Goal: Task Accomplishment & Management: Manage account settings

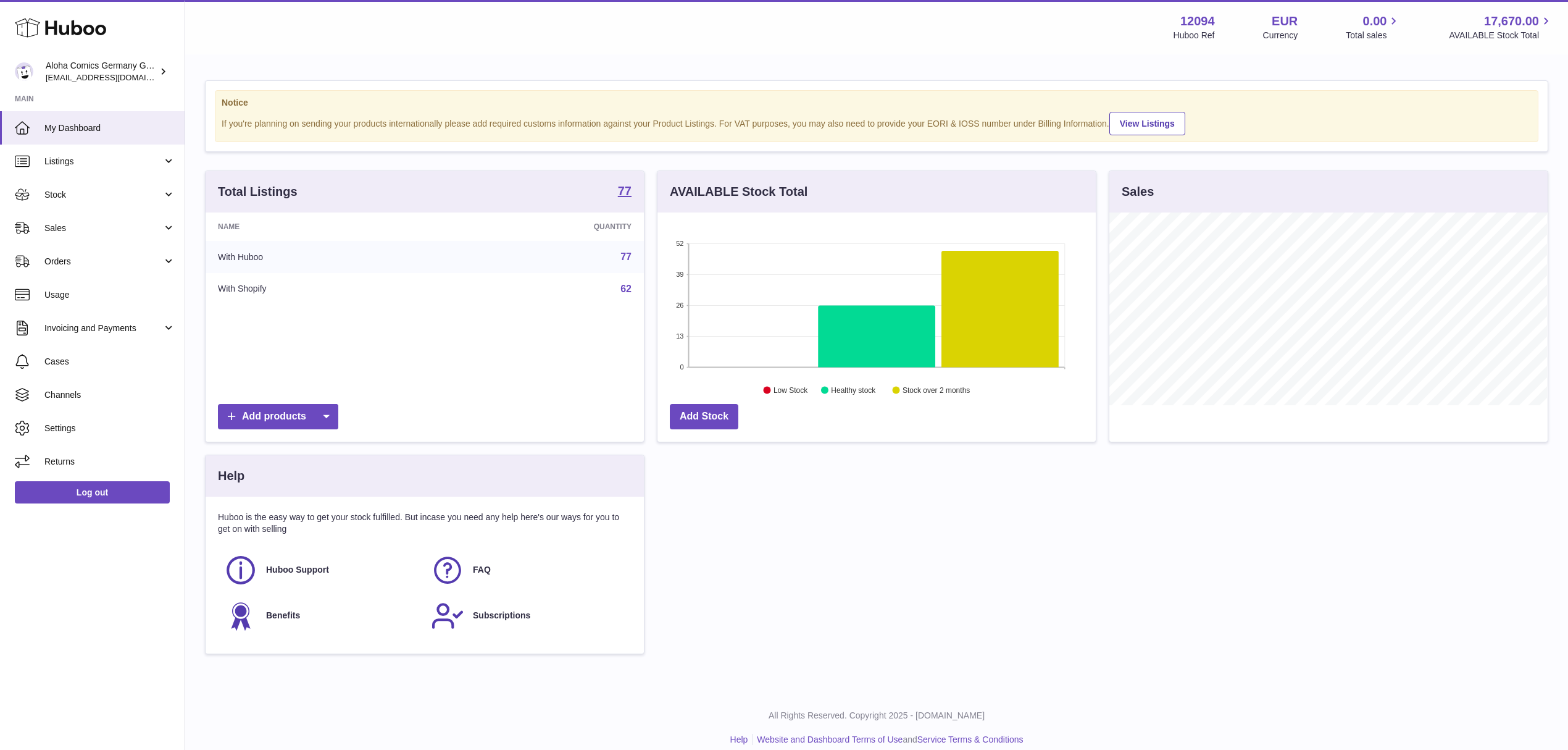
scroll to position [193, 438]
click at [139, 220] on link "Sales" at bounding box center [92, 228] width 184 height 33
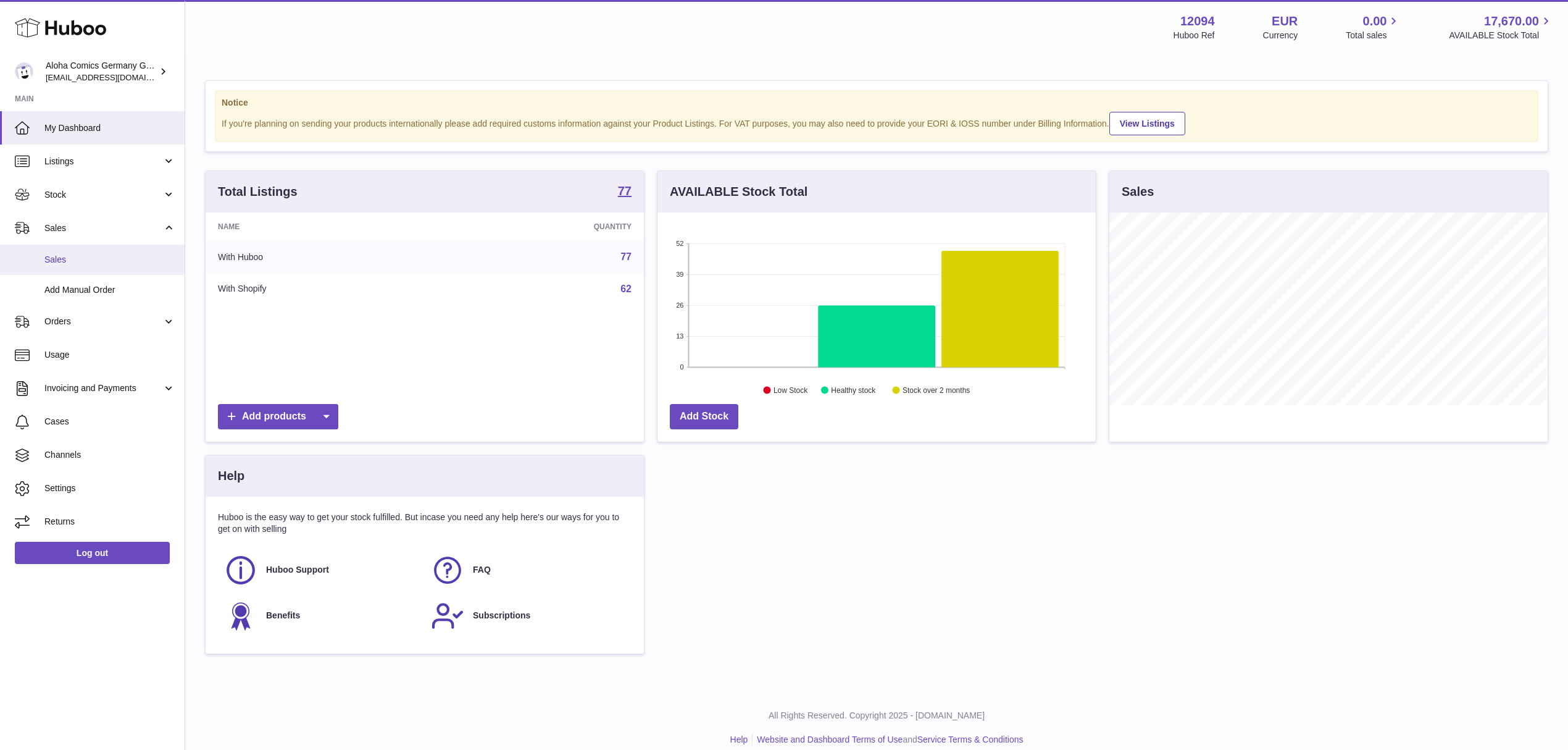
click at [106, 256] on span "Sales" at bounding box center [110, 260] width 131 height 11
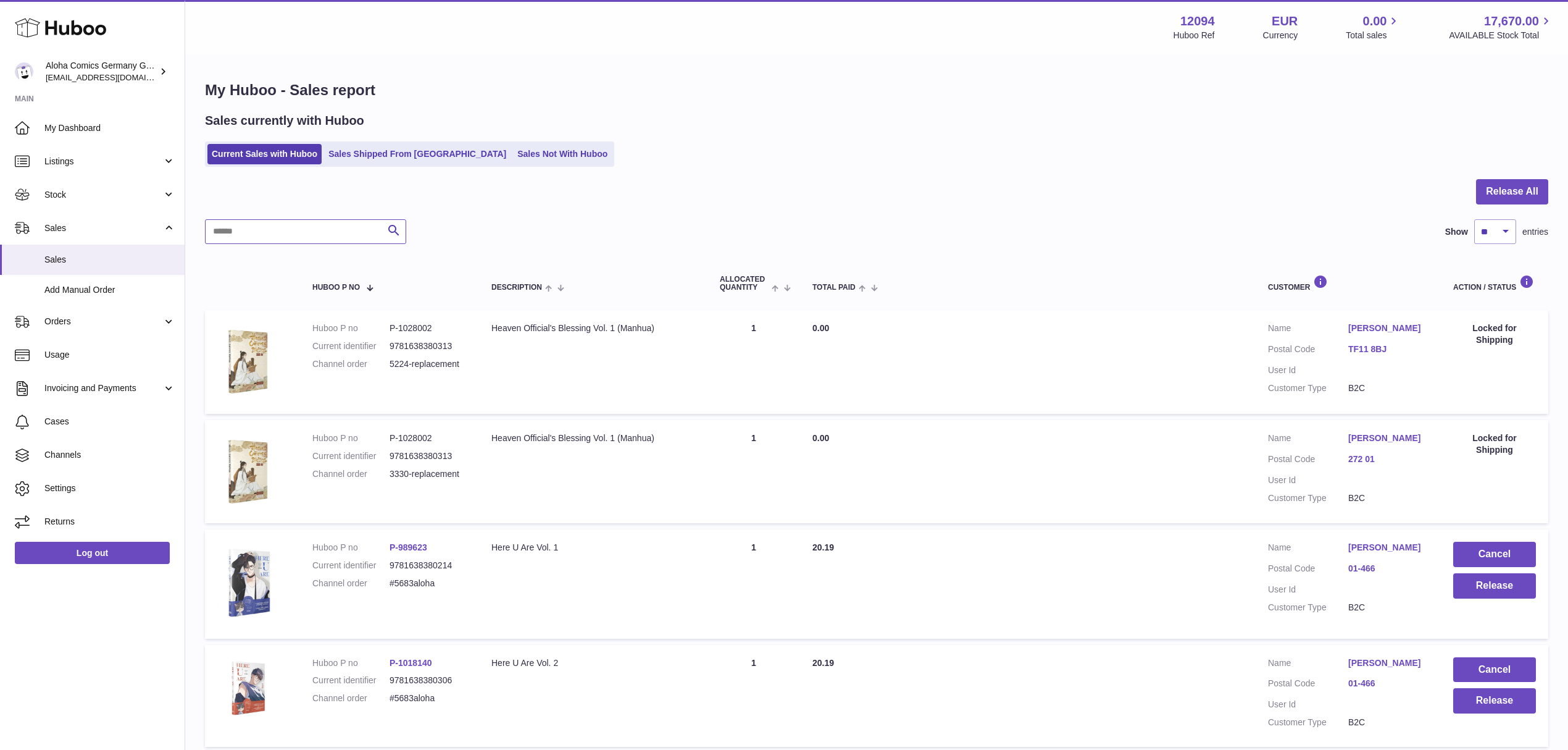
click at [310, 230] on input "text" at bounding box center [305, 232] width 201 height 25
paste input "**********"
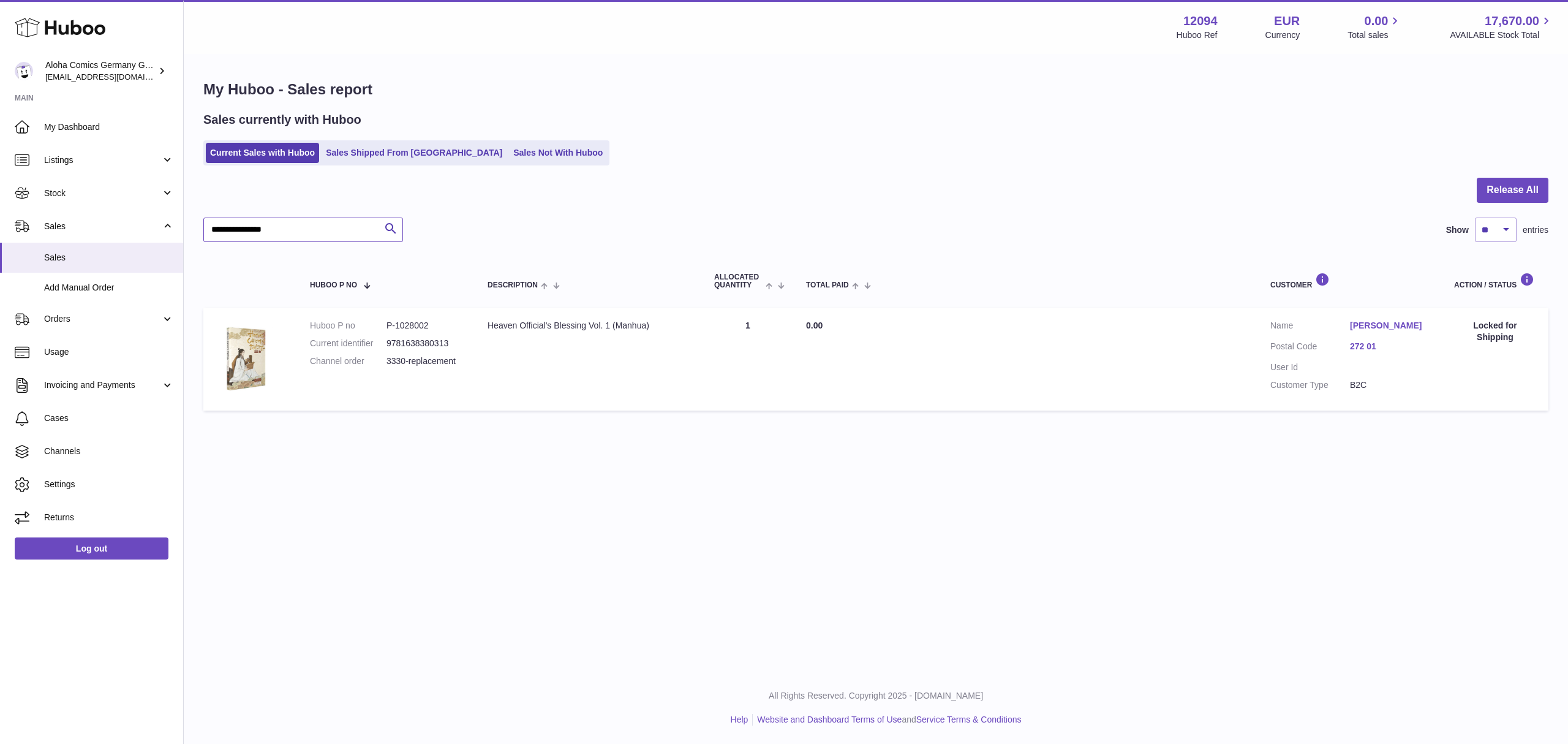
drag, startPoint x: 287, startPoint y: 228, endPoint x: 195, endPoint y: 231, distance: 92.0
click at [195, 231] on div "**********" at bounding box center [875, 248] width 1384 height 386
paste input "text"
type input "**********"
drag, startPoint x: 213, startPoint y: 229, endPoint x: 143, endPoint y: 229, distance: 70.0
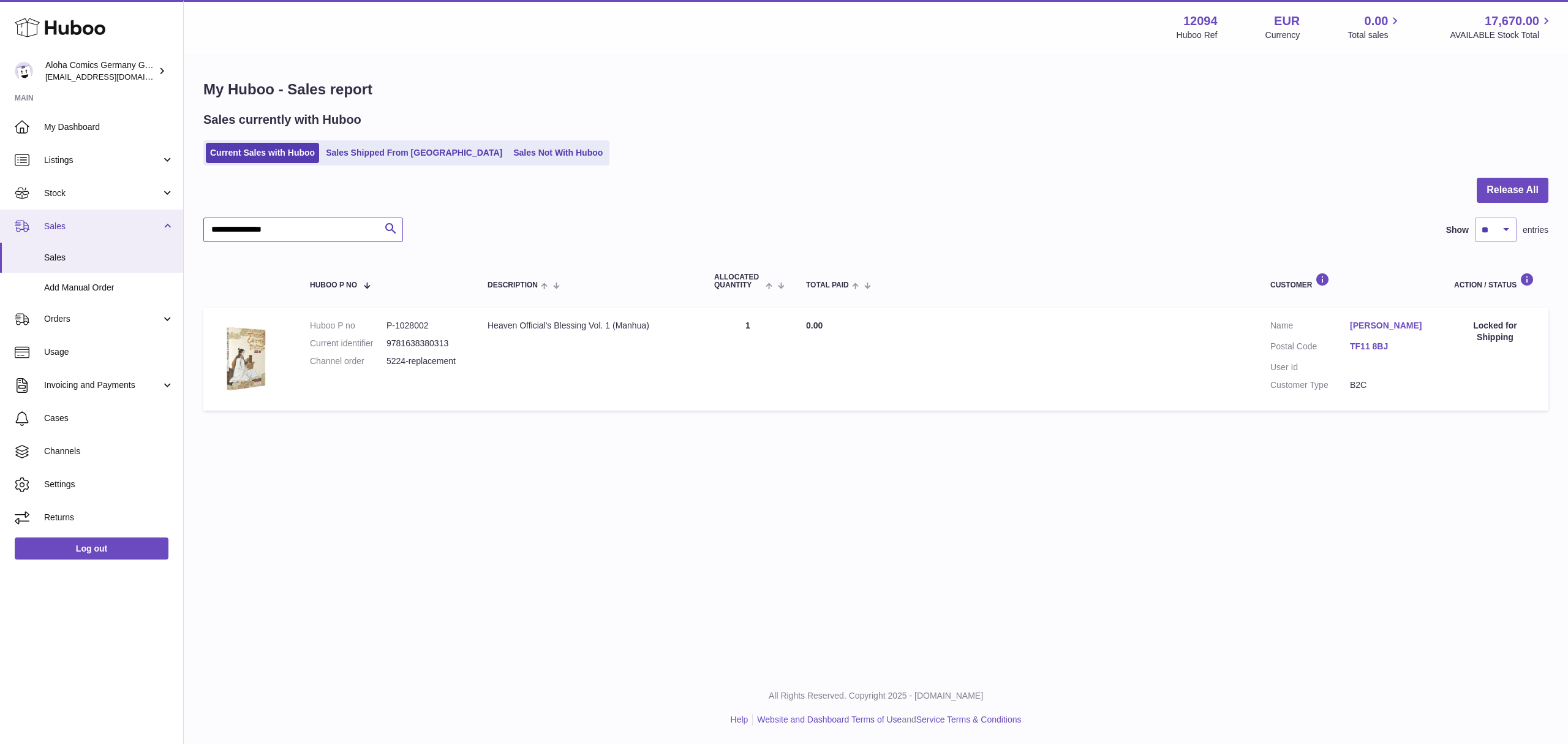
click at [143, 229] on div "Huboo Aloha Comics Germany GmbH internalAdmin-12094@internal.huboo.com Main My …" at bounding box center [784, 372] width 1568 height 744
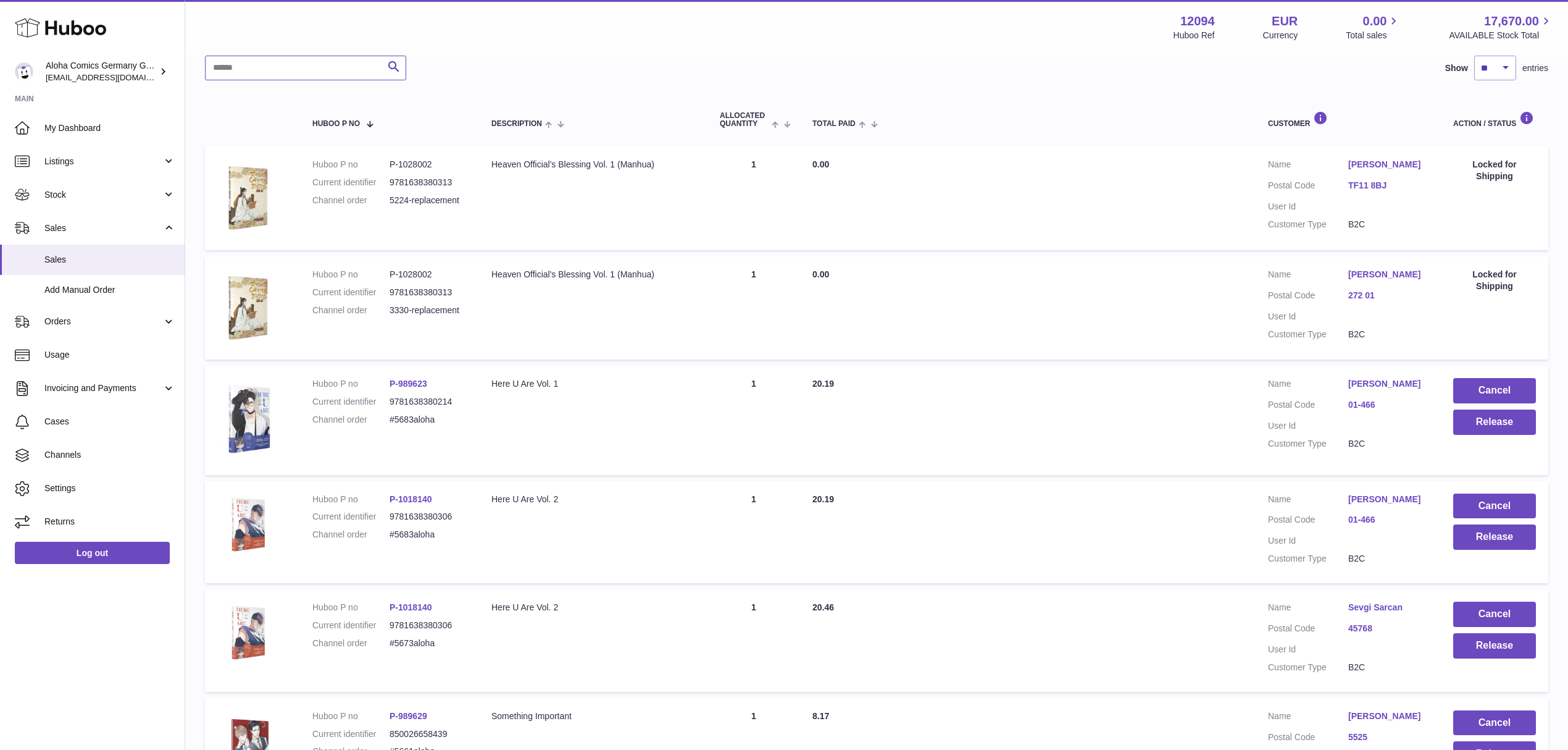
scroll to position [164, 0]
click at [1495, 387] on button "Cancel" at bounding box center [1495, 390] width 83 height 26
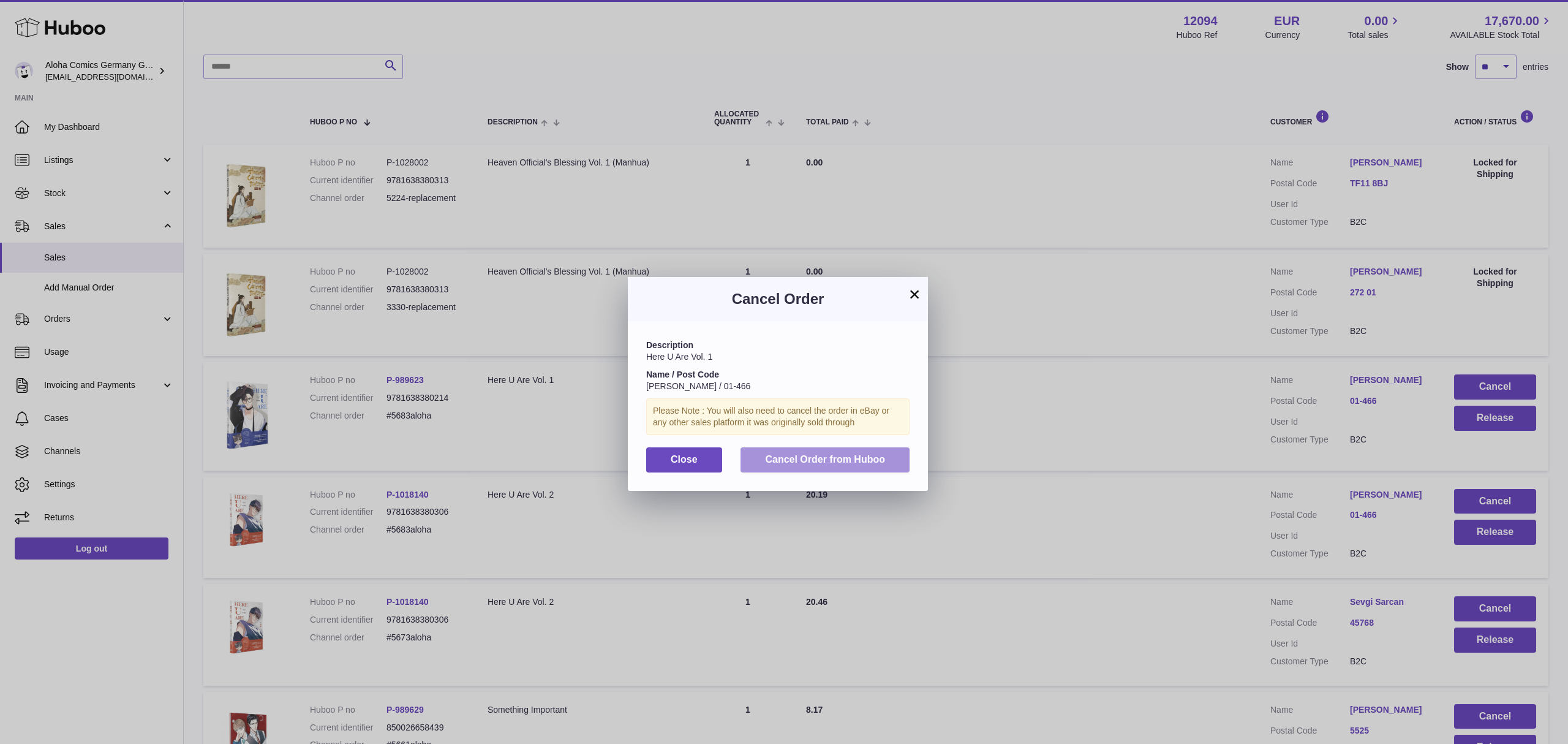
click at [891, 469] on button "Cancel Order from Huboo" at bounding box center [825, 460] width 169 height 25
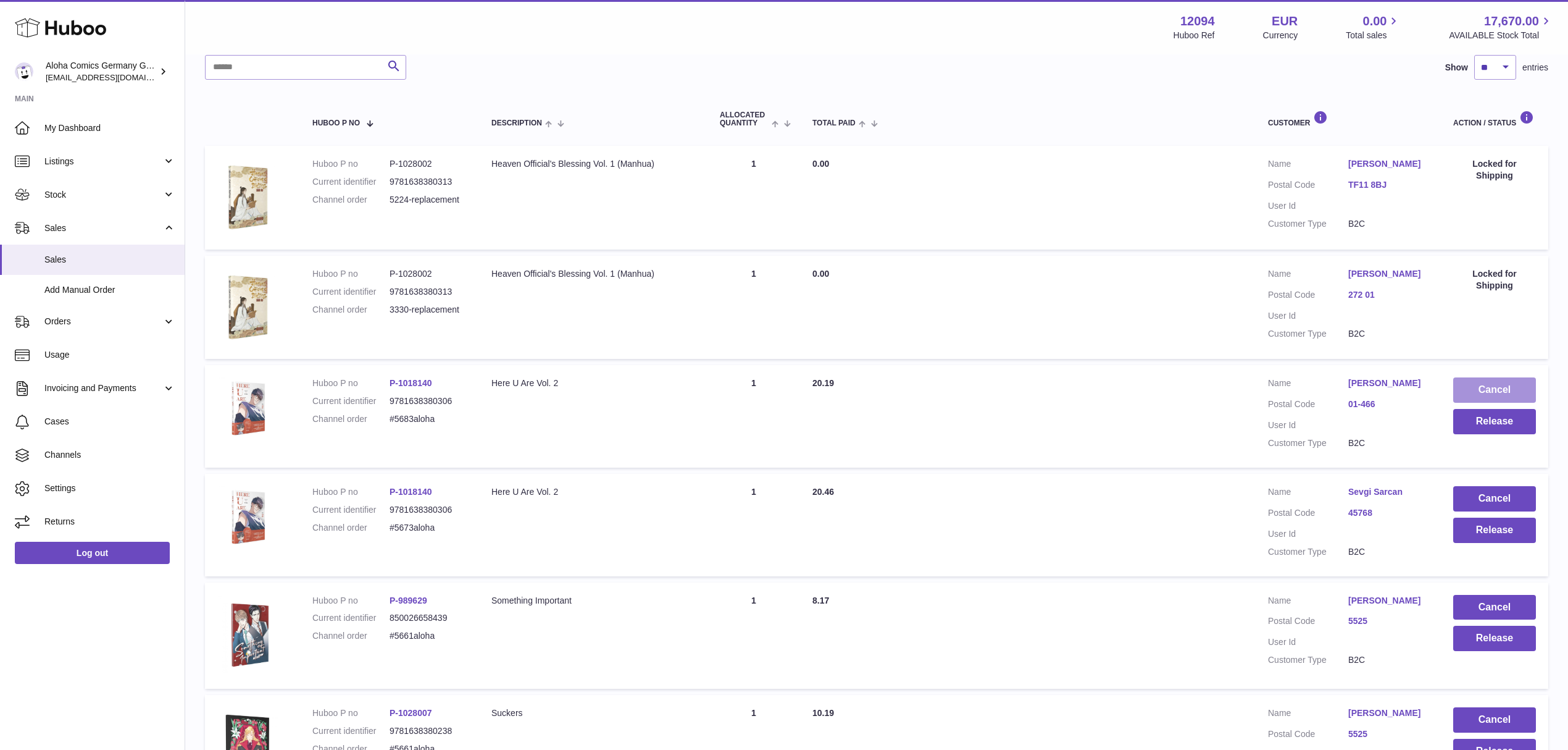
click at [1478, 378] on button "Cancel" at bounding box center [1495, 390] width 83 height 26
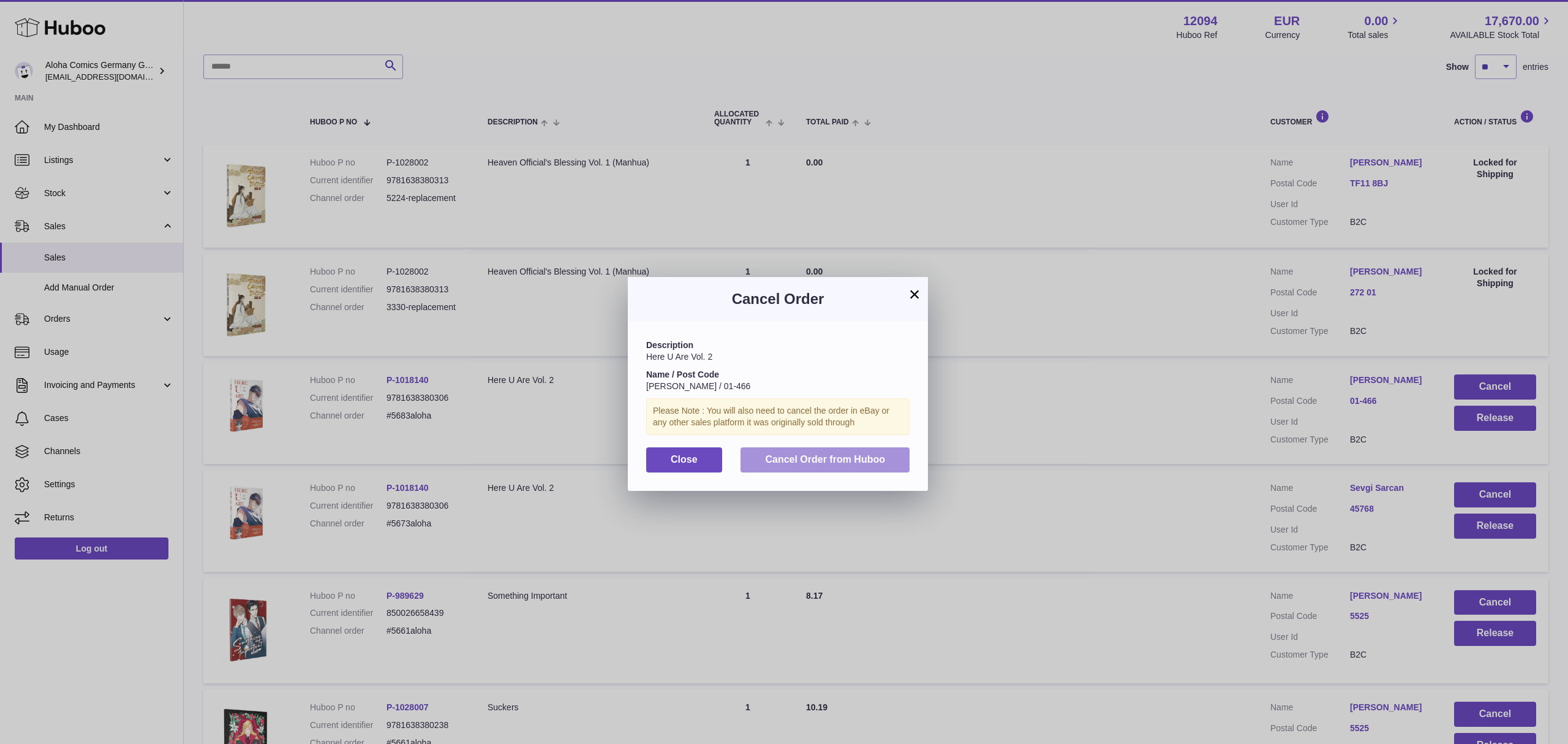
click at [858, 464] on span "Cancel Order from Huboo" at bounding box center [825, 459] width 120 height 10
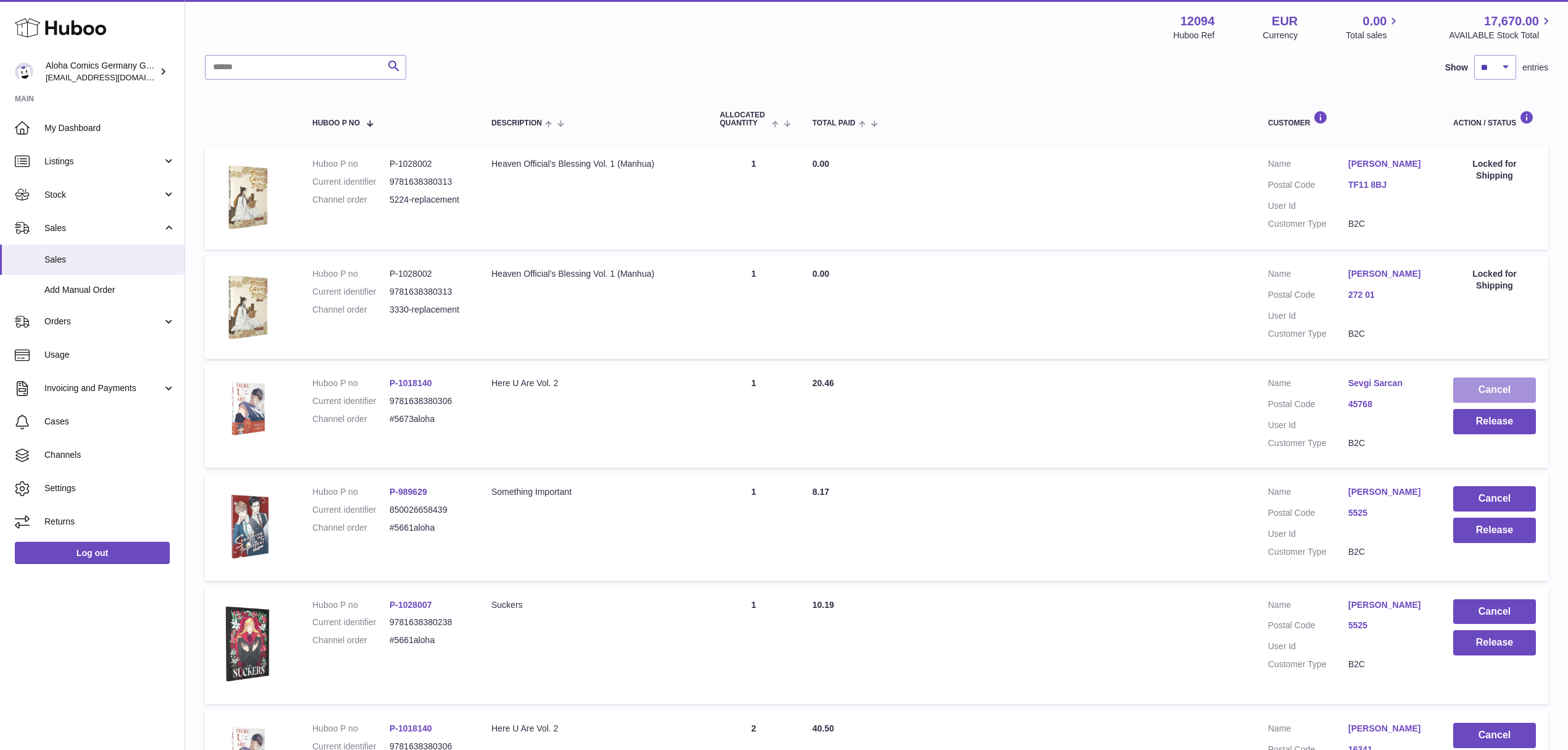
click at [1479, 386] on button "Cancel" at bounding box center [1495, 390] width 83 height 26
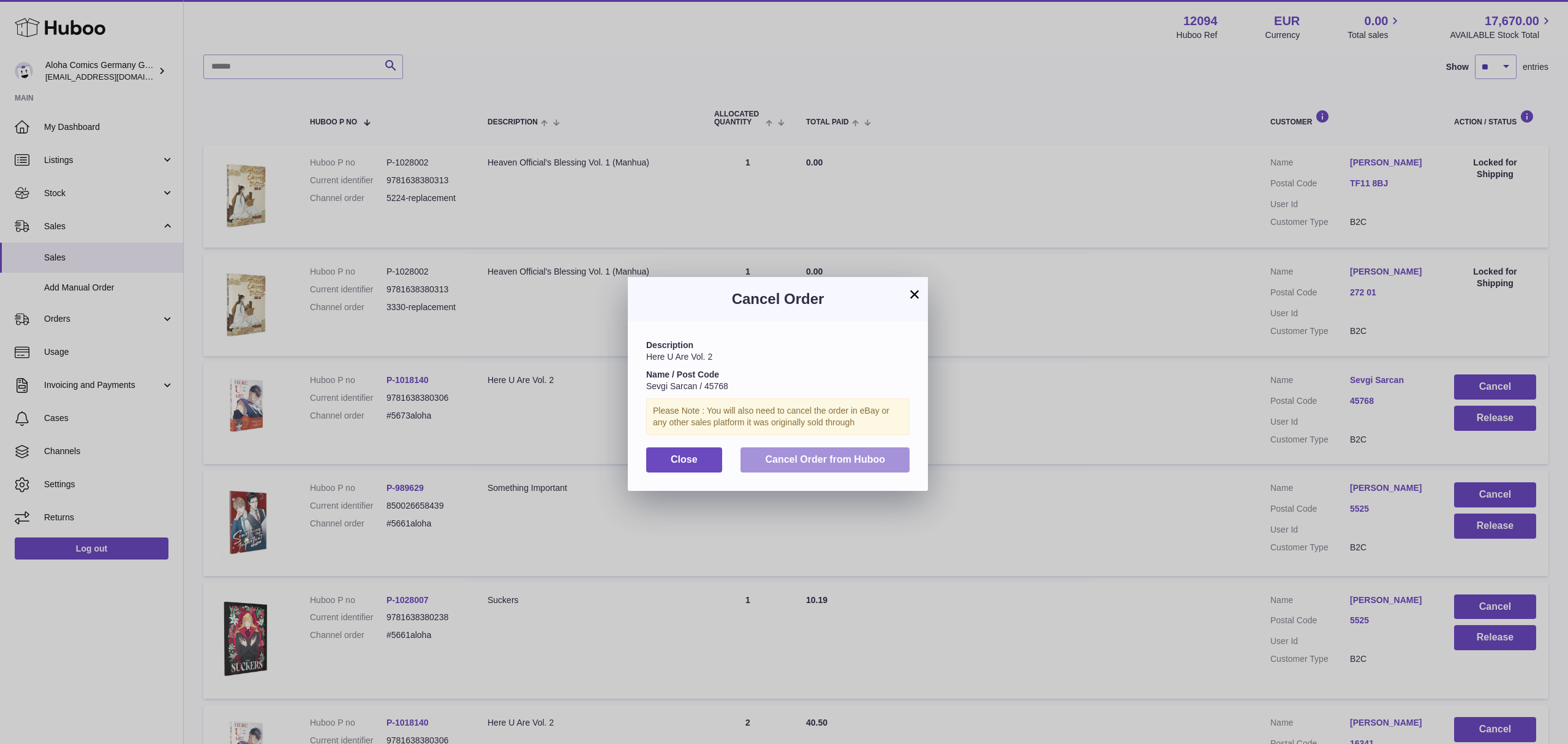
click at [887, 470] on button "Cancel Order from Huboo" at bounding box center [825, 460] width 169 height 25
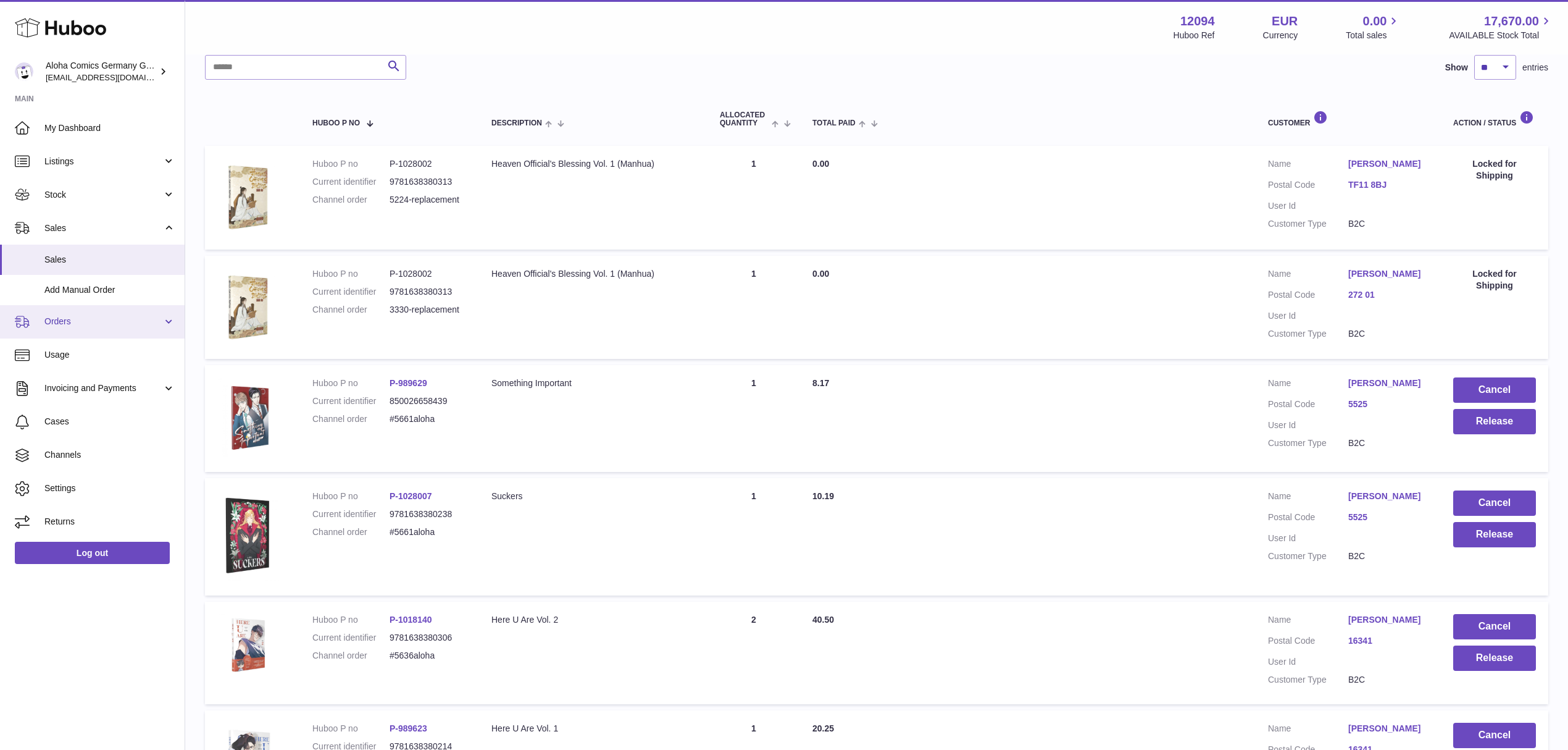
click at [74, 330] on link "Orders" at bounding box center [92, 322] width 184 height 33
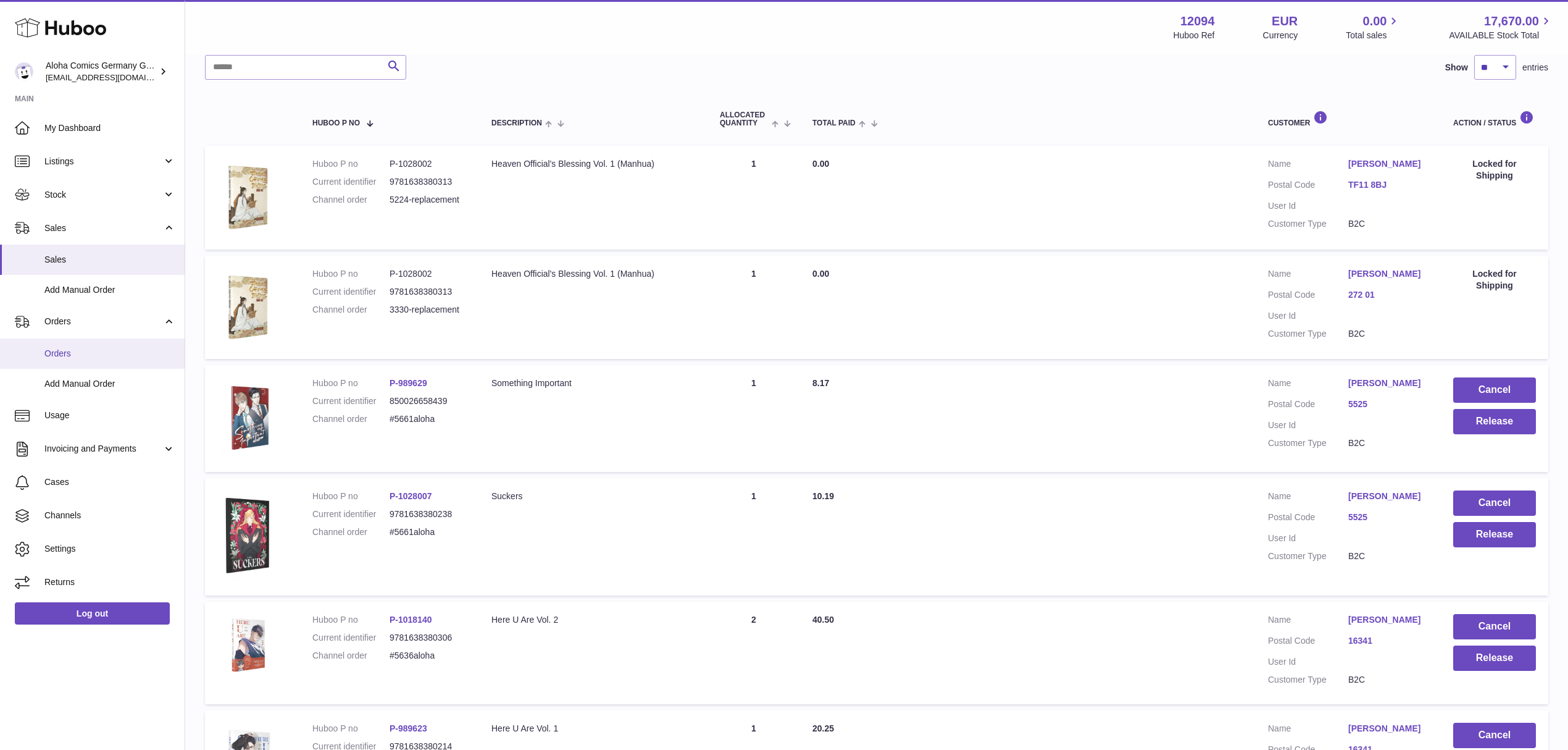
click at [72, 352] on span "Orders" at bounding box center [110, 354] width 131 height 11
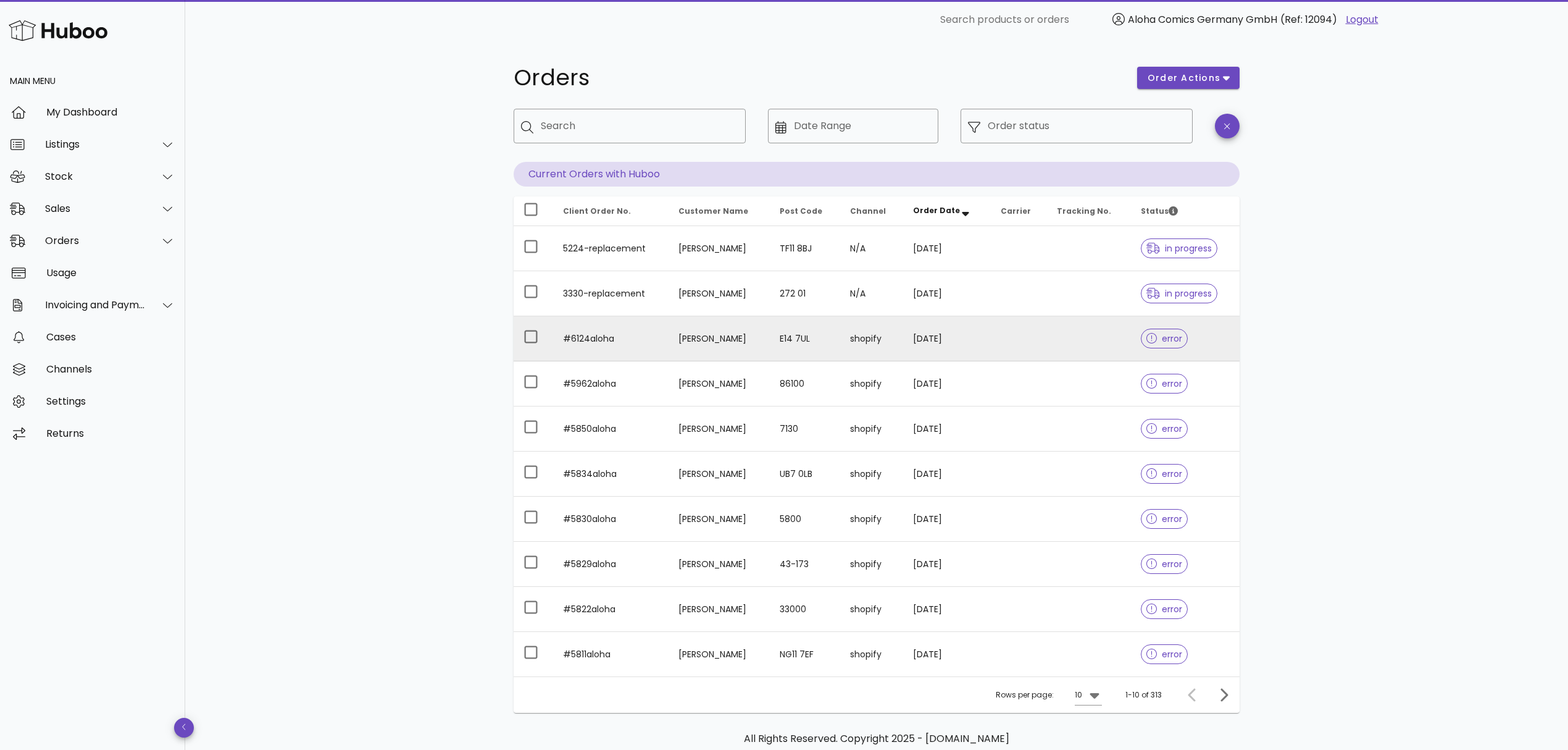
click at [1047, 342] on td at bounding box center [1019, 338] width 56 height 45
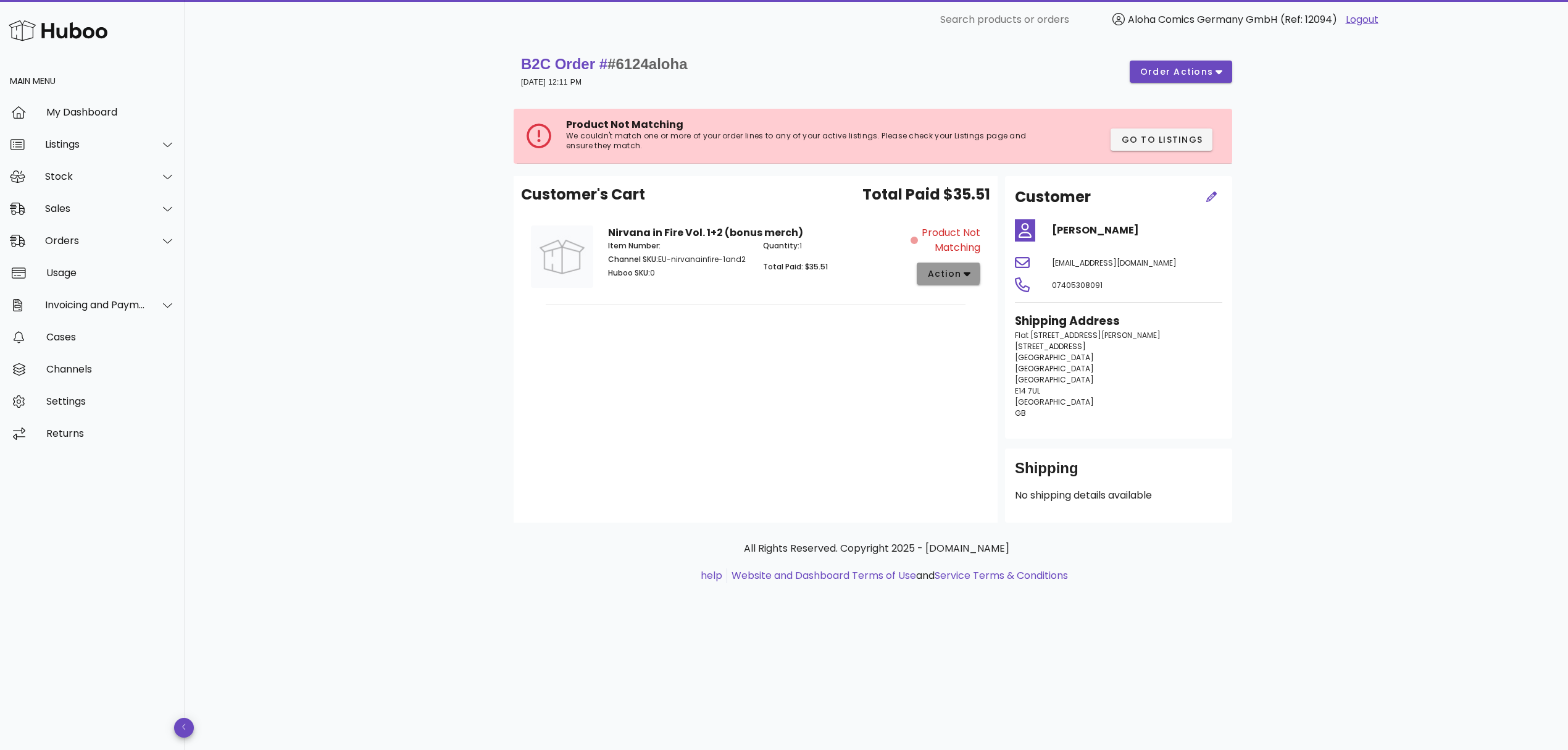
click at [950, 275] on span "action" at bounding box center [943, 274] width 34 height 13
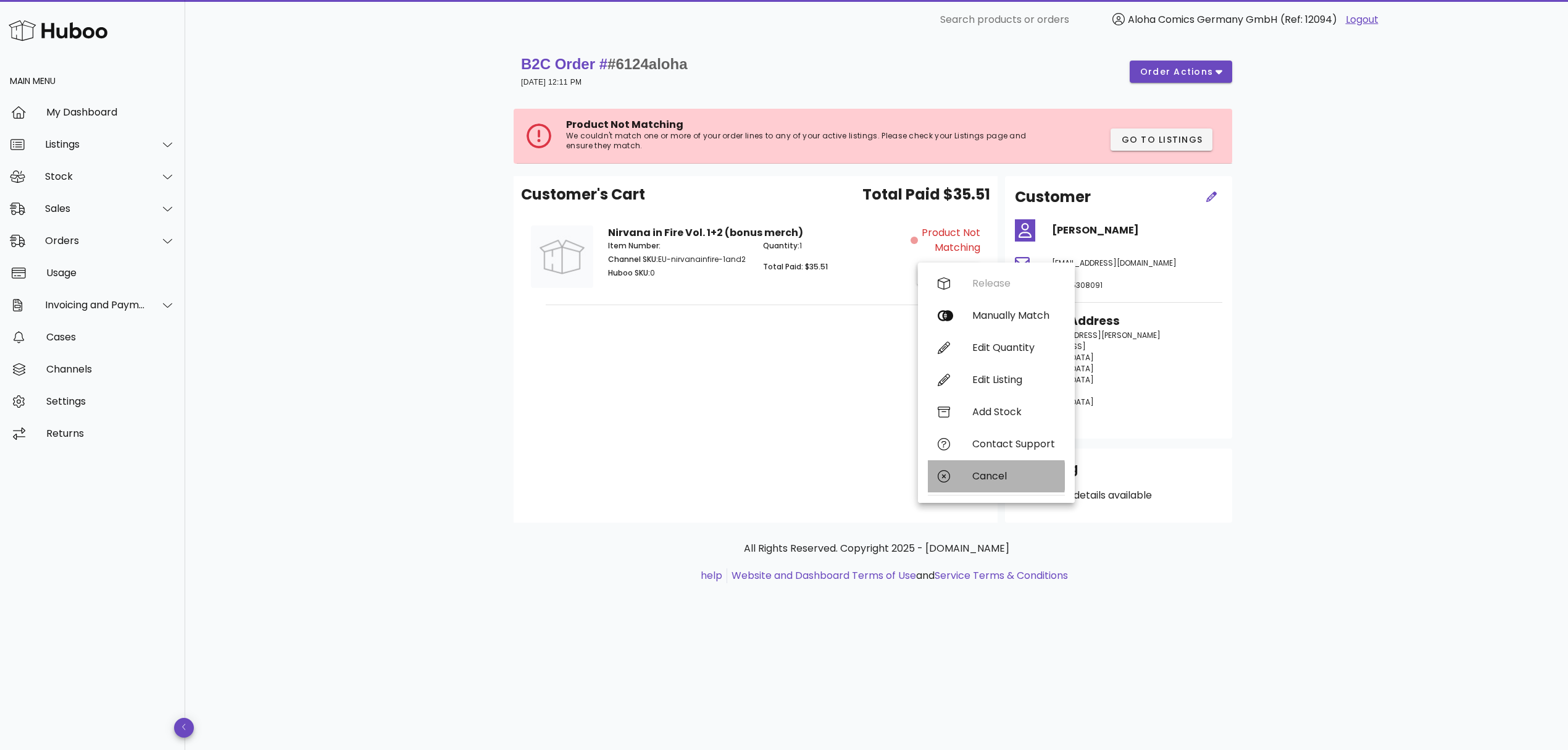
click at [977, 468] on div "Cancel" at bounding box center [996, 476] width 137 height 32
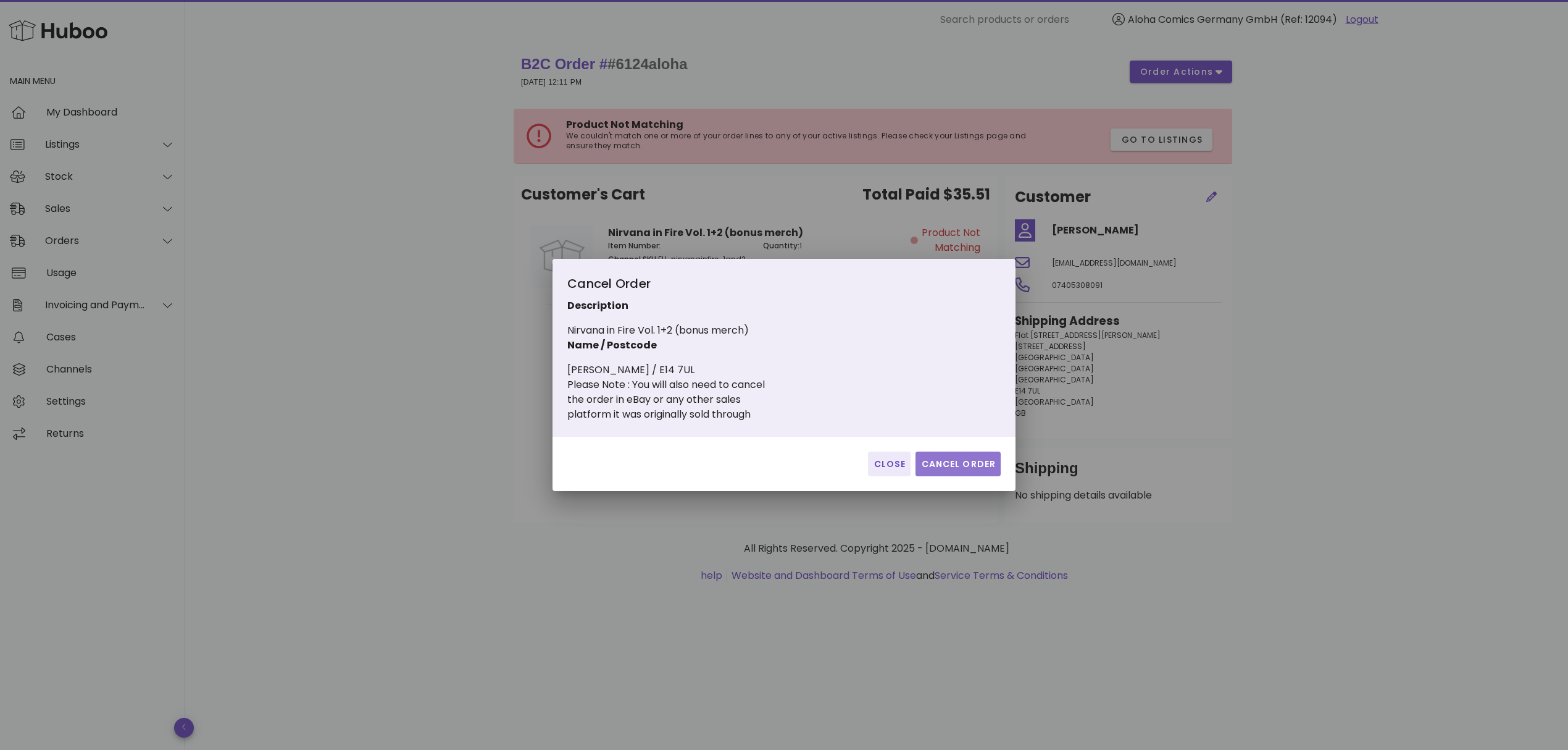
click at [968, 460] on span "Cancel Order" at bounding box center [958, 464] width 75 height 13
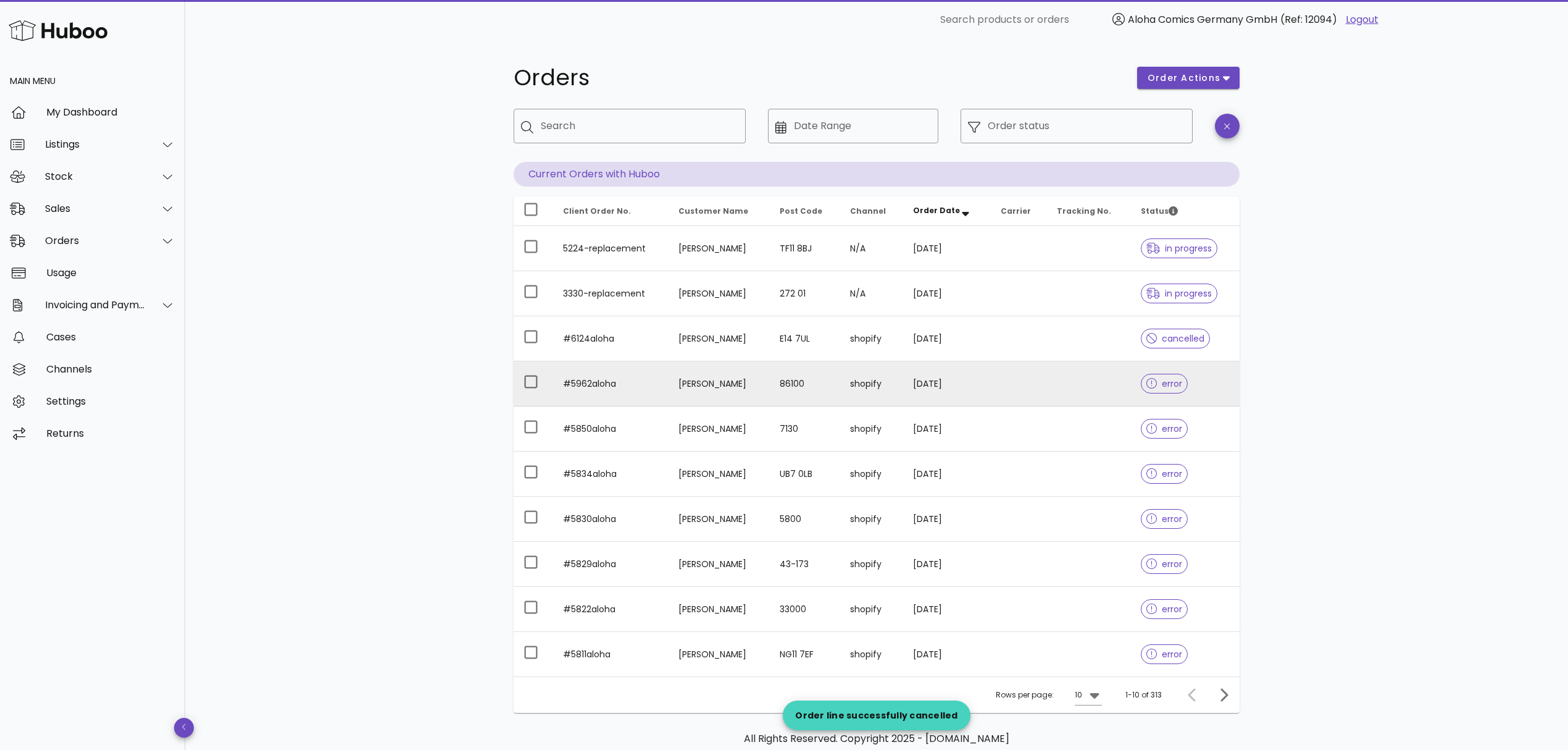
click at [1116, 376] on td at bounding box center [1088, 384] width 84 height 45
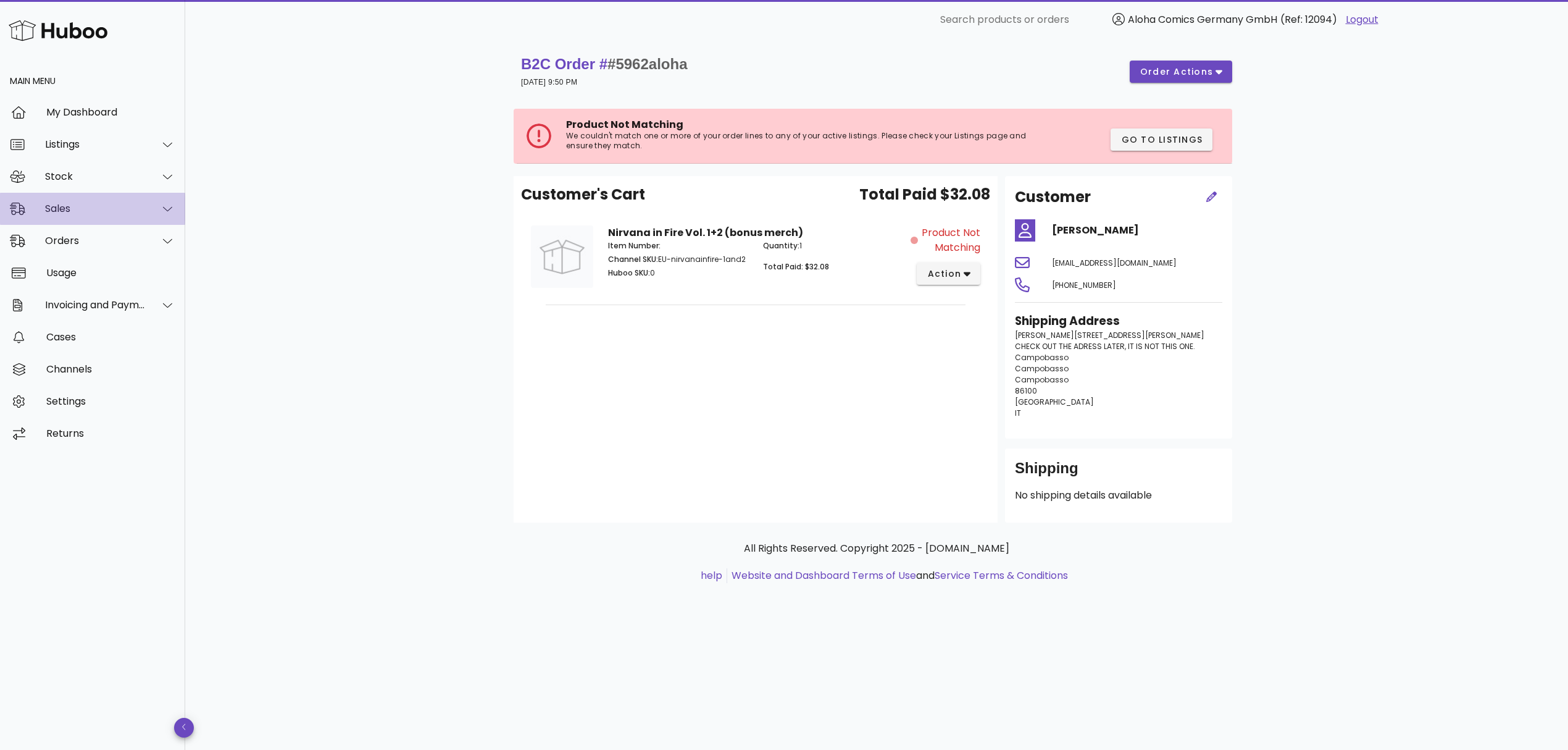
click at [116, 211] on div "Sales" at bounding box center [96, 208] width 101 height 11
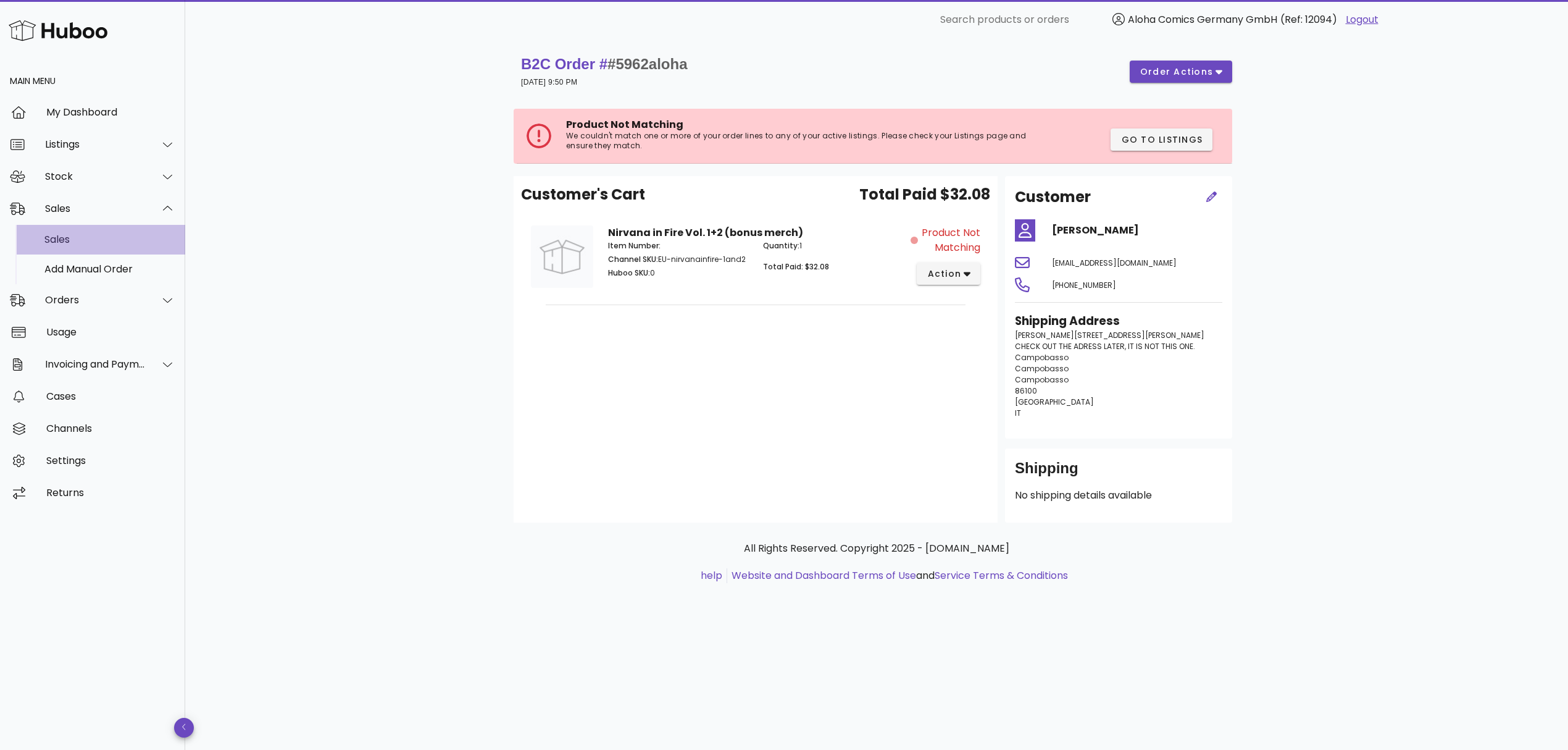
click at [91, 237] on div "Sales" at bounding box center [110, 239] width 131 height 11
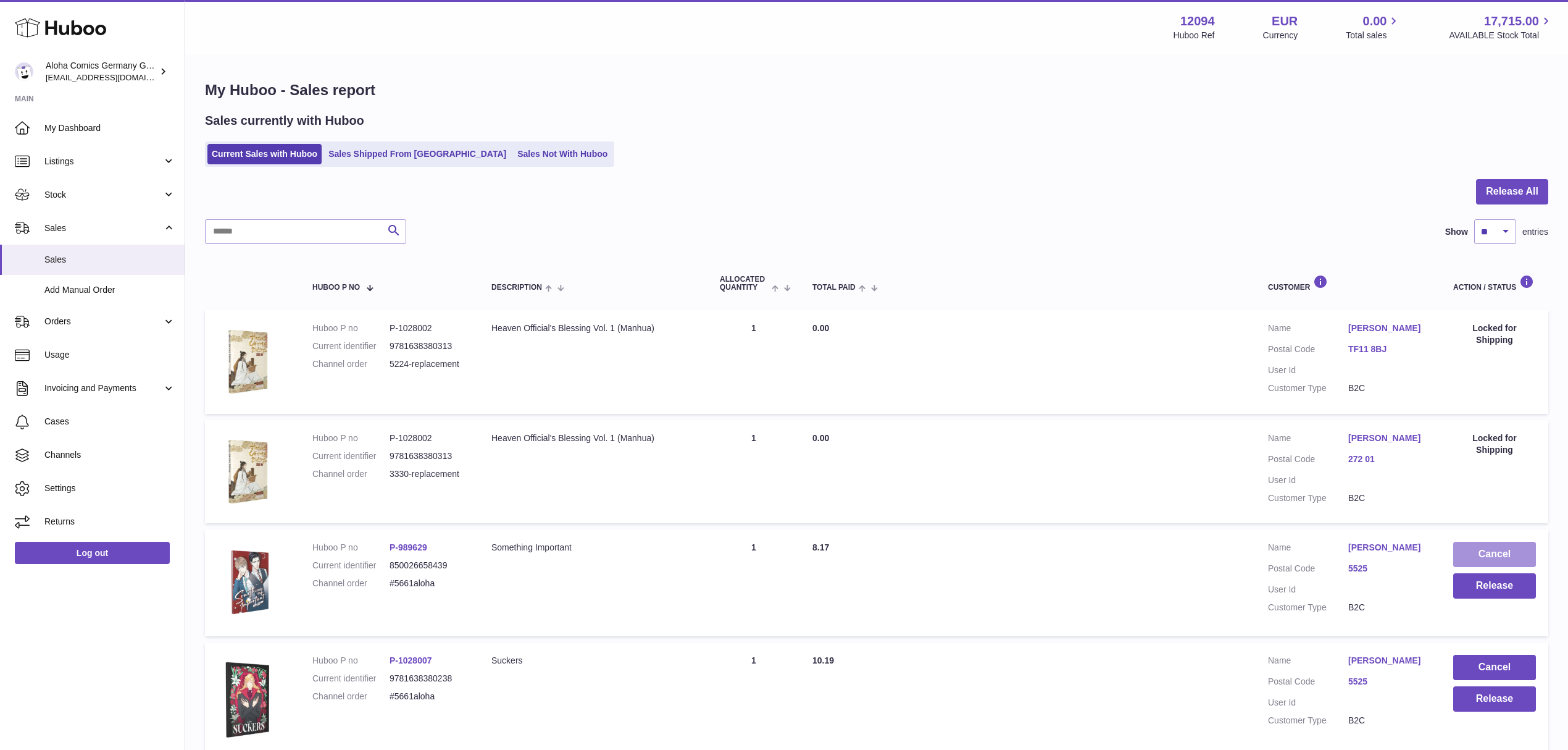
click at [1477, 549] on button "Cancel" at bounding box center [1495, 555] width 83 height 26
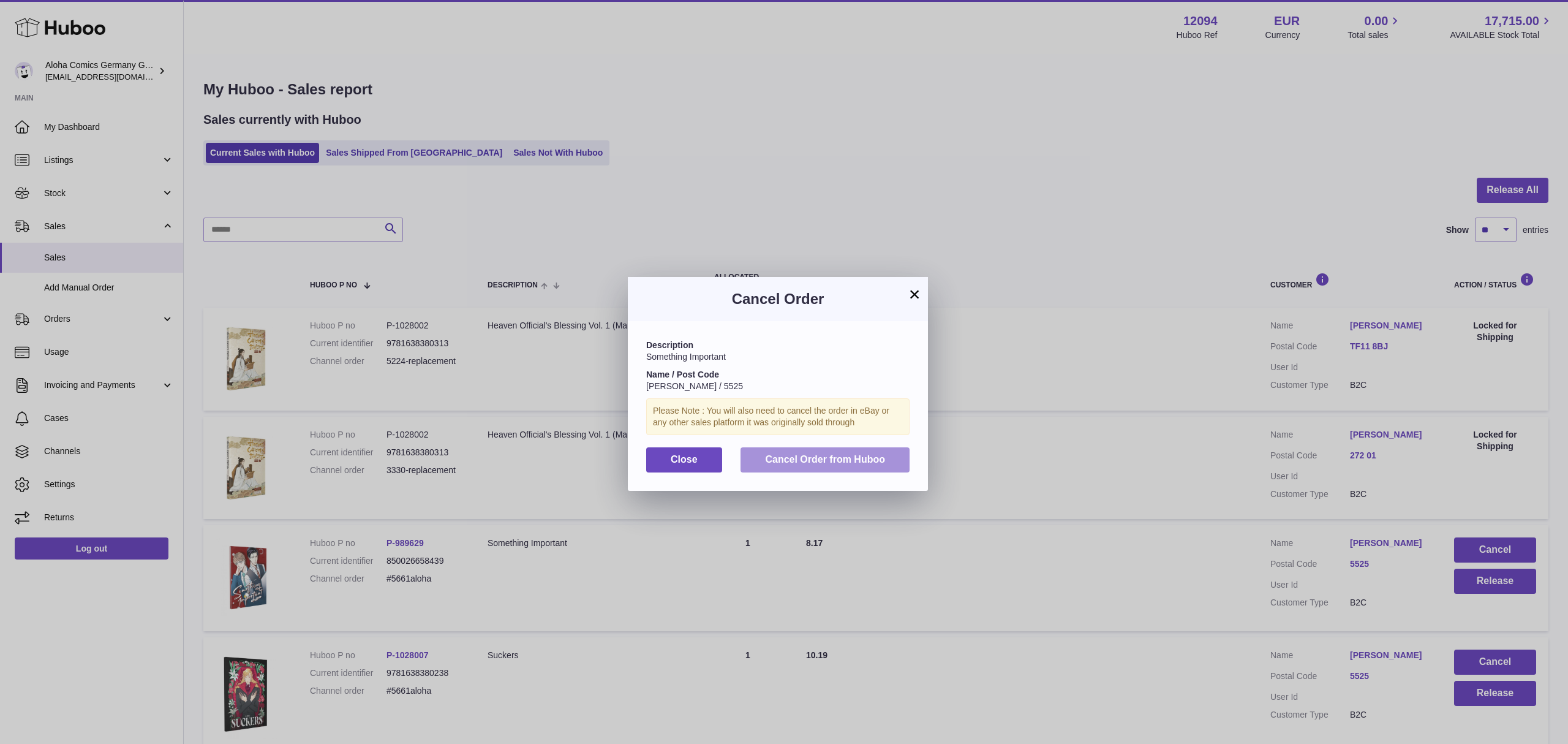
click at [839, 463] on button "Cancel Order from Huboo" at bounding box center [825, 460] width 169 height 25
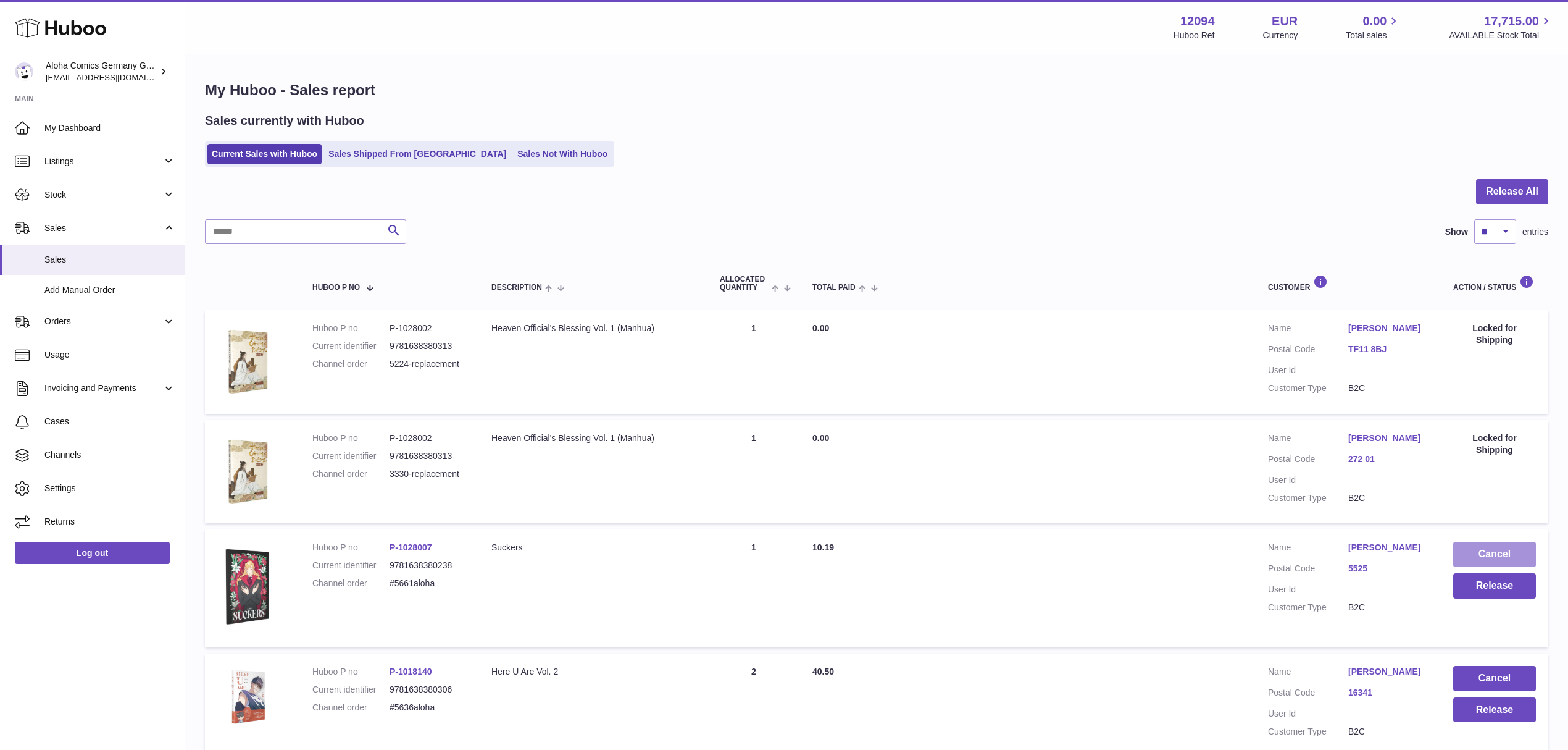
click at [1483, 557] on button "Cancel" at bounding box center [1495, 555] width 83 height 26
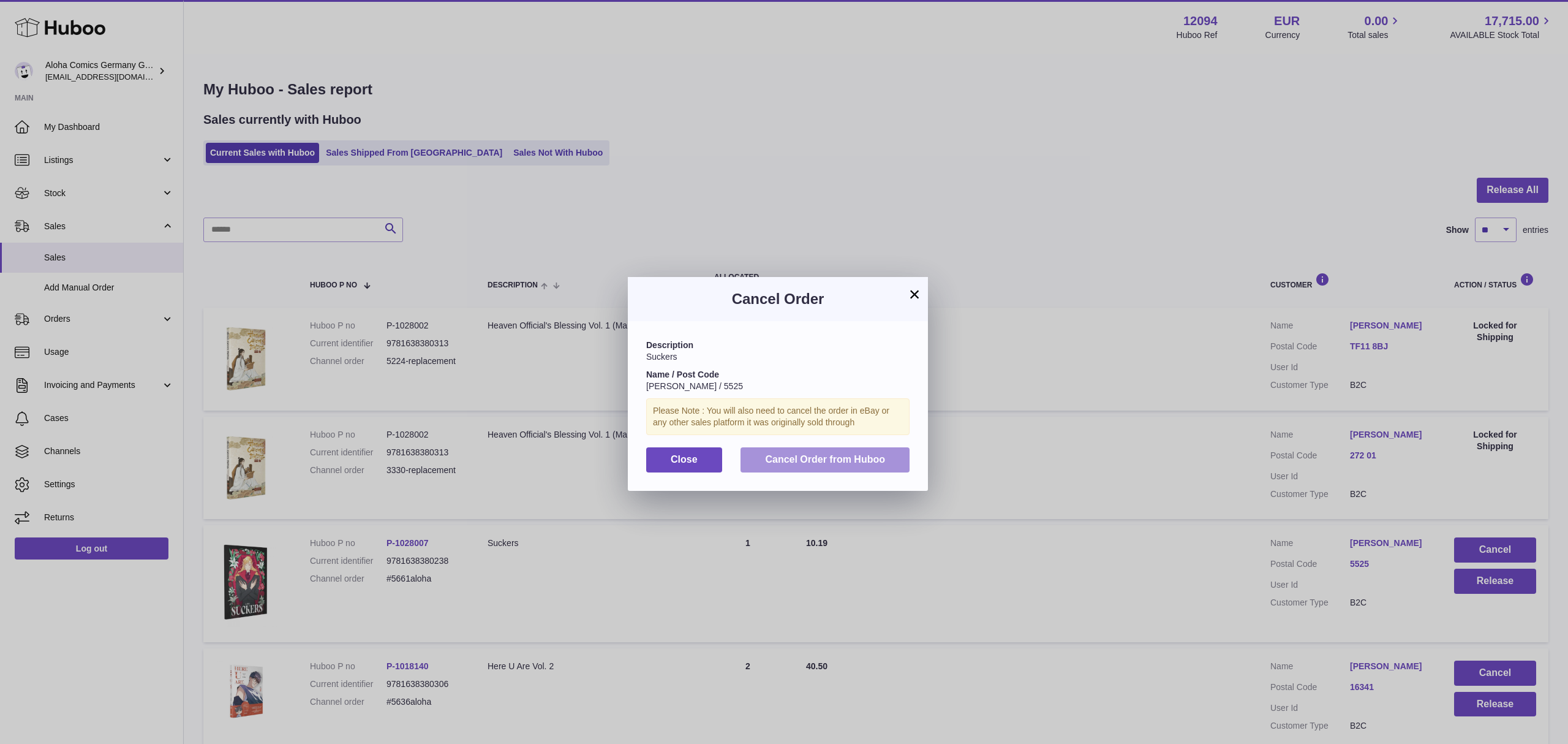
click at [870, 464] on span "Cancel Order from Huboo" at bounding box center [825, 459] width 120 height 10
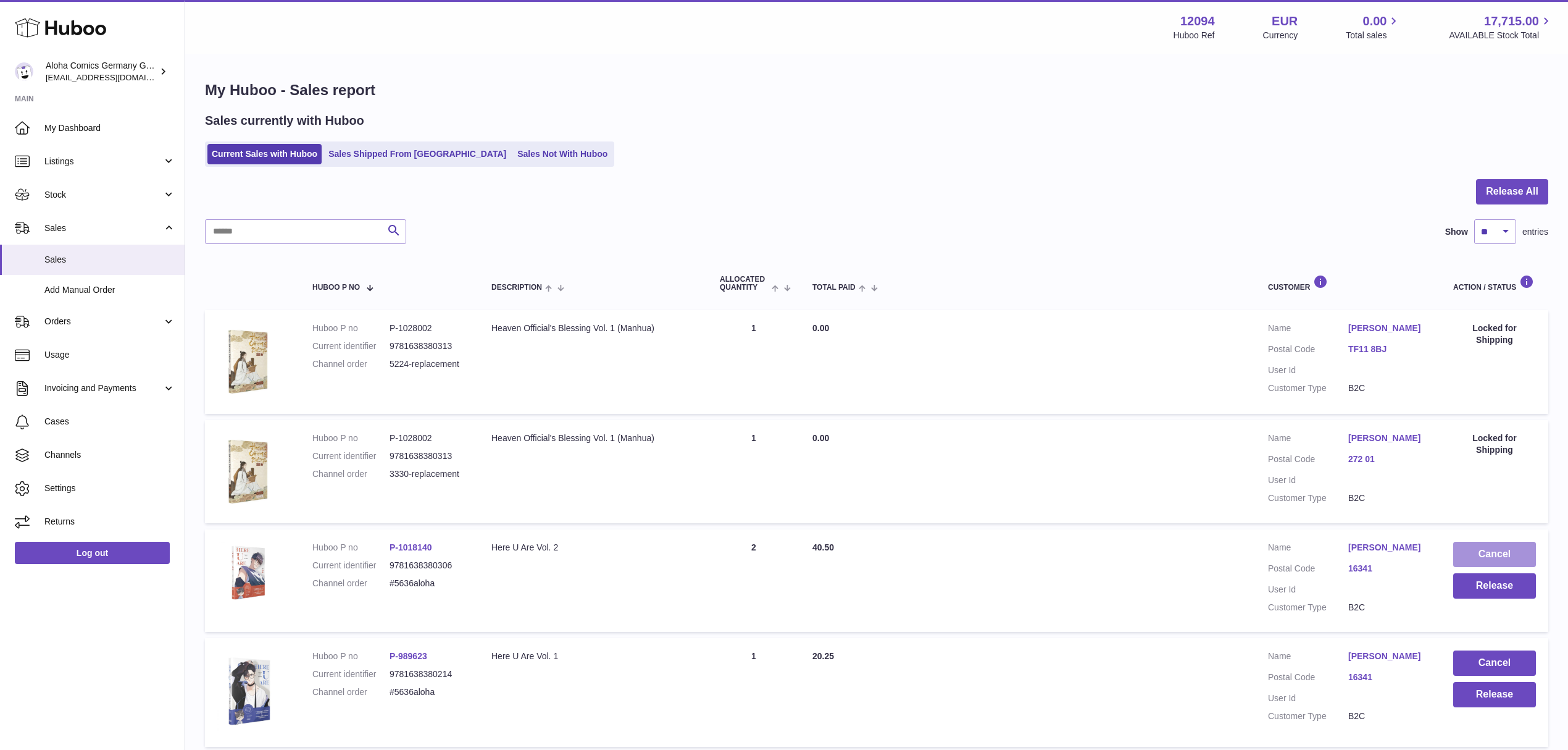
click at [1504, 554] on button "Cancel" at bounding box center [1495, 555] width 83 height 26
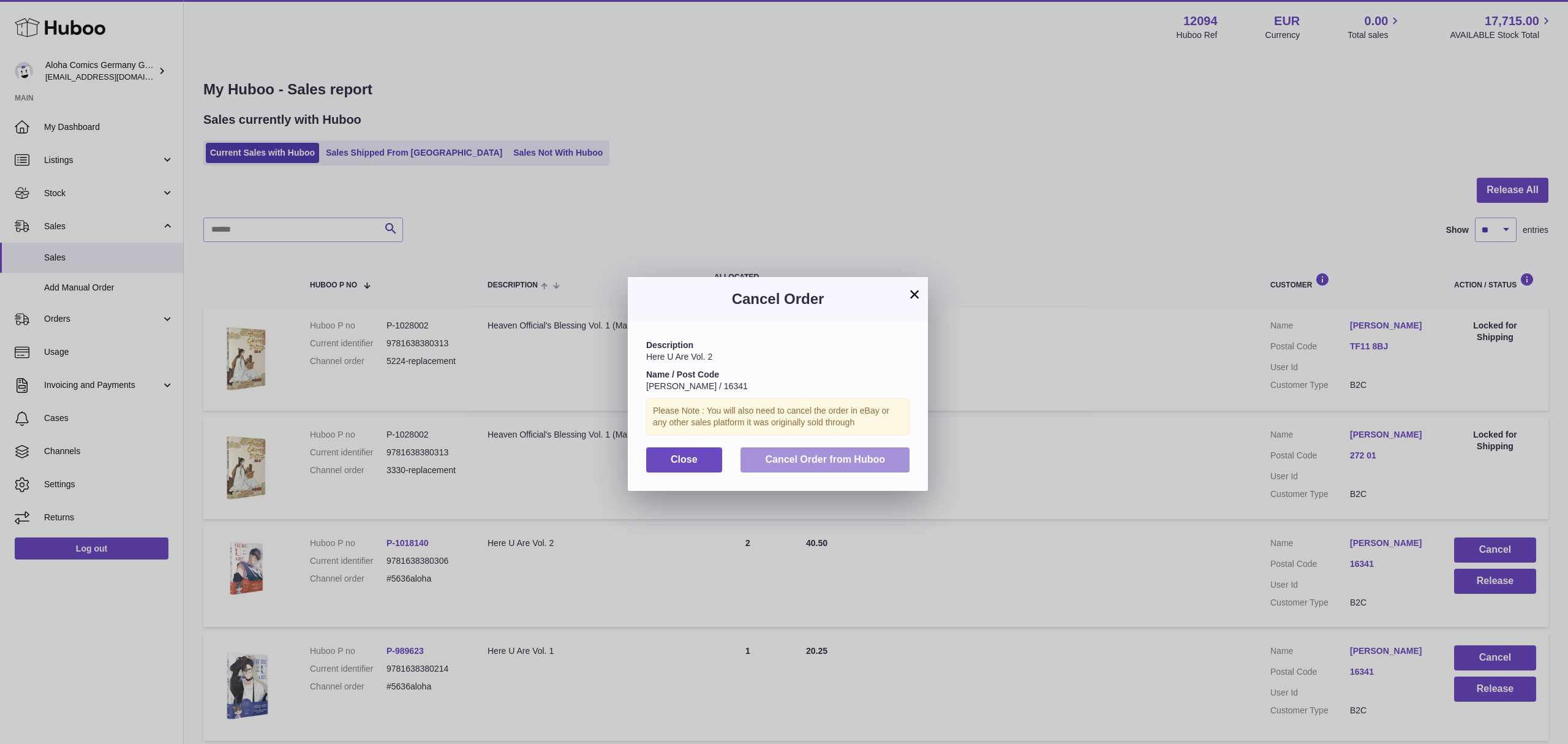
click at [876, 464] on span "Cancel Order from Huboo" at bounding box center [825, 459] width 120 height 10
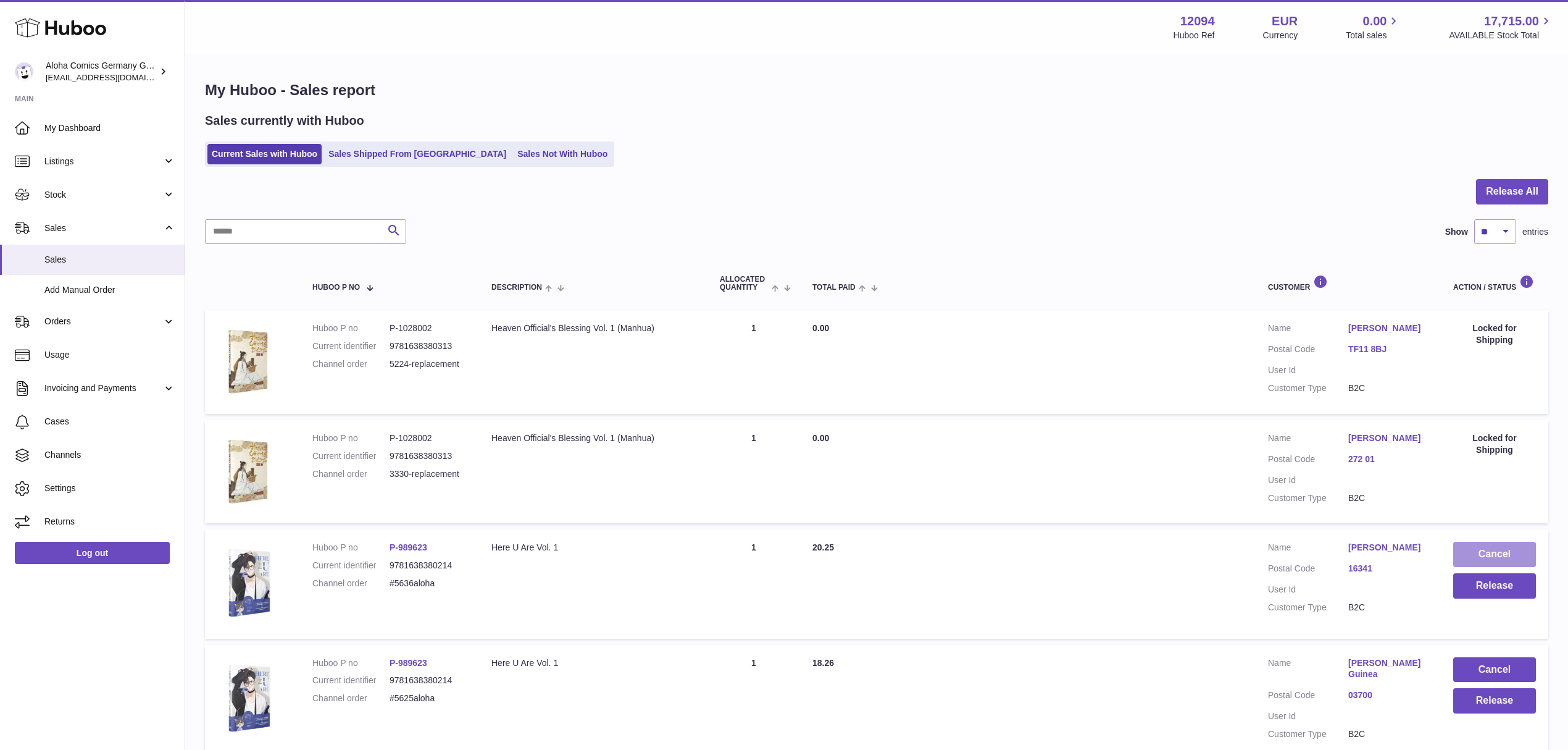
click at [1484, 556] on button "Cancel" at bounding box center [1495, 555] width 83 height 26
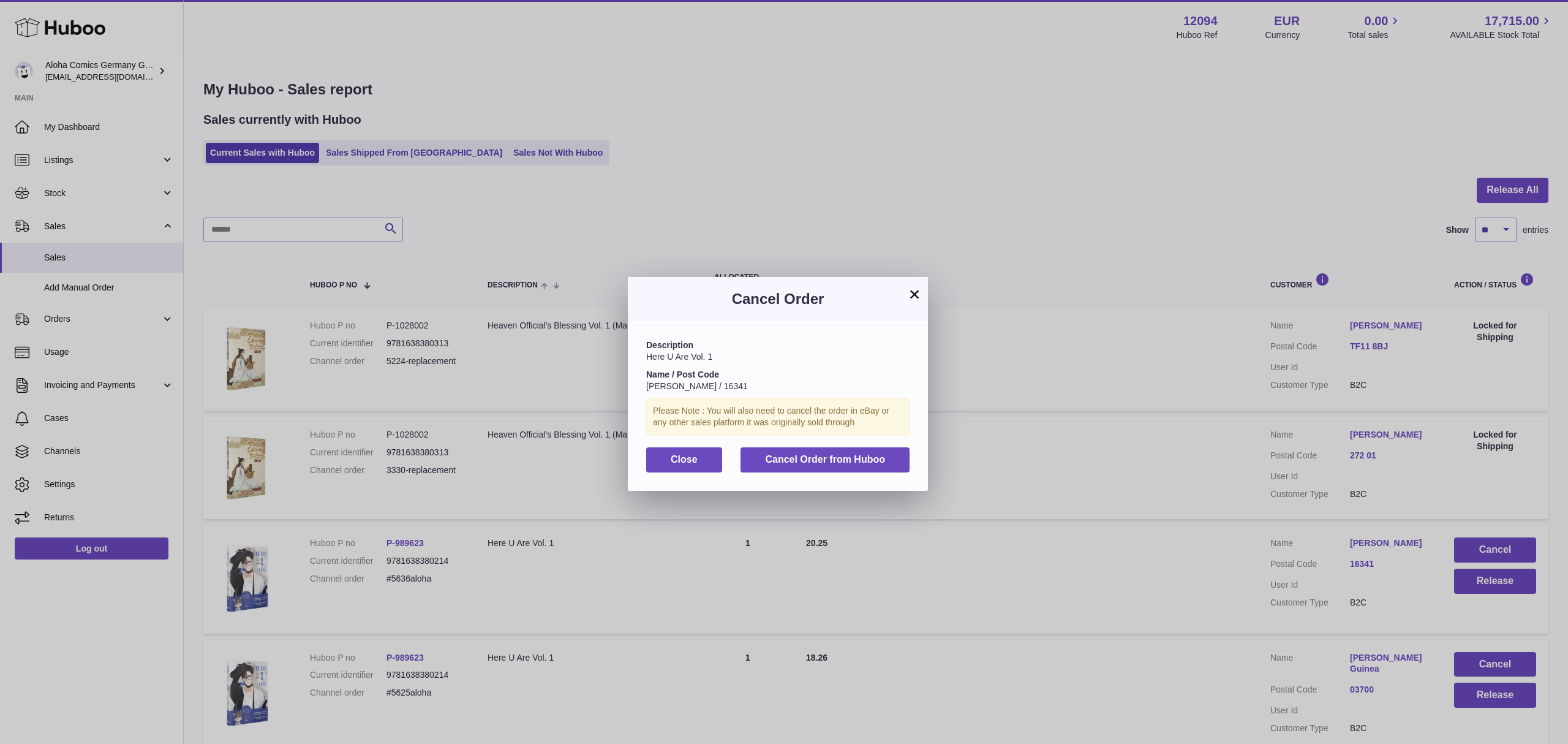
click at [870, 454] on div "Description Here U Are Vol. 1 Name / Post Code [PERSON_NAME] / 16341 Please Not…" at bounding box center [778, 405] width 300 height 169
click at [869, 464] on span "Cancel Order from Huboo" at bounding box center [825, 459] width 120 height 10
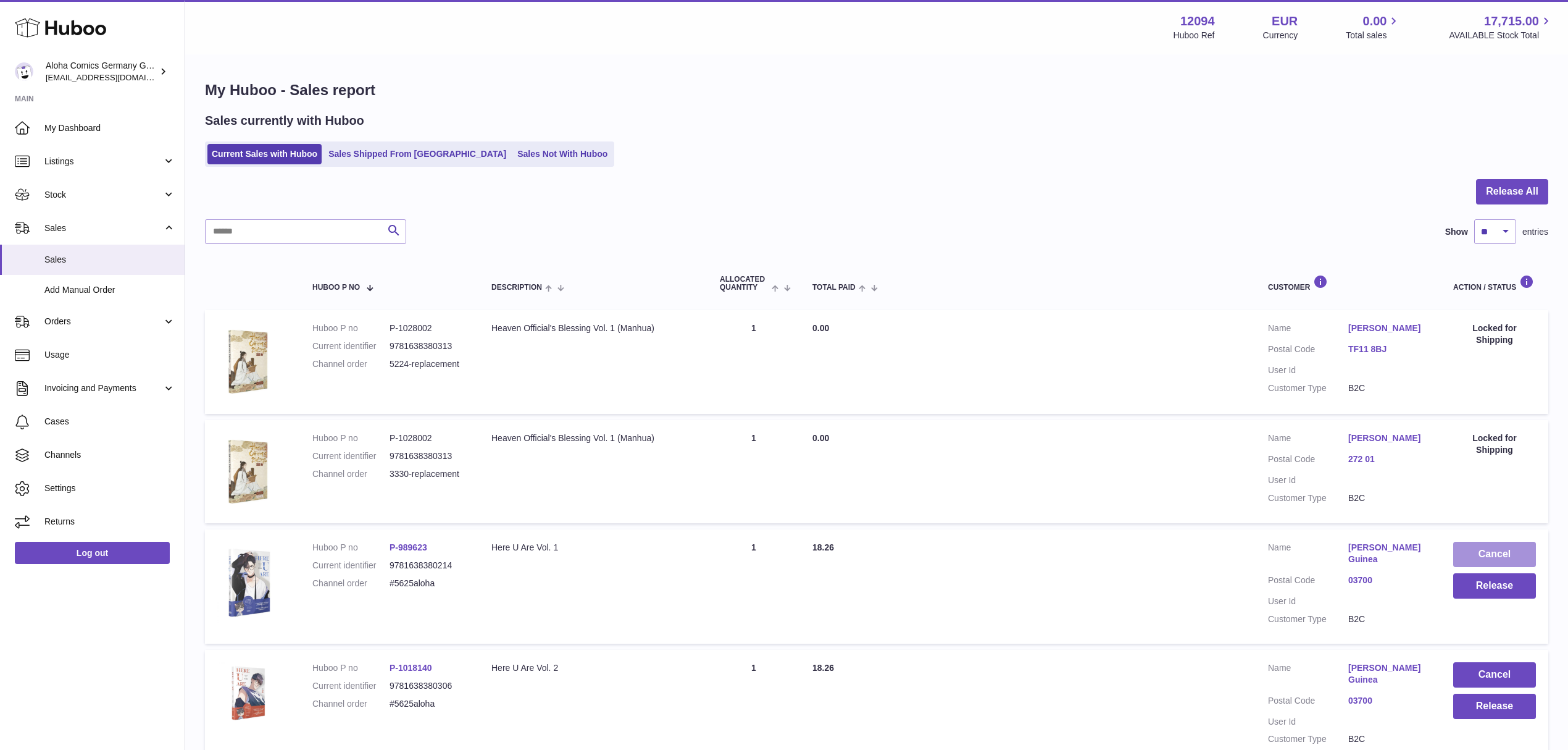
click at [1483, 551] on button "Cancel" at bounding box center [1495, 555] width 83 height 26
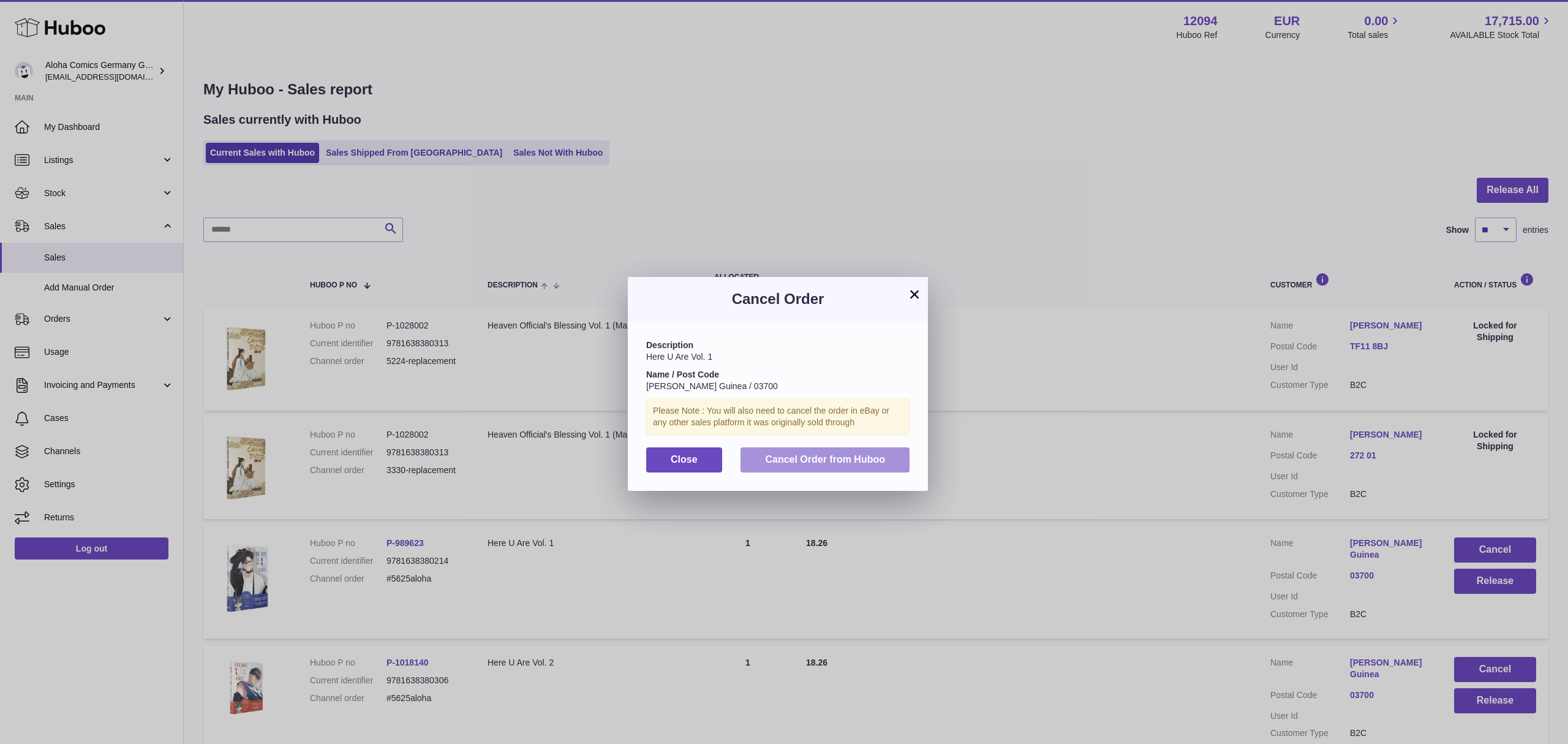
click at [882, 463] on button "Cancel Order from Huboo" at bounding box center [825, 460] width 169 height 25
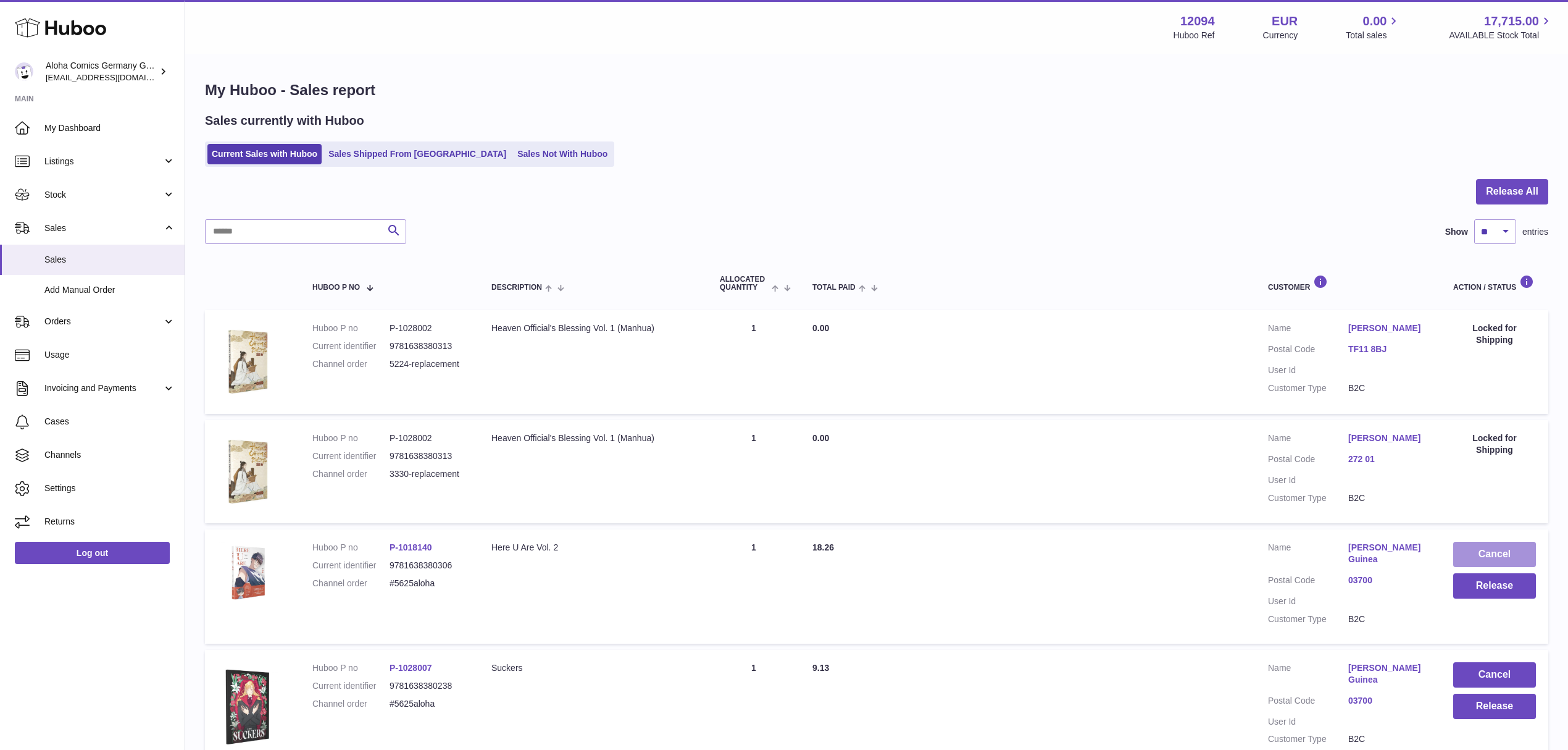
click at [1488, 555] on button "Cancel" at bounding box center [1495, 555] width 83 height 26
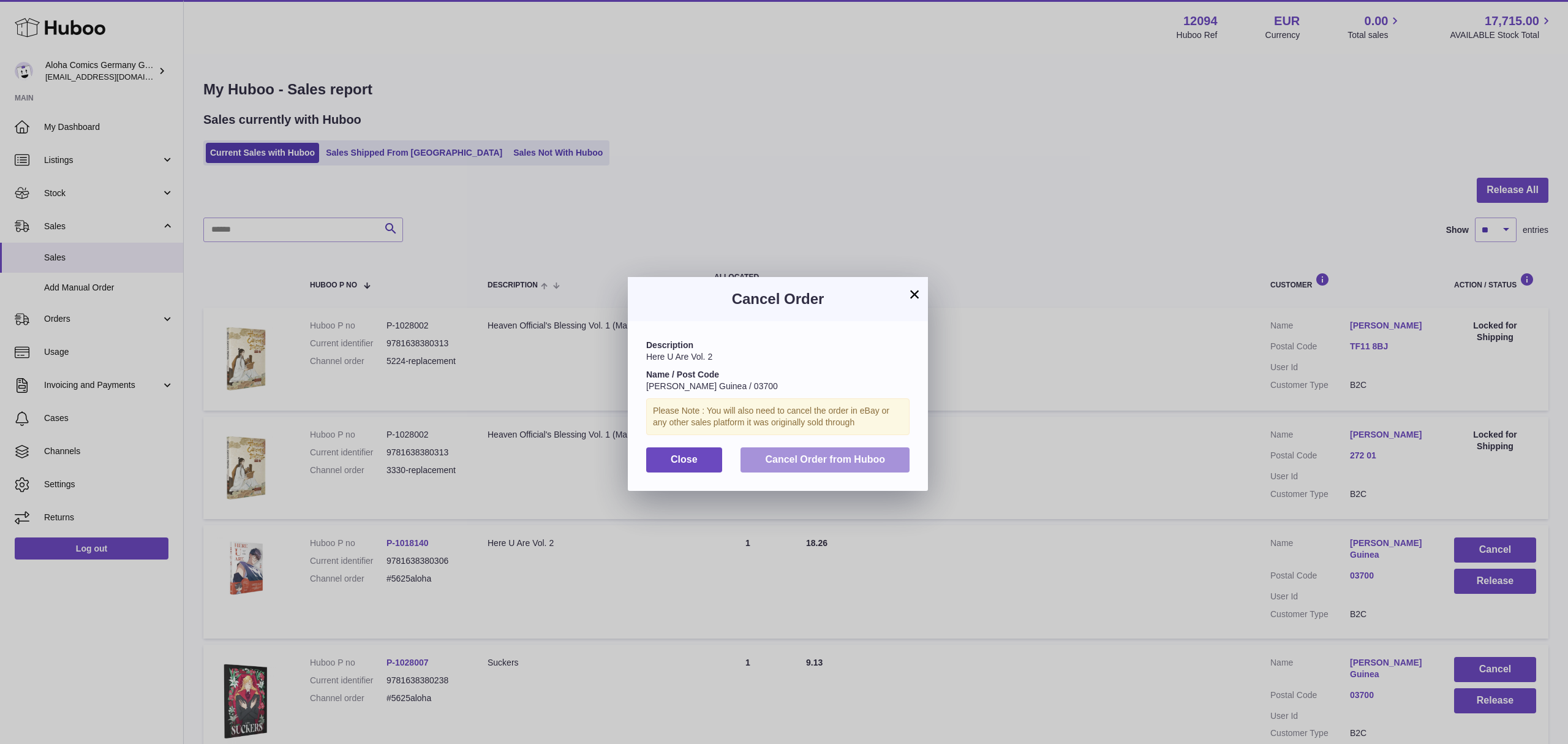
click at [900, 472] on button "Cancel Order from Huboo" at bounding box center [825, 460] width 169 height 25
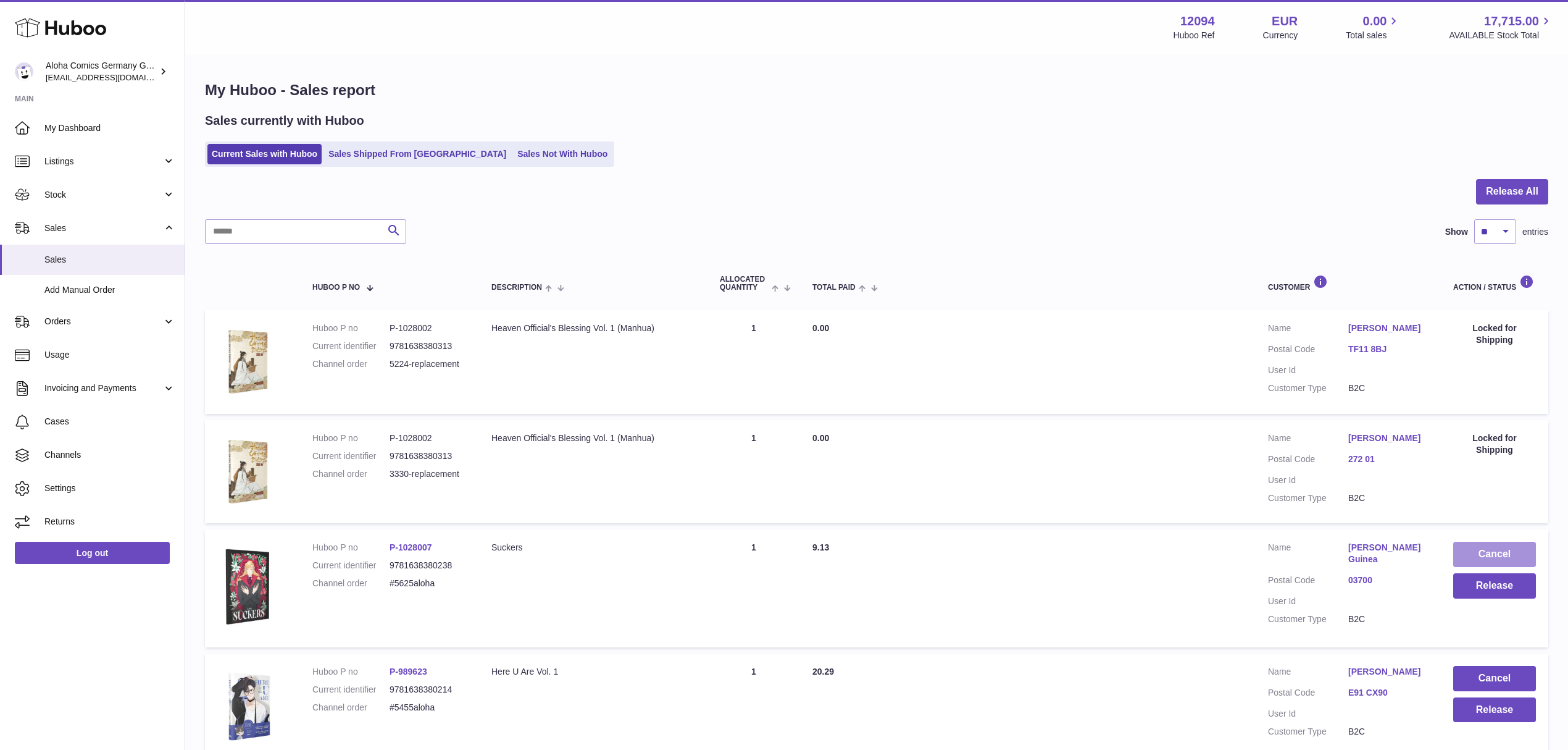
click at [1477, 546] on button "Cancel" at bounding box center [1495, 555] width 83 height 26
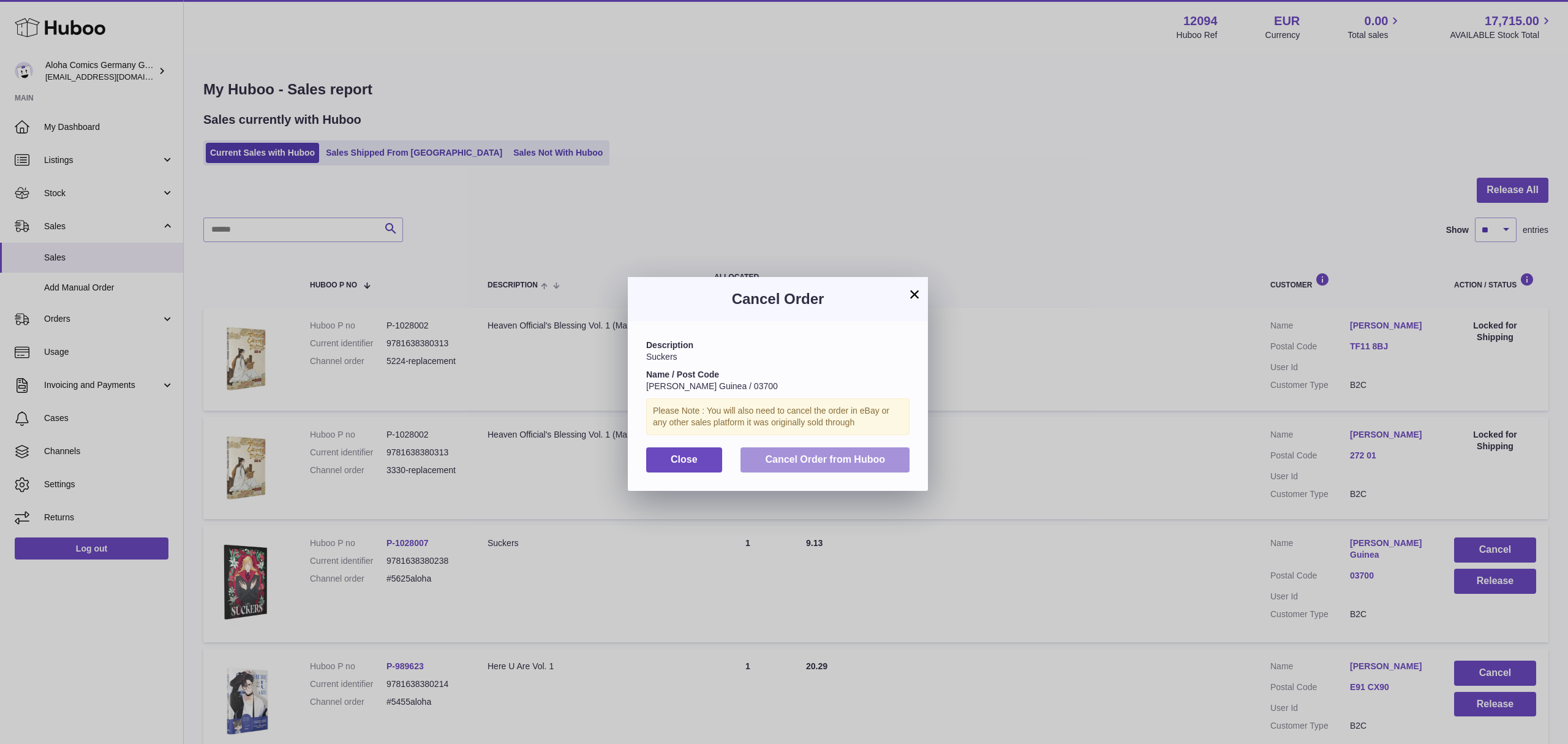
click at [890, 472] on button "Cancel Order from Huboo" at bounding box center [825, 460] width 169 height 25
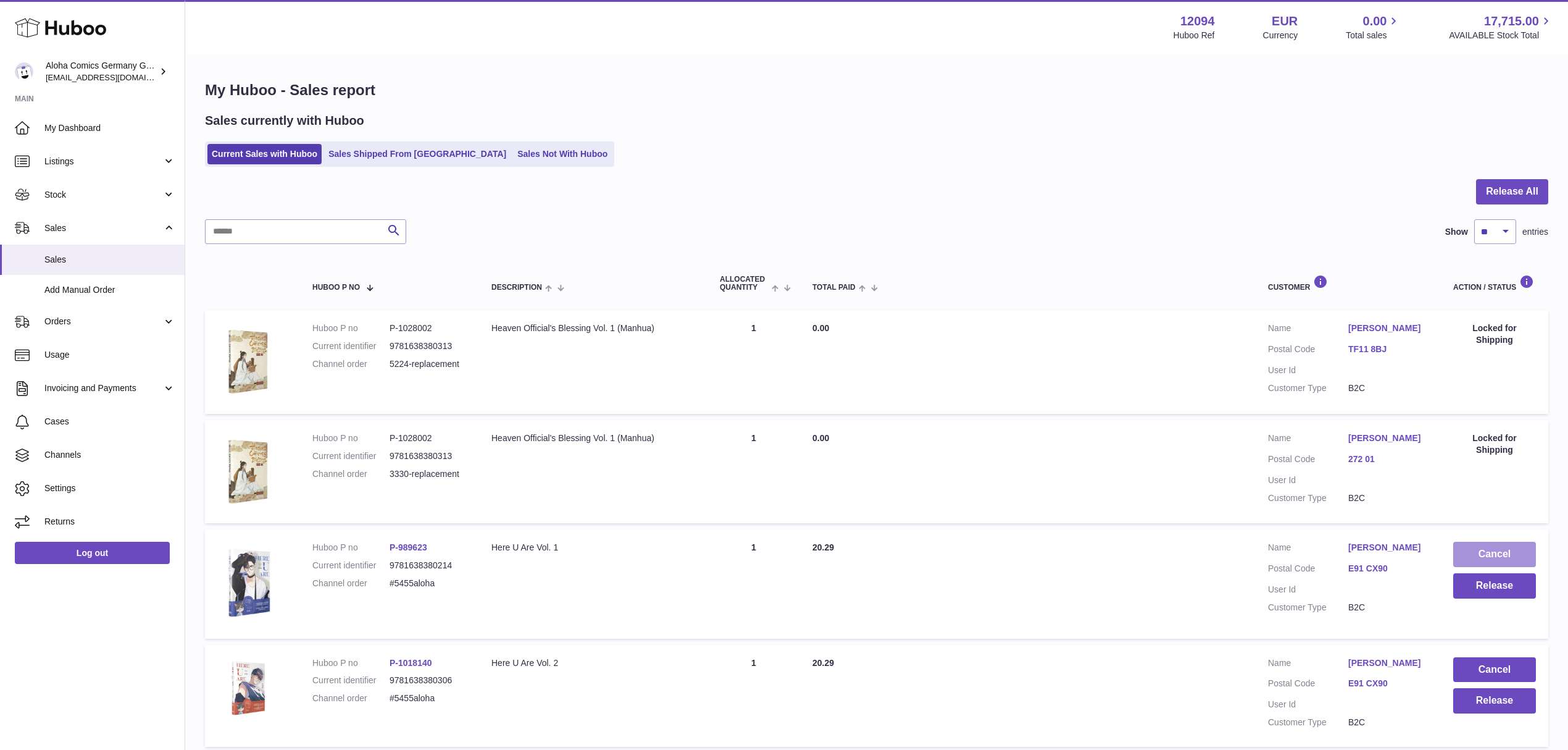
click at [1472, 544] on button "Cancel" at bounding box center [1495, 555] width 83 height 26
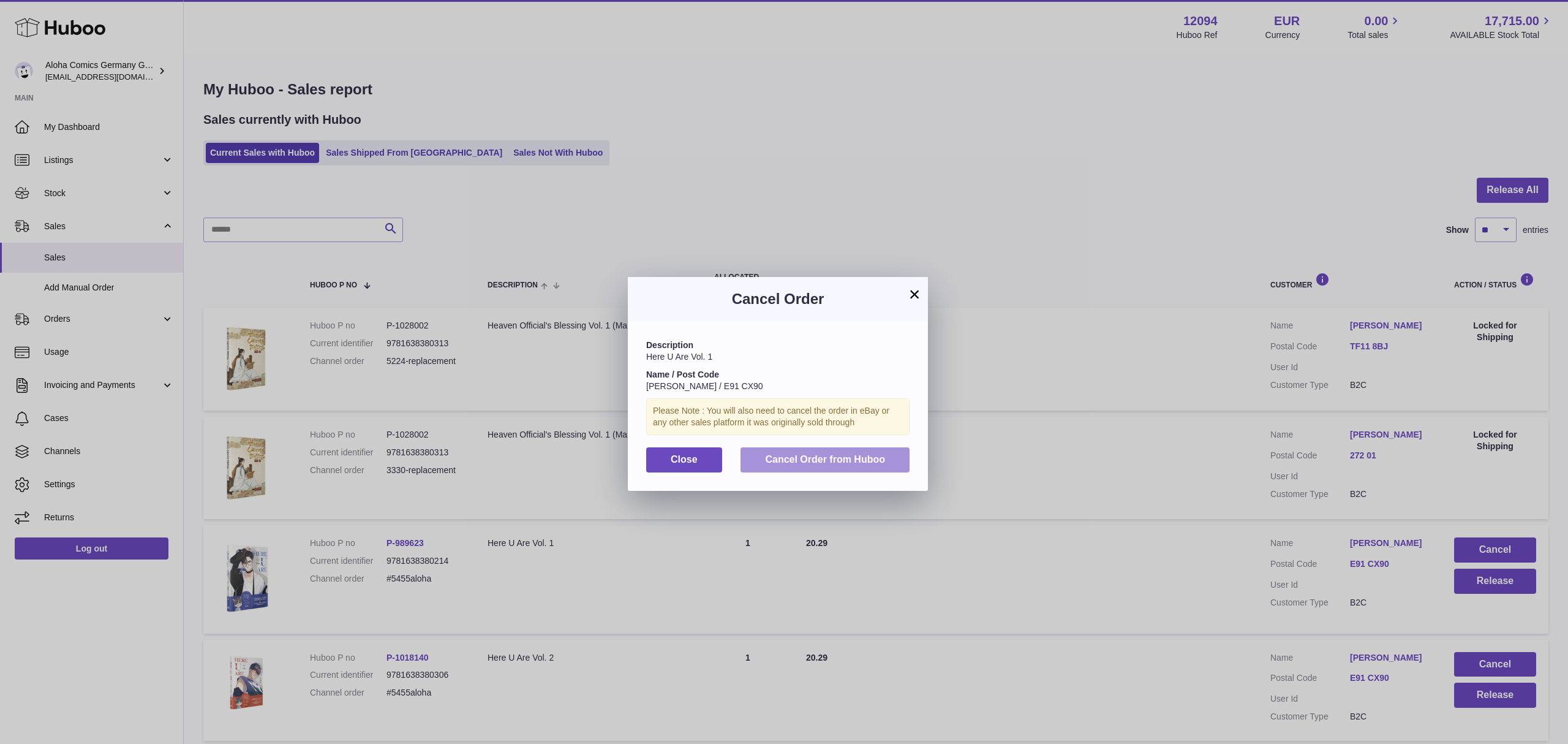
click at [863, 464] on span "Cancel Order from Huboo" at bounding box center [825, 459] width 120 height 10
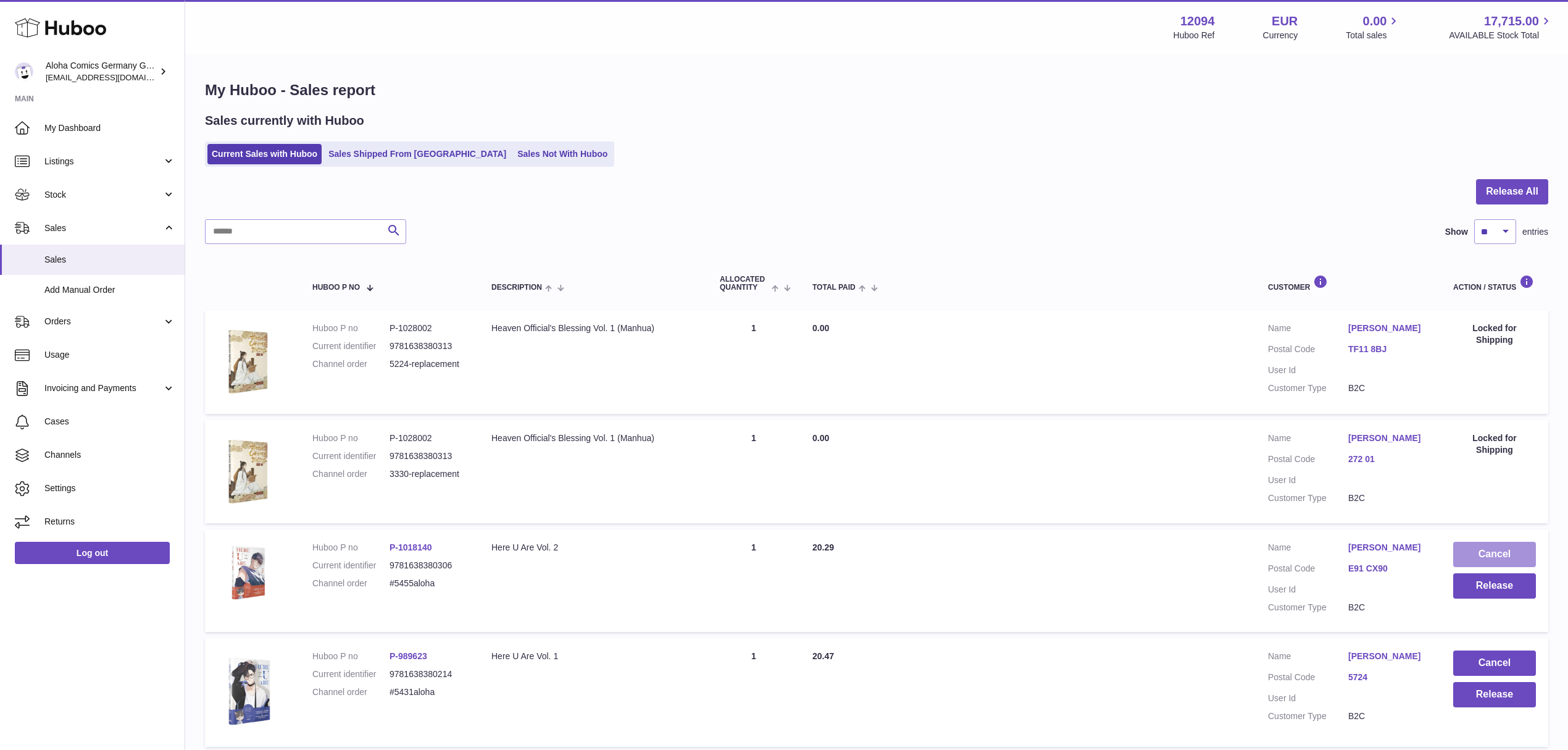
click at [1483, 548] on button "Cancel" at bounding box center [1495, 555] width 83 height 26
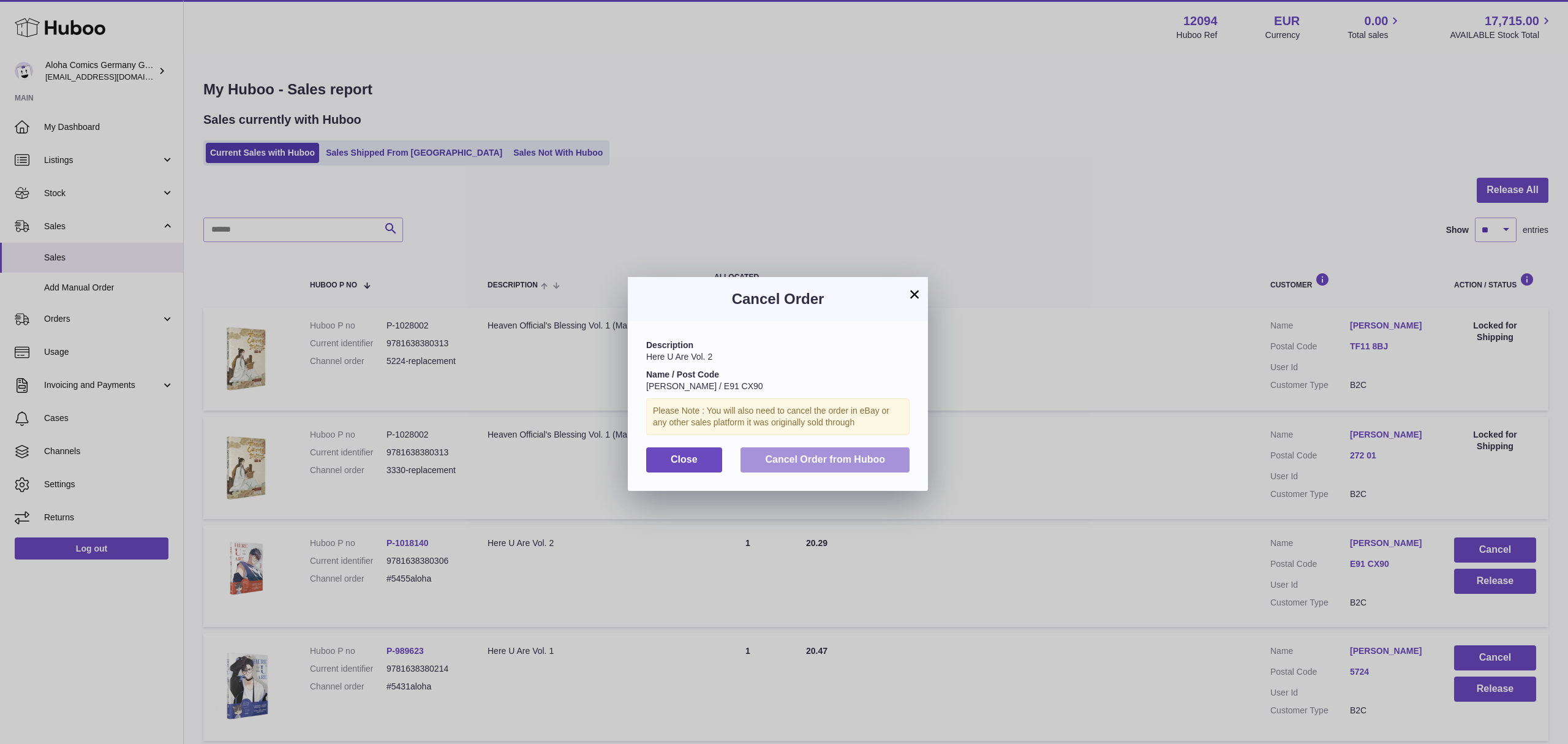
click at [863, 464] on span "Cancel Order from Huboo" at bounding box center [825, 459] width 120 height 10
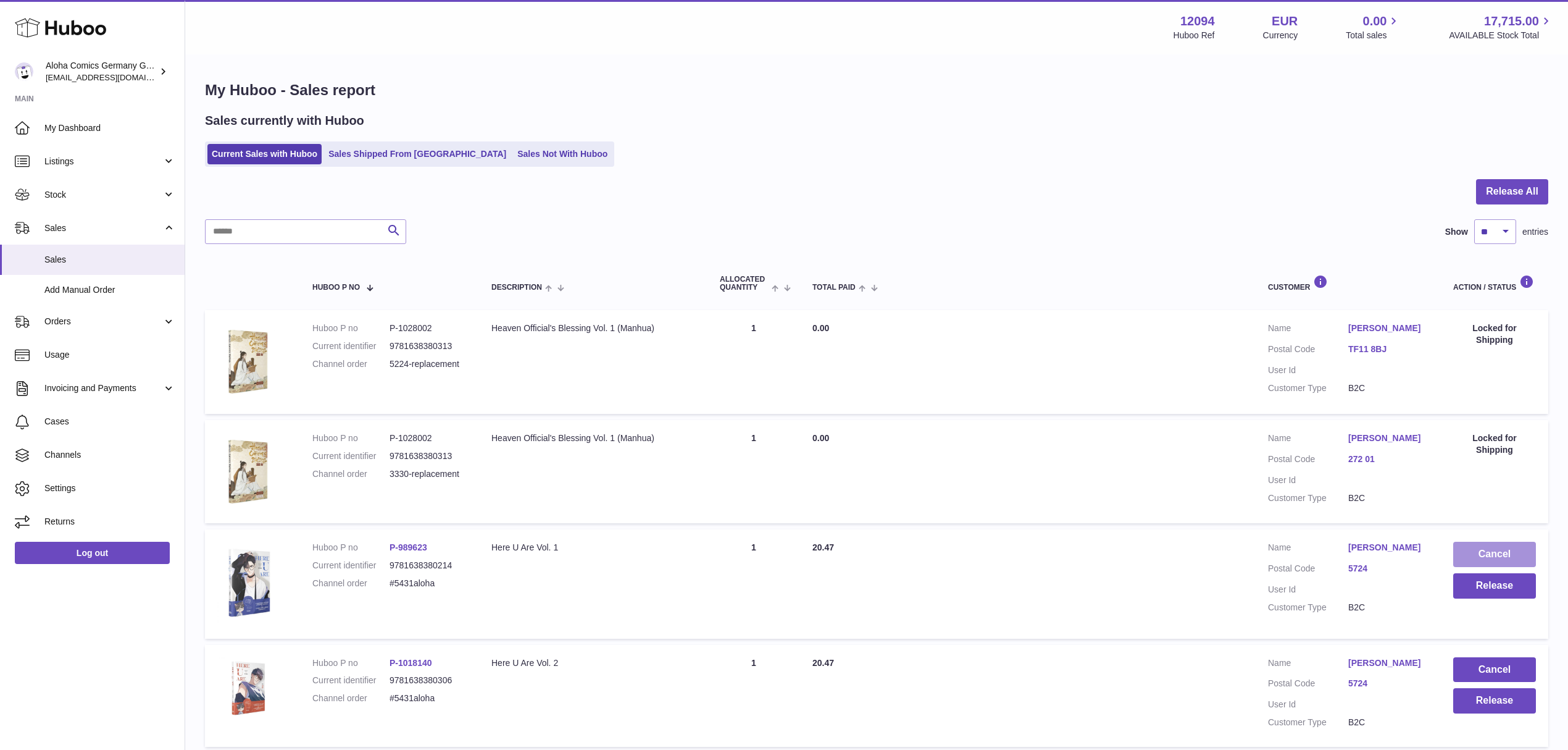
click at [1497, 548] on button "Cancel" at bounding box center [1495, 555] width 83 height 26
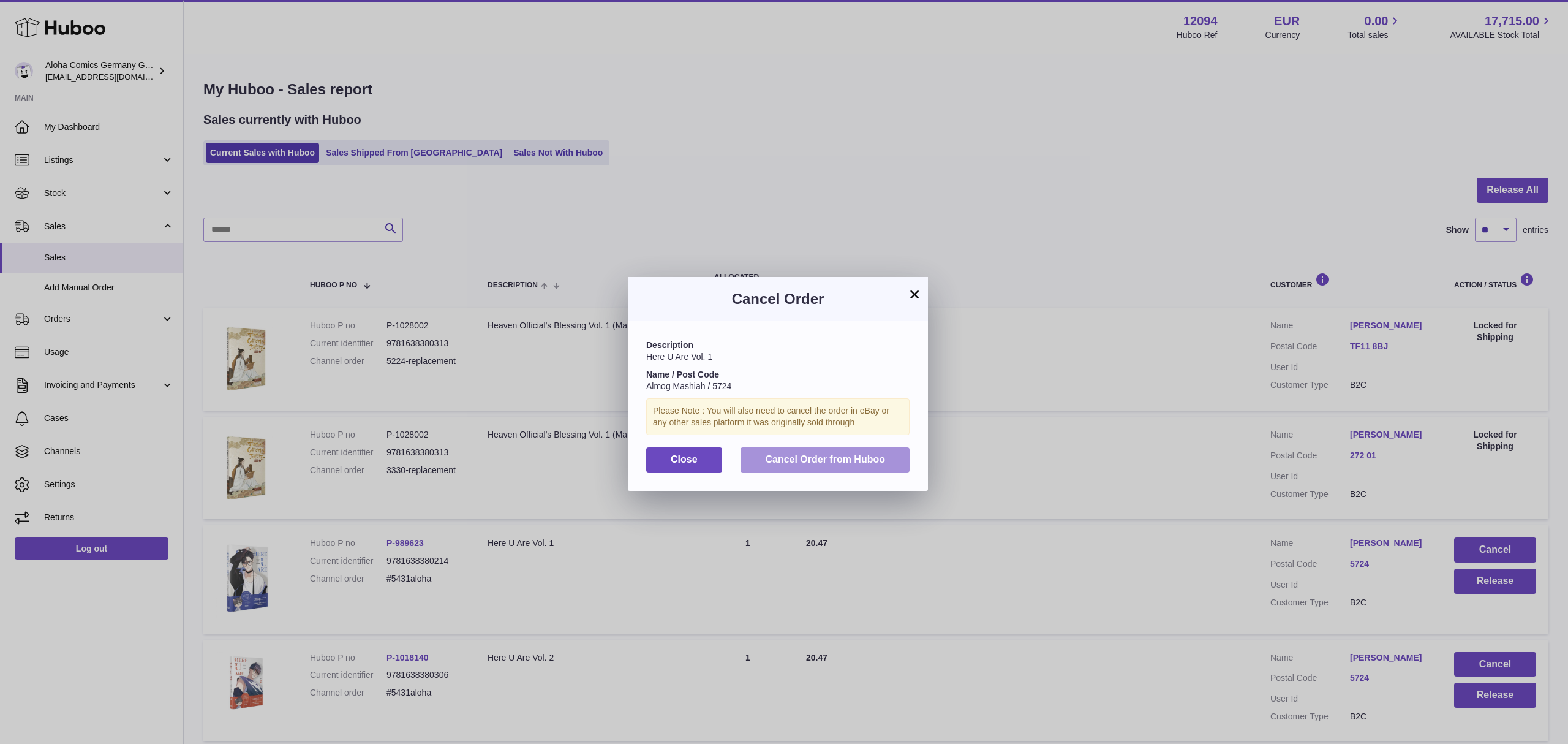
click at [879, 464] on span "Cancel Order from Huboo" at bounding box center [825, 459] width 120 height 10
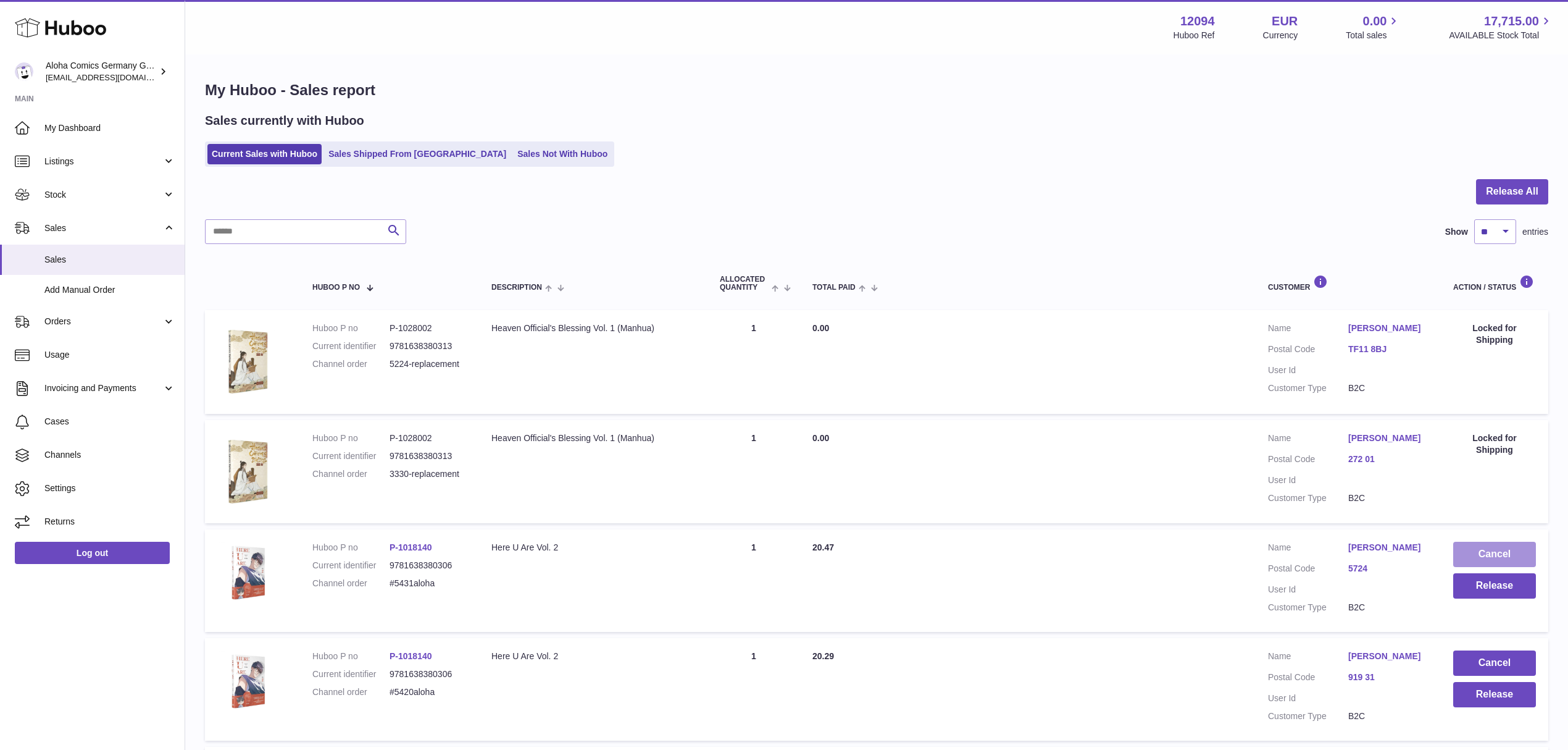
click at [1478, 550] on button "Cancel" at bounding box center [1495, 555] width 83 height 26
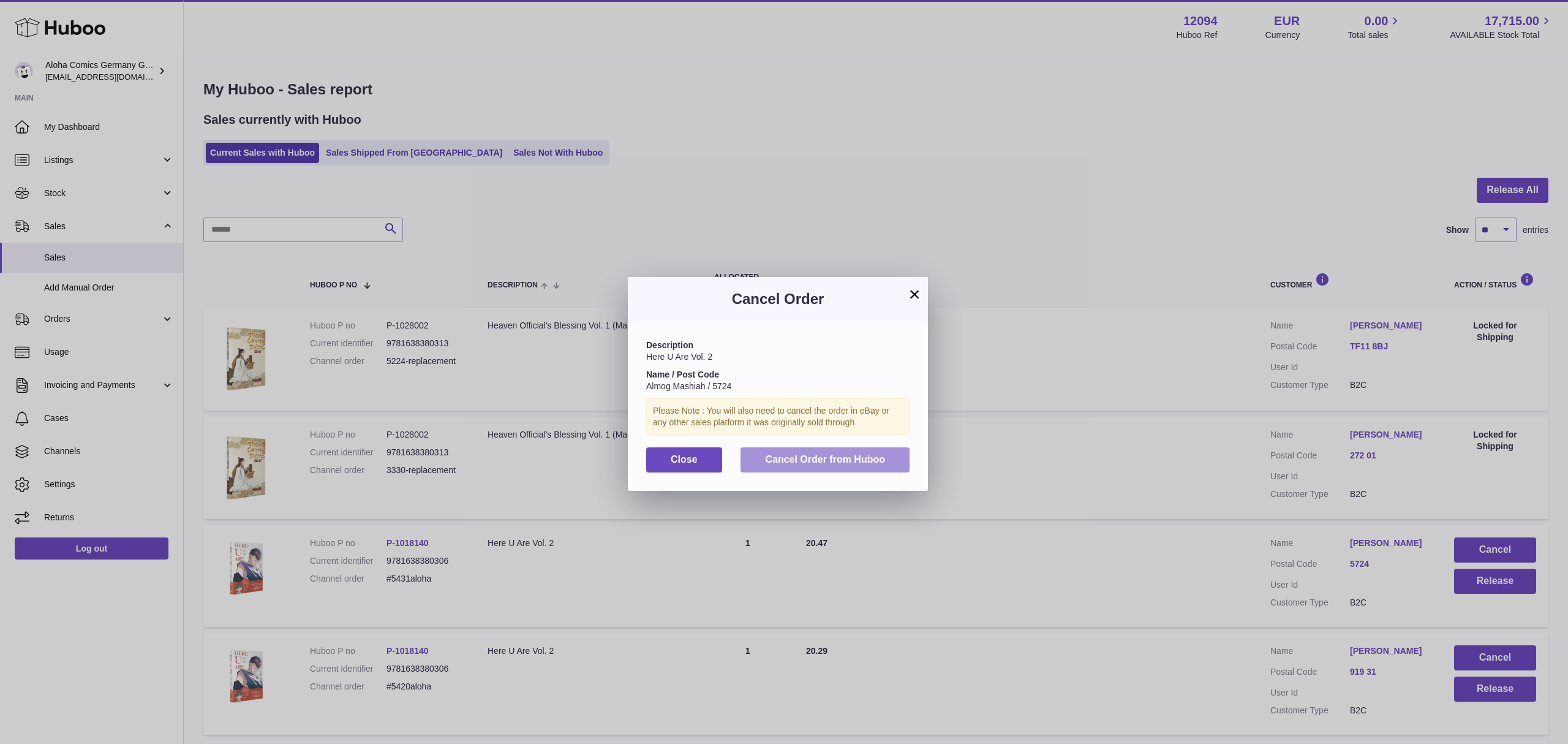
click at [875, 464] on span "Cancel Order from Huboo" at bounding box center [825, 459] width 120 height 10
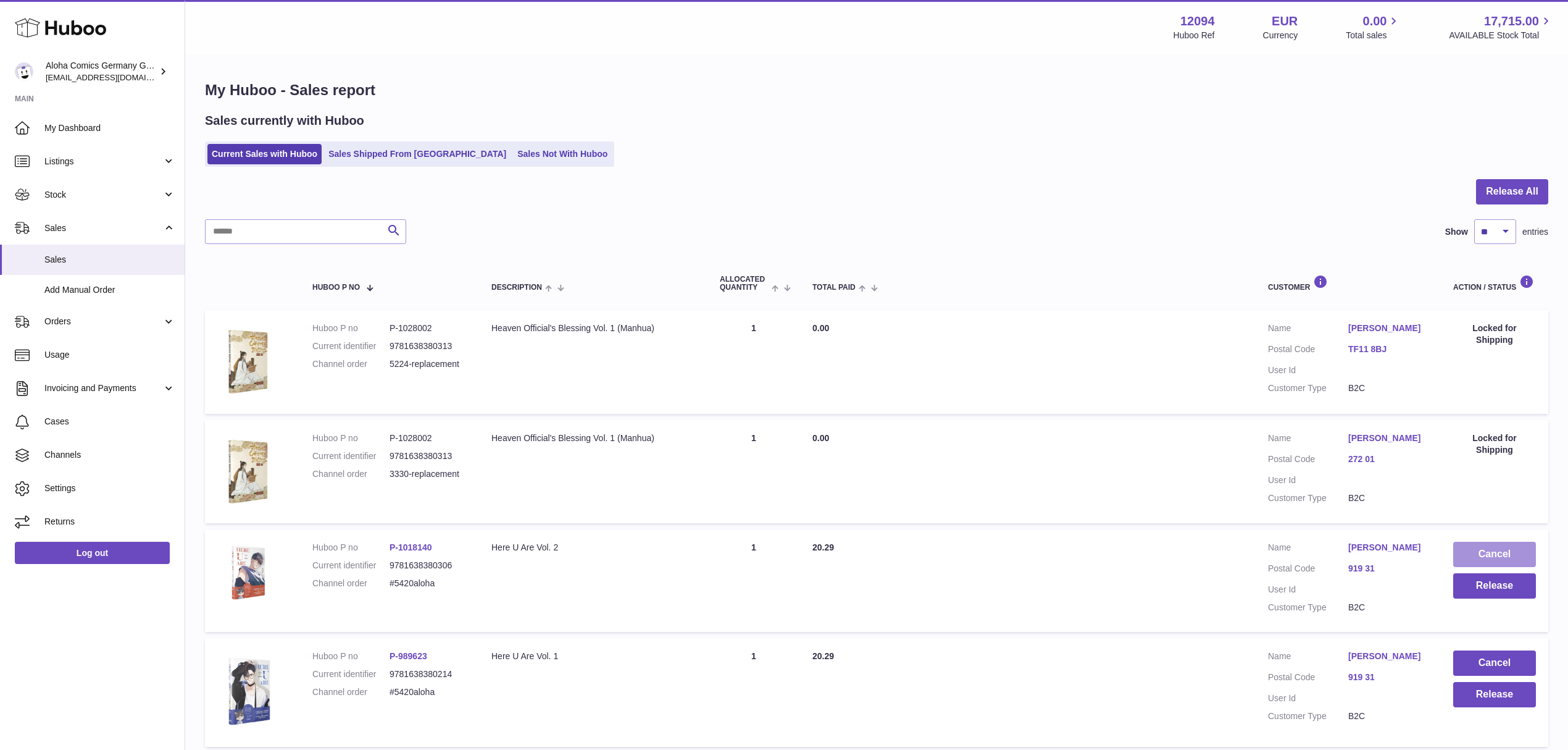
click at [1467, 551] on button "Cancel" at bounding box center [1495, 555] width 83 height 26
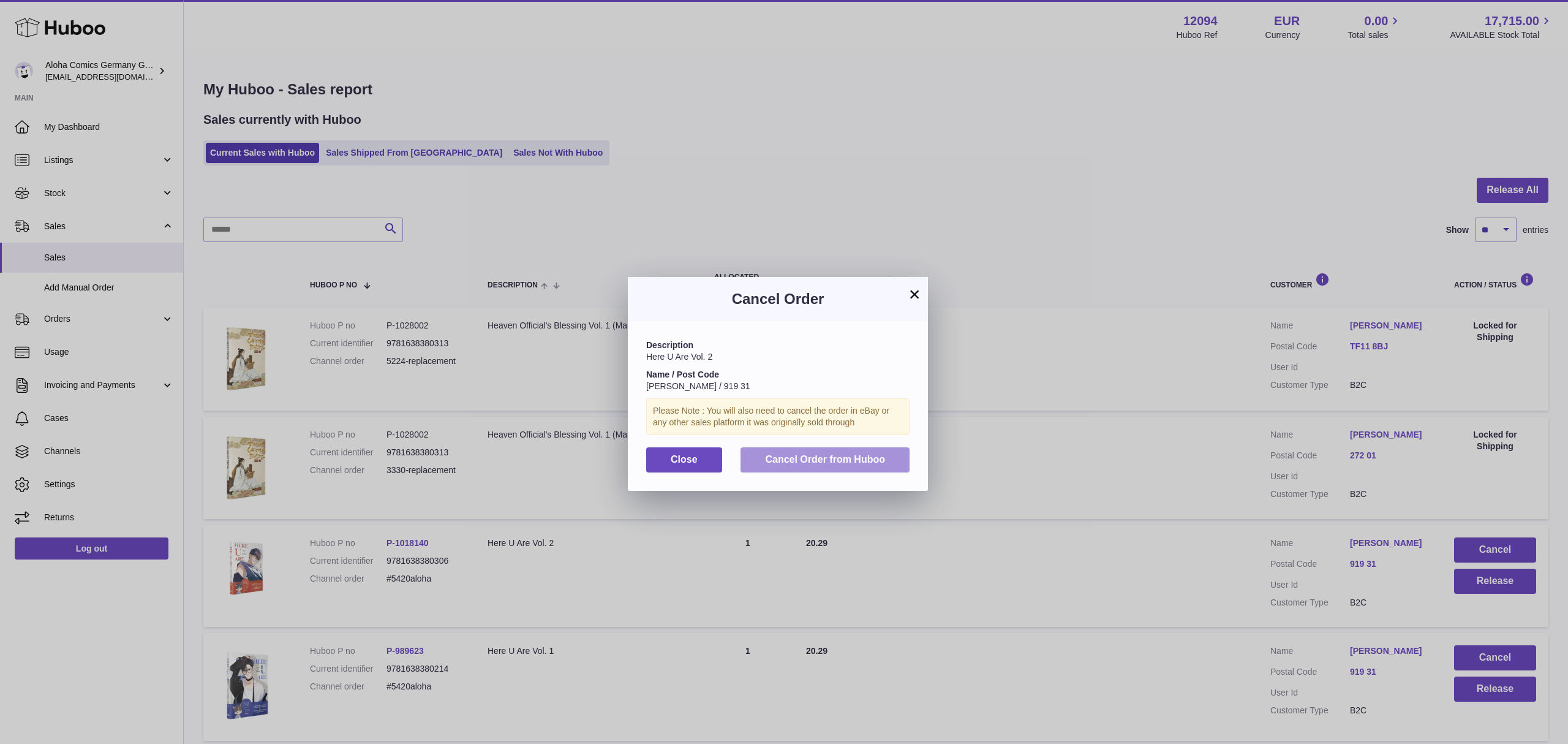
click at [856, 464] on span "Cancel Order from Huboo" at bounding box center [825, 459] width 120 height 10
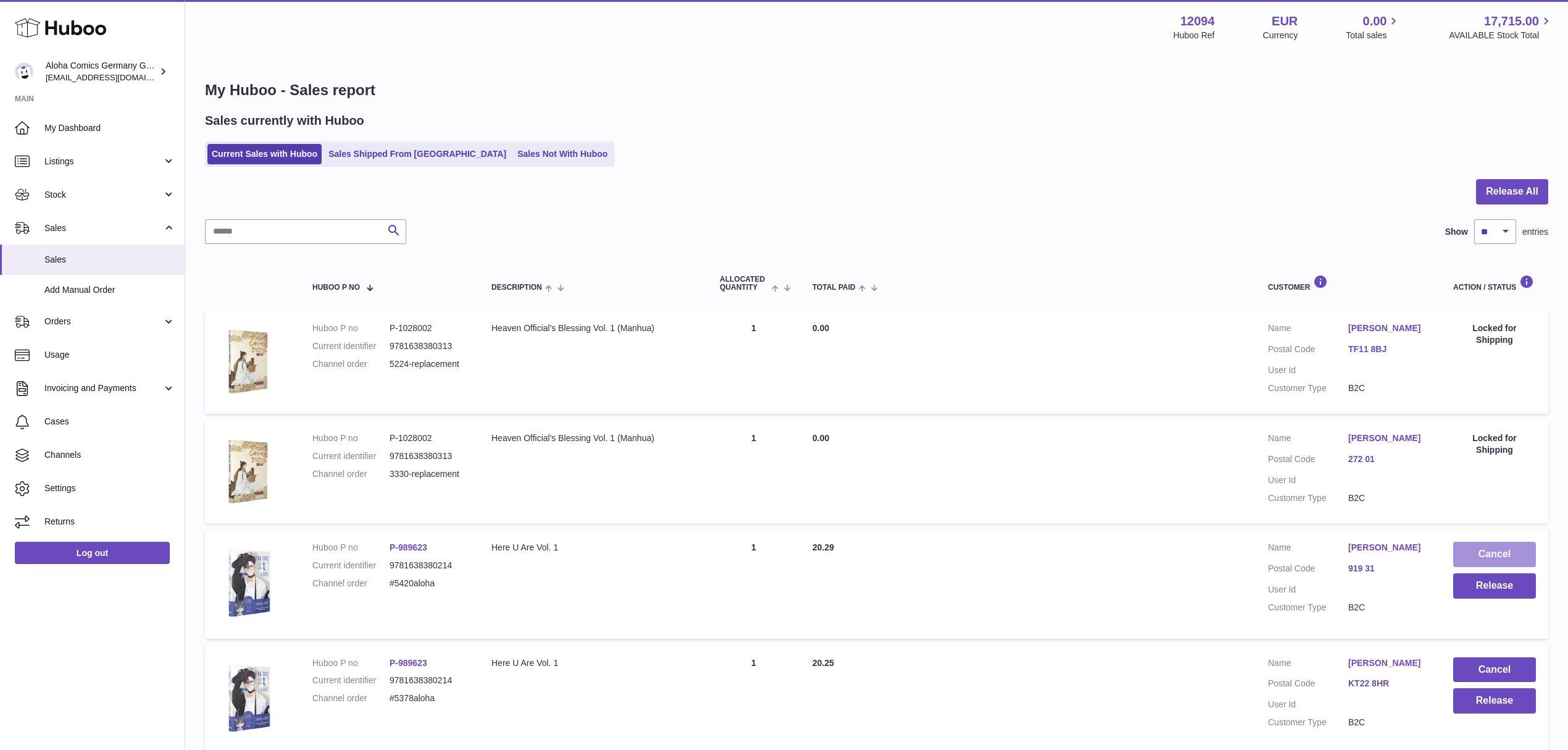
click at [1470, 547] on button "Cancel" at bounding box center [1495, 555] width 83 height 26
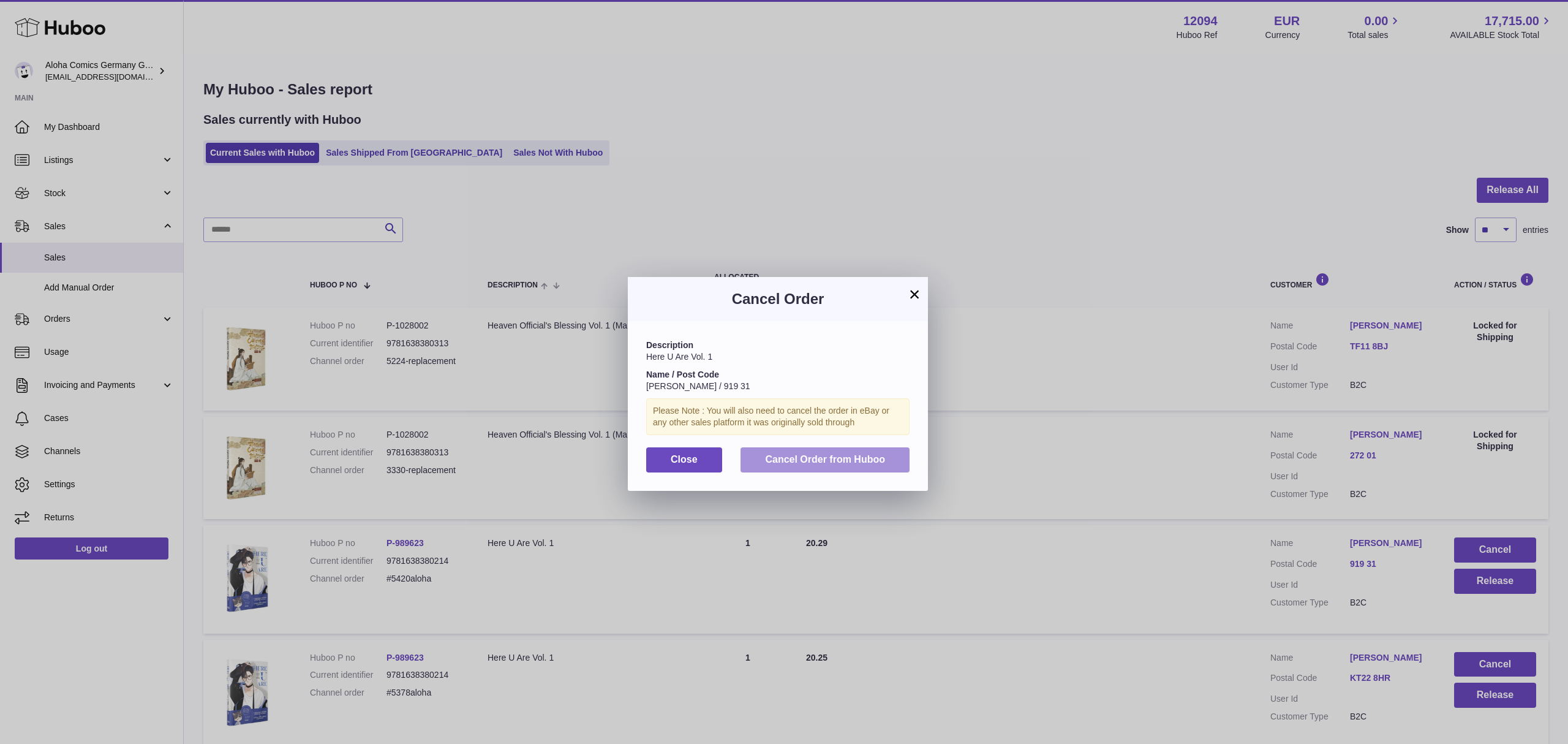
click at [848, 472] on button "Cancel Order from Huboo" at bounding box center [825, 460] width 169 height 25
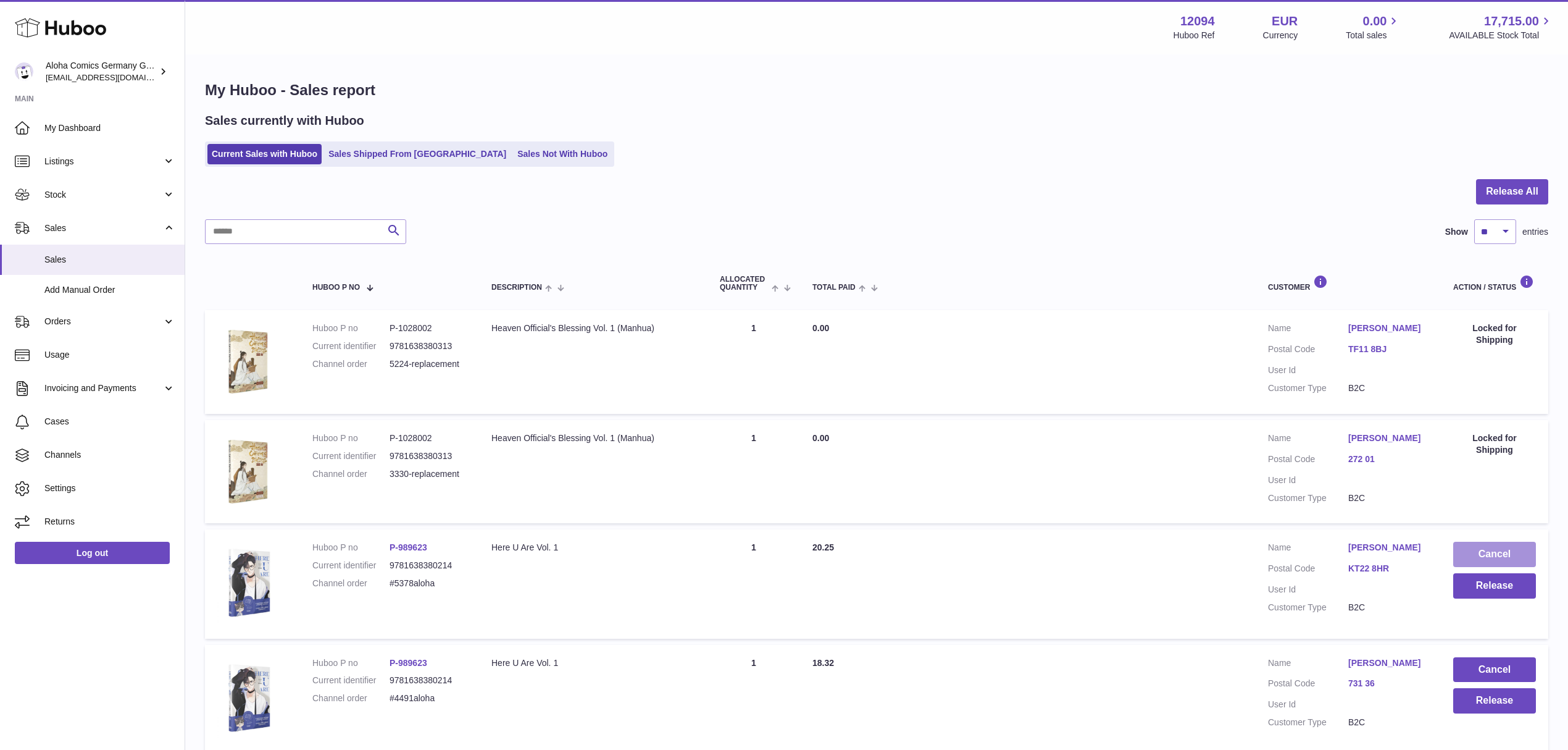
click at [1491, 561] on button "Cancel" at bounding box center [1495, 555] width 83 height 26
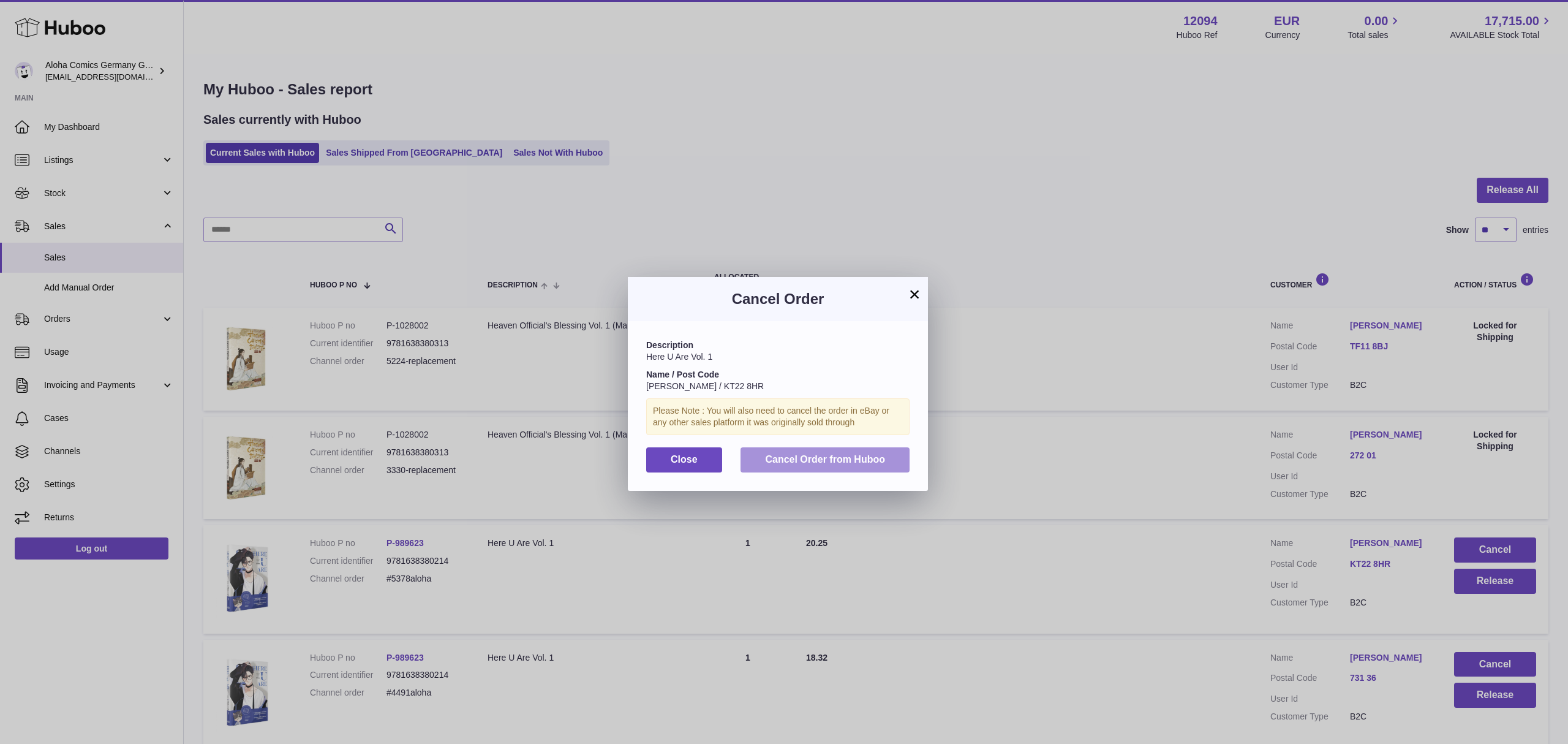
click at [862, 464] on span "Cancel Order from Huboo" at bounding box center [825, 459] width 120 height 10
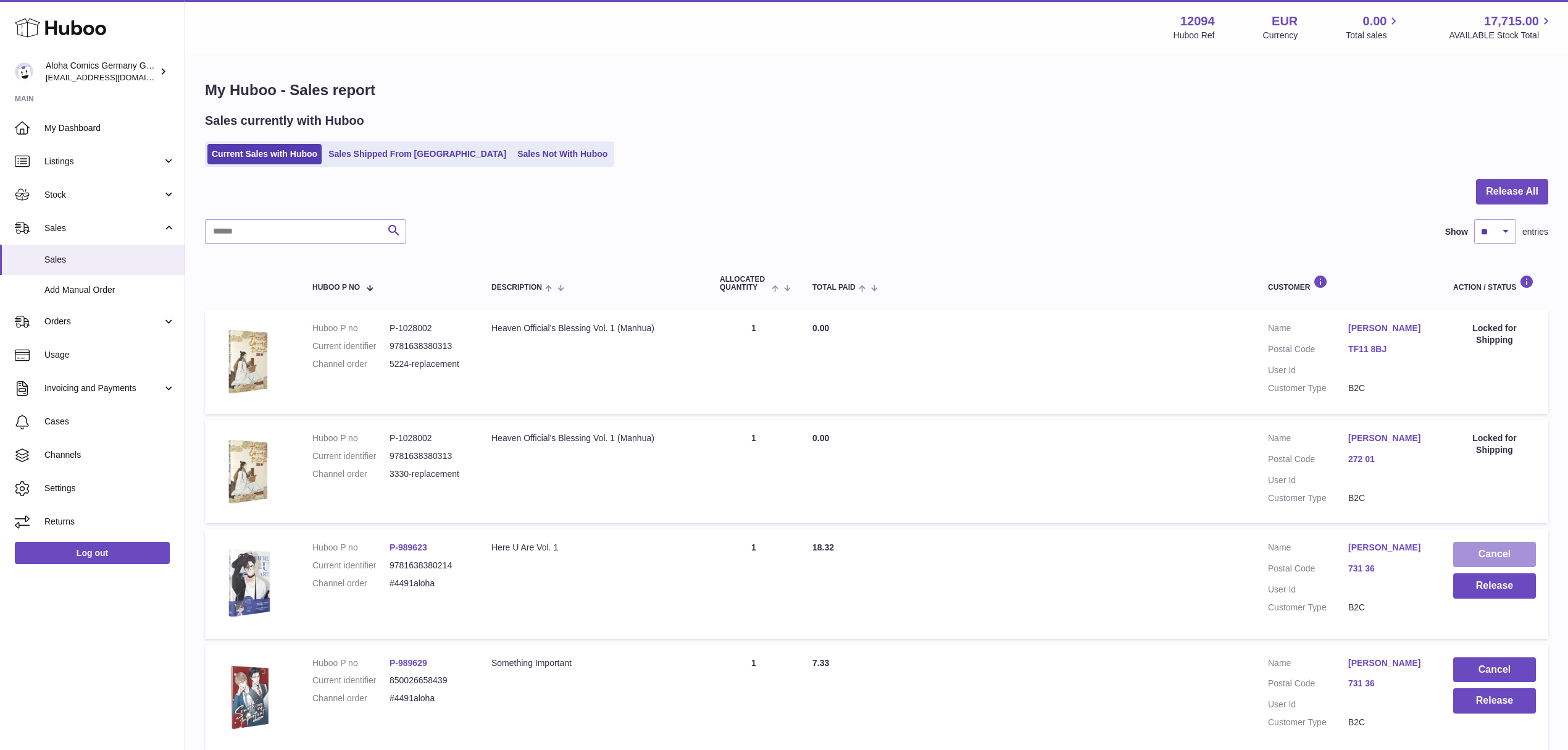
click at [1527, 554] on button "Cancel" at bounding box center [1495, 555] width 83 height 26
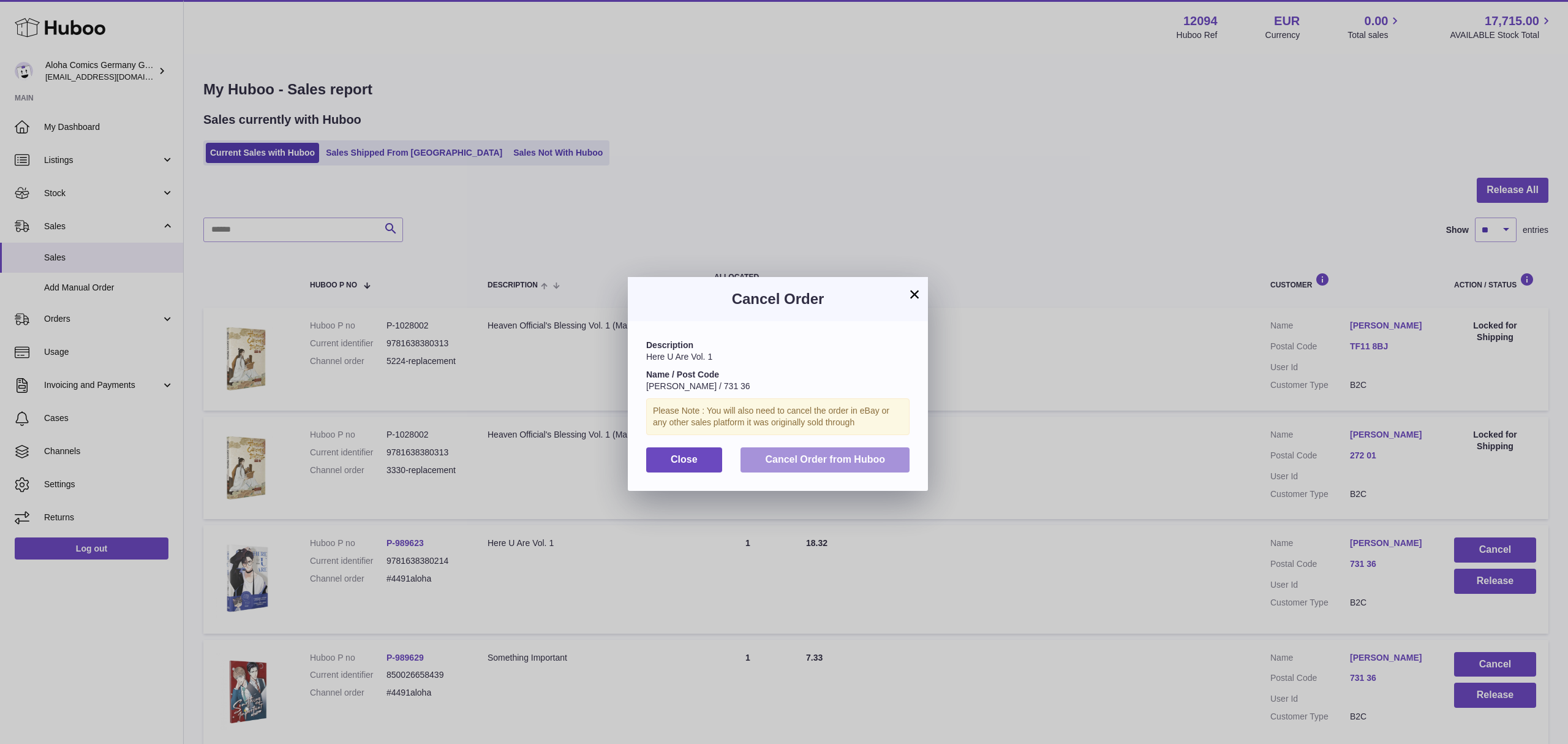
click at [850, 459] on button "Cancel Order from Huboo" at bounding box center [825, 460] width 169 height 25
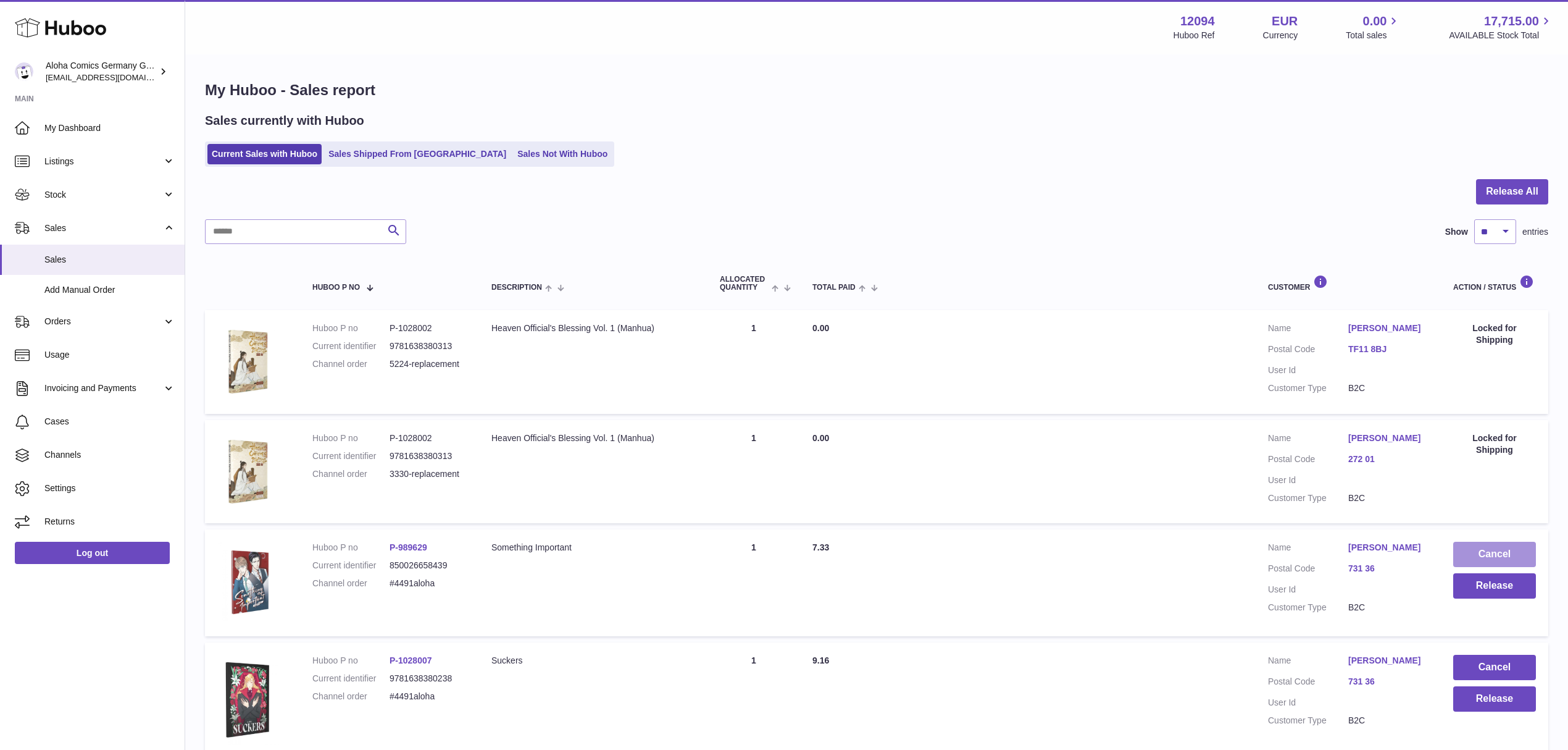
click at [1478, 544] on button "Cancel" at bounding box center [1495, 555] width 83 height 26
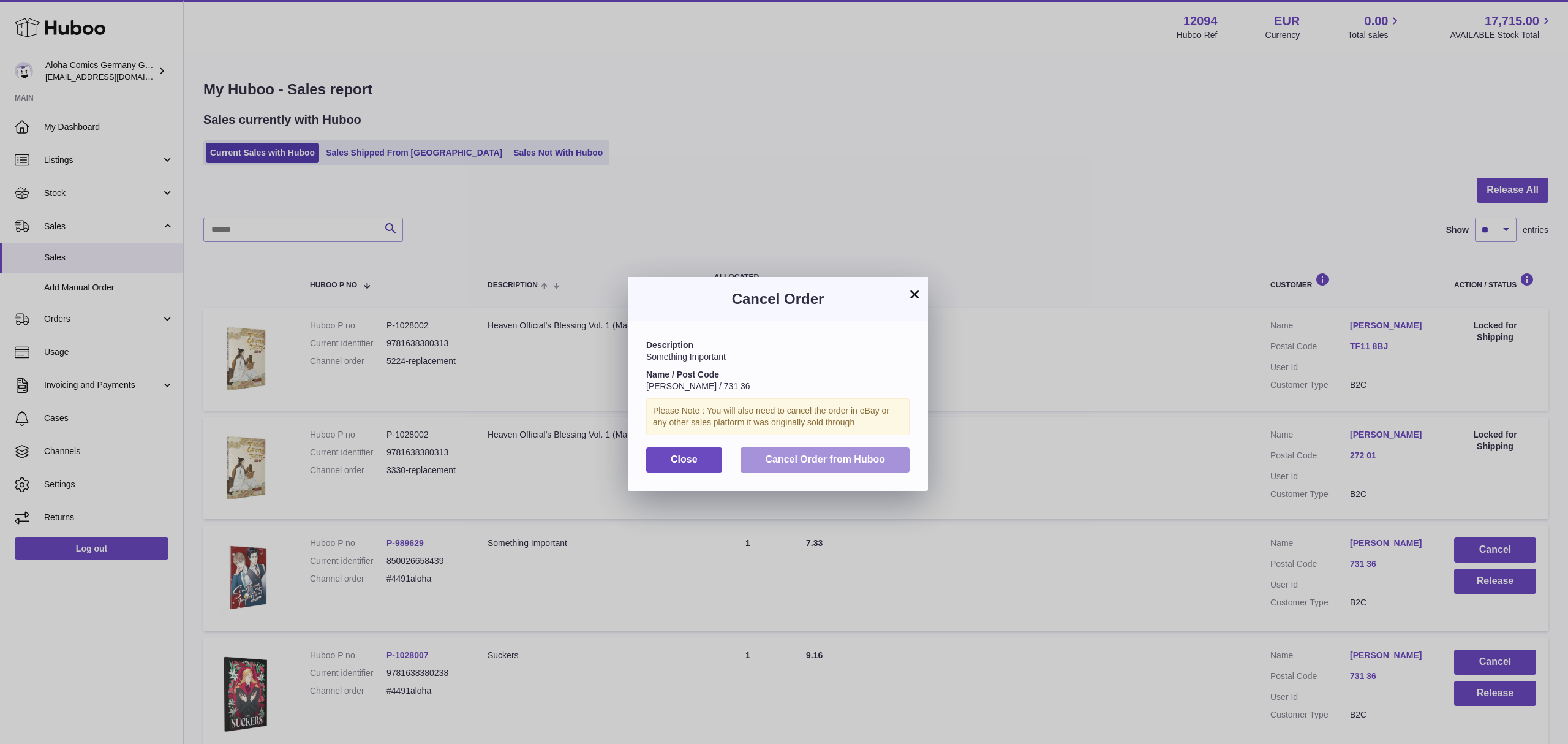
click at [867, 463] on button "Cancel Order from Huboo" at bounding box center [825, 460] width 169 height 25
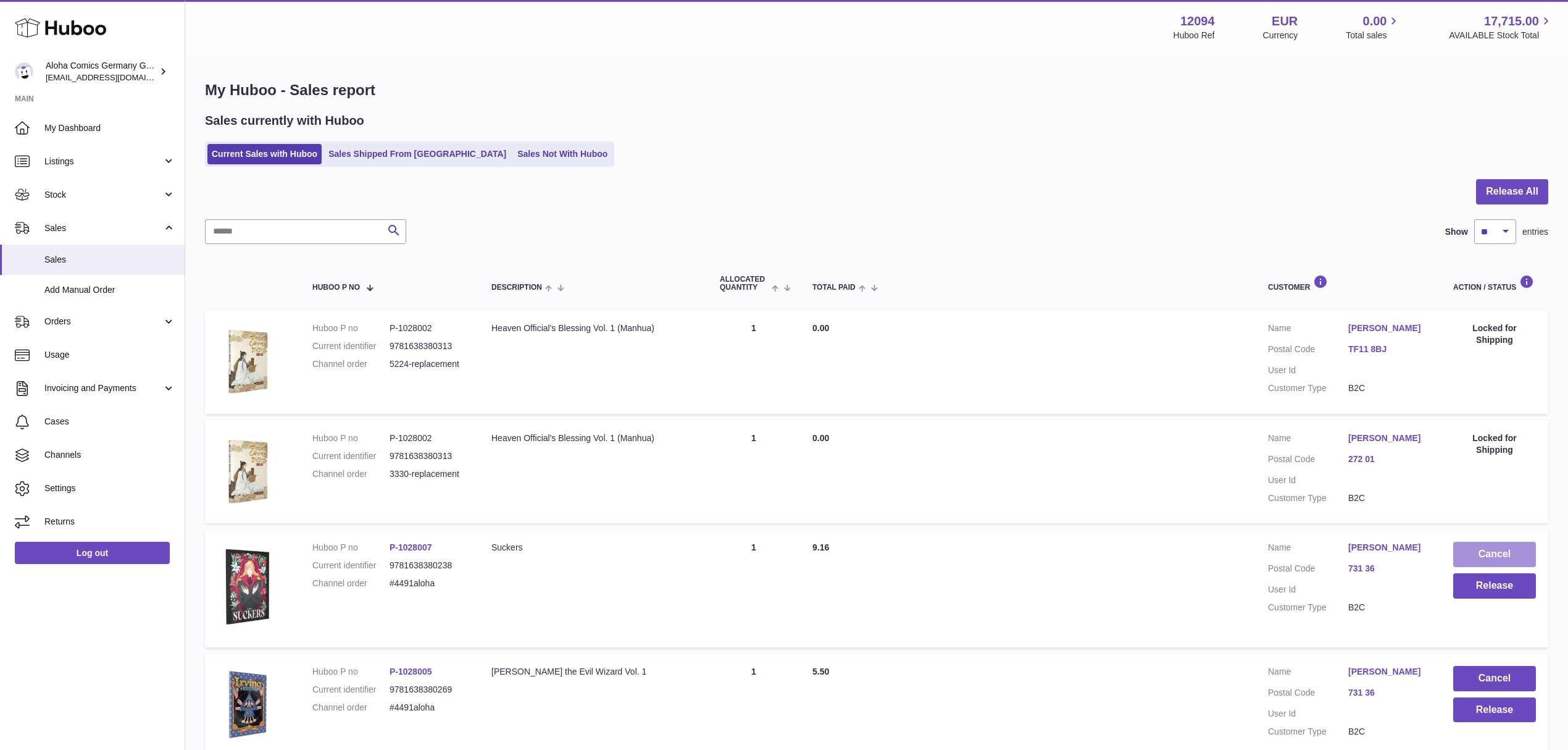
click at [1504, 549] on button "Cancel" at bounding box center [1495, 555] width 83 height 26
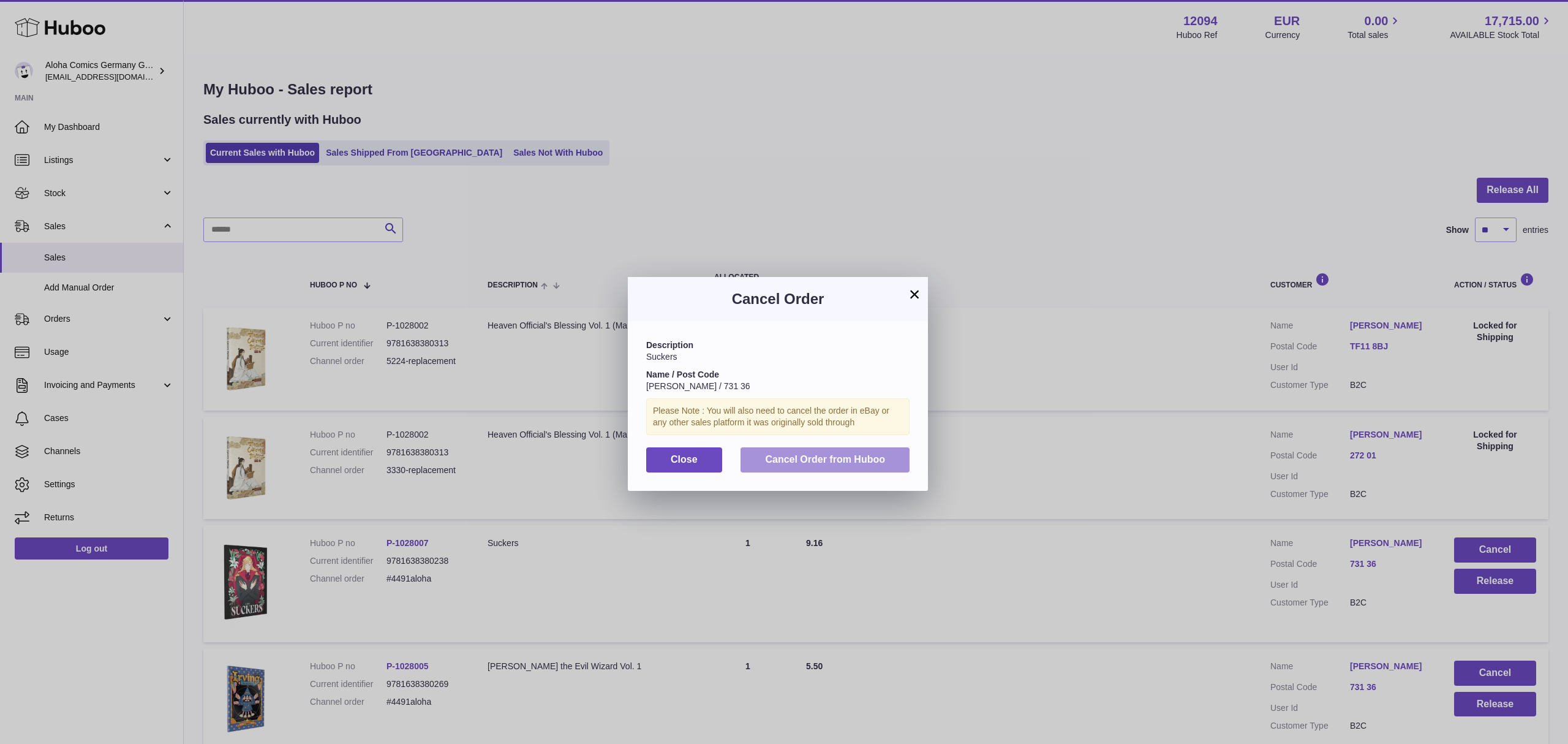
click at [841, 464] on span "Cancel Order from Huboo" at bounding box center [825, 459] width 120 height 10
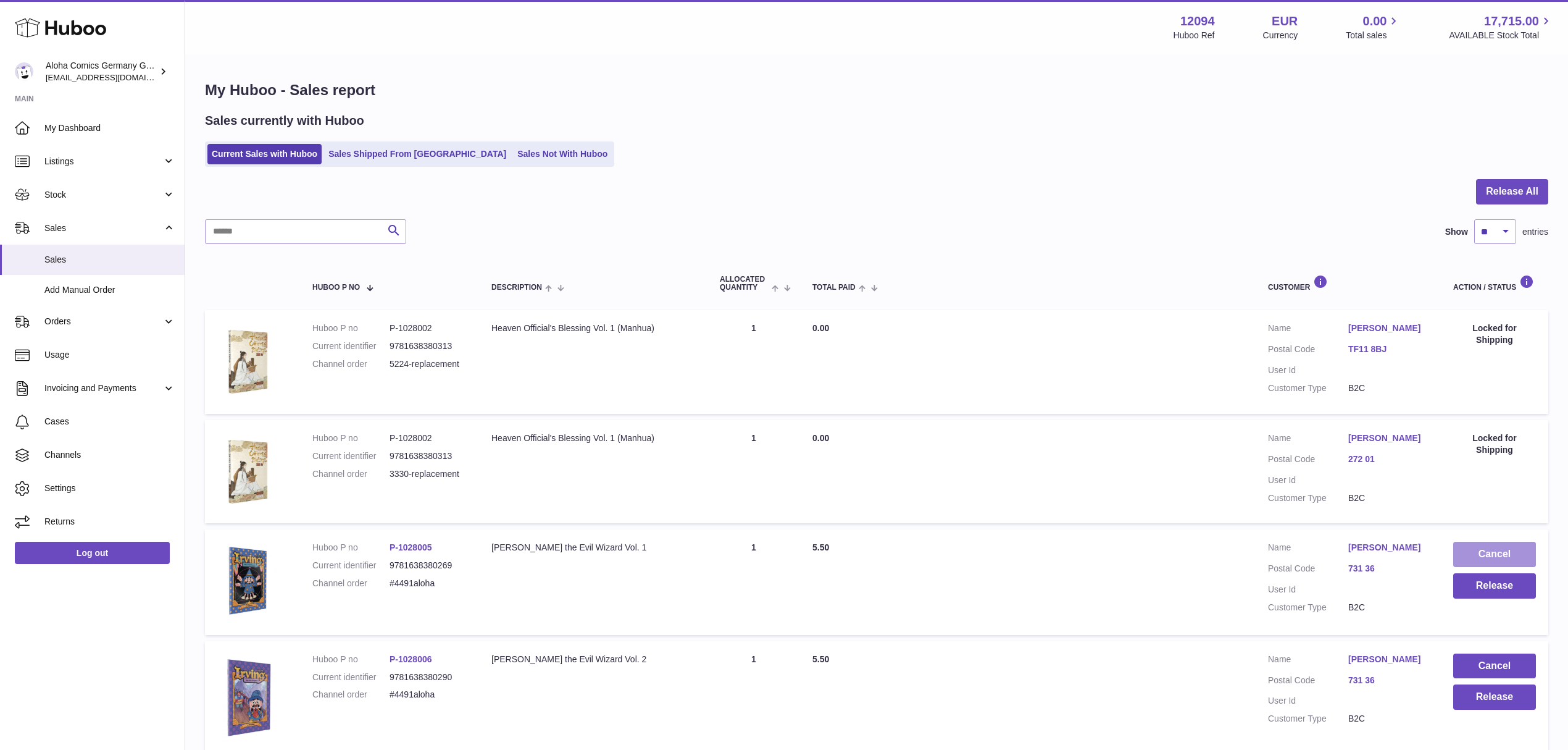
click at [1470, 549] on button "Cancel" at bounding box center [1495, 555] width 83 height 26
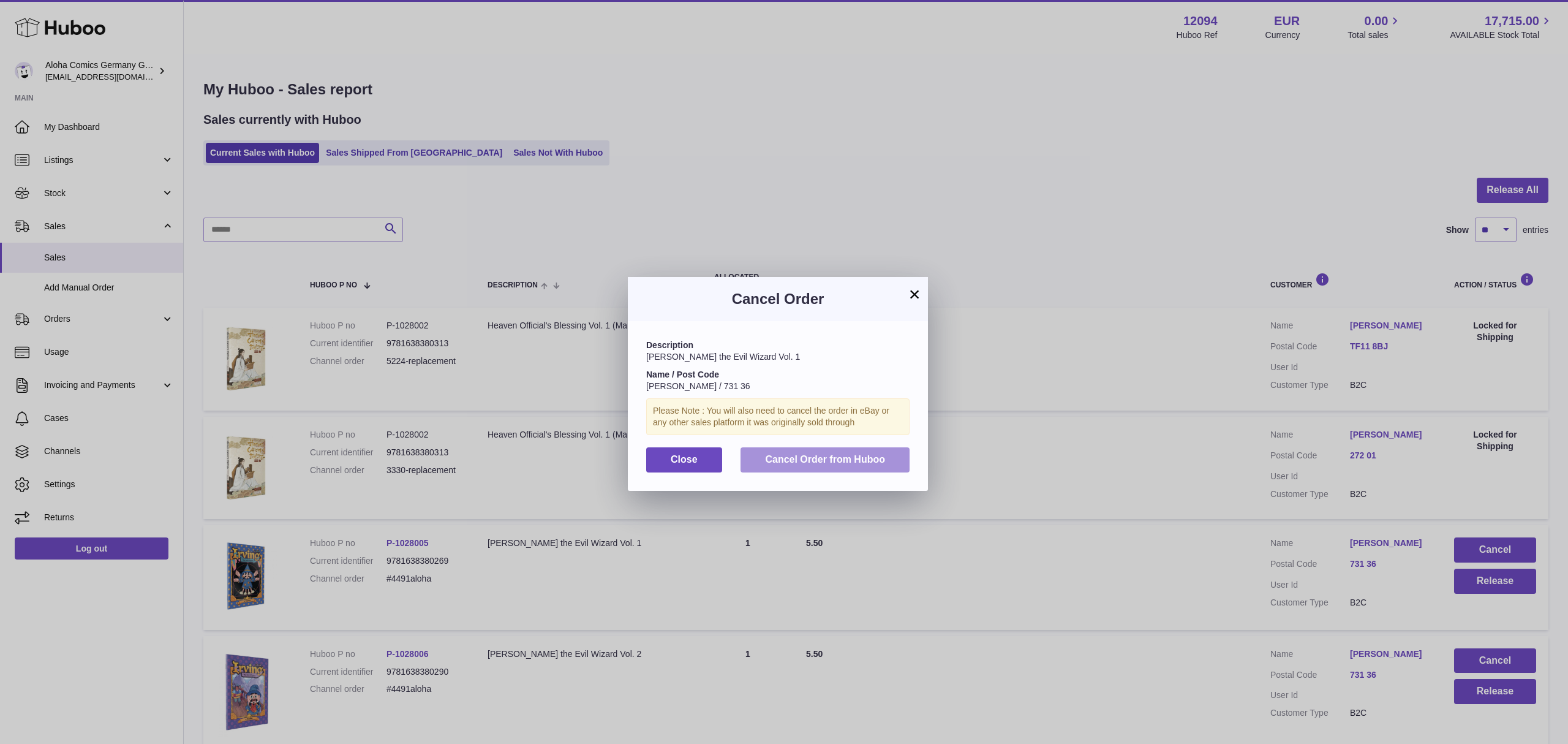
click at [826, 463] on button "Cancel Order from Huboo" at bounding box center [825, 460] width 169 height 25
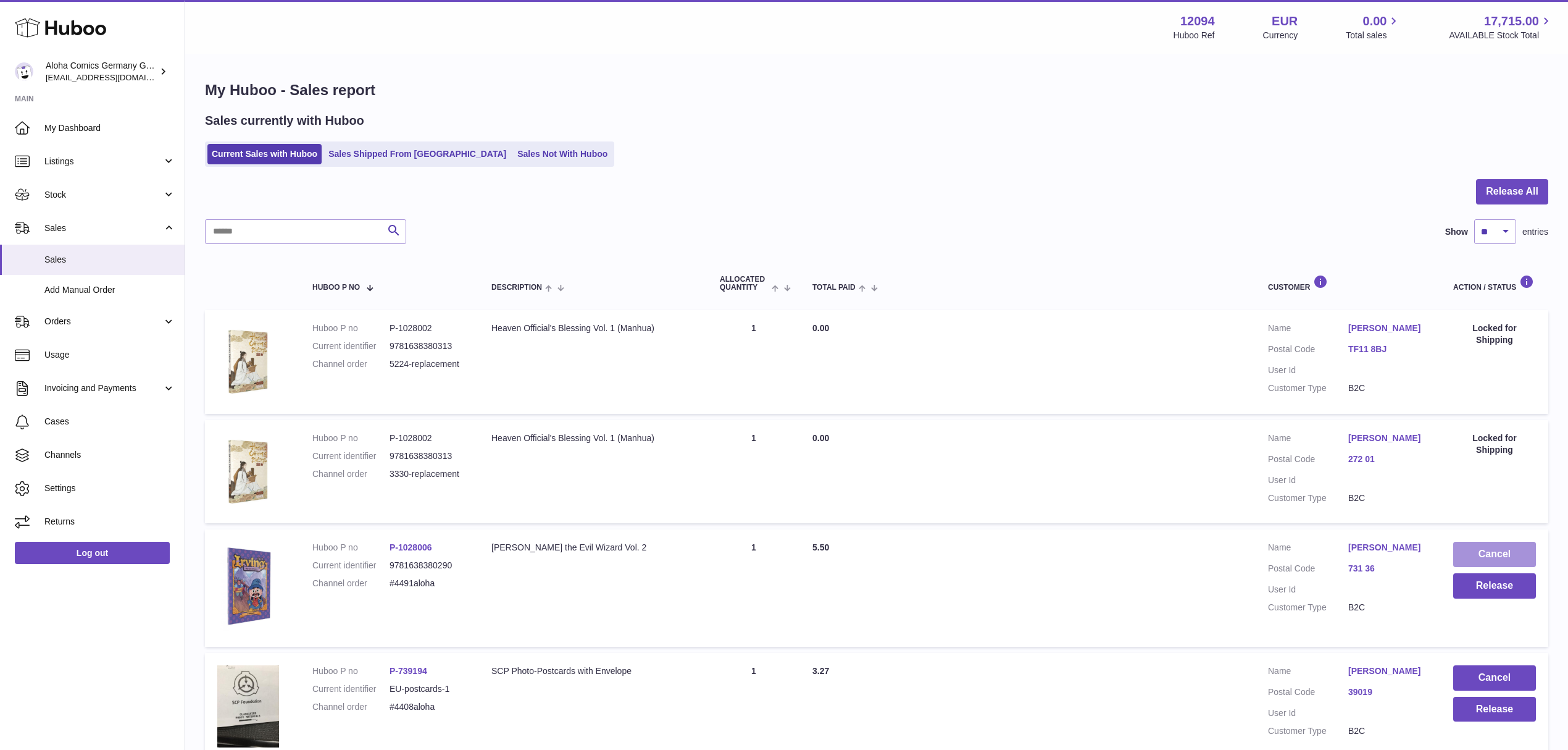
click at [1502, 548] on button "Cancel" at bounding box center [1495, 555] width 83 height 26
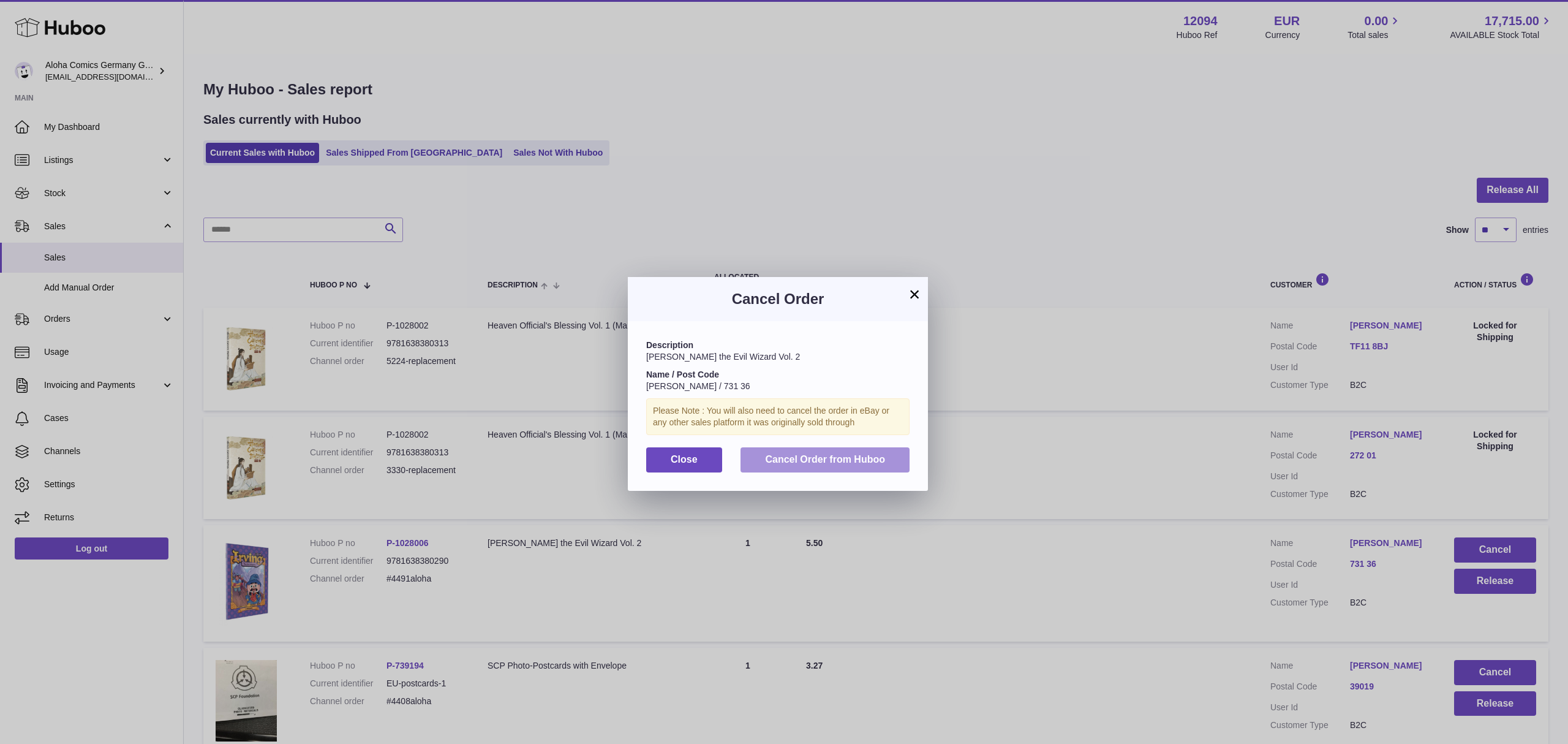
click at [892, 466] on button "Cancel Order from Huboo" at bounding box center [825, 460] width 169 height 25
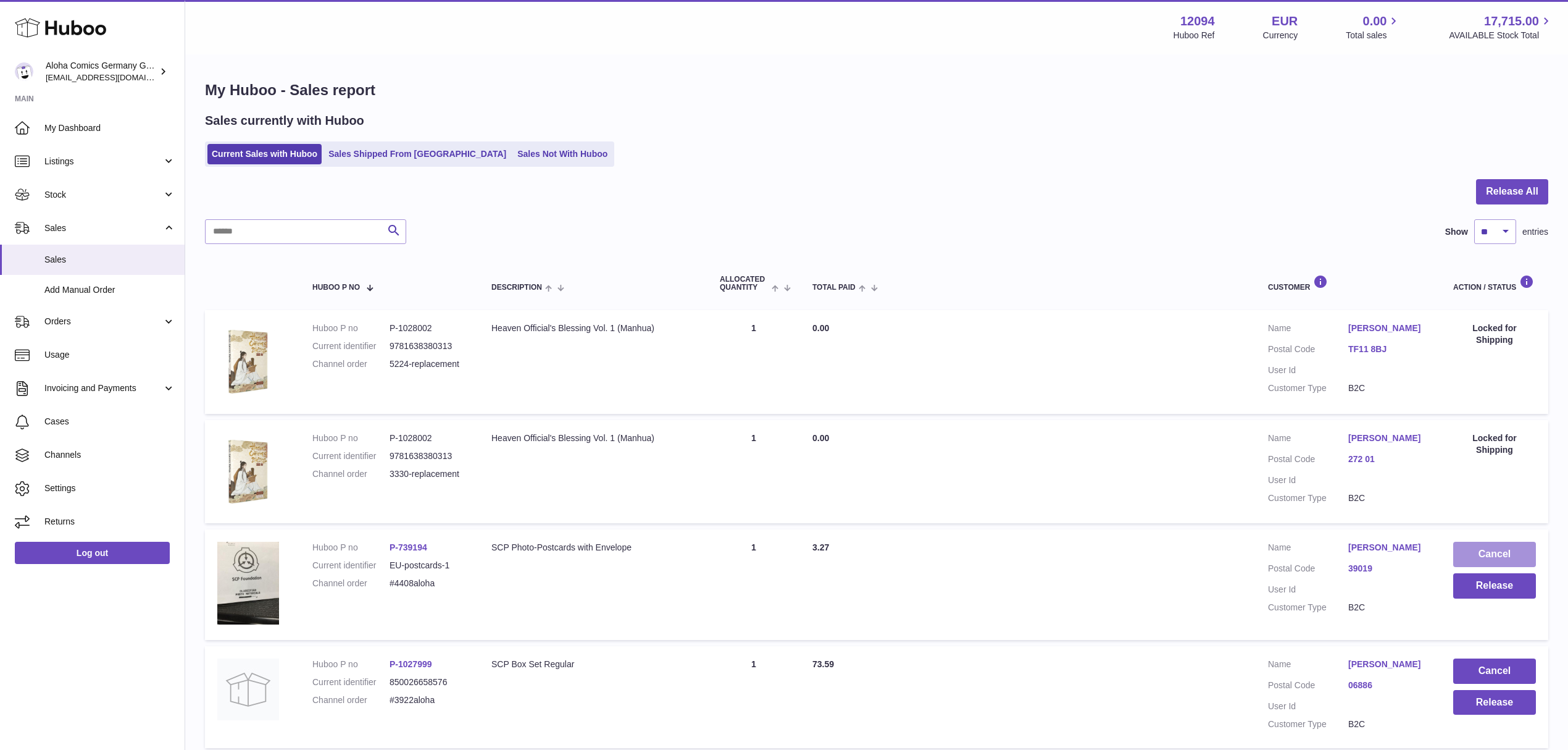
click at [1495, 551] on button "Cancel" at bounding box center [1495, 555] width 83 height 26
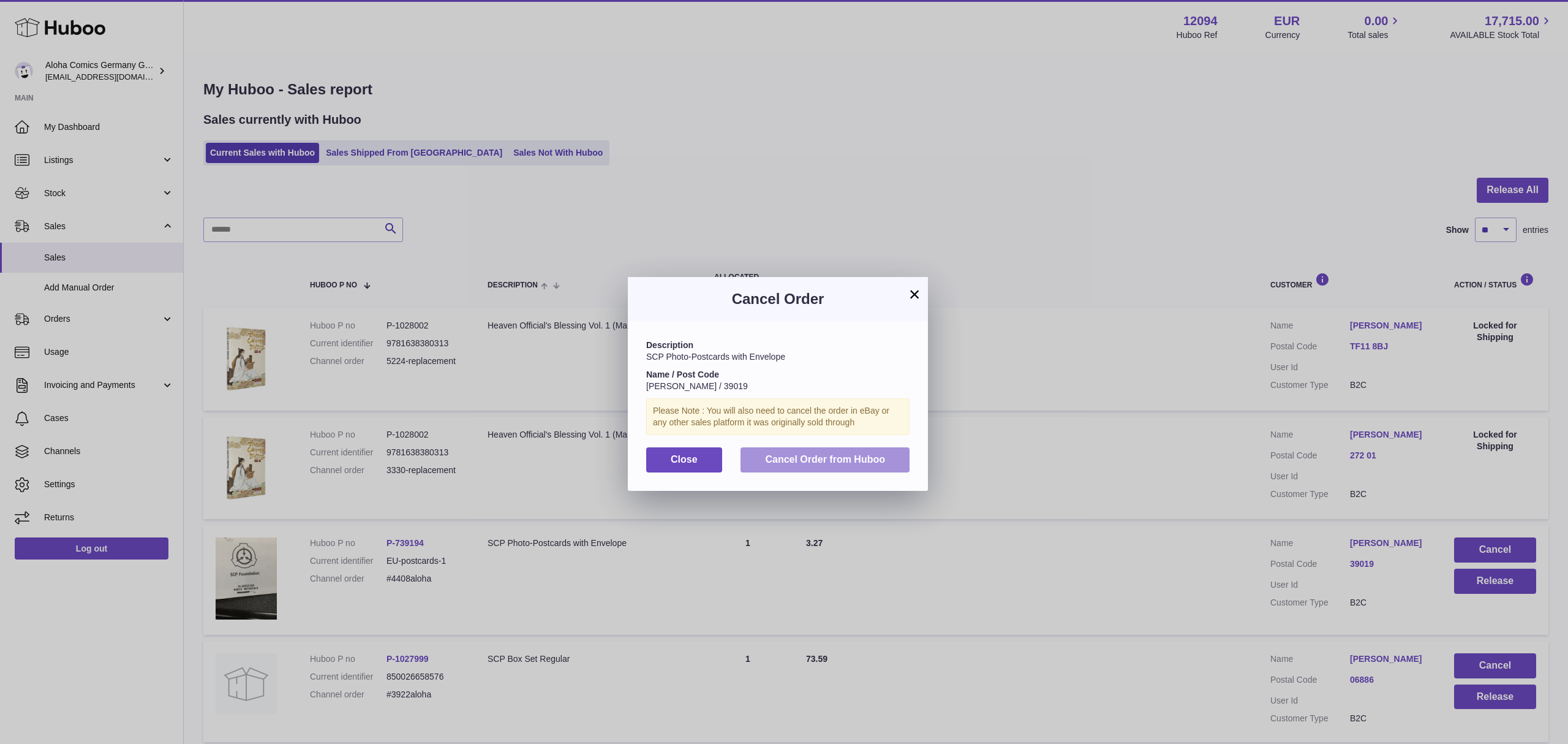
click at [863, 464] on span "Cancel Order from Huboo" at bounding box center [825, 459] width 120 height 10
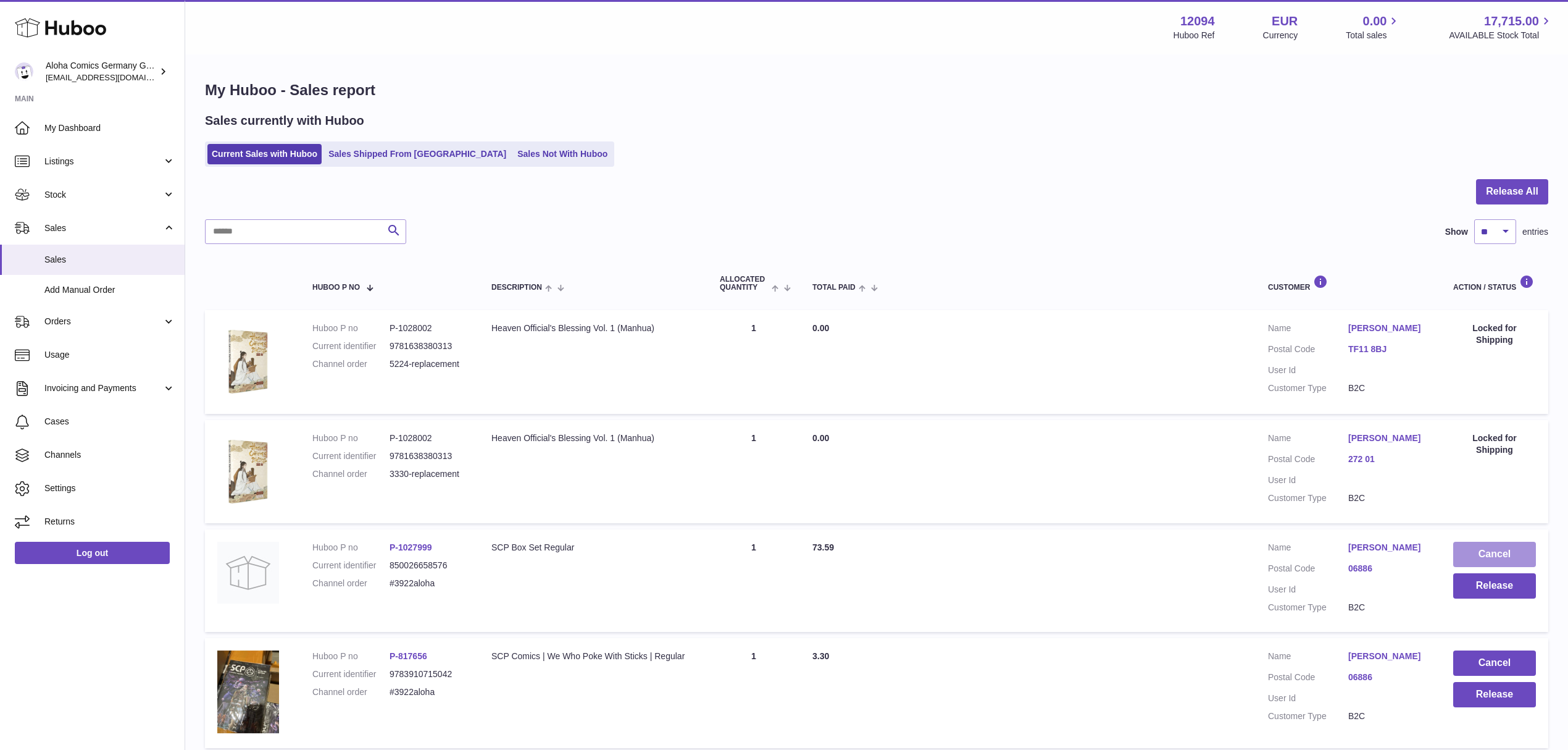
click at [1467, 547] on button "Cancel" at bounding box center [1495, 555] width 83 height 26
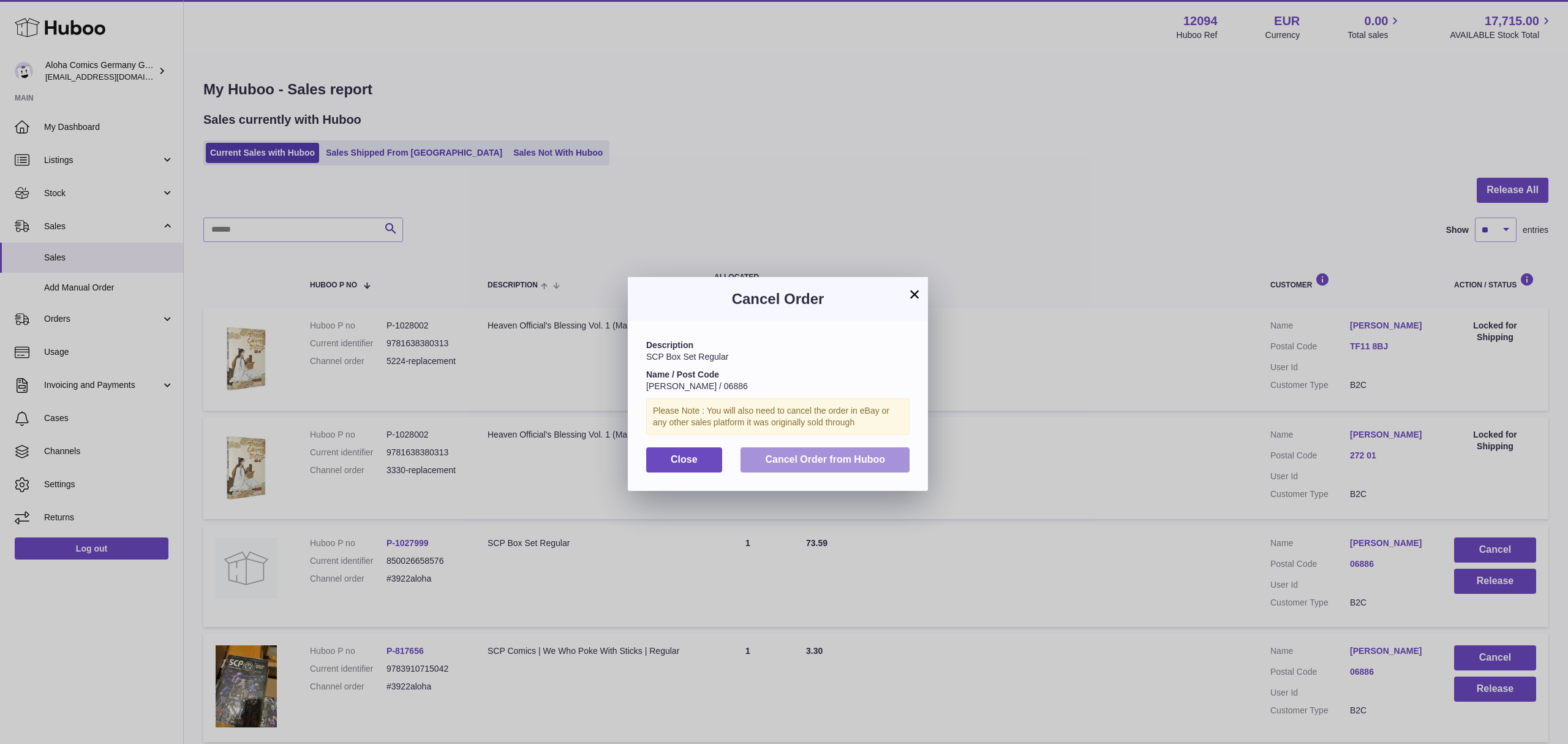
click at [893, 472] on button "Cancel Order from Huboo" at bounding box center [825, 460] width 169 height 25
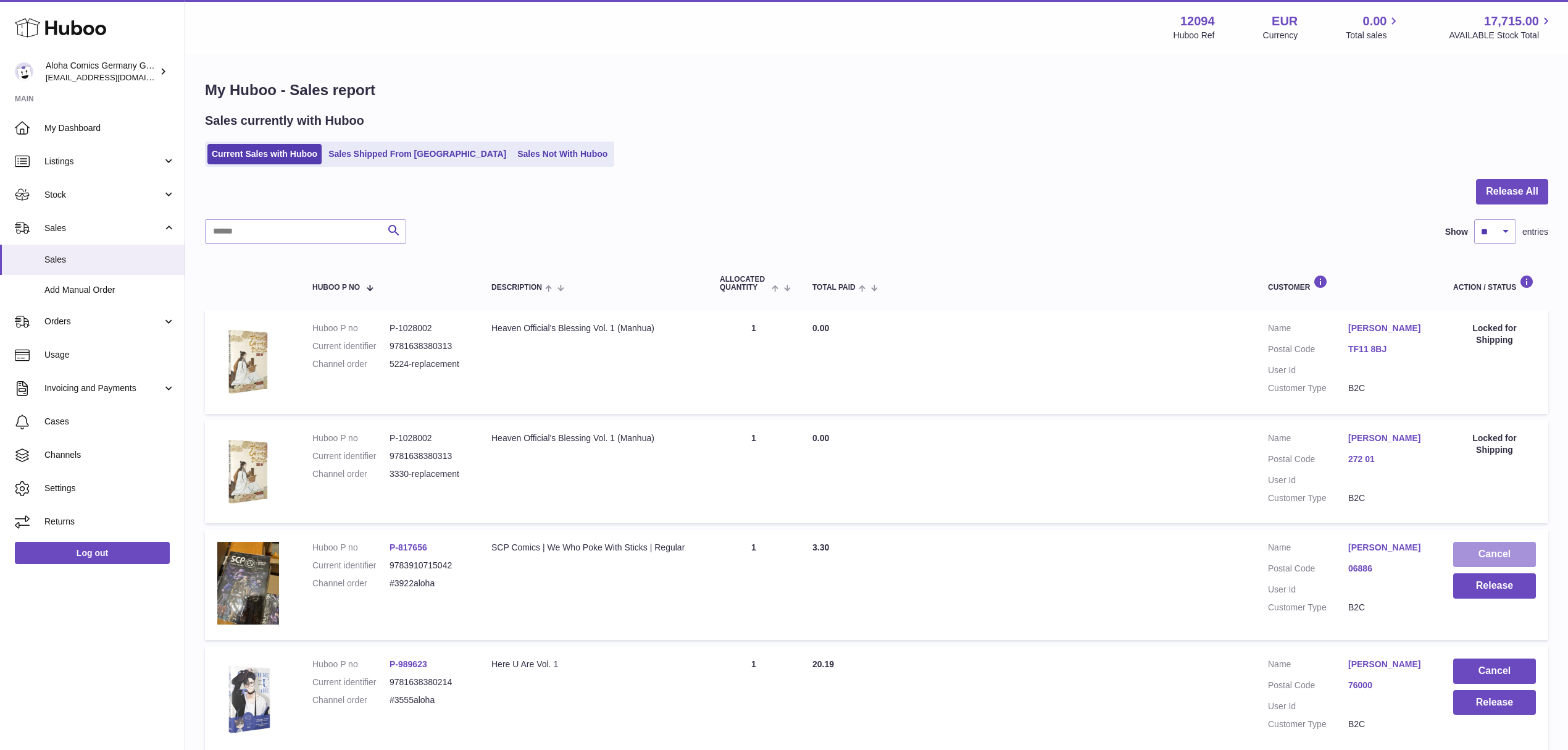
click at [1484, 552] on button "Cancel" at bounding box center [1495, 555] width 83 height 26
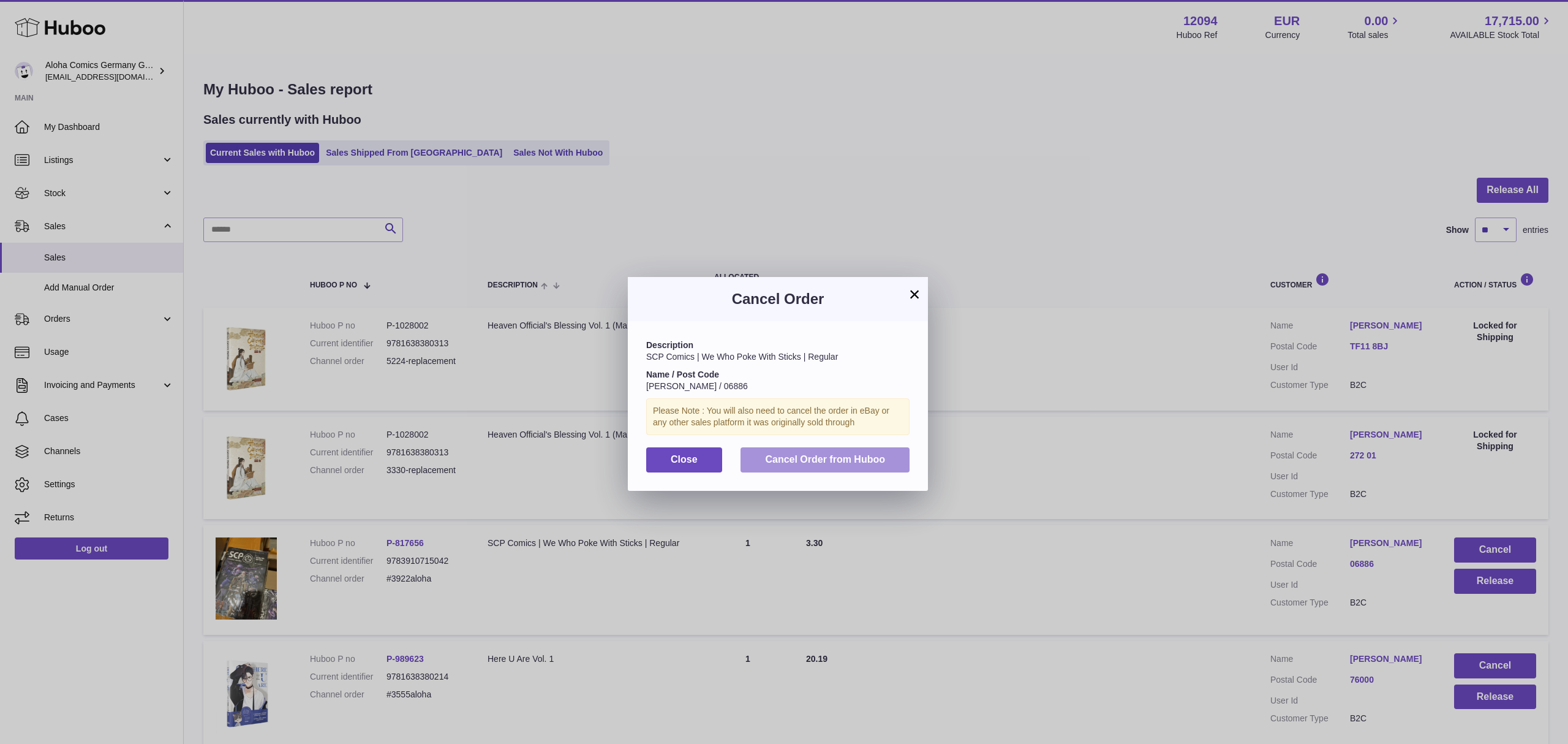
click at [871, 464] on span "Cancel Order from Huboo" at bounding box center [825, 459] width 120 height 10
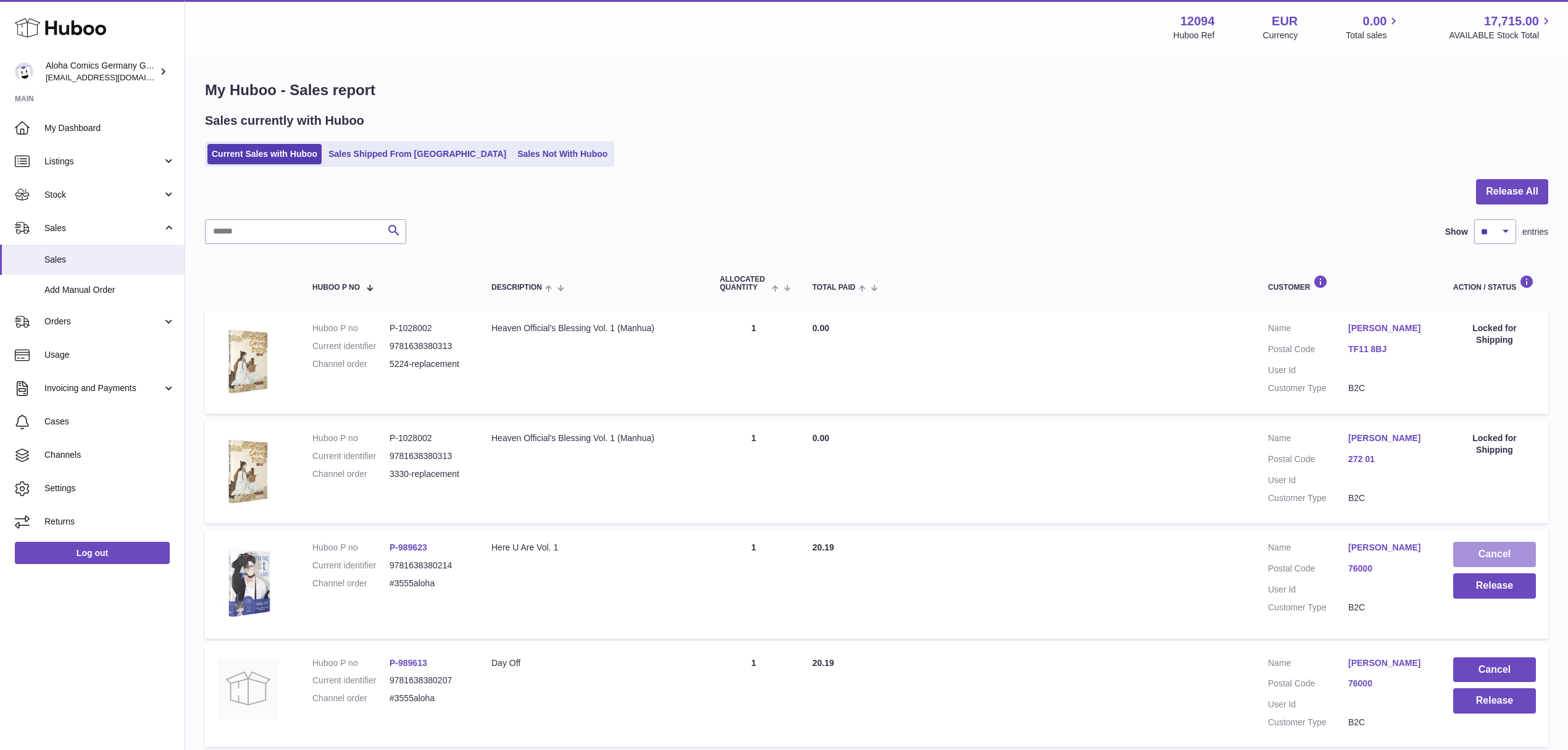
click at [1518, 557] on button "Cancel" at bounding box center [1495, 555] width 83 height 26
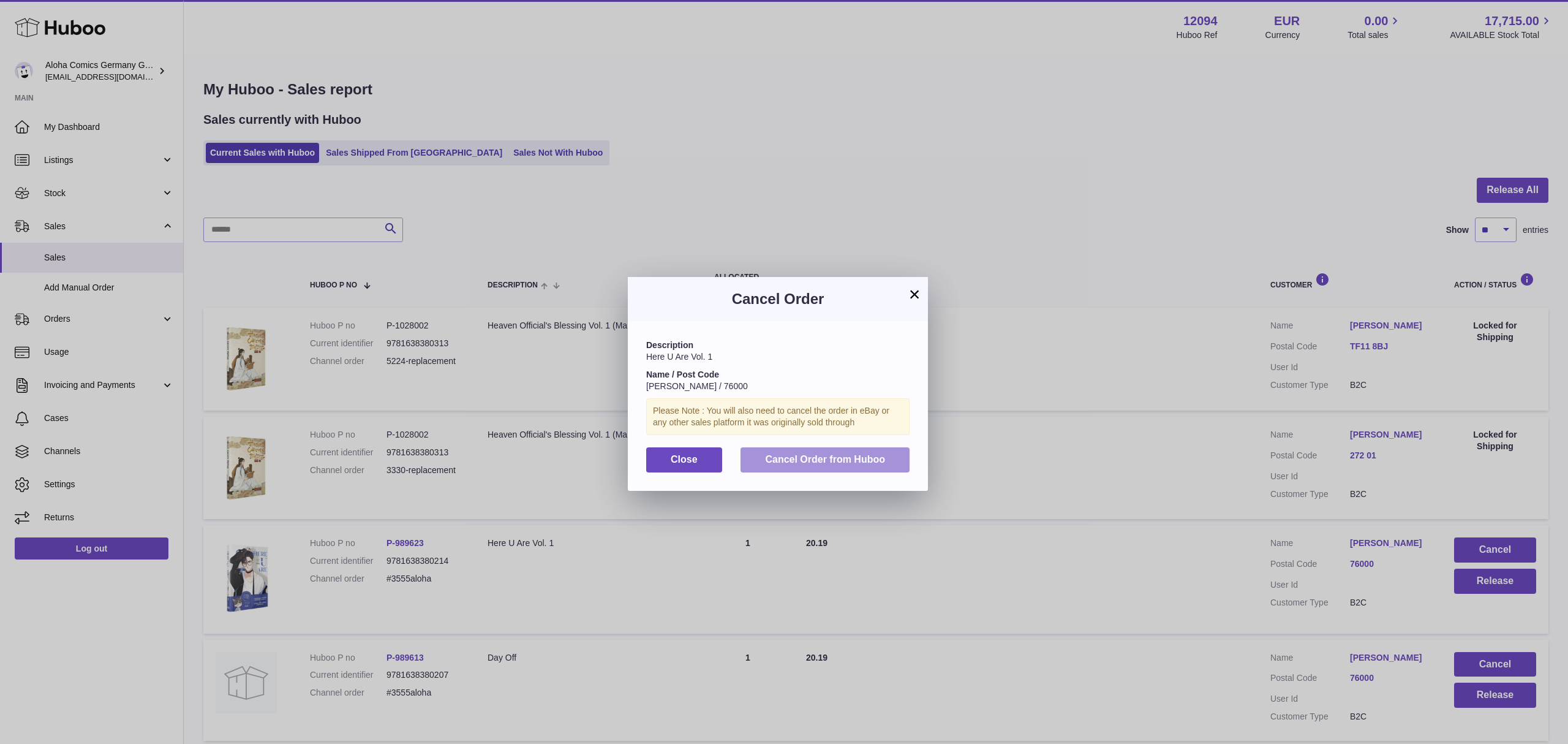
click at [891, 465] on button "Cancel Order from Huboo" at bounding box center [825, 460] width 169 height 25
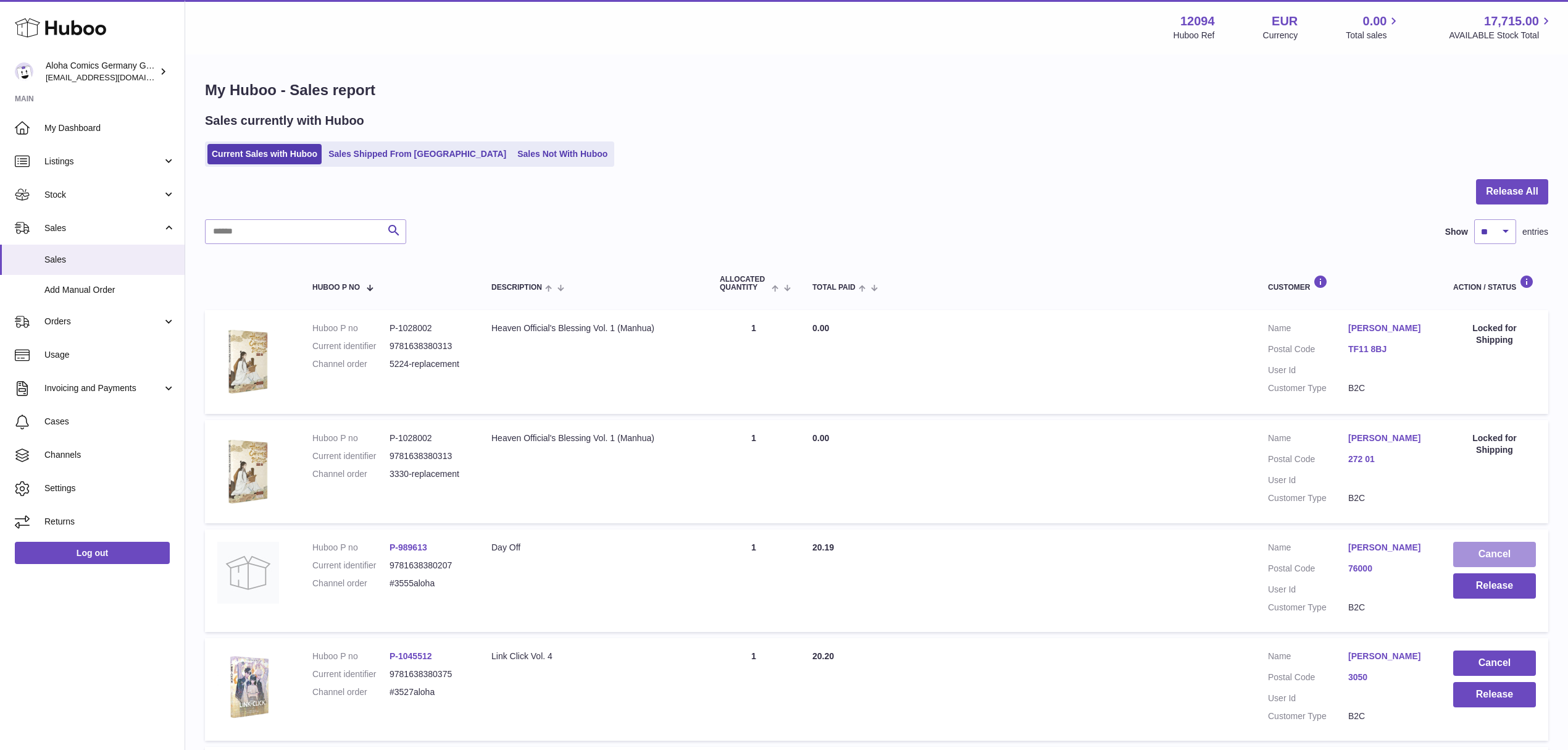
click at [1482, 546] on button "Cancel" at bounding box center [1495, 555] width 83 height 26
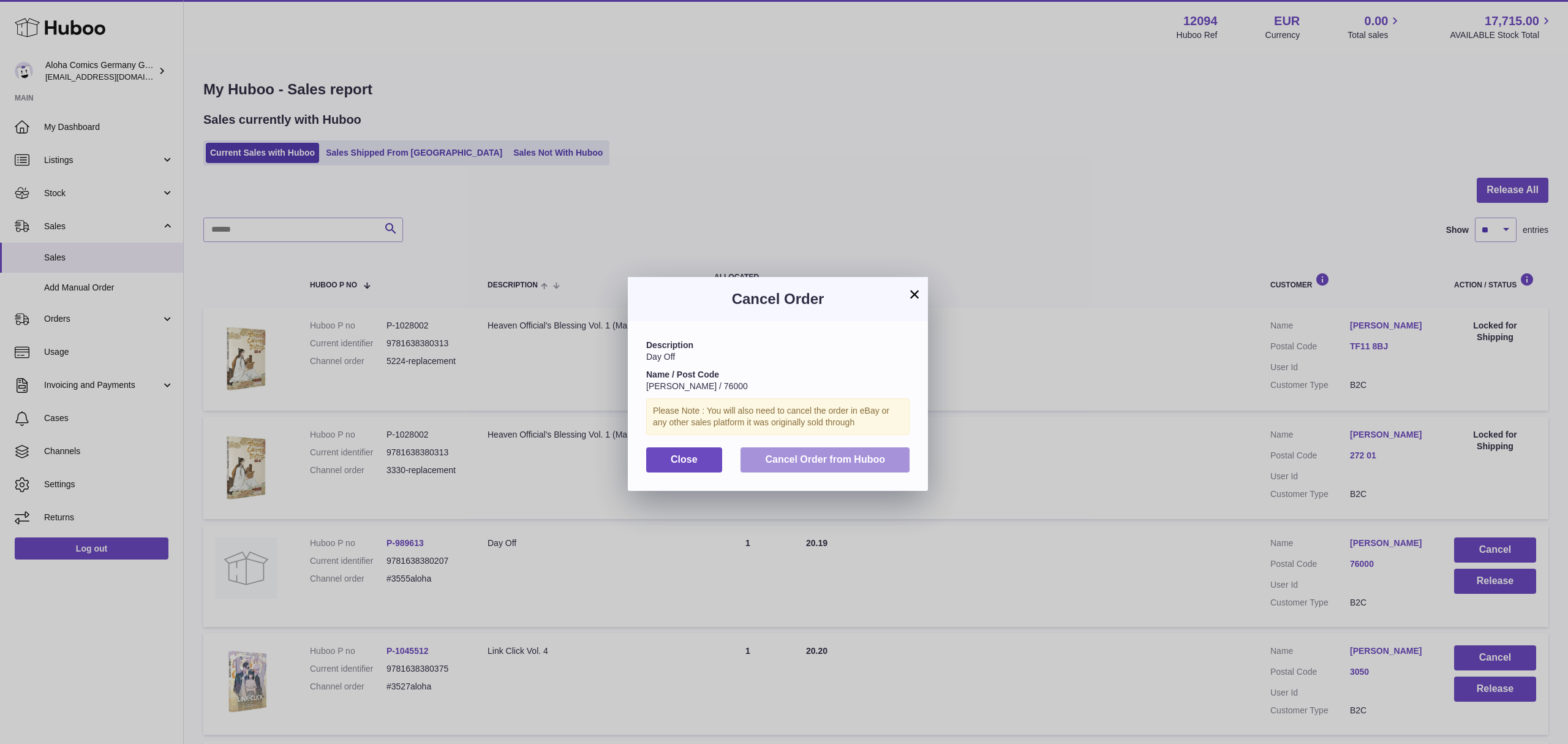
click at [805, 464] on span "Cancel Order from Huboo" at bounding box center [825, 459] width 120 height 10
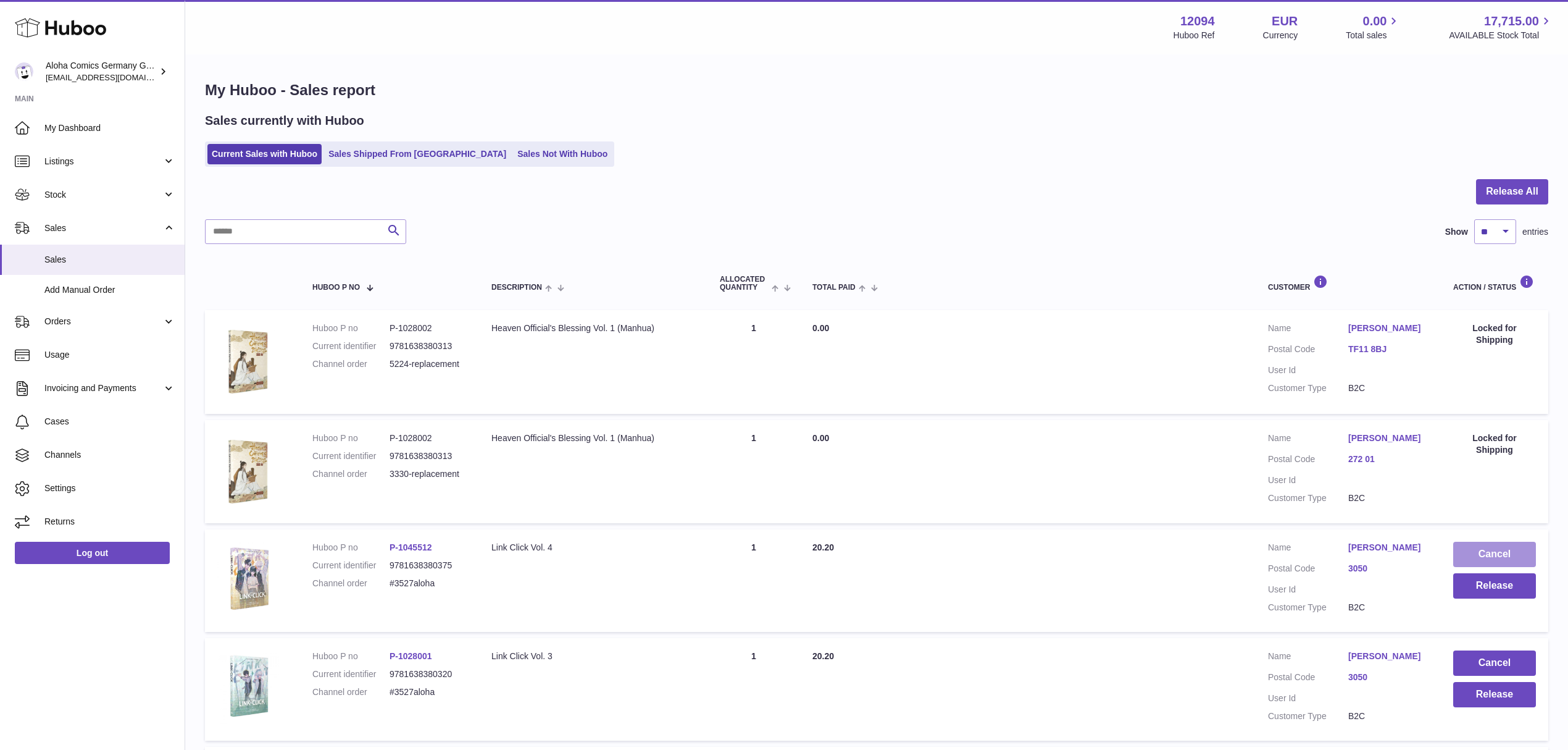
click at [1494, 553] on button "Cancel" at bounding box center [1495, 555] width 83 height 26
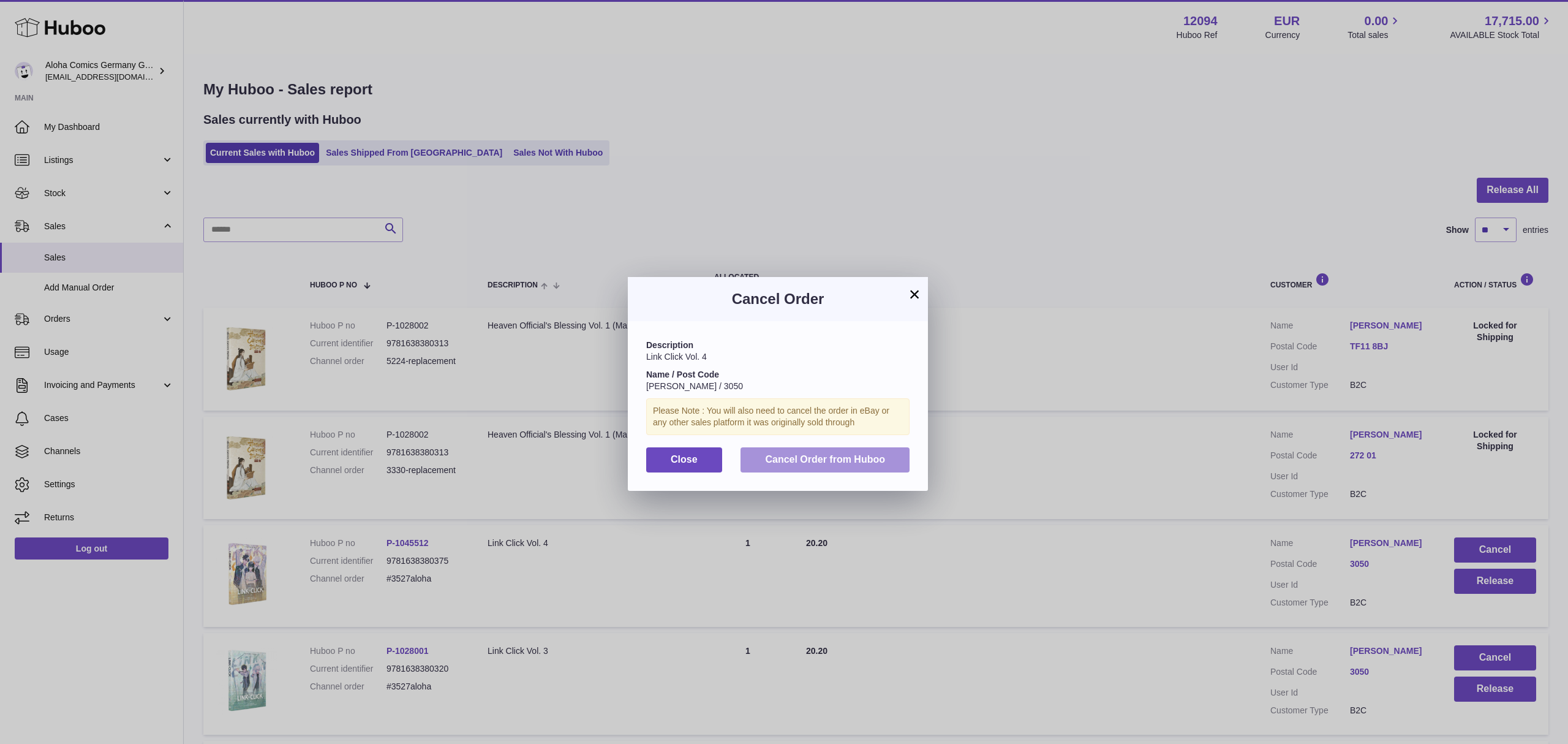
click at [825, 464] on span "Cancel Order from Huboo" at bounding box center [825, 459] width 120 height 10
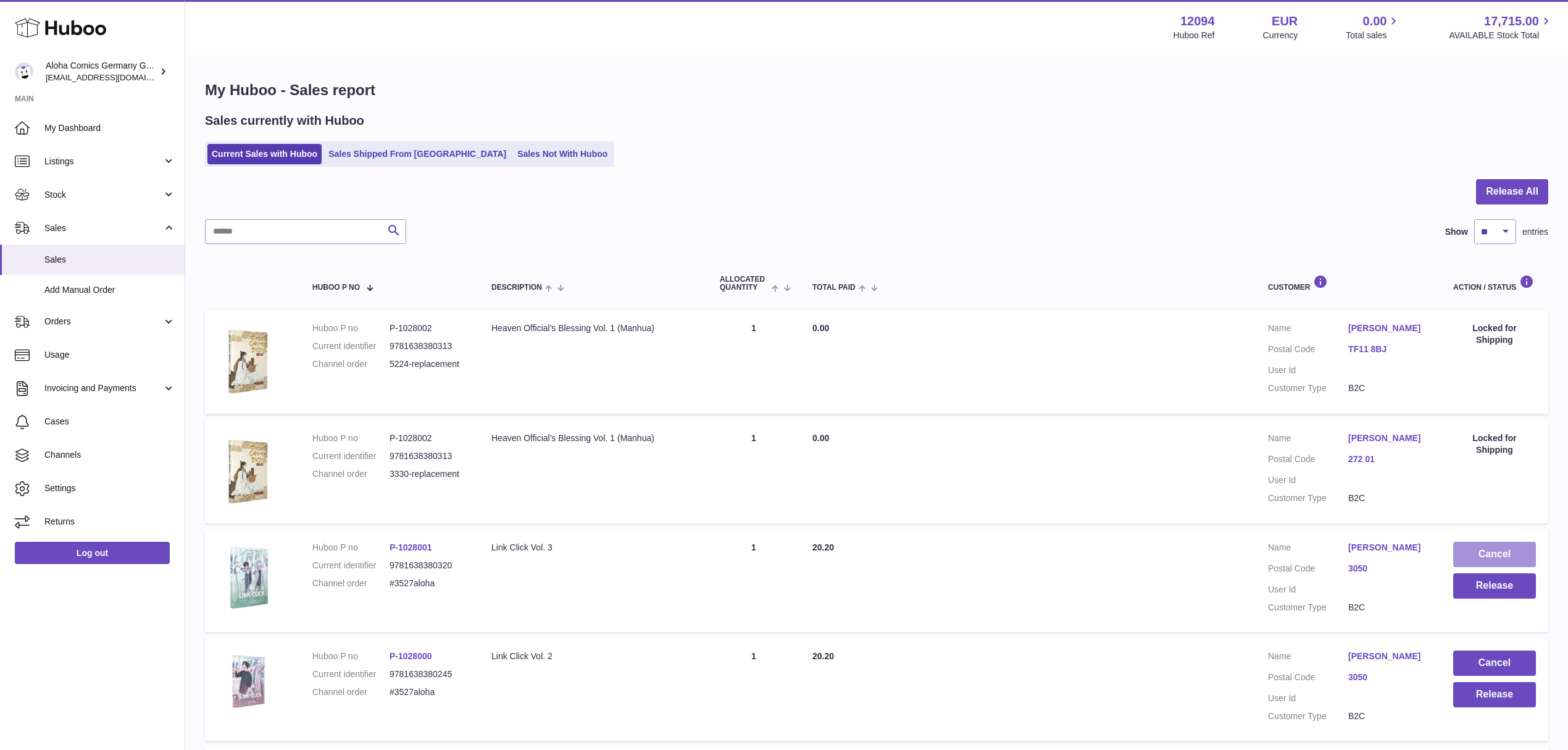
click at [1478, 548] on button "Cancel" at bounding box center [1495, 555] width 83 height 26
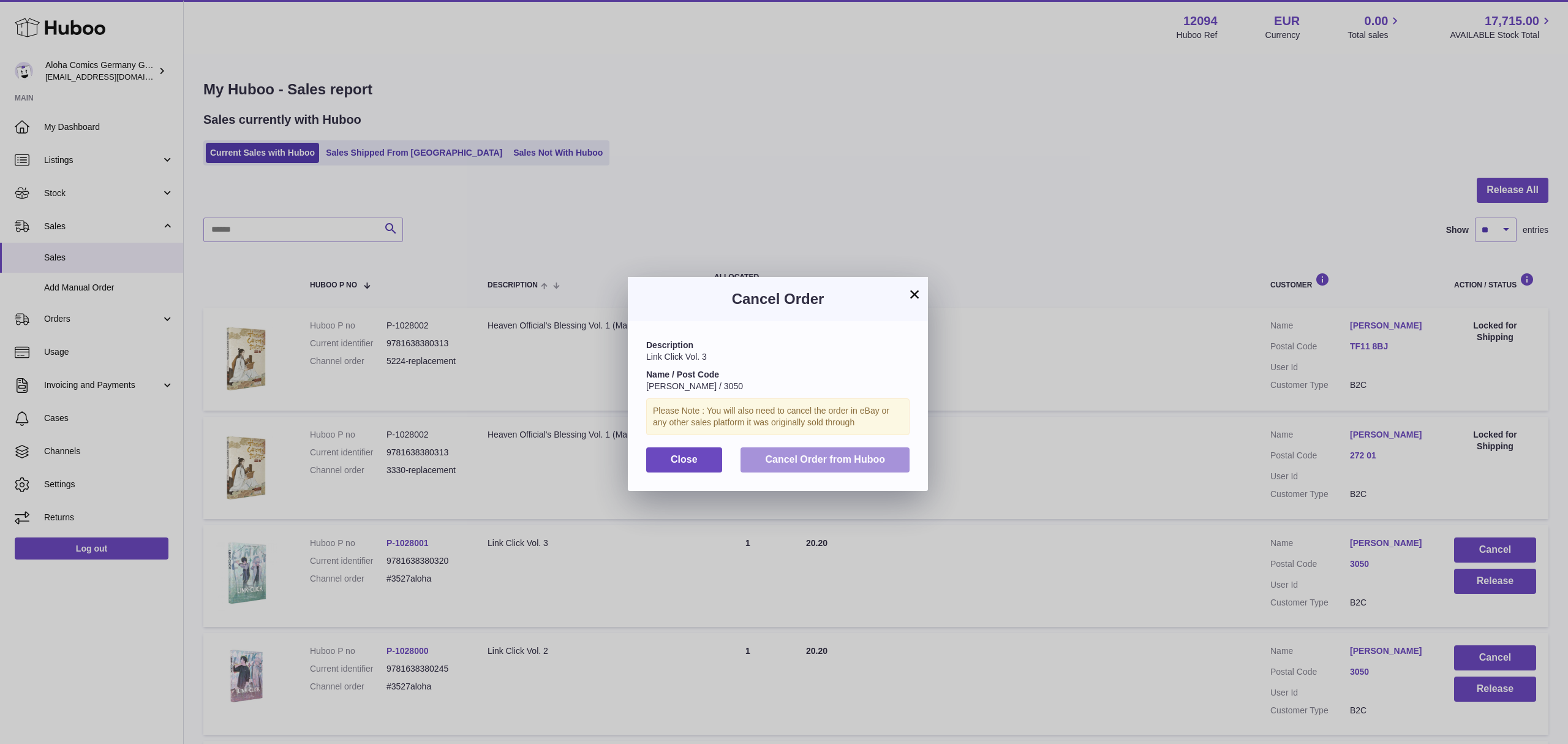
click at [803, 464] on span "Cancel Order from Huboo" at bounding box center [825, 459] width 120 height 10
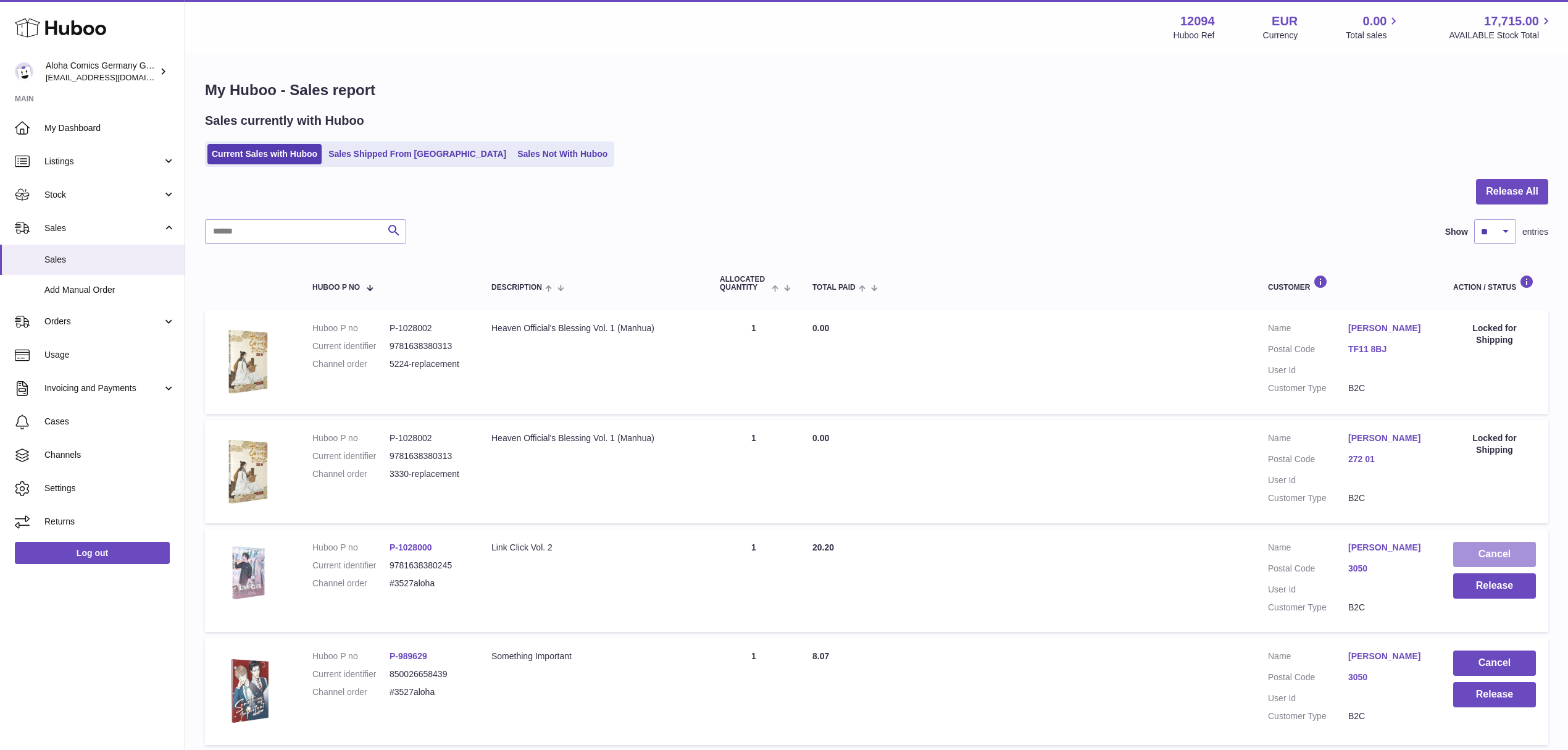
click at [1498, 547] on button "Cancel" at bounding box center [1495, 555] width 83 height 26
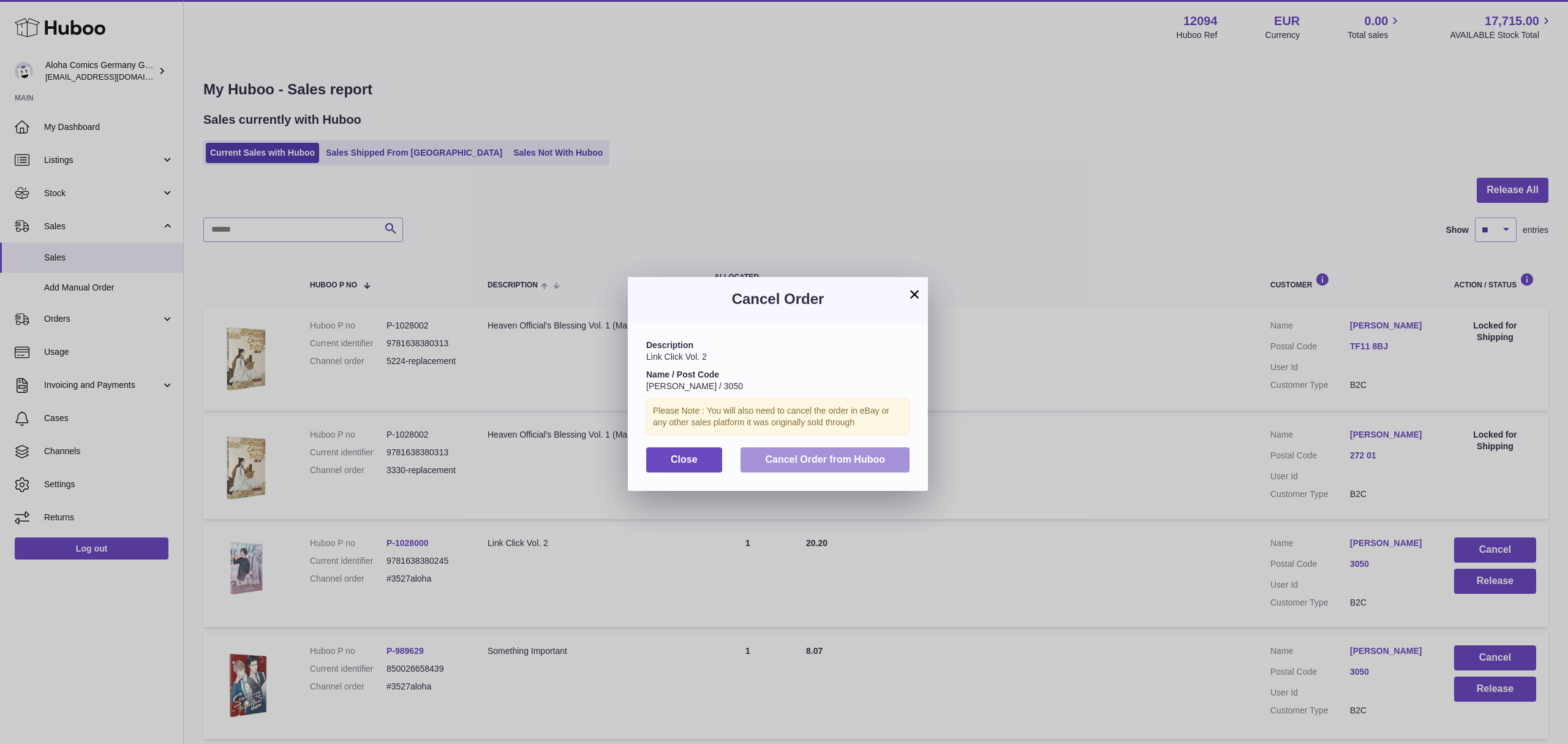
click at [846, 463] on button "Cancel Order from Huboo" at bounding box center [825, 460] width 169 height 25
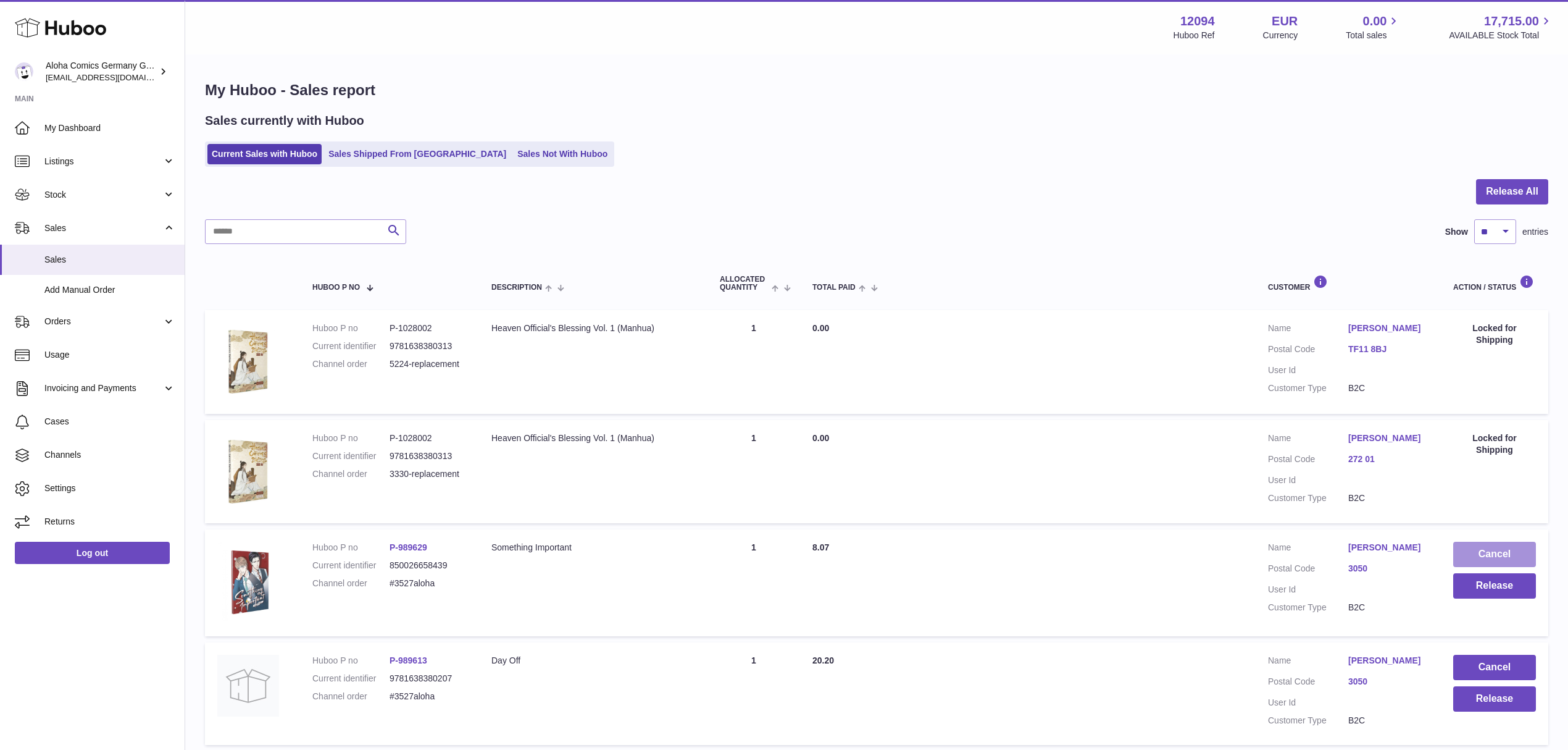
click at [1500, 550] on button "Cancel" at bounding box center [1495, 555] width 83 height 26
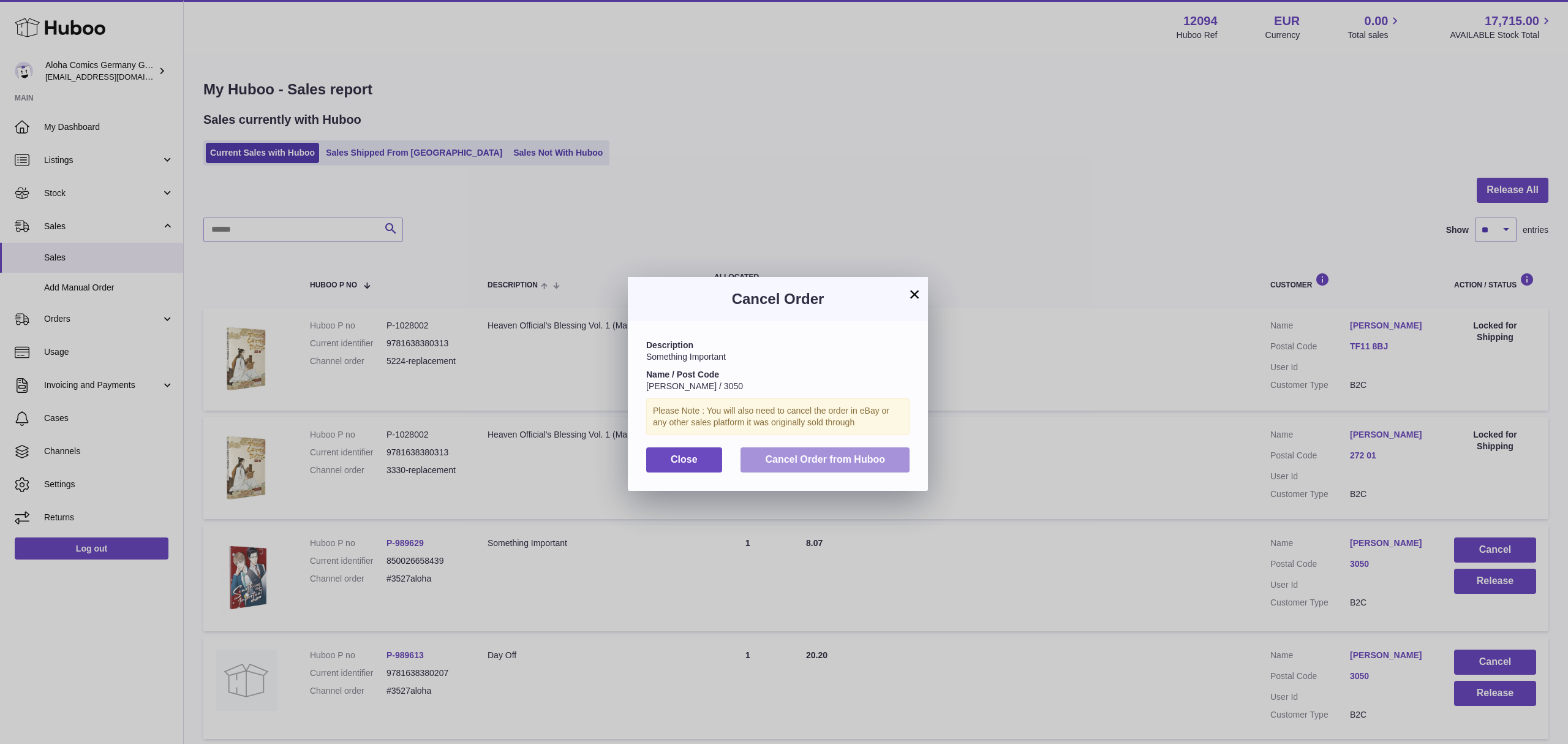
click at [862, 464] on span "Cancel Order from Huboo" at bounding box center [825, 459] width 120 height 10
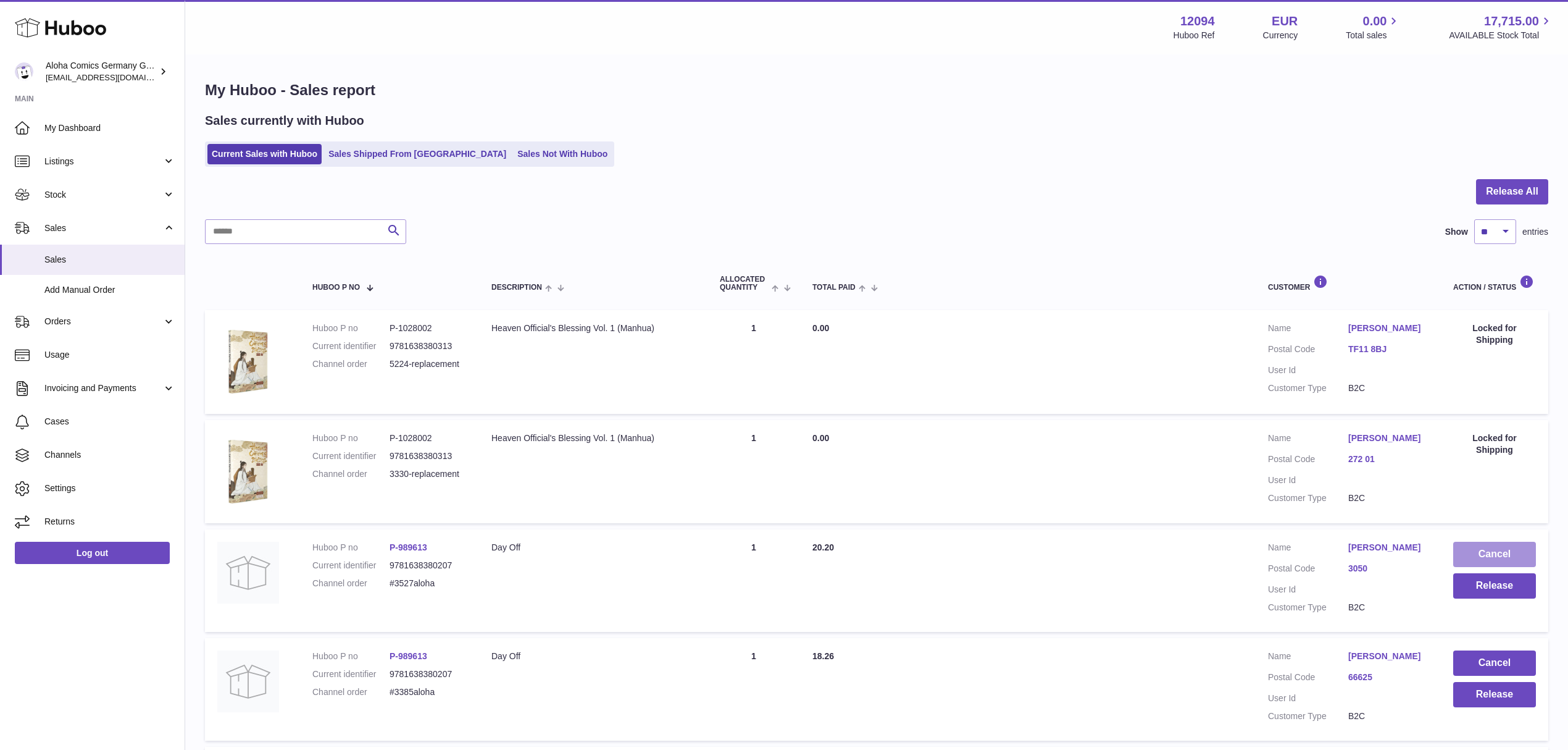
click at [1523, 551] on button "Cancel" at bounding box center [1495, 555] width 83 height 26
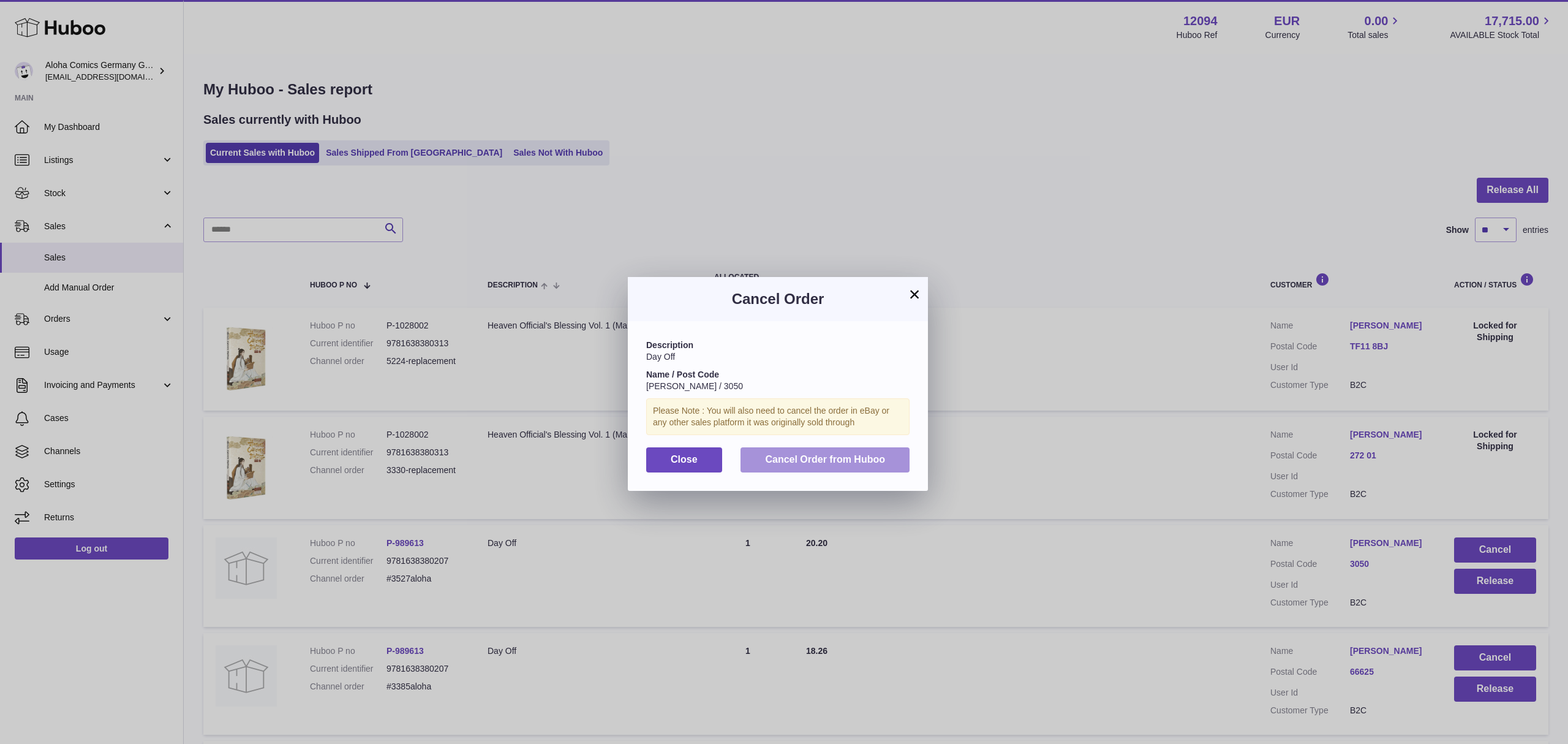
click at [877, 463] on button "Cancel Order from Huboo" at bounding box center [825, 460] width 169 height 25
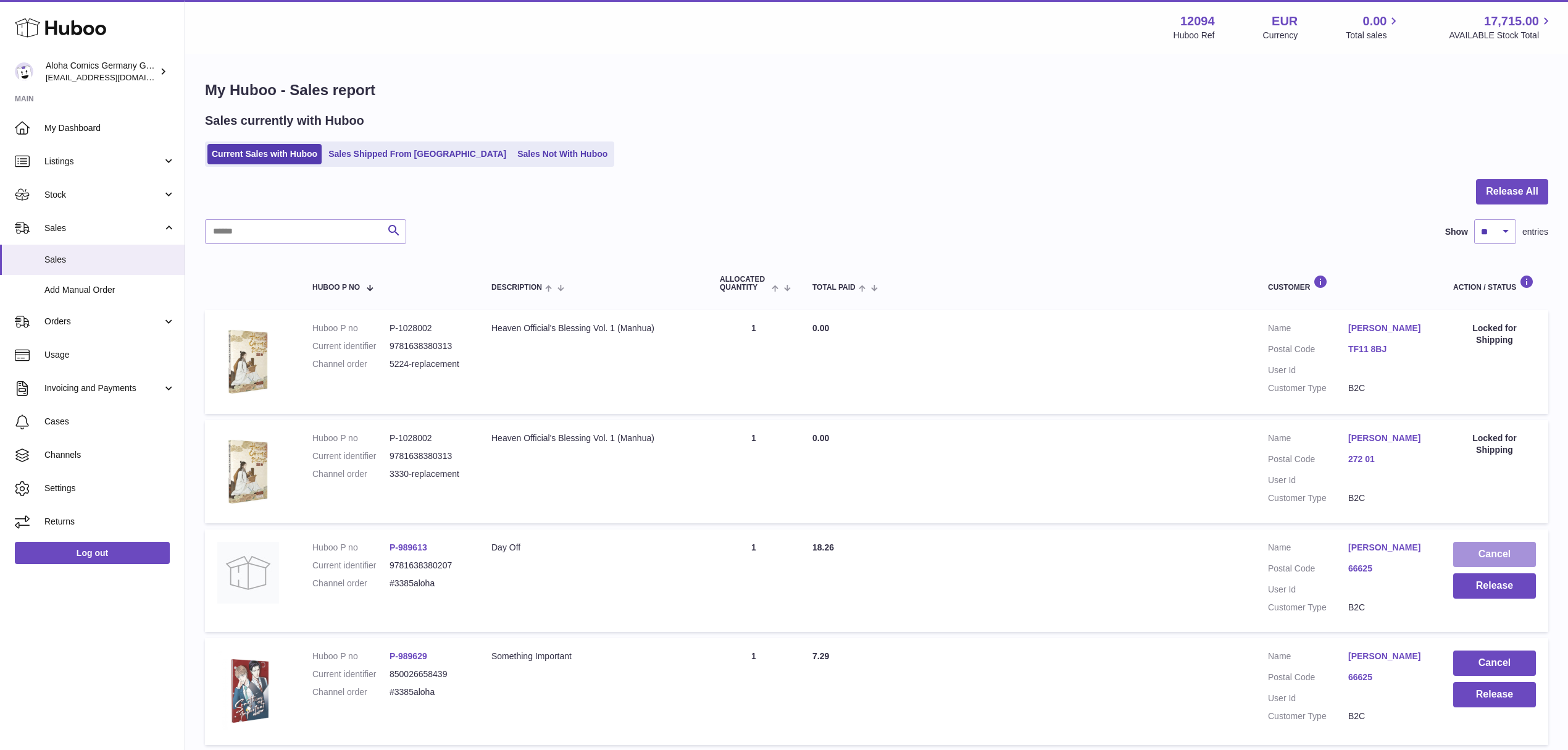
click at [1488, 547] on button "Cancel" at bounding box center [1495, 555] width 83 height 26
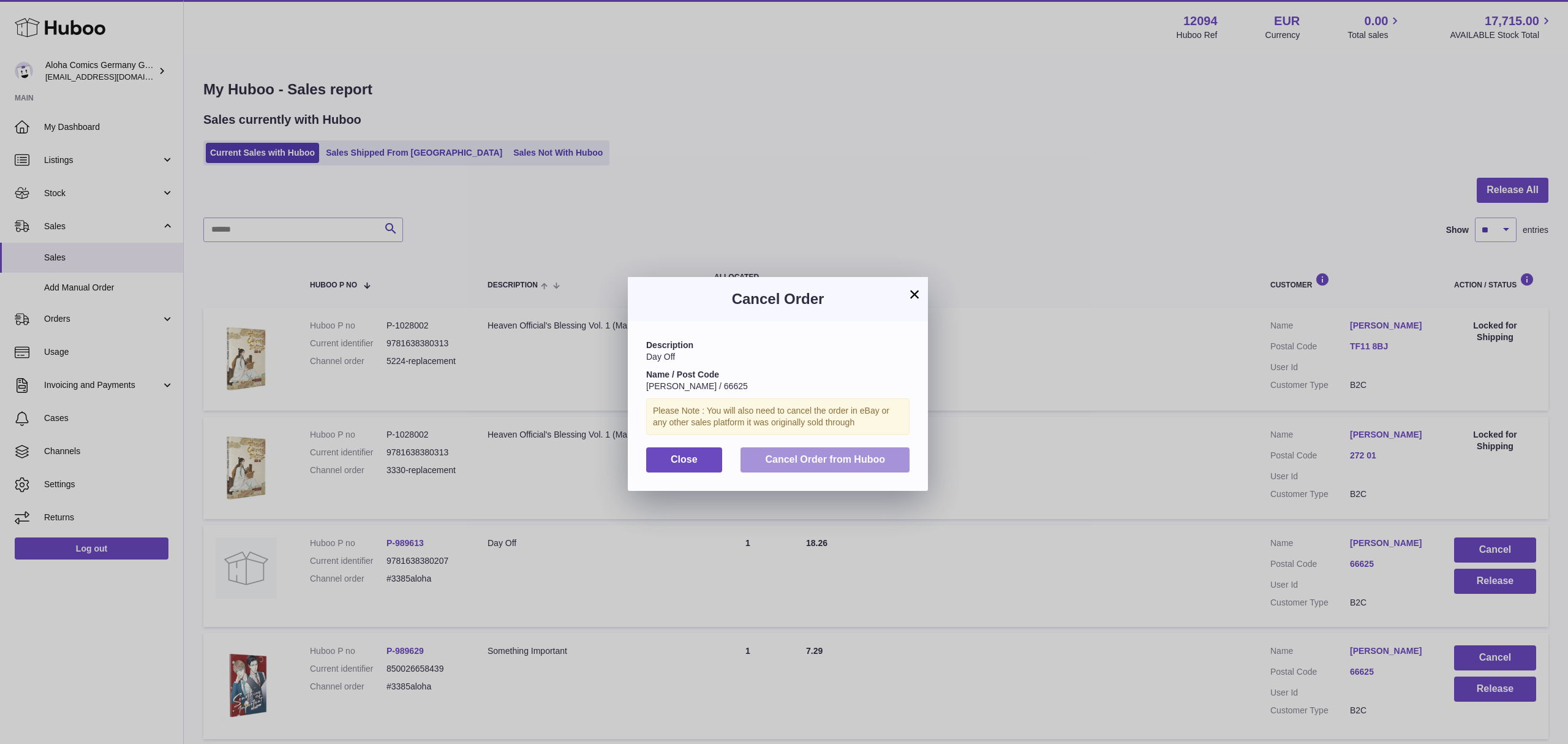
click at [863, 464] on span "Cancel Order from Huboo" at bounding box center [825, 459] width 120 height 10
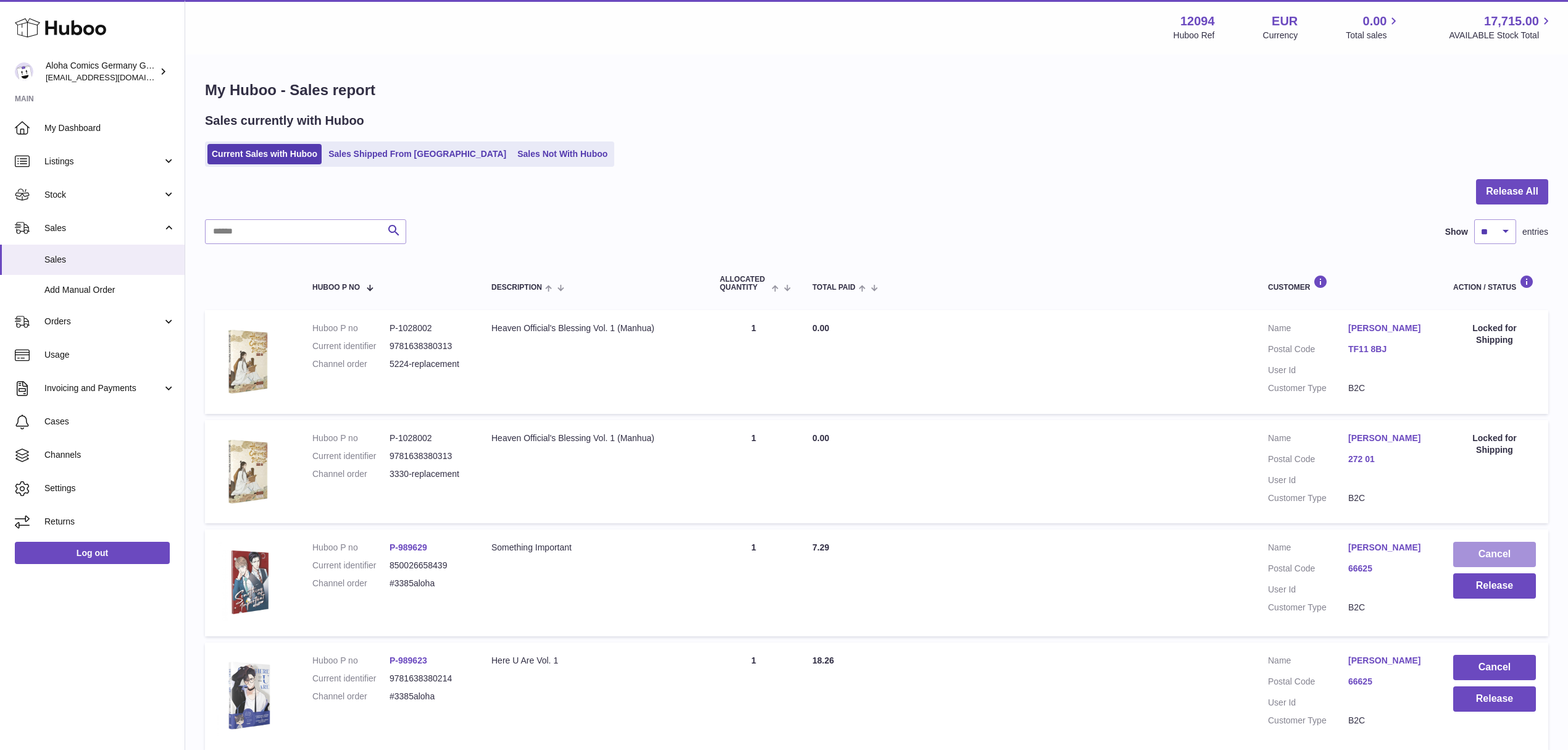
click at [1507, 549] on button "Cancel" at bounding box center [1495, 555] width 83 height 26
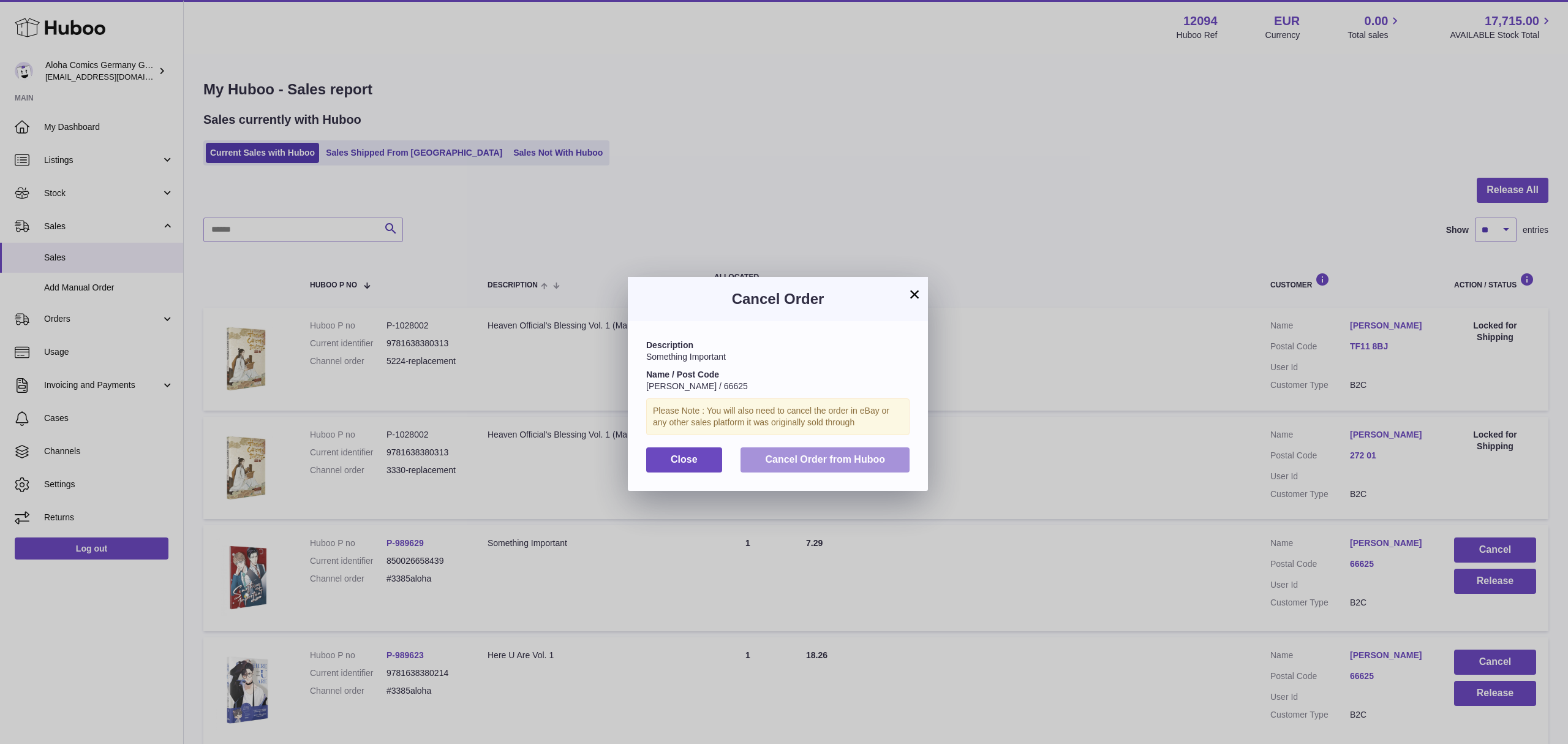
click at [870, 464] on span "Cancel Order from Huboo" at bounding box center [825, 459] width 120 height 10
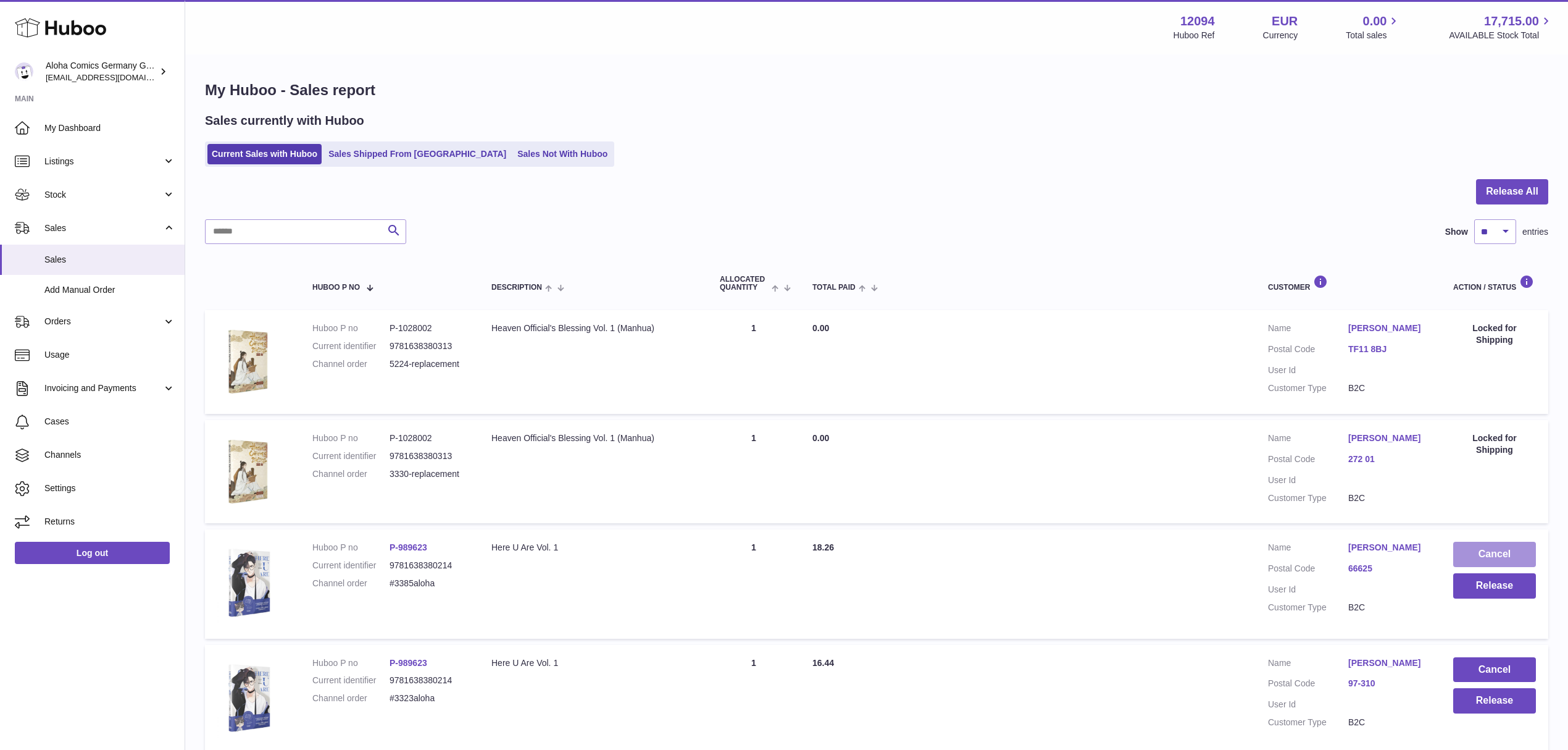
click at [1455, 555] on button "Cancel" at bounding box center [1495, 555] width 83 height 26
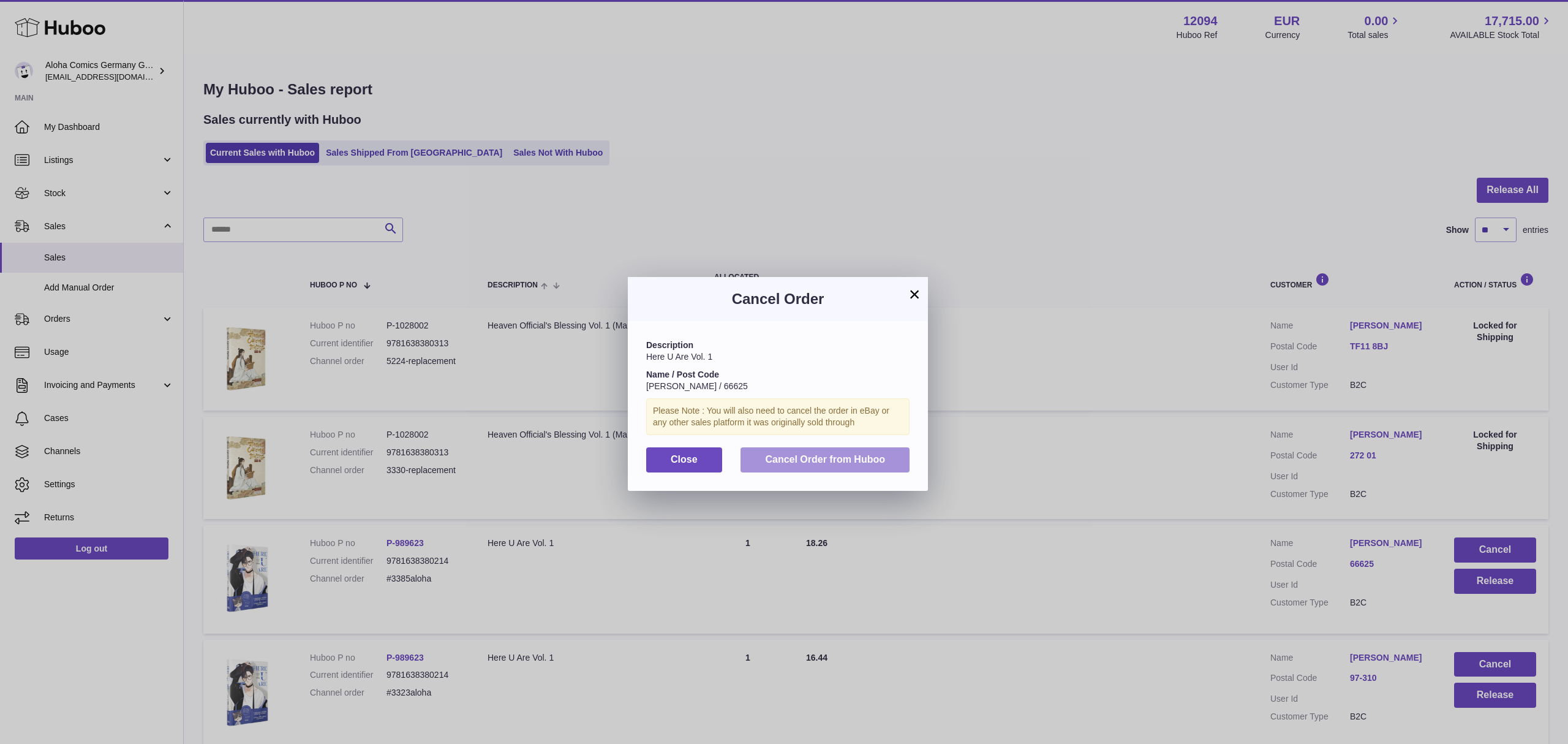
click at [880, 464] on span "Cancel Order from Huboo" at bounding box center [825, 459] width 120 height 10
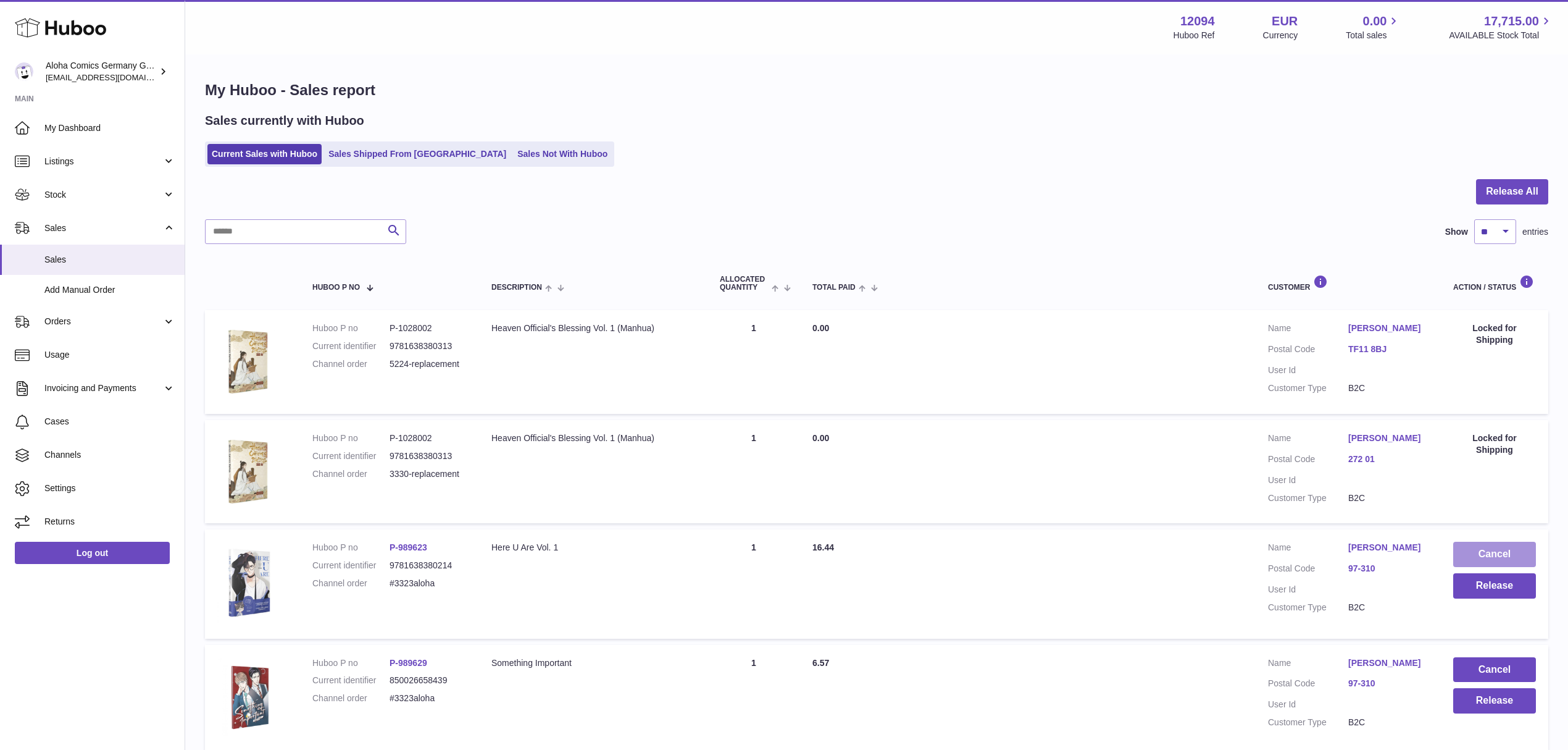
click at [1505, 550] on button "Cancel" at bounding box center [1495, 555] width 83 height 26
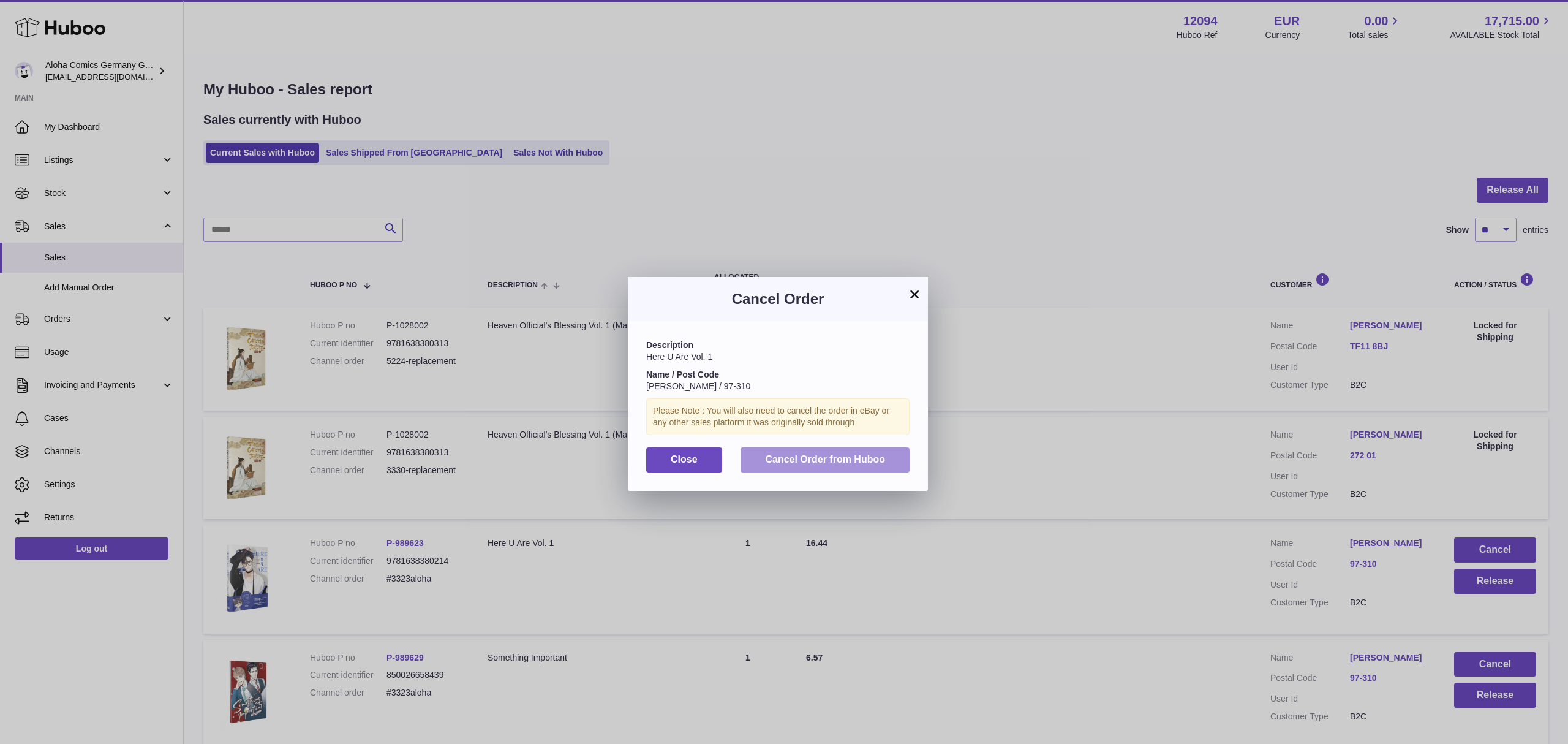
click at [862, 464] on span "Cancel Order from Huboo" at bounding box center [825, 459] width 120 height 10
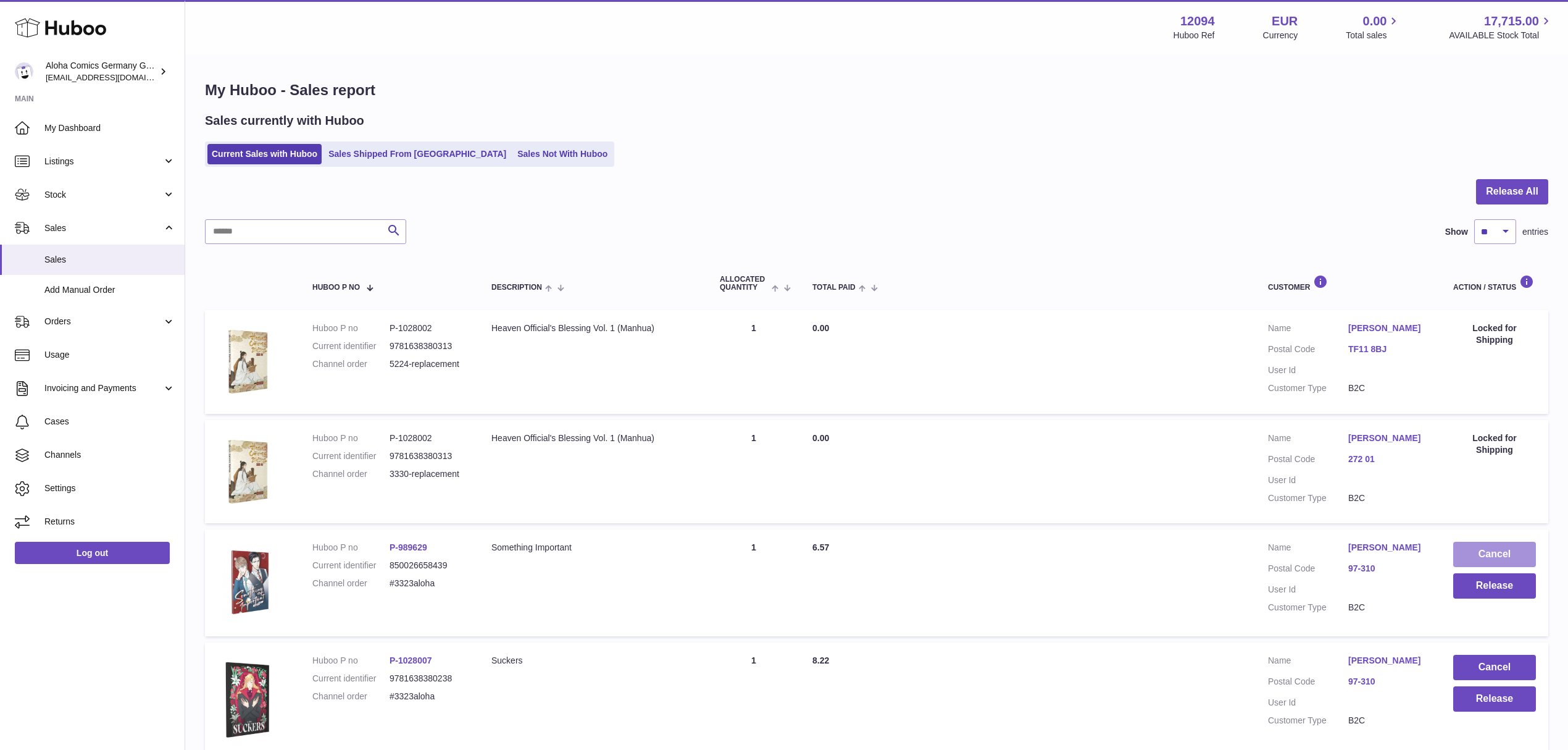
click at [1477, 550] on button "Cancel" at bounding box center [1495, 555] width 83 height 26
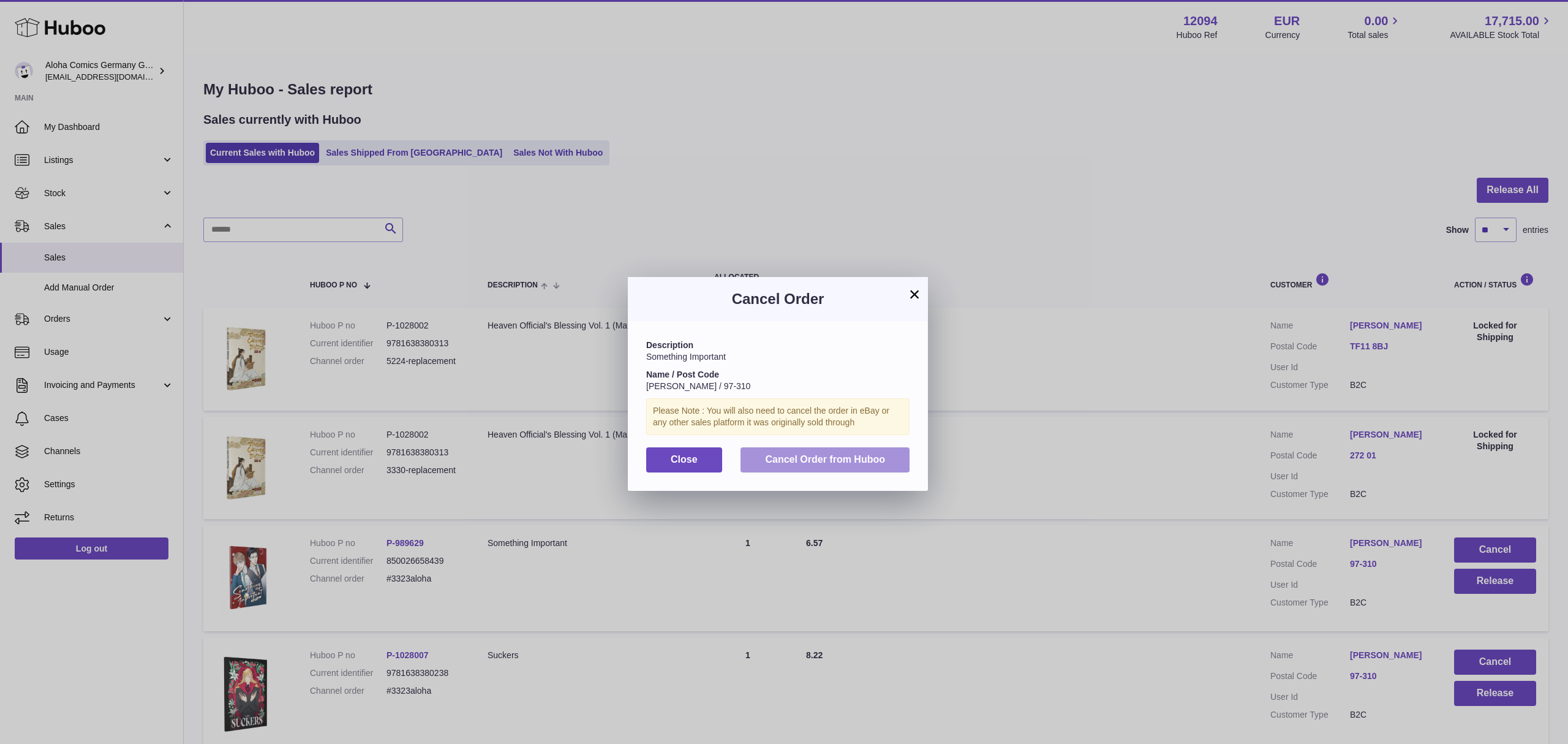
click at [846, 464] on span "Cancel Order from Huboo" at bounding box center [825, 459] width 120 height 10
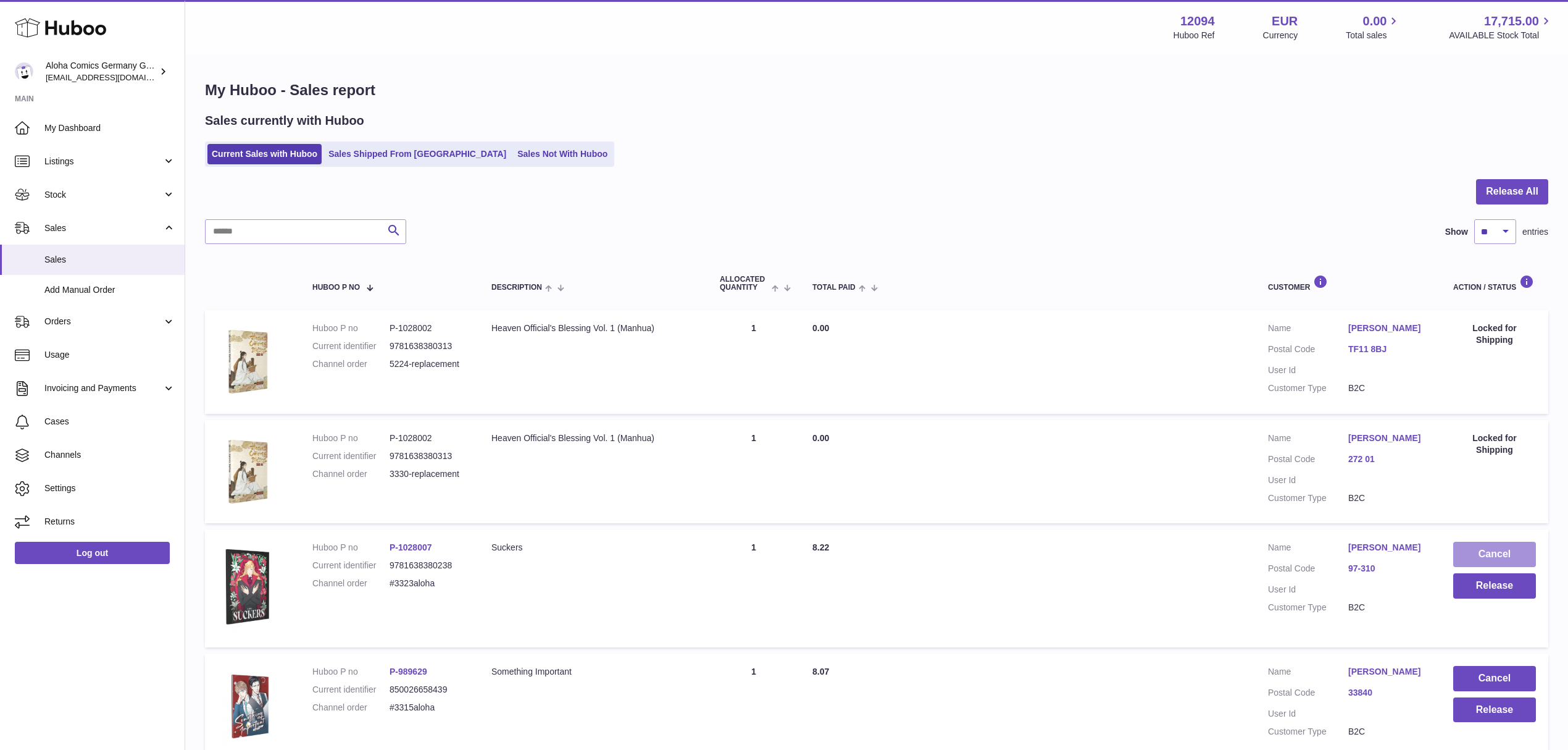
click at [1460, 548] on button "Cancel" at bounding box center [1495, 555] width 83 height 26
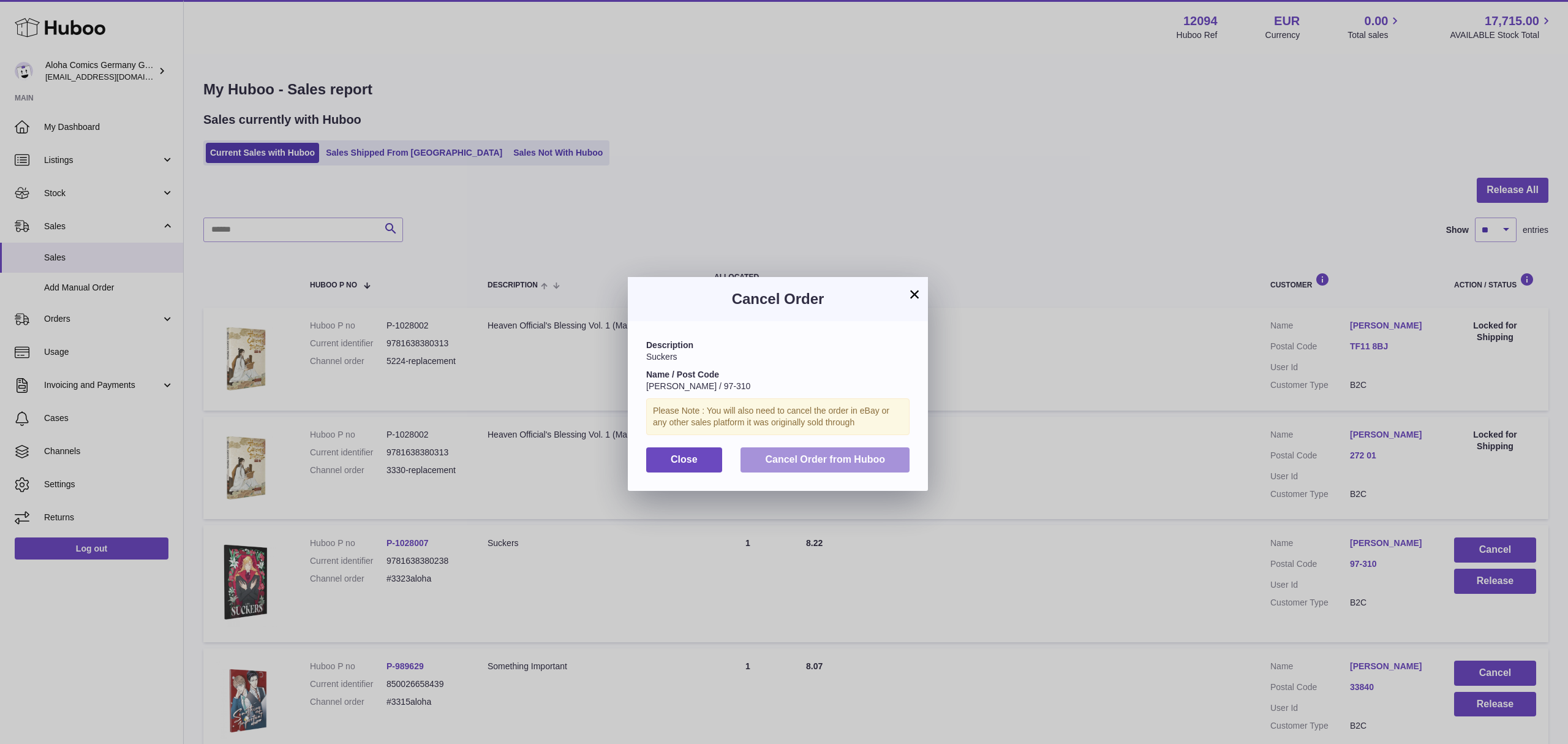
click at [839, 464] on span "Cancel Order from Huboo" at bounding box center [825, 459] width 120 height 10
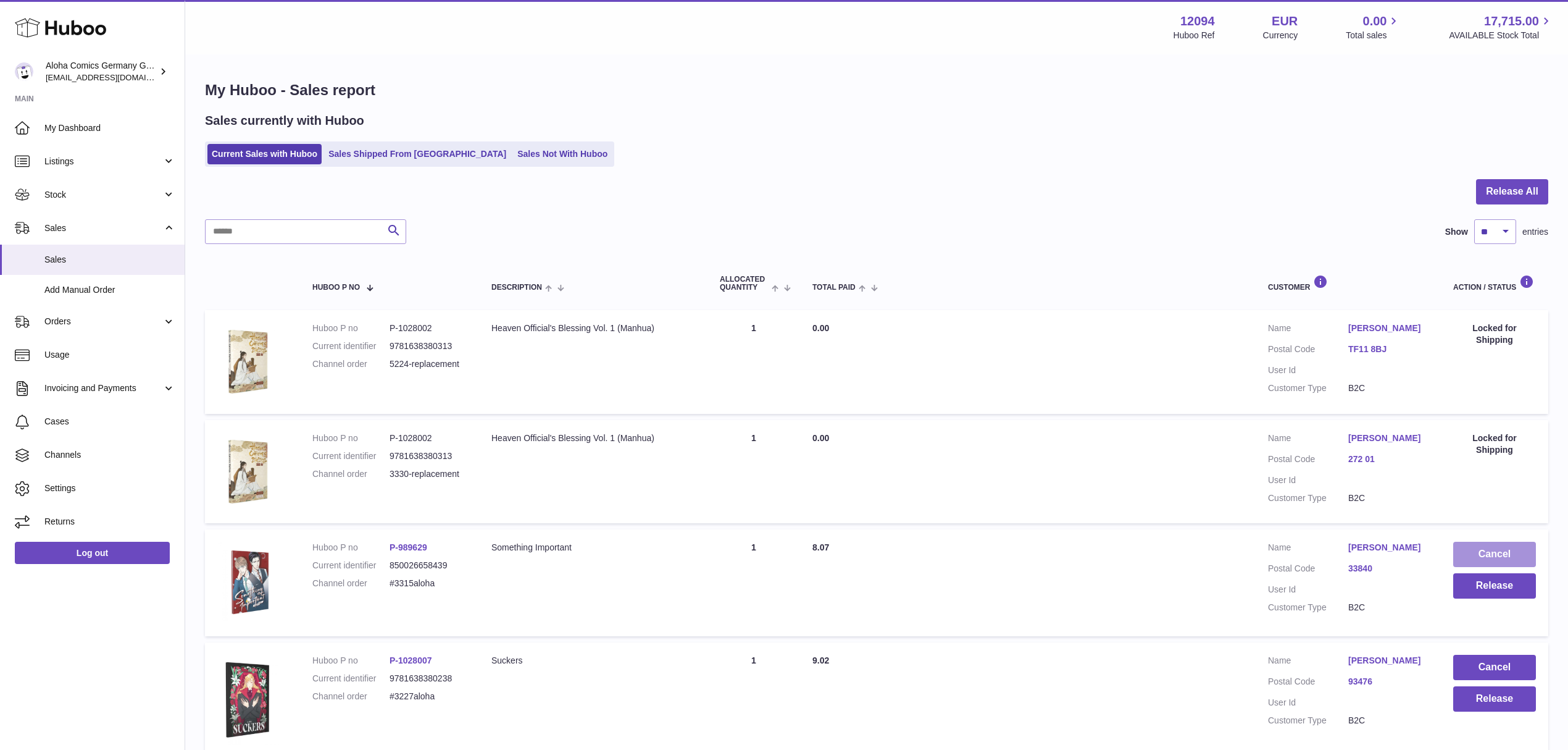
click at [1467, 546] on button "Cancel" at bounding box center [1495, 555] width 83 height 26
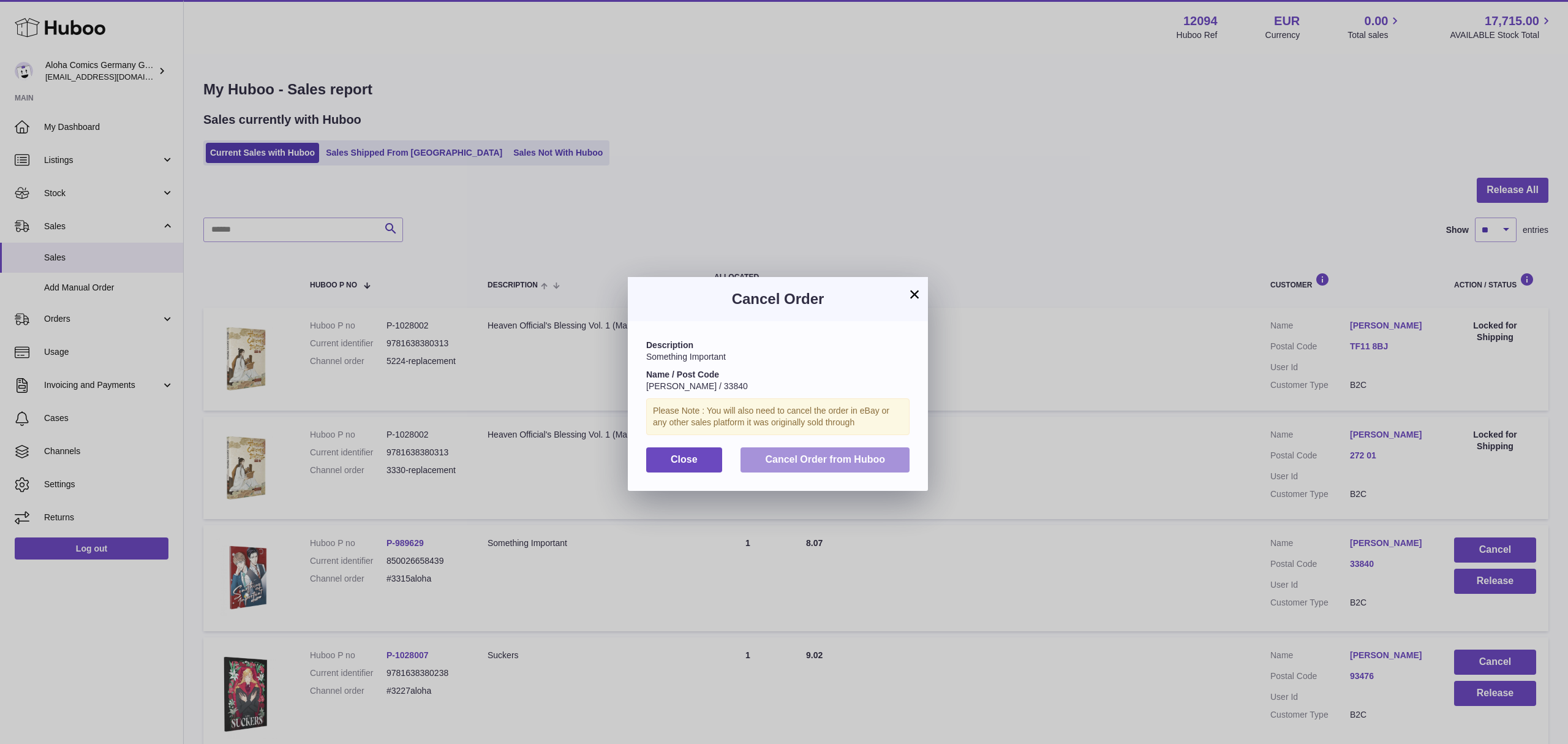
click at [875, 462] on button "Cancel Order from Huboo" at bounding box center [825, 460] width 169 height 25
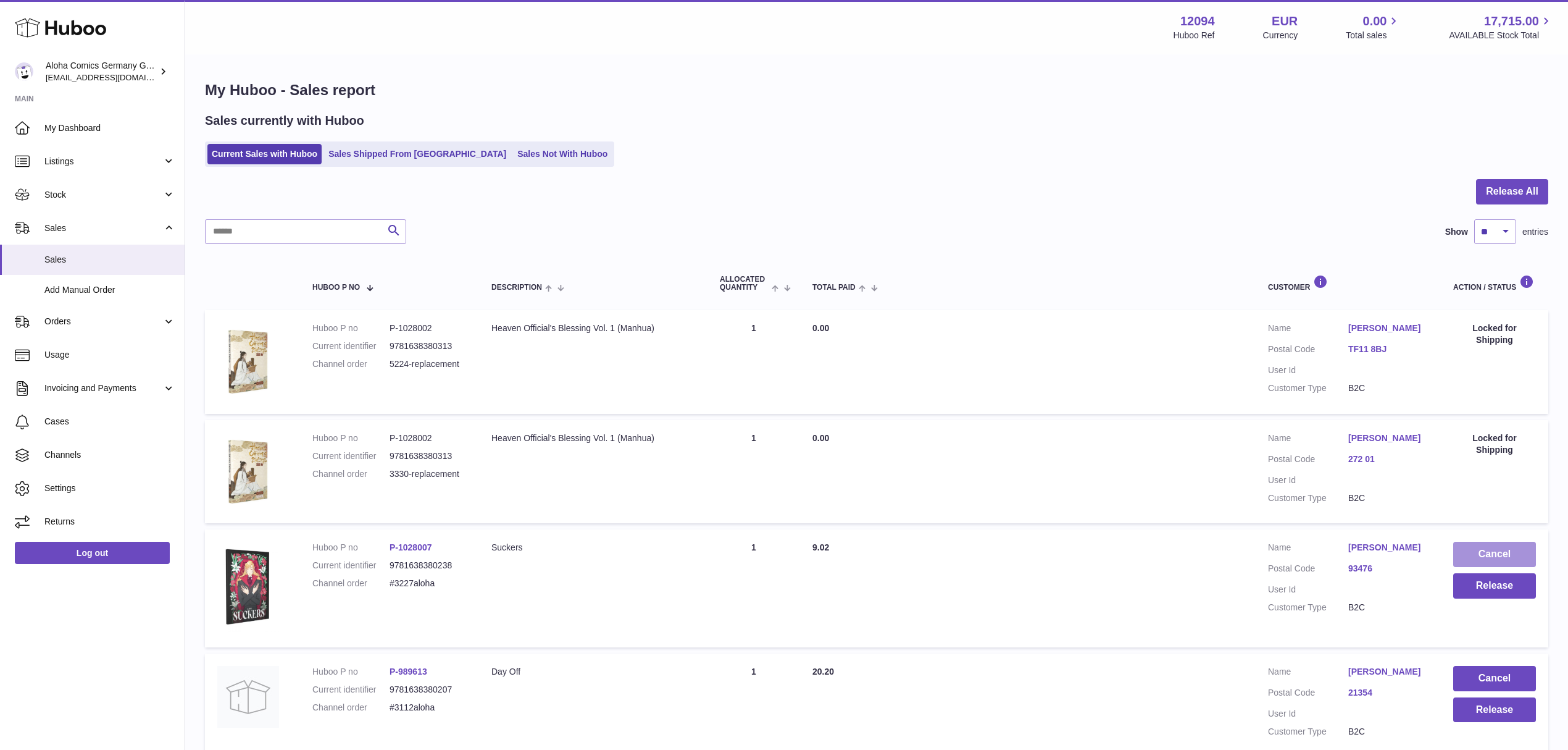
click at [1488, 551] on button "Cancel" at bounding box center [1495, 555] width 83 height 26
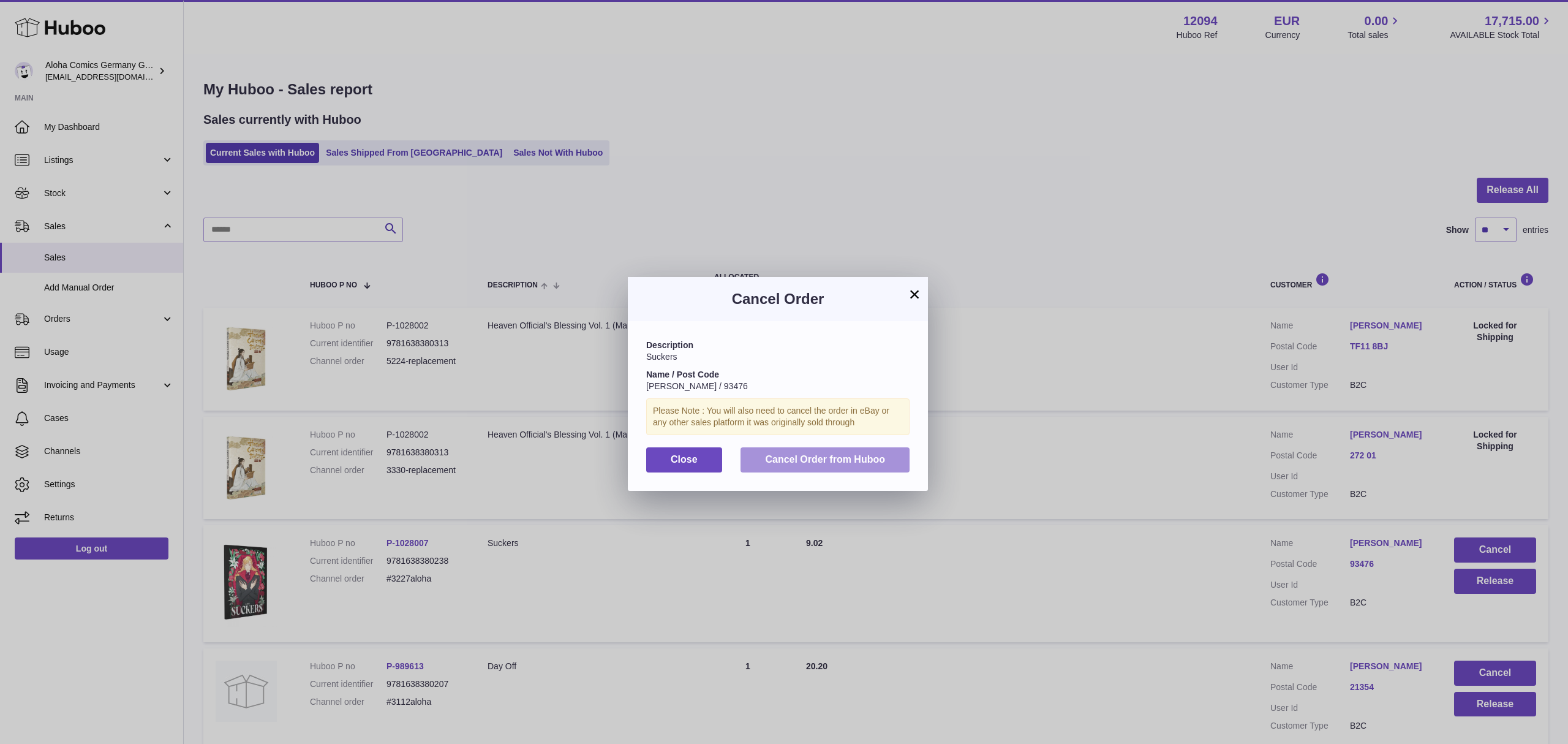
click at [859, 472] on button "Cancel Order from Huboo" at bounding box center [825, 460] width 169 height 25
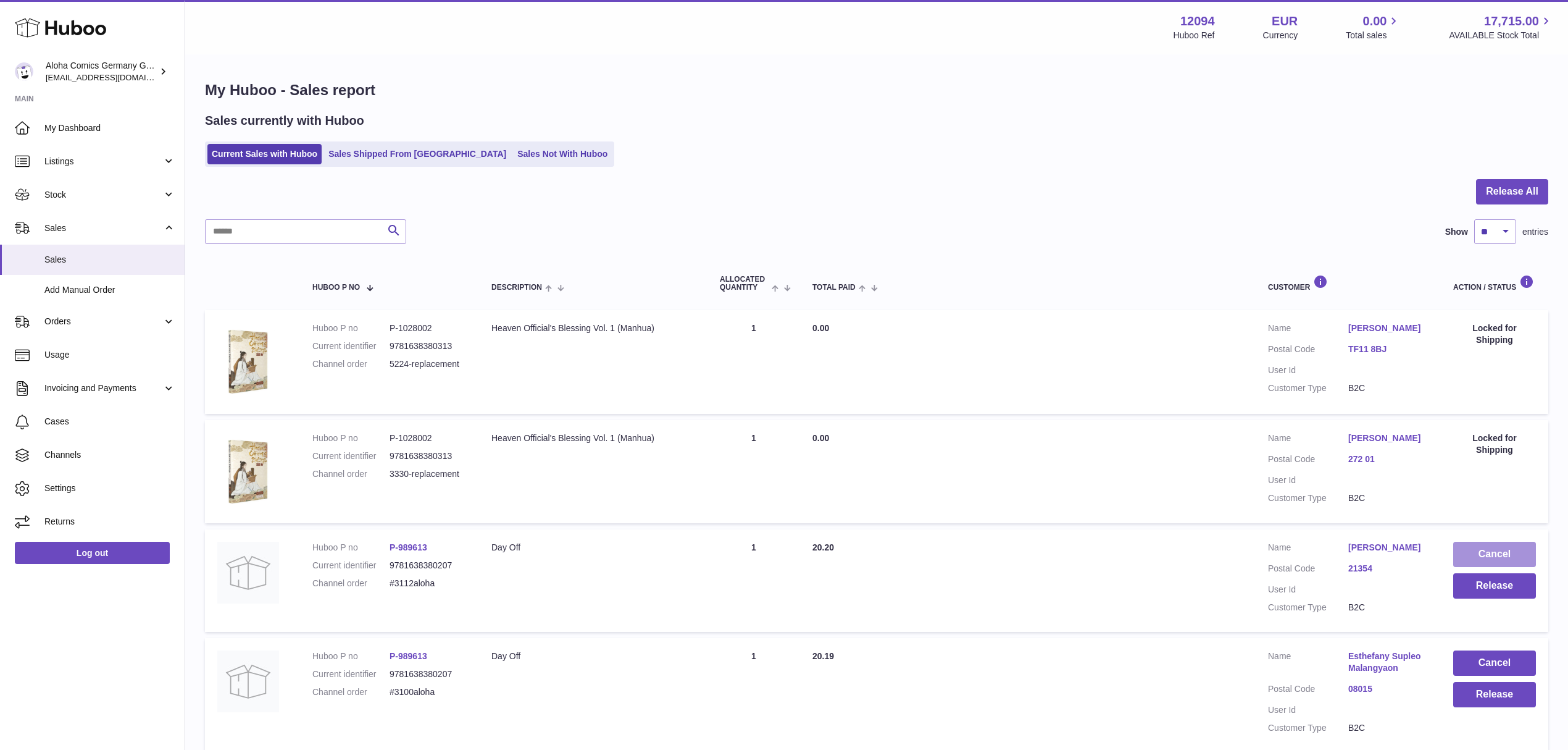
click at [1490, 559] on button "Cancel" at bounding box center [1495, 555] width 83 height 26
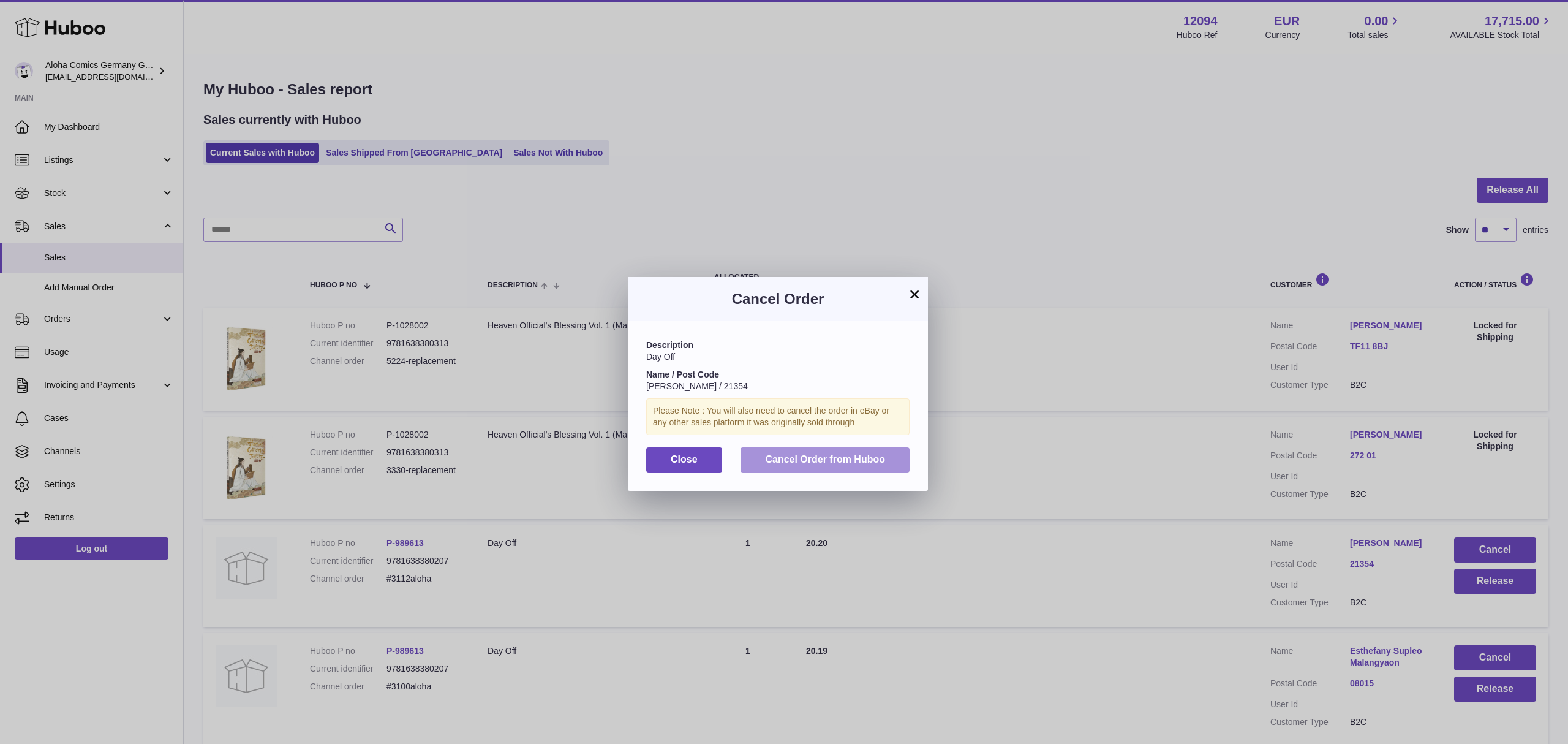
click at [851, 464] on span "Cancel Order from Huboo" at bounding box center [825, 459] width 120 height 10
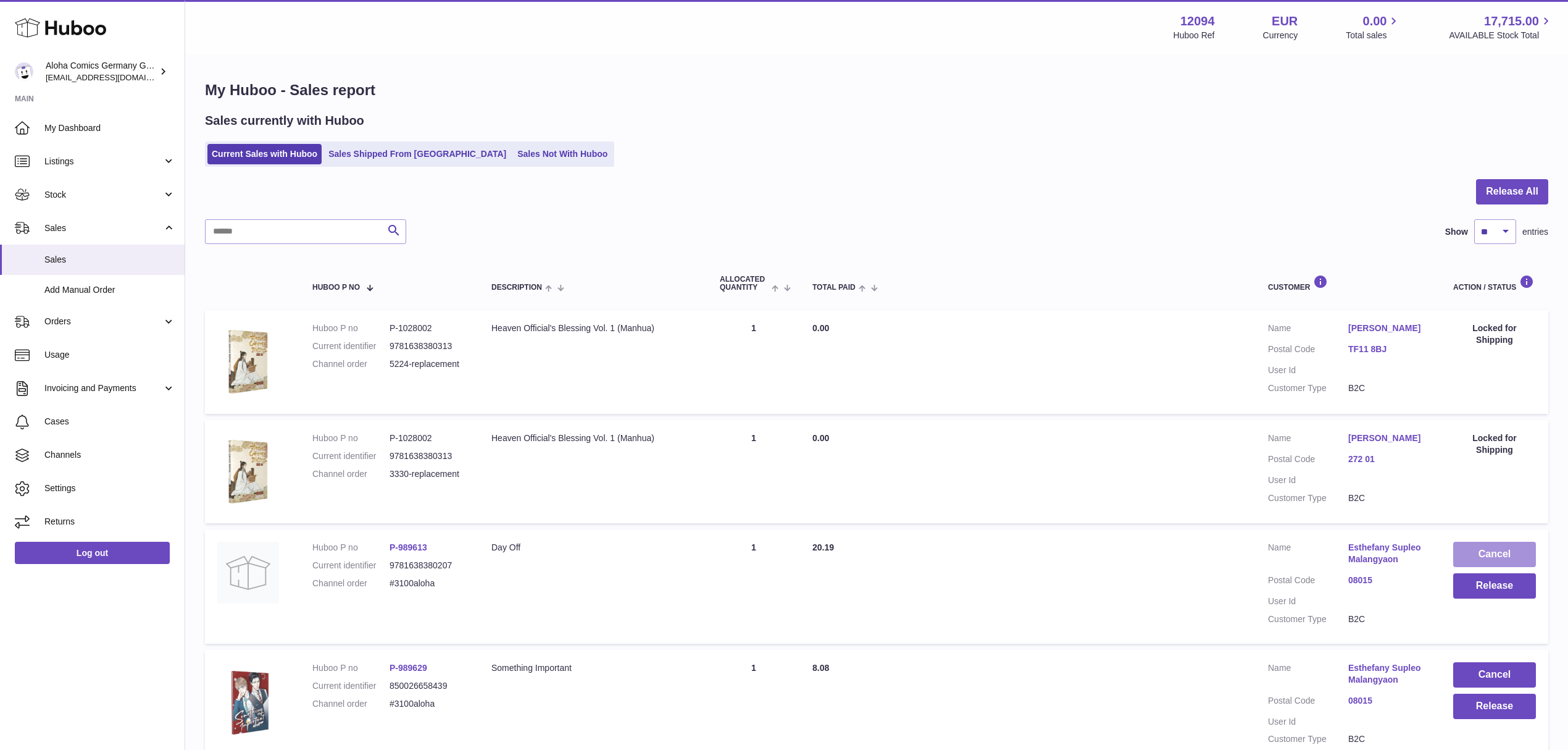
click at [1454, 547] on button "Cancel" at bounding box center [1495, 555] width 83 height 26
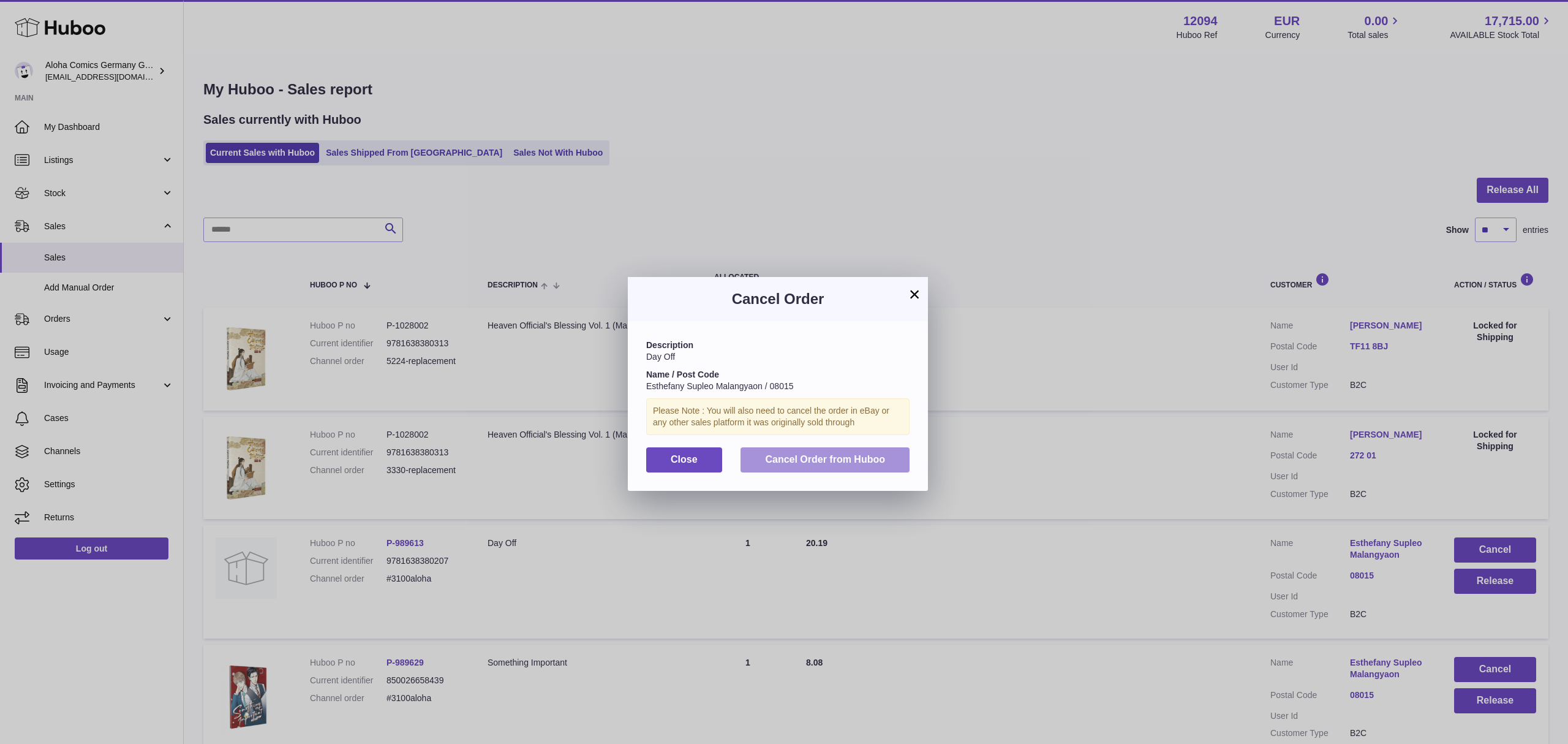
click at [841, 472] on button "Cancel Order from Huboo" at bounding box center [825, 460] width 169 height 25
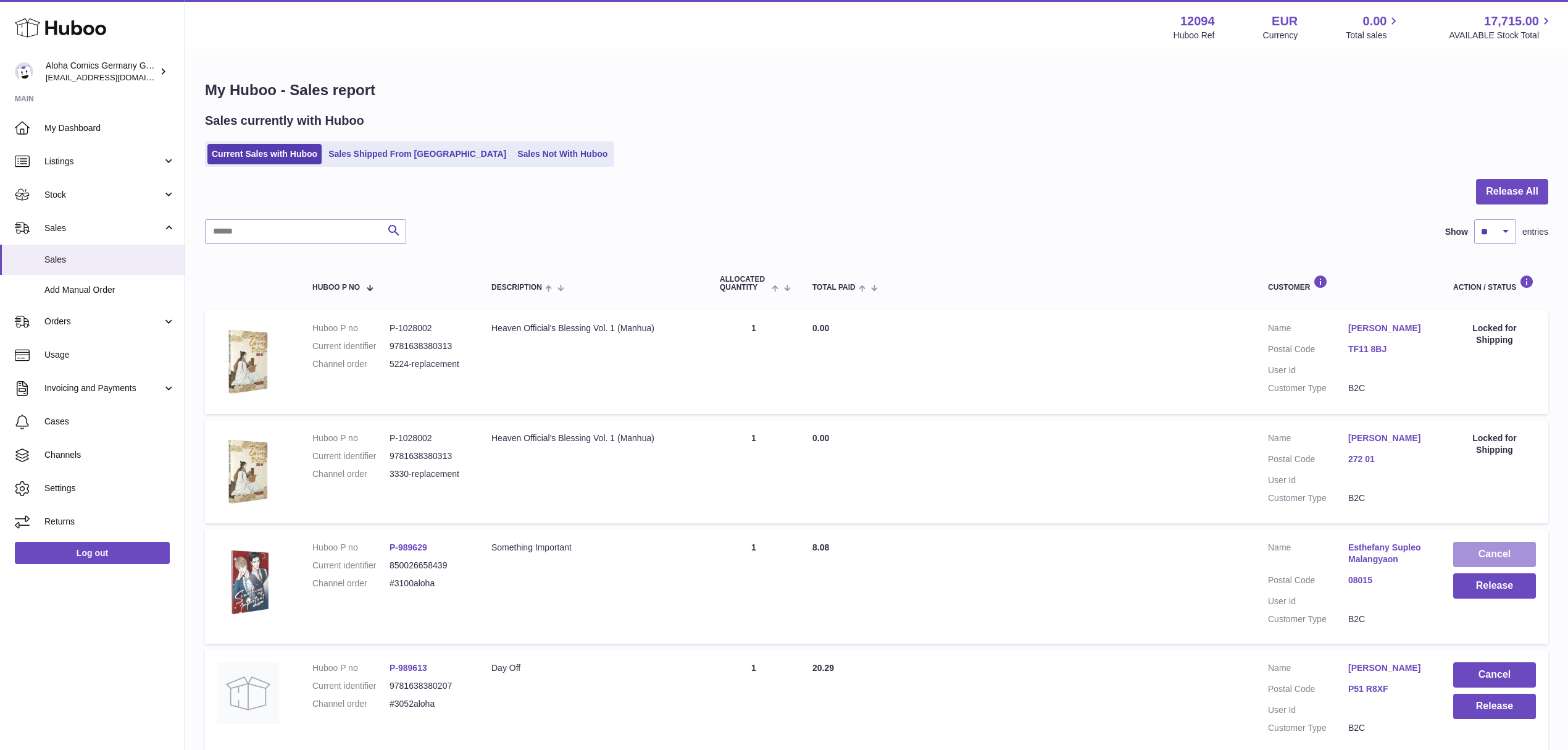
click at [1460, 550] on button "Cancel" at bounding box center [1495, 555] width 83 height 26
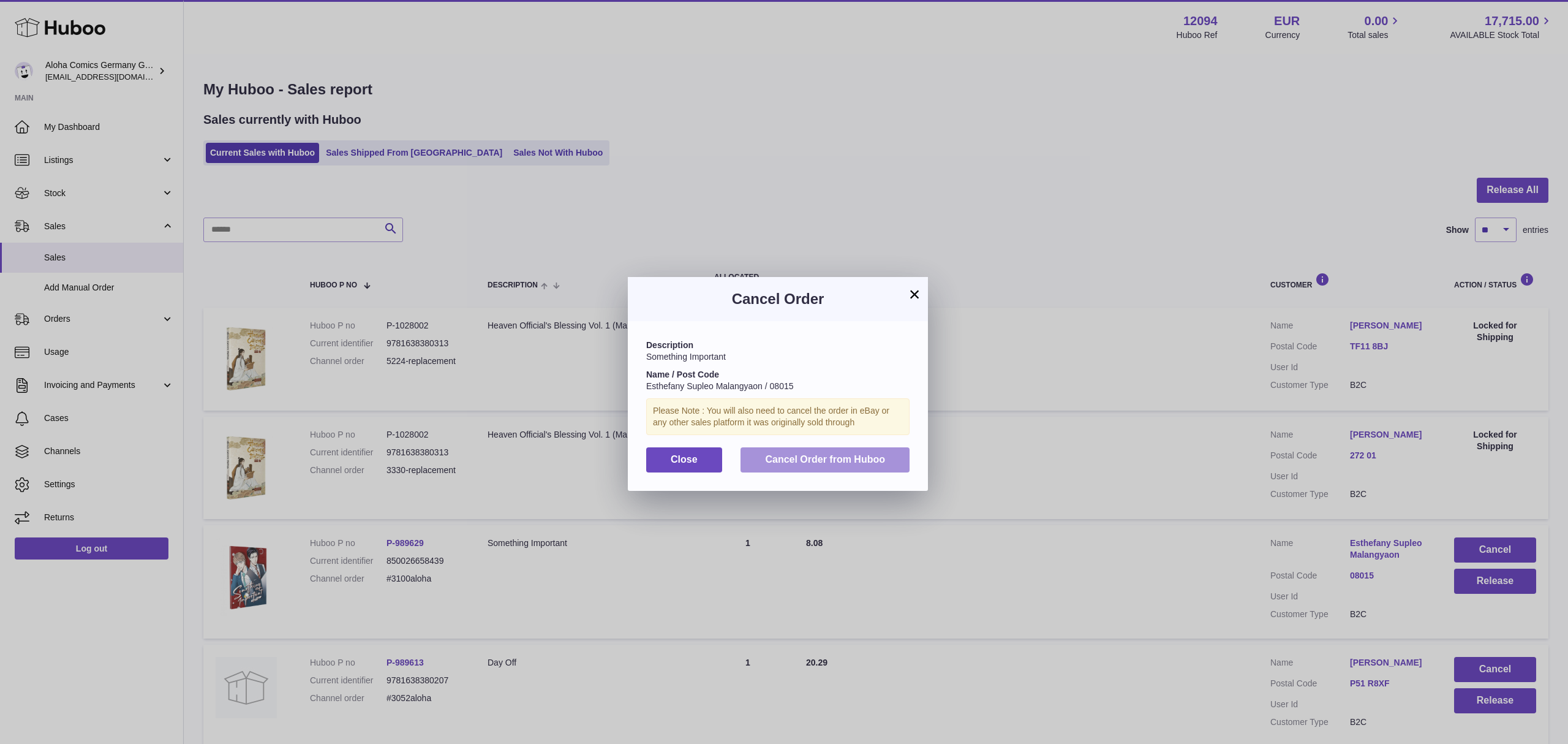
click at [863, 464] on span "Cancel Order from Huboo" at bounding box center [825, 459] width 120 height 10
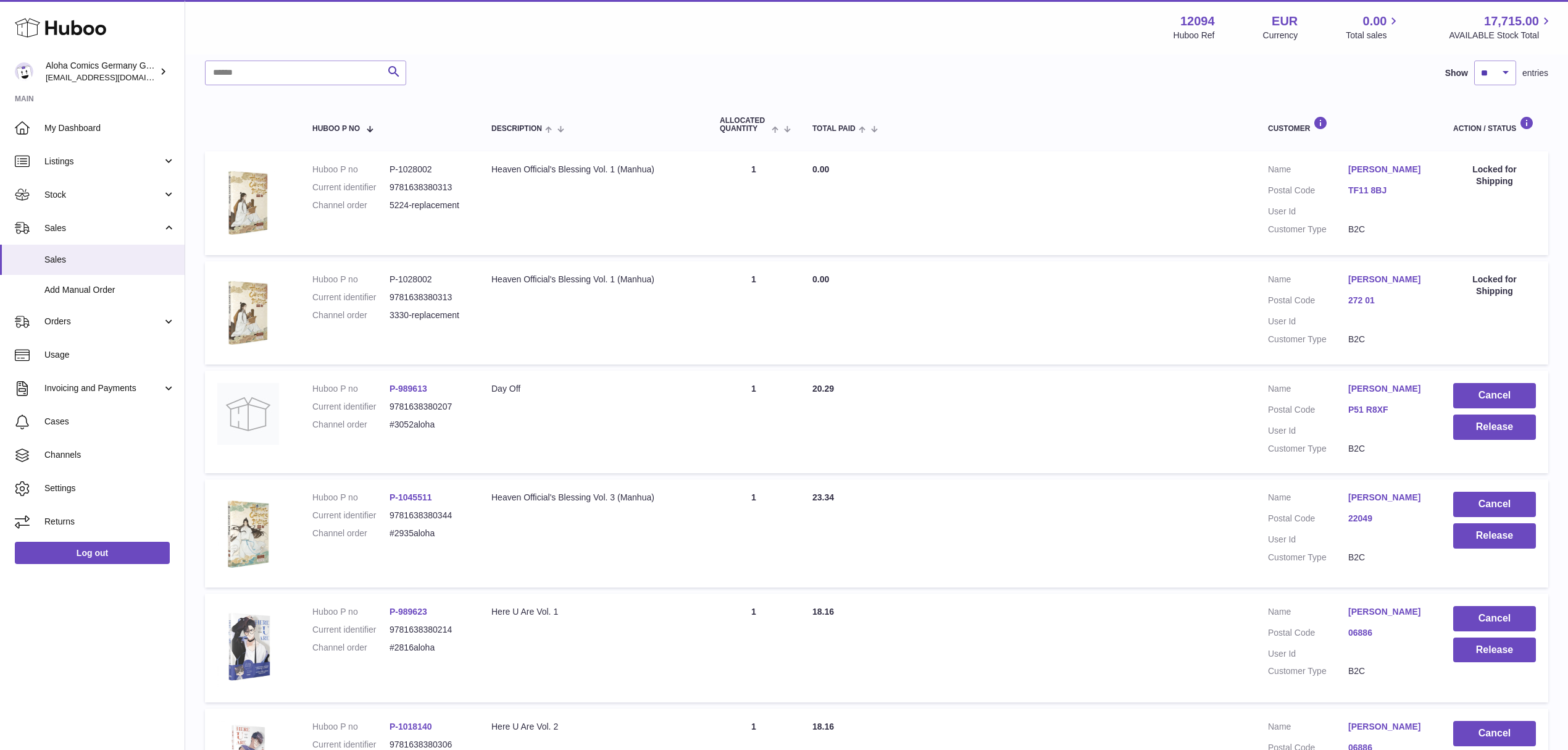
scroll to position [64, 0]
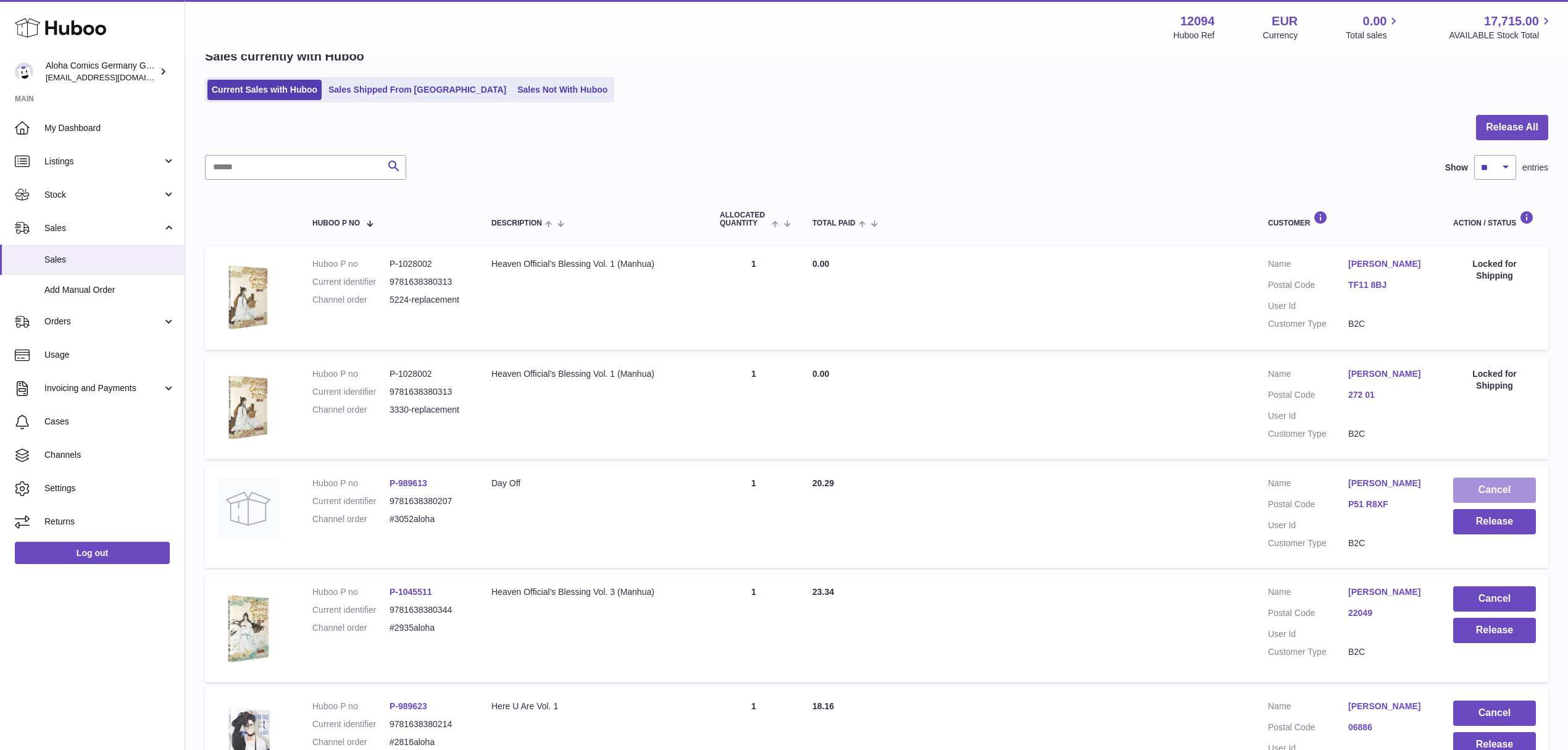
click at [1489, 484] on button "Cancel" at bounding box center [1495, 490] width 83 height 26
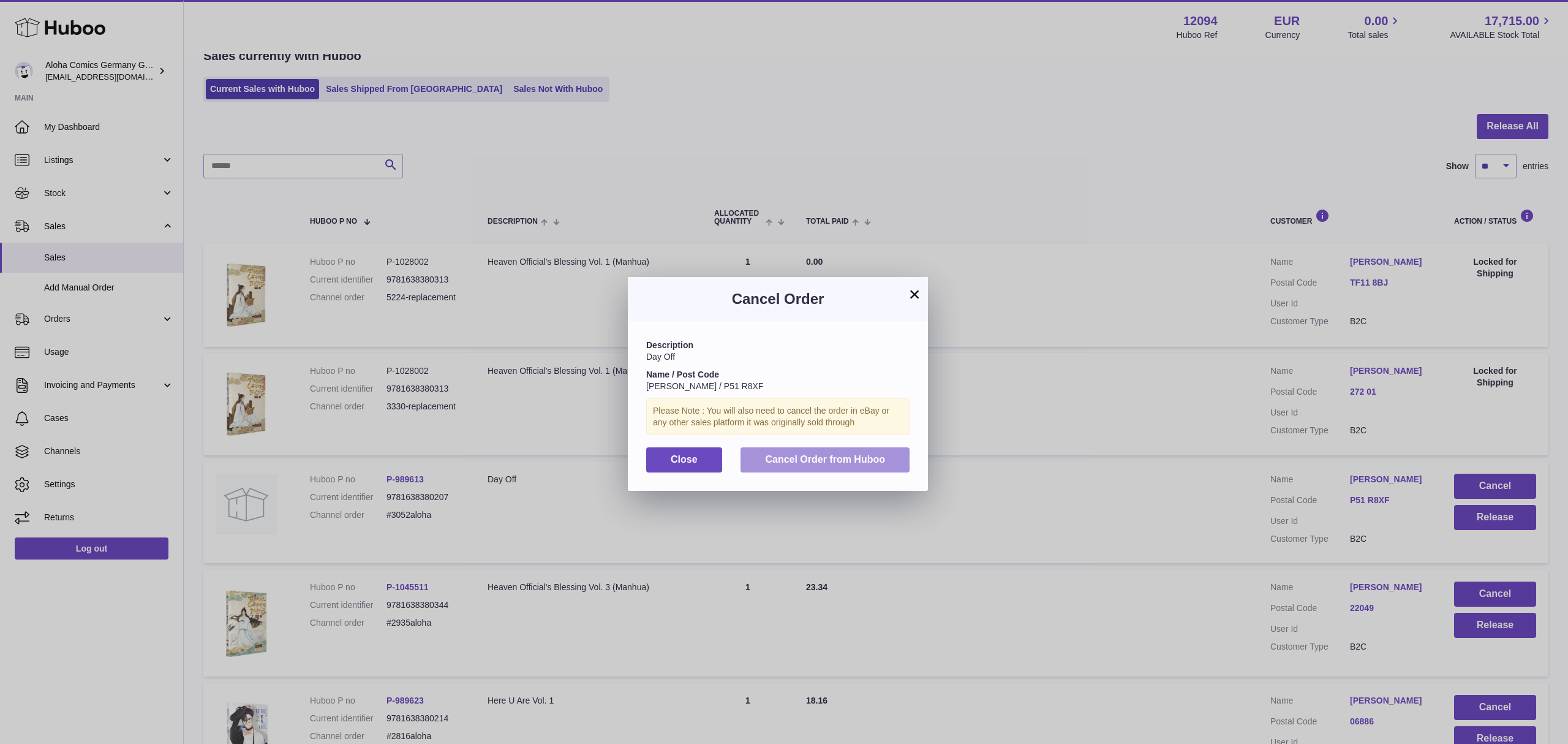
click at [854, 463] on button "Cancel Order from Huboo" at bounding box center [825, 460] width 169 height 25
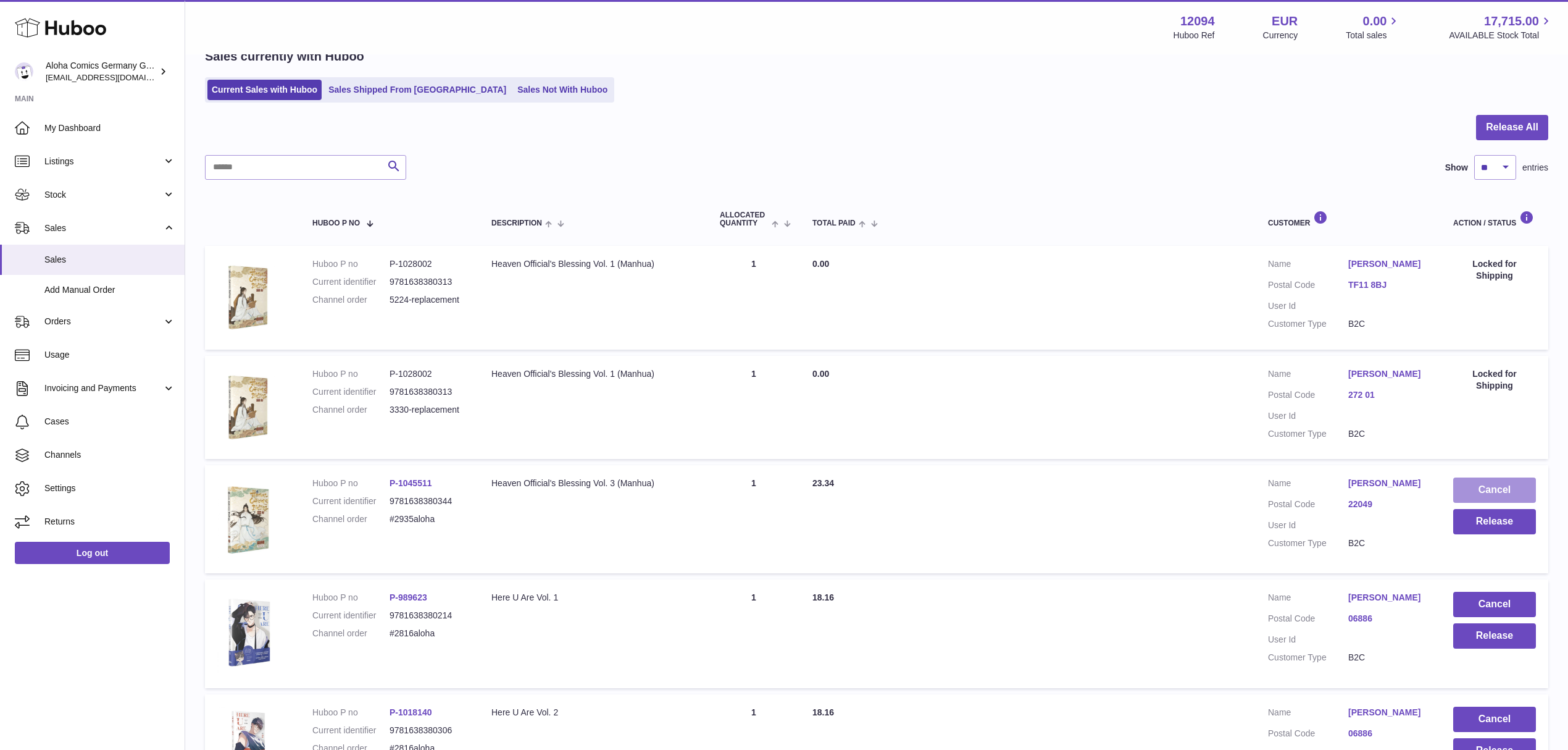
click at [1499, 479] on button "Cancel" at bounding box center [1495, 490] width 83 height 26
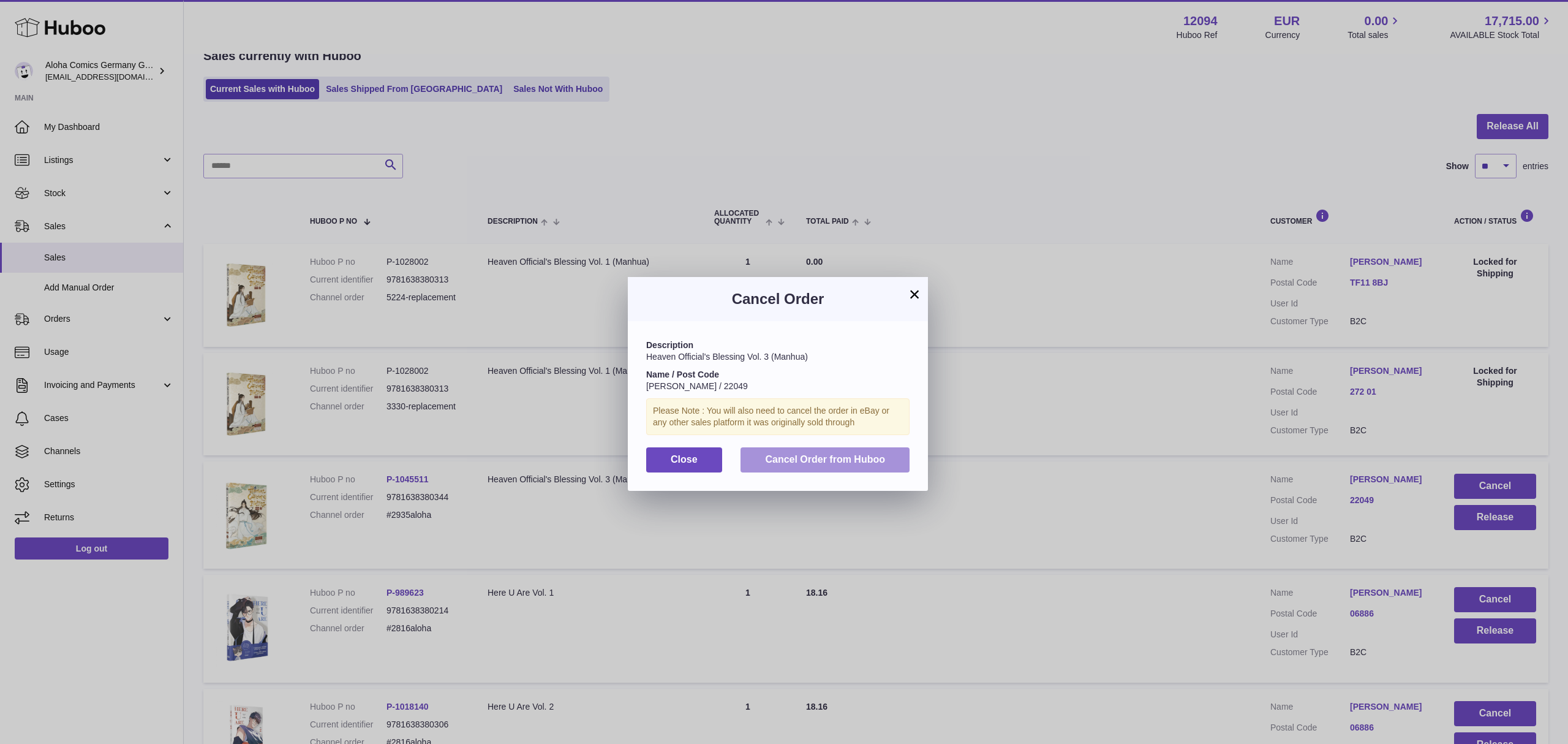
click at [870, 464] on span "Cancel Order from Huboo" at bounding box center [825, 459] width 120 height 10
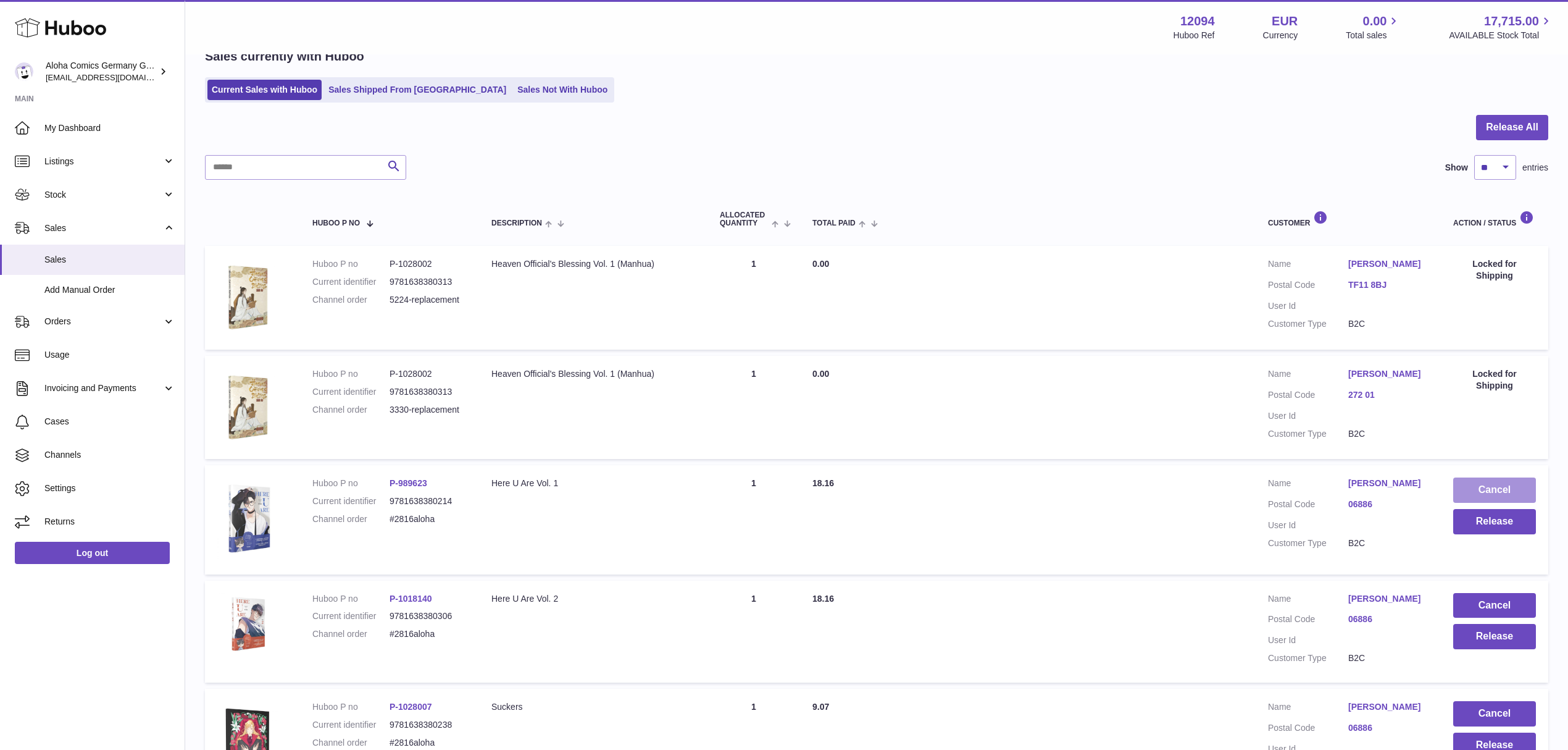
click at [1512, 483] on button "Cancel" at bounding box center [1495, 490] width 83 height 26
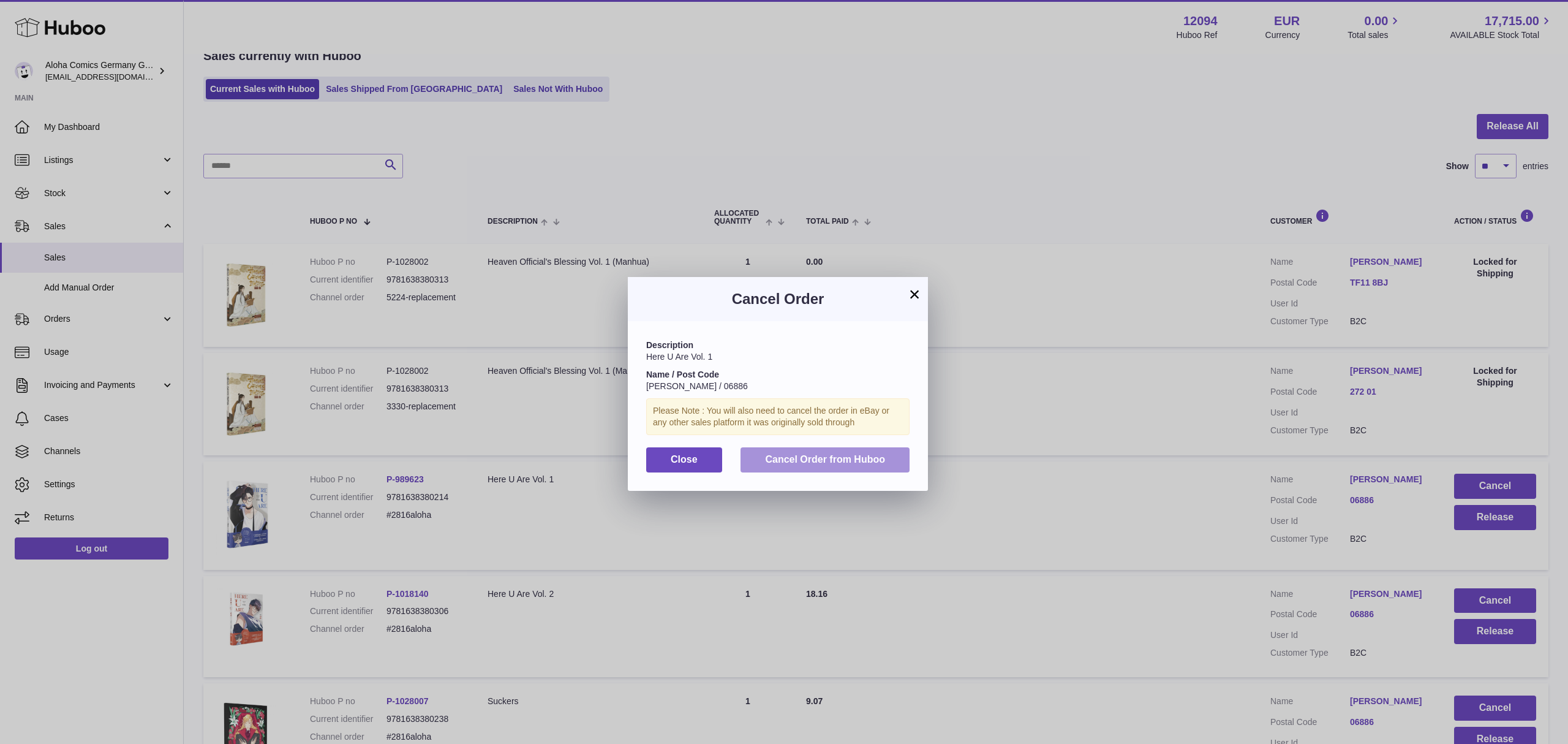
click at [871, 464] on span "Cancel Order from Huboo" at bounding box center [825, 459] width 120 height 10
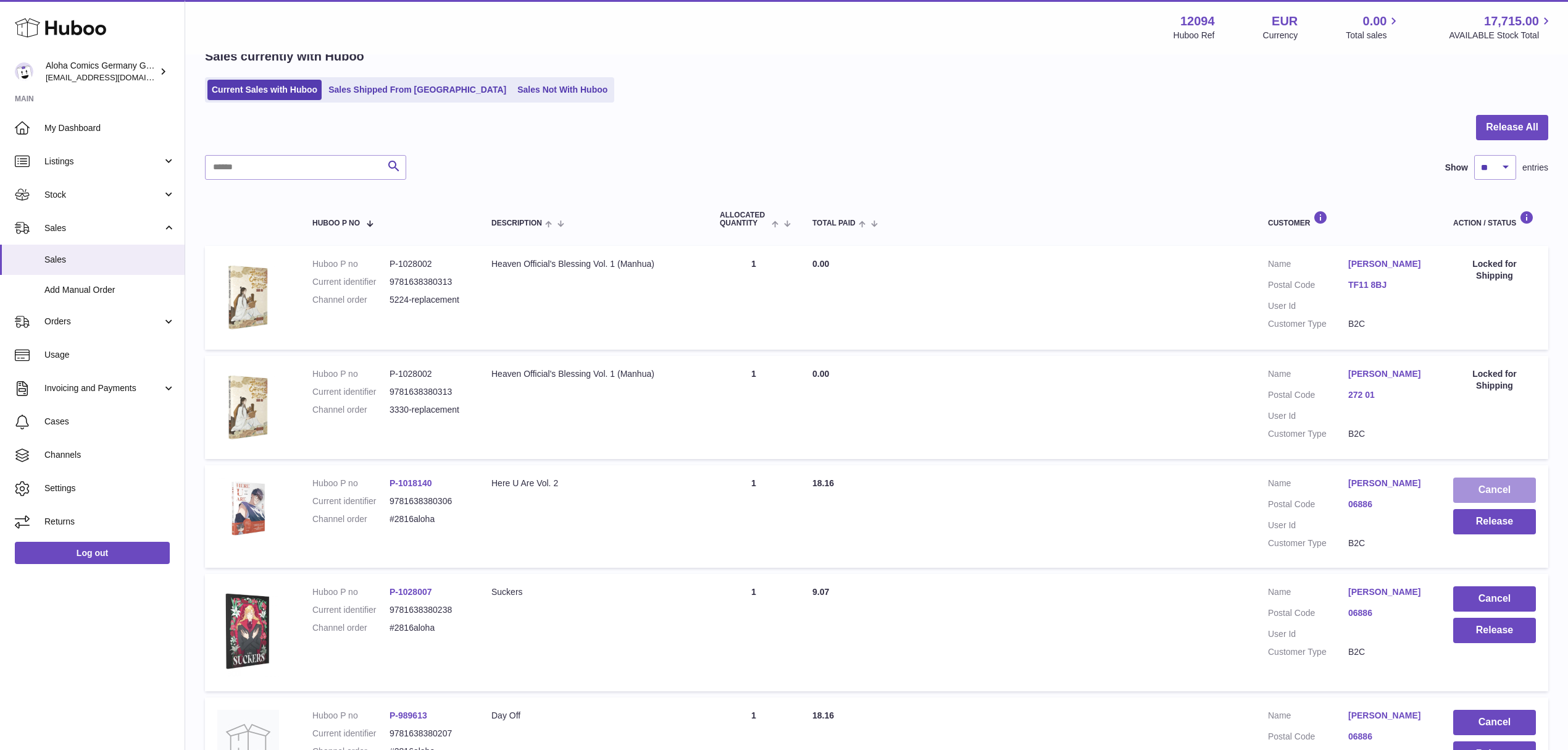
click at [1480, 492] on button "Cancel" at bounding box center [1495, 490] width 83 height 26
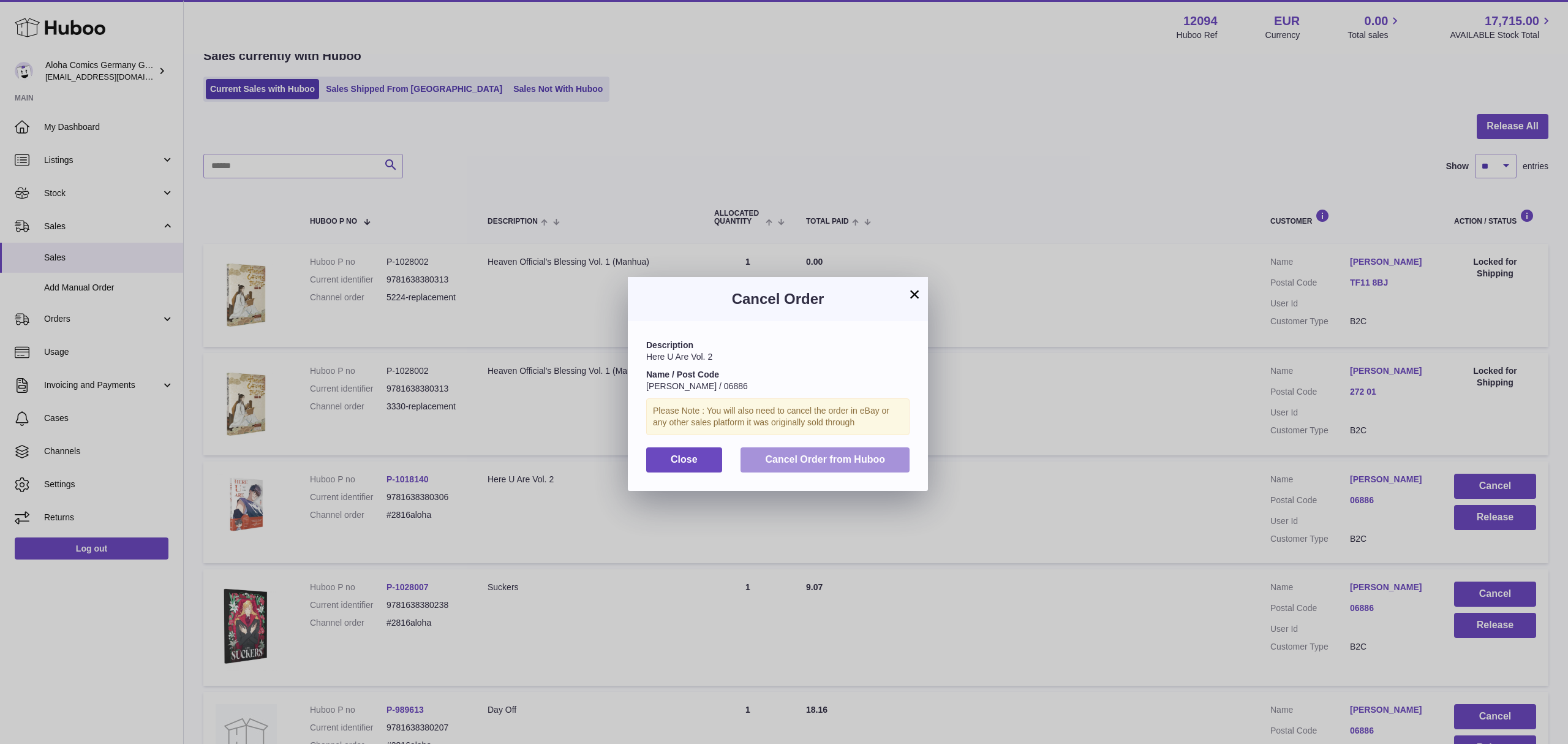
click at [891, 472] on button "Cancel Order from Huboo" at bounding box center [825, 460] width 169 height 25
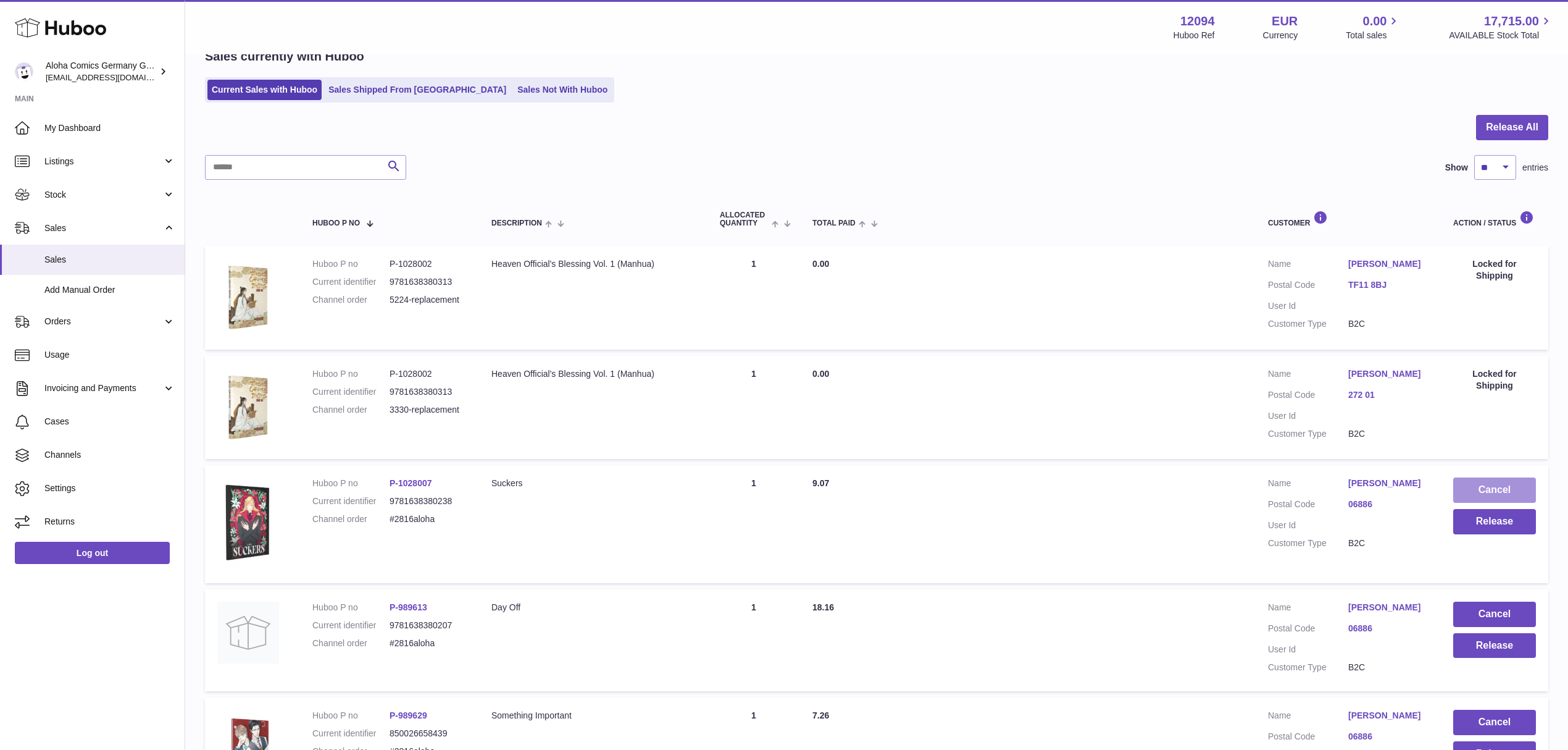
click at [1509, 487] on button "Cancel" at bounding box center [1495, 490] width 83 height 26
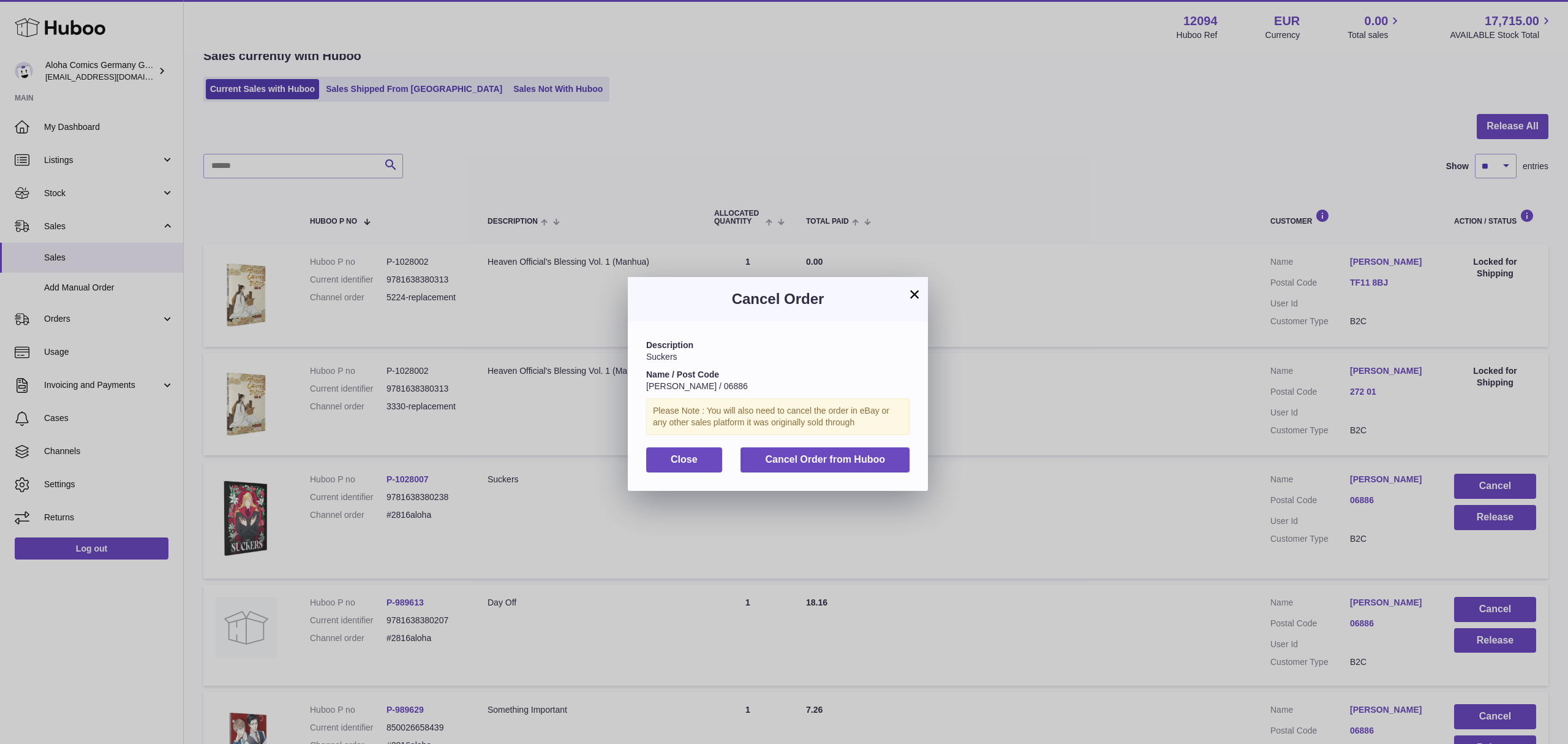
click at [849, 457] on div "Description Suckers Name / Post Code [PERSON_NAME] / 06886 Please Note : You wi…" at bounding box center [778, 405] width 300 height 169
click at [846, 462] on button "Cancel Order from Huboo" at bounding box center [825, 460] width 169 height 25
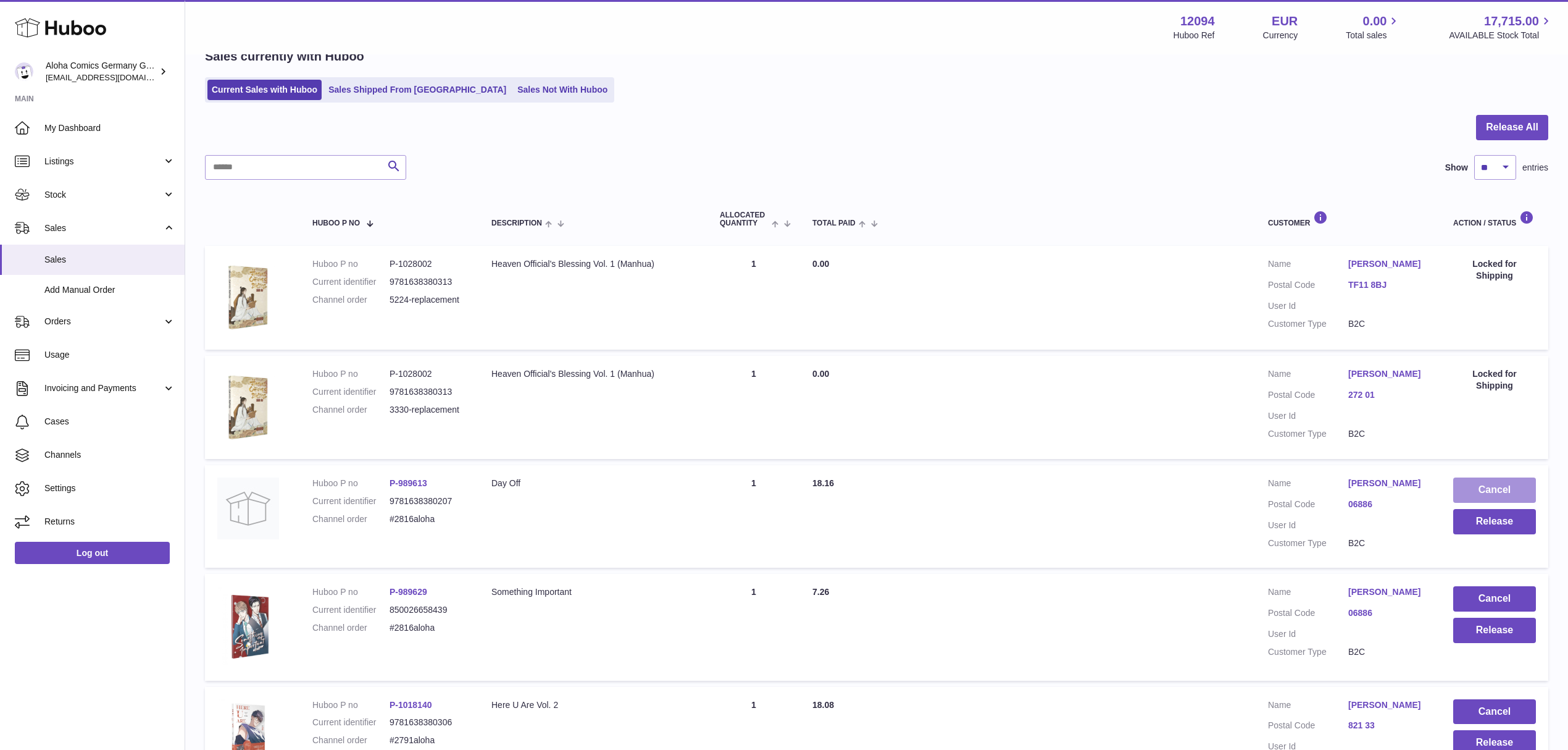
click at [1487, 486] on button "Cancel" at bounding box center [1495, 490] width 83 height 26
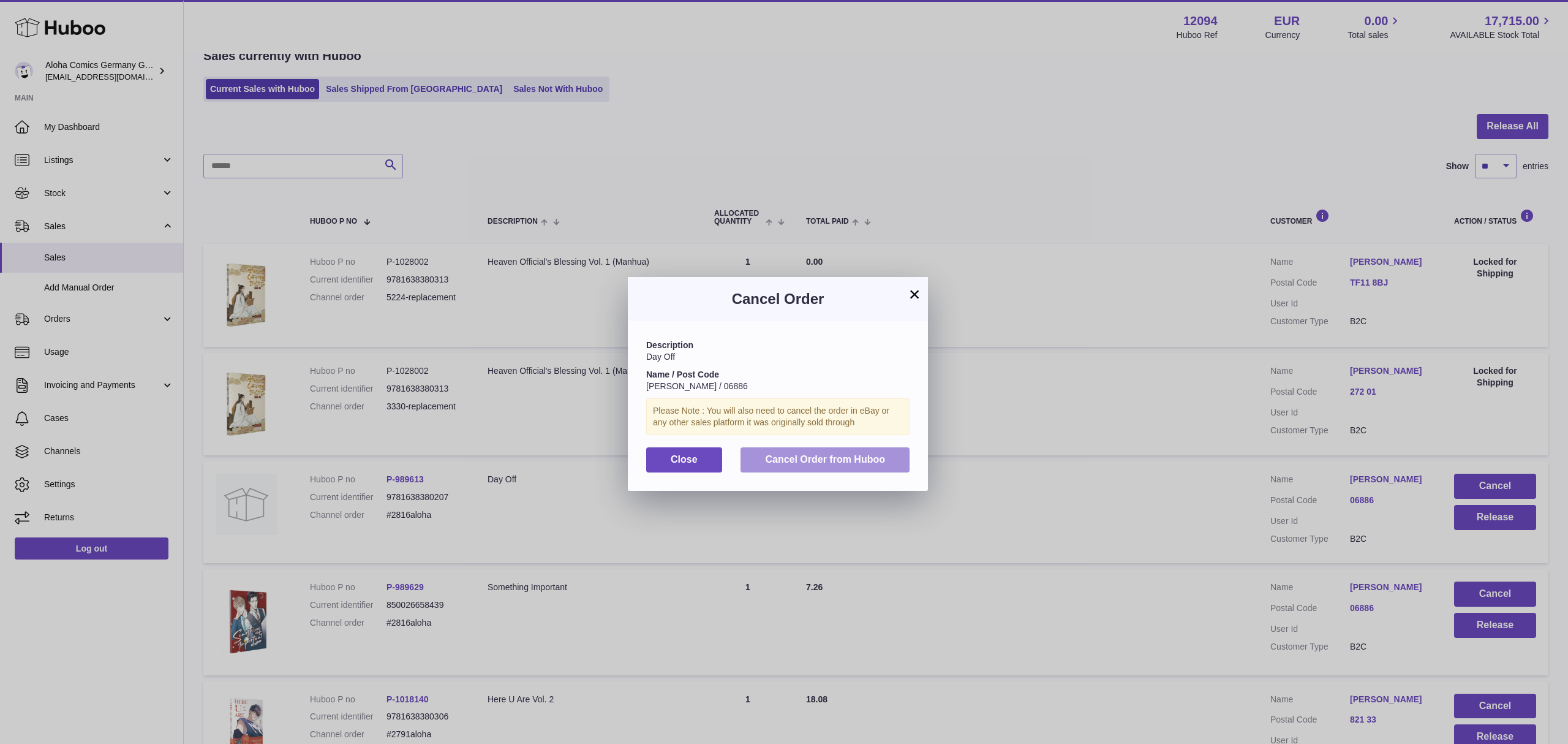
click at [876, 464] on span "Cancel Order from Huboo" at bounding box center [825, 459] width 120 height 10
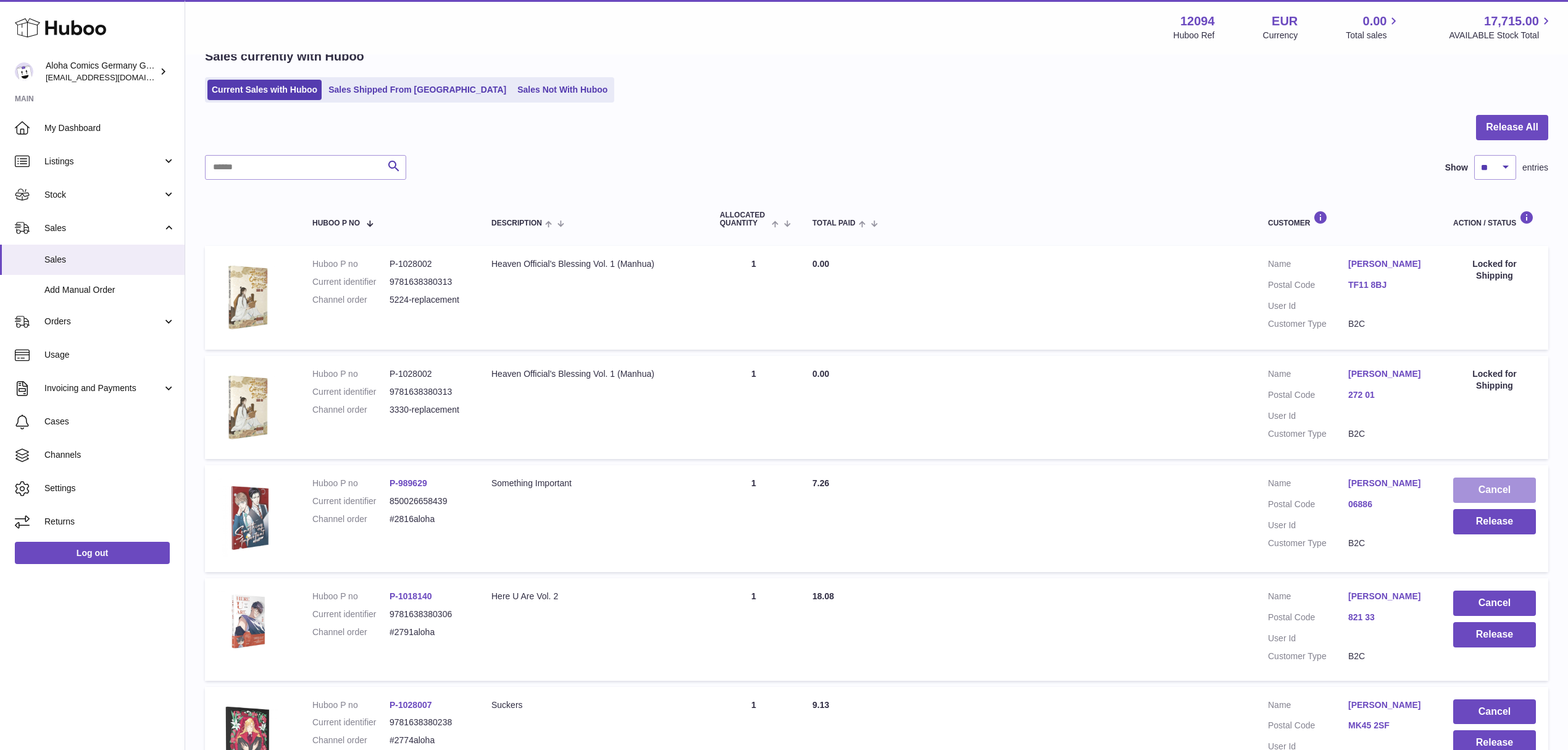
click at [1513, 486] on button "Cancel" at bounding box center [1495, 490] width 83 height 26
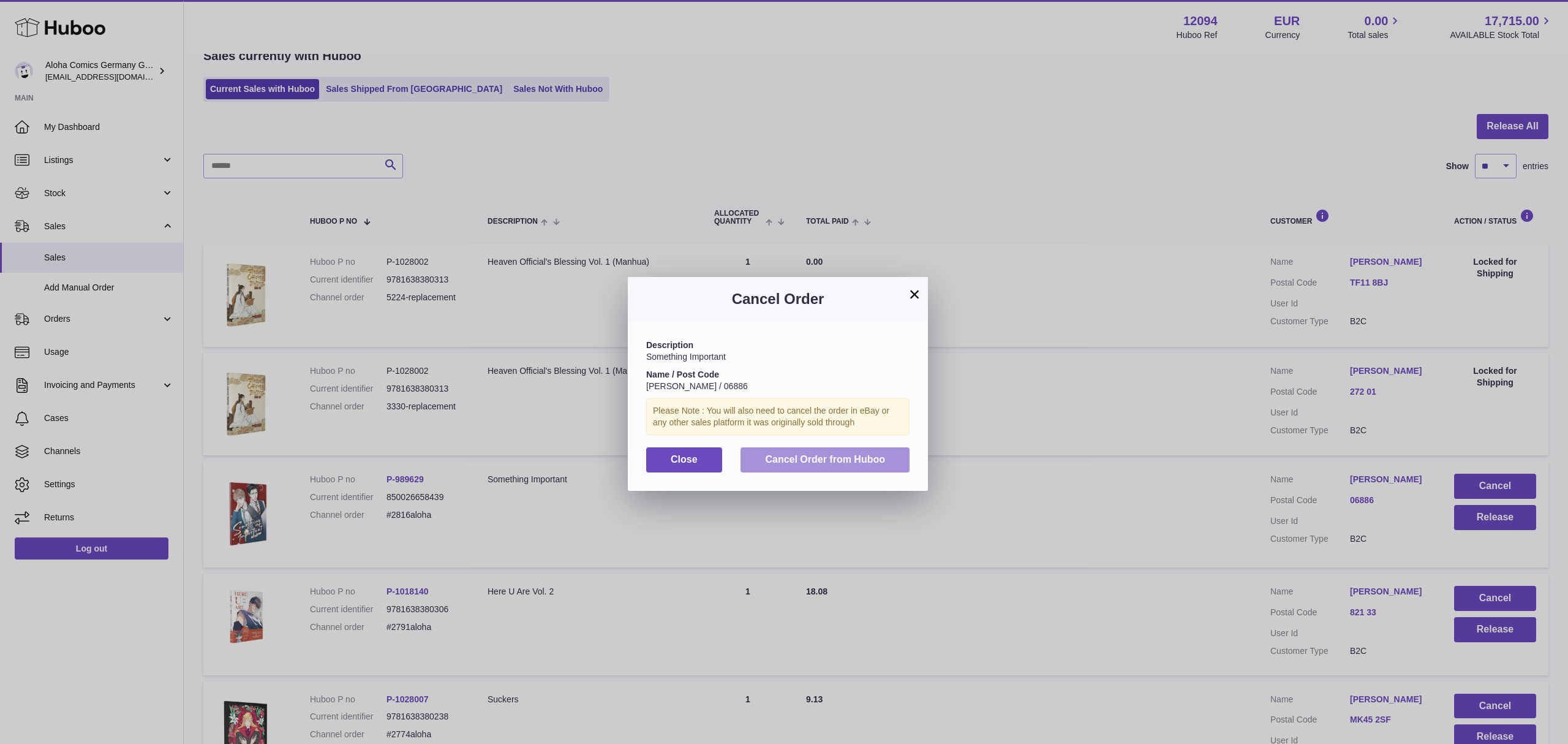
click at [886, 460] on button "Cancel Order from Huboo" at bounding box center [825, 460] width 169 height 25
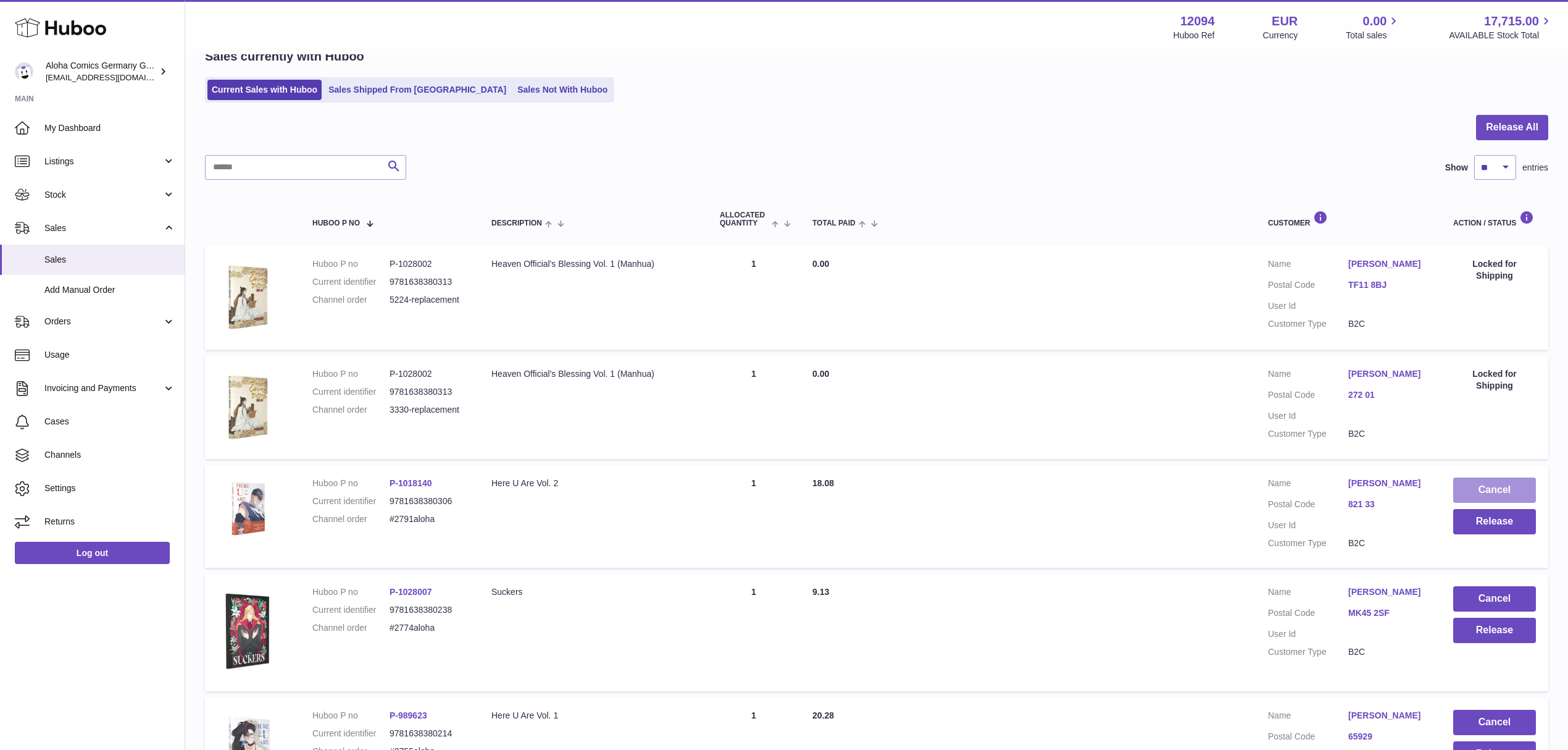
click at [1510, 483] on button "Cancel" at bounding box center [1495, 490] width 83 height 26
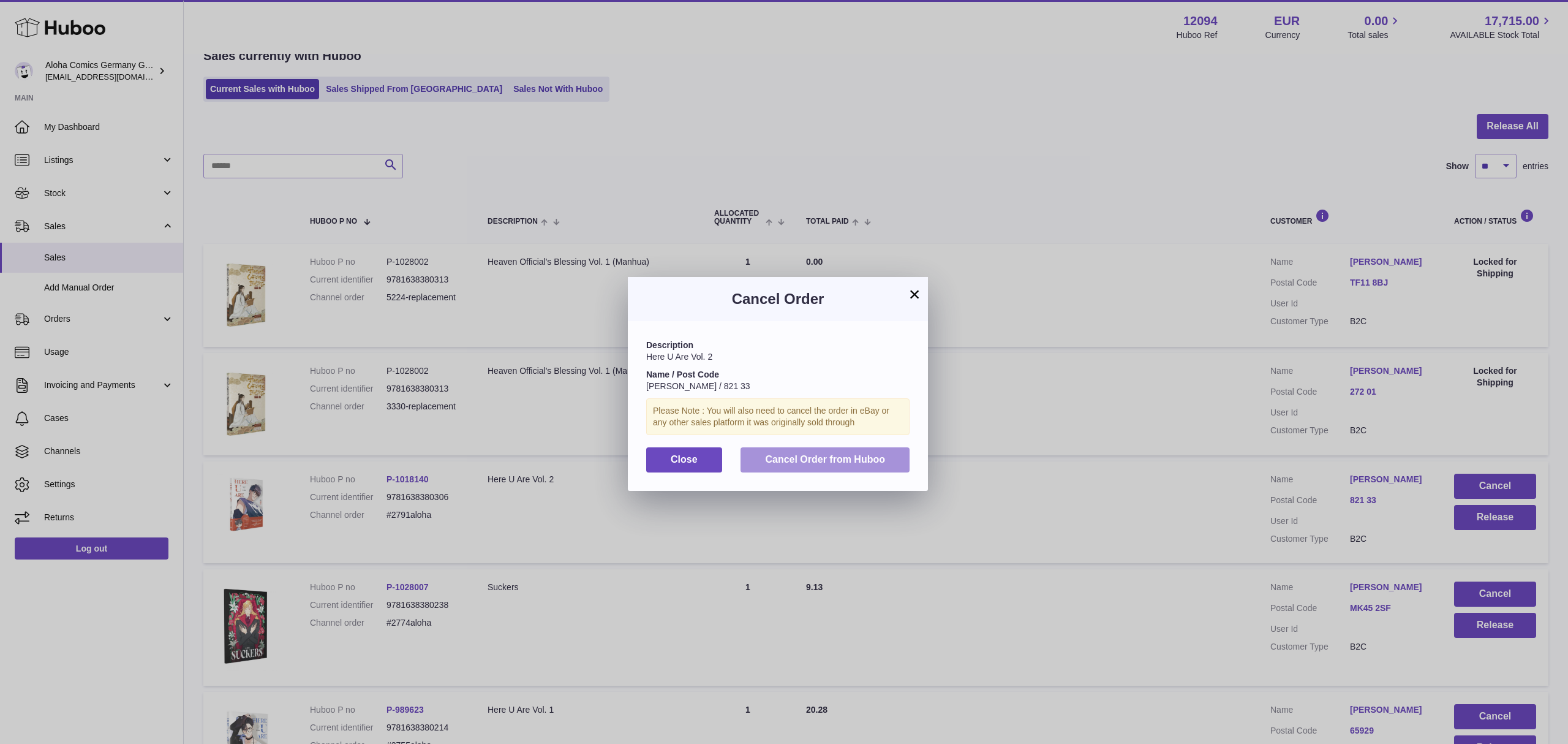
click at [858, 464] on span "Cancel Order from Huboo" at bounding box center [825, 459] width 120 height 10
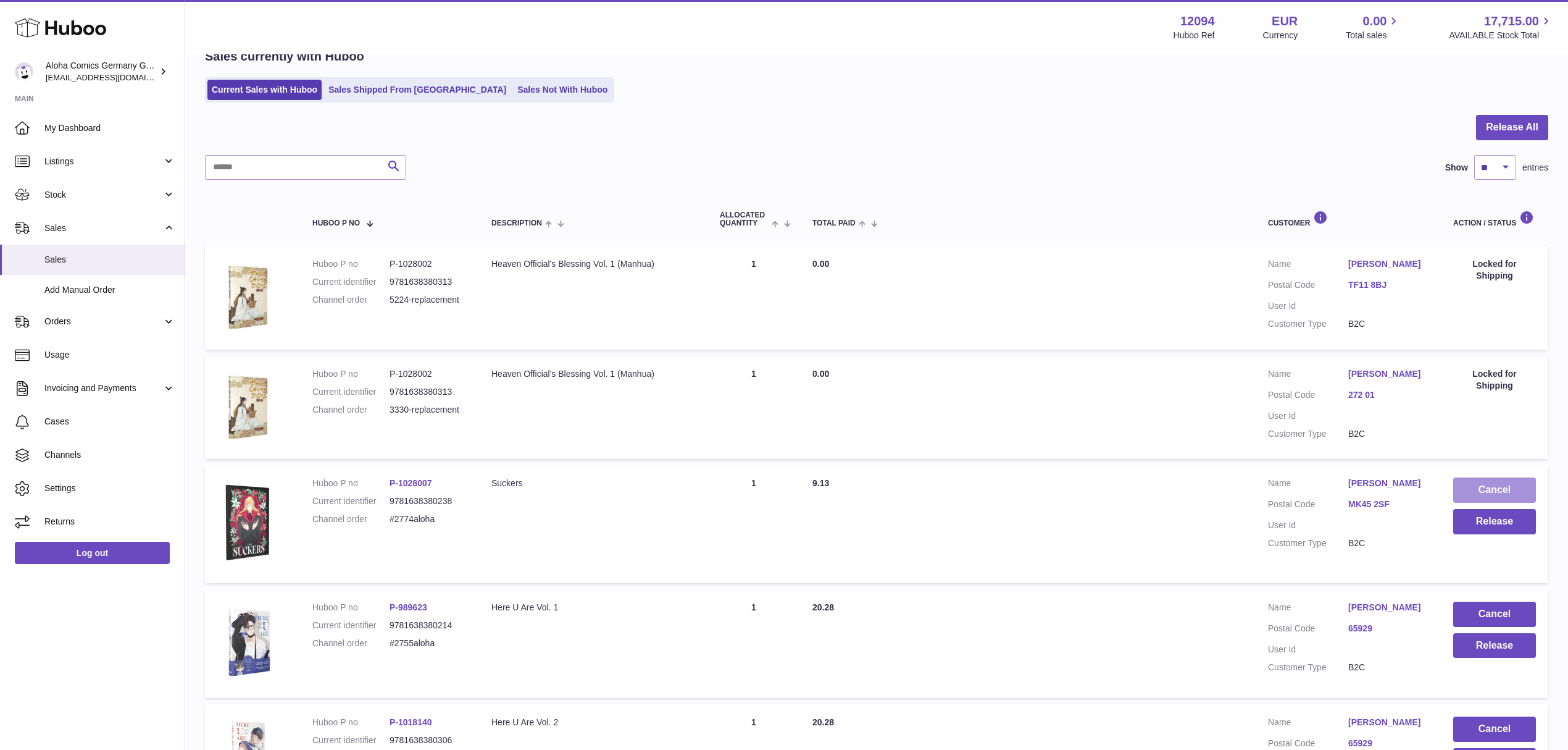
click at [1465, 490] on button "Cancel" at bounding box center [1495, 490] width 83 height 26
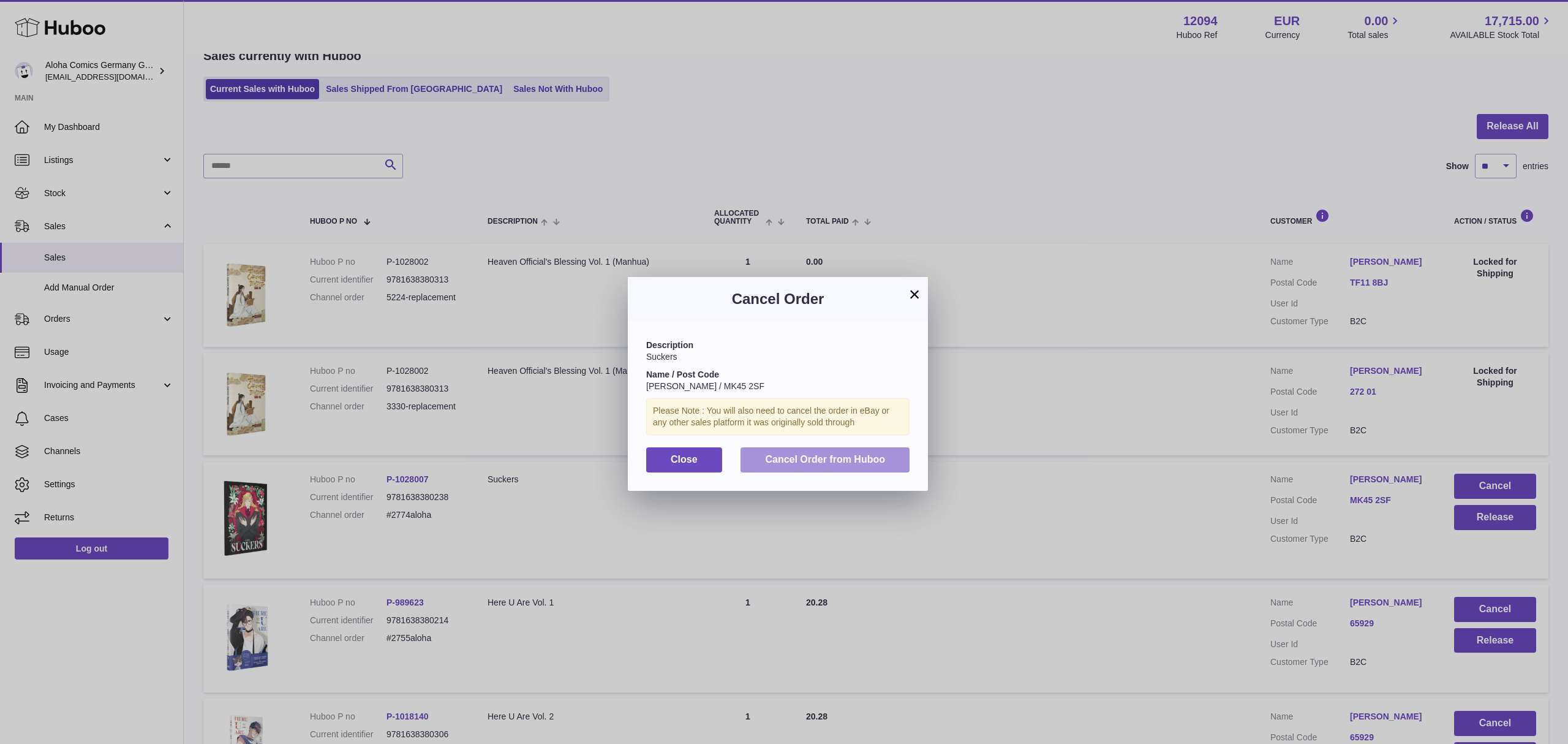
click at [844, 472] on button "Cancel Order from Huboo" at bounding box center [825, 460] width 169 height 25
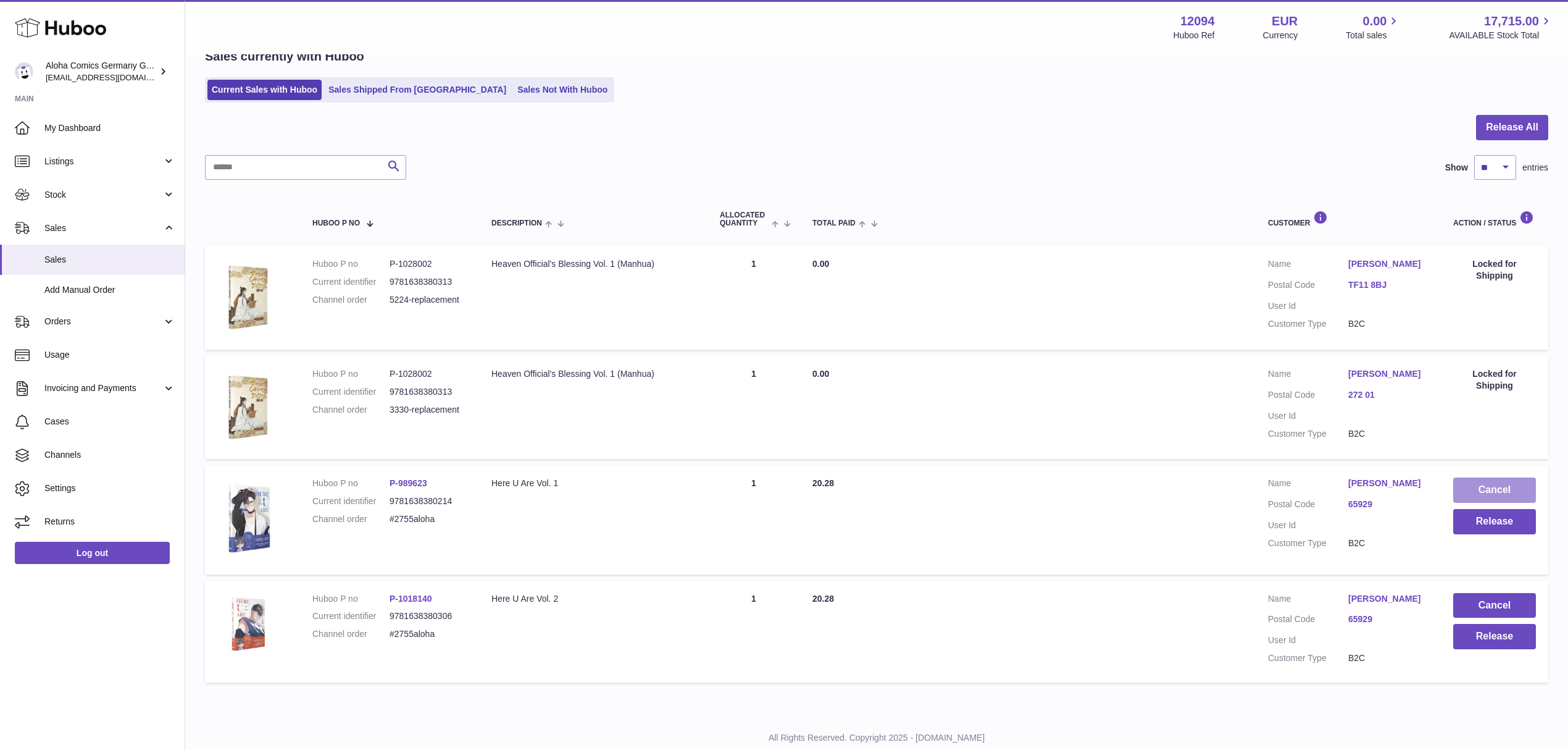
click at [1504, 483] on button "Cancel" at bounding box center [1495, 490] width 83 height 26
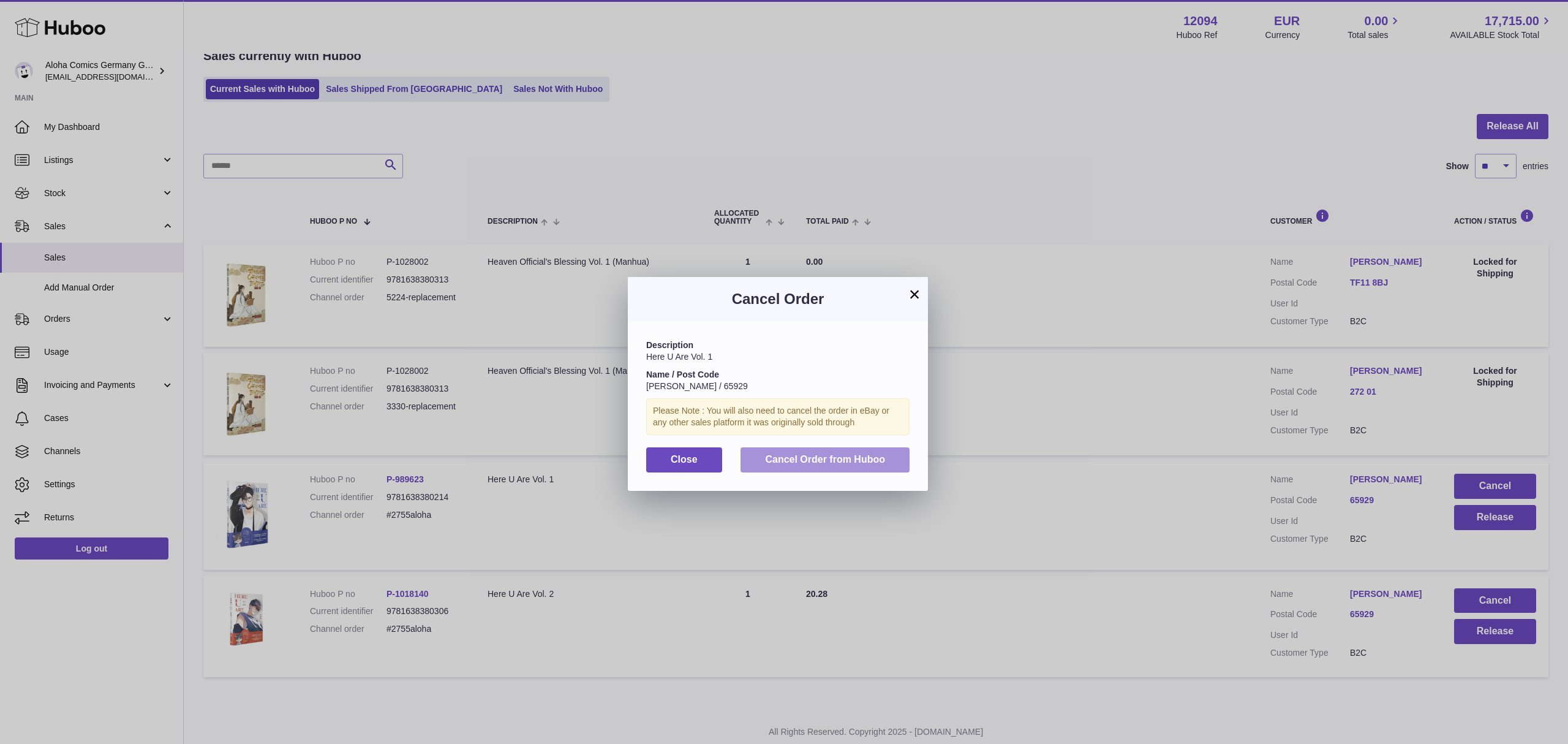
click at [891, 464] on button "Cancel Order from Huboo" at bounding box center [825, 460] width 169 height 25
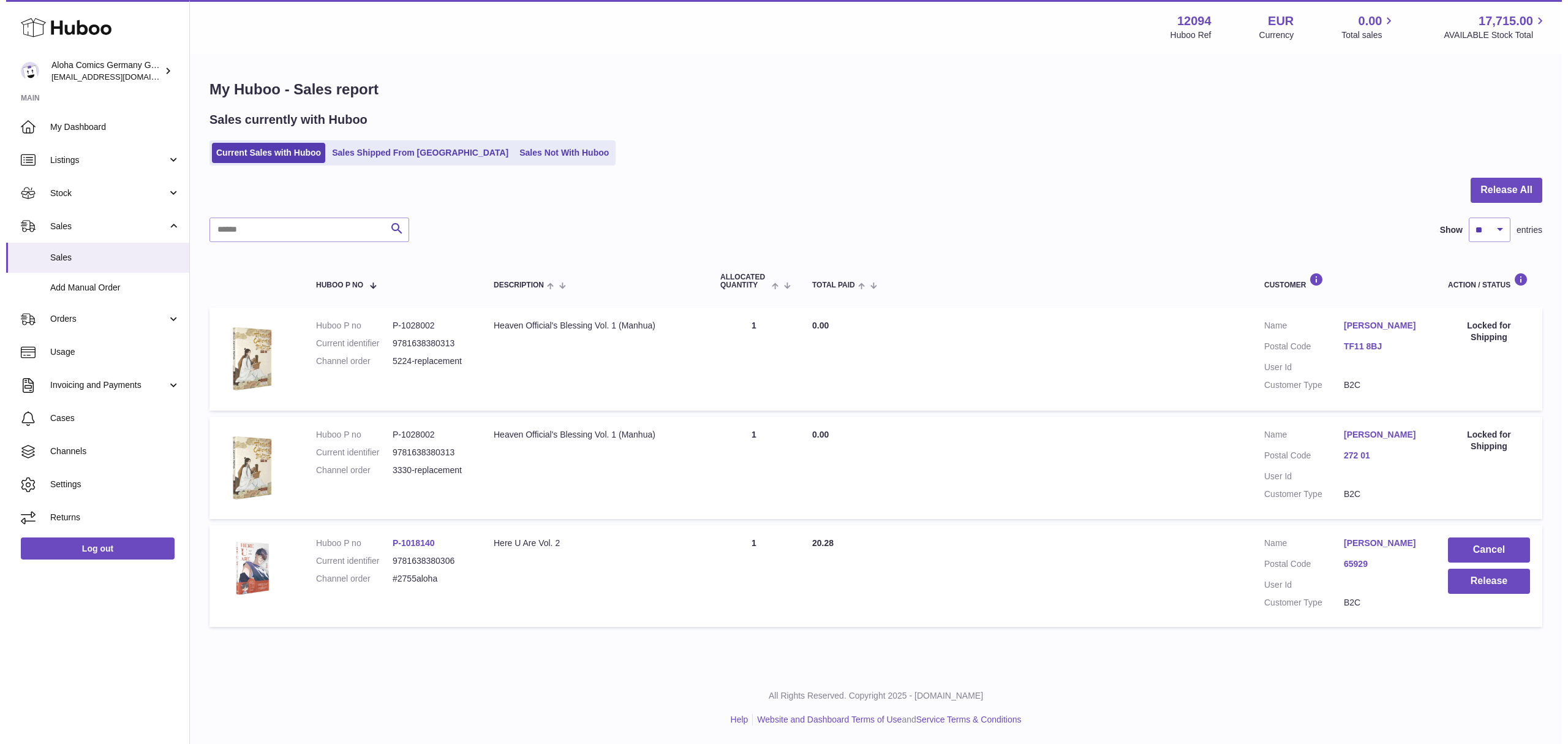
scroll to position [0, 0]
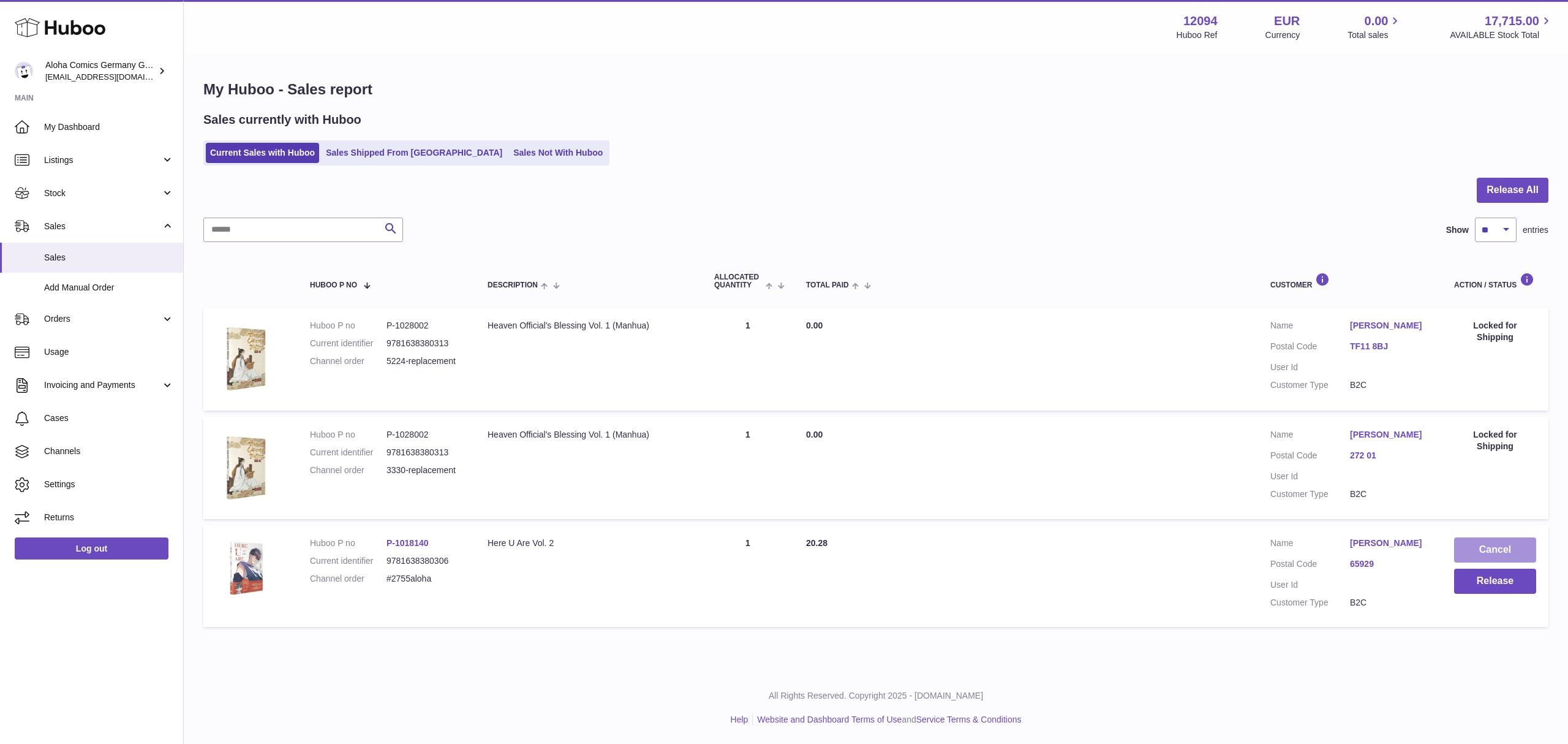
click at [1495, 544] on button "Cancel" at bounding box center [1495, 550] width 82 height 25
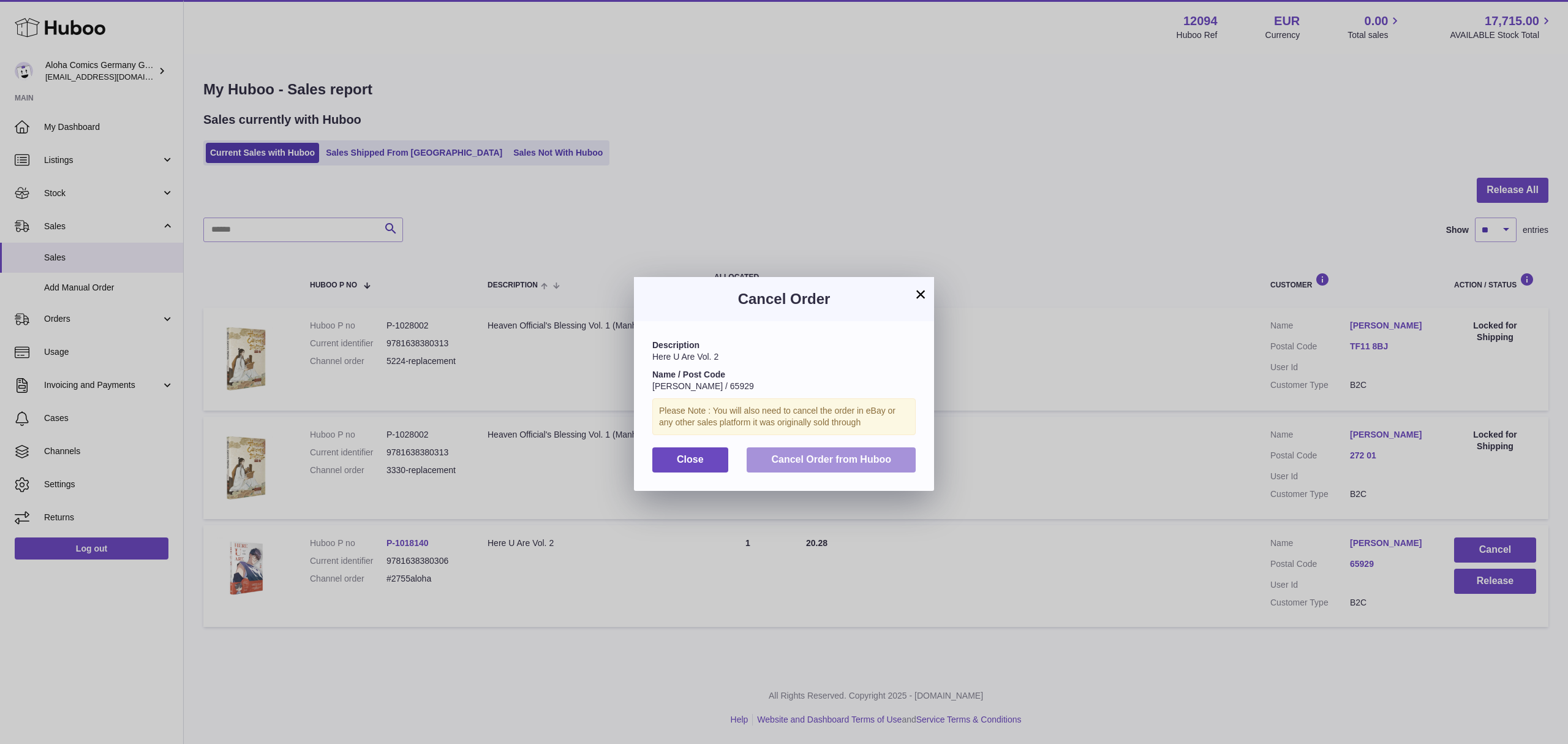
click at [818, 464] on span "Cancel Order from Huboo" at bounding box center [831, 459] width 120 height 10
